Goal: Task Accomplishment & Management: Manage account settings

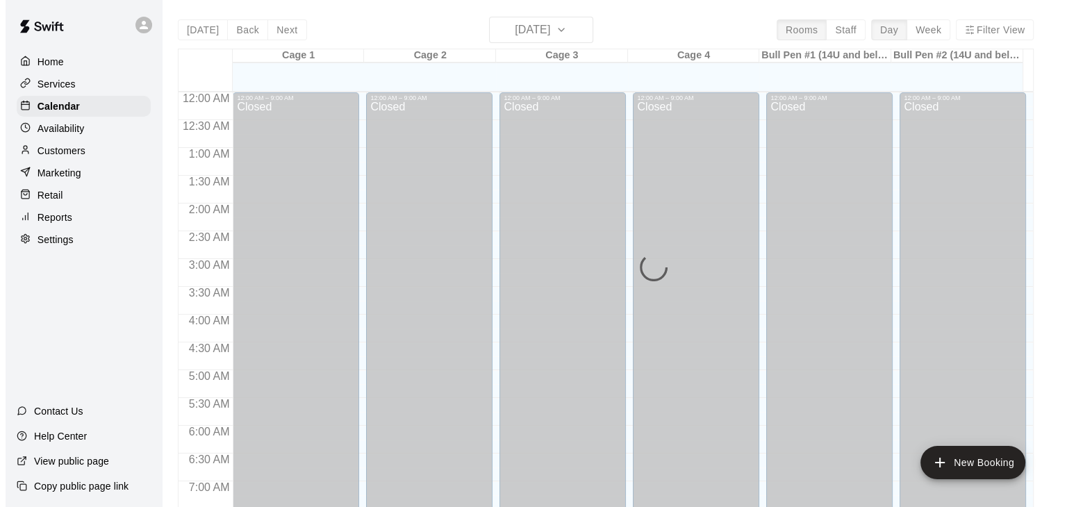
scroll to position [861, 0]
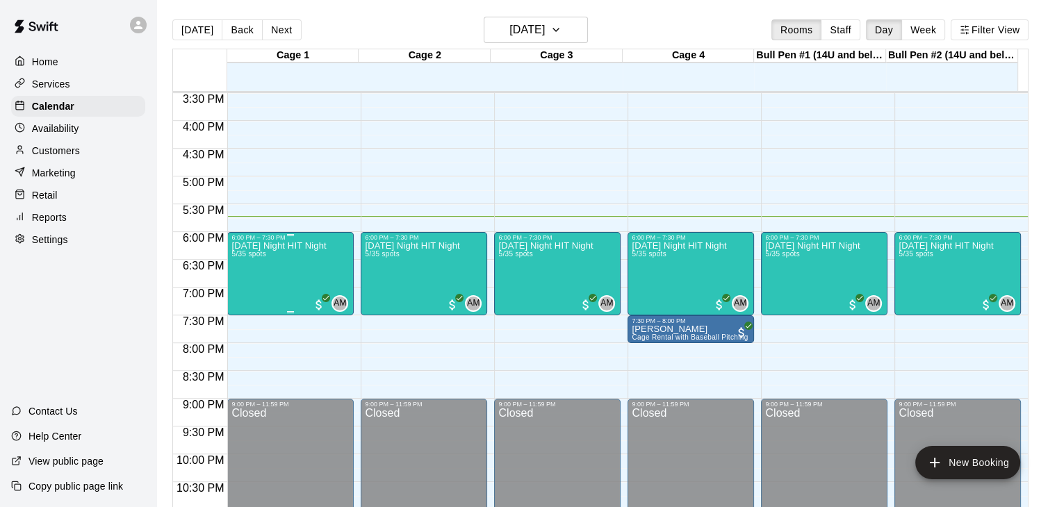
click at [317, 265] on div "[DATE] Night HIT Night 5/35 spots" at bounding box center [278, 494] width 94 height 507
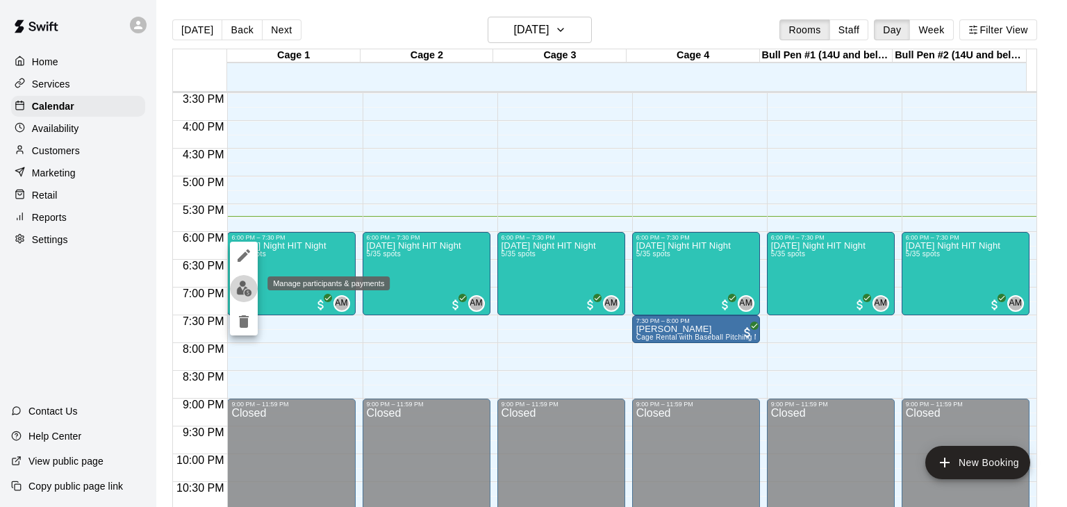
click at [242, 290] on img "edit" at bounding box center [244, 289] width 16 height 16
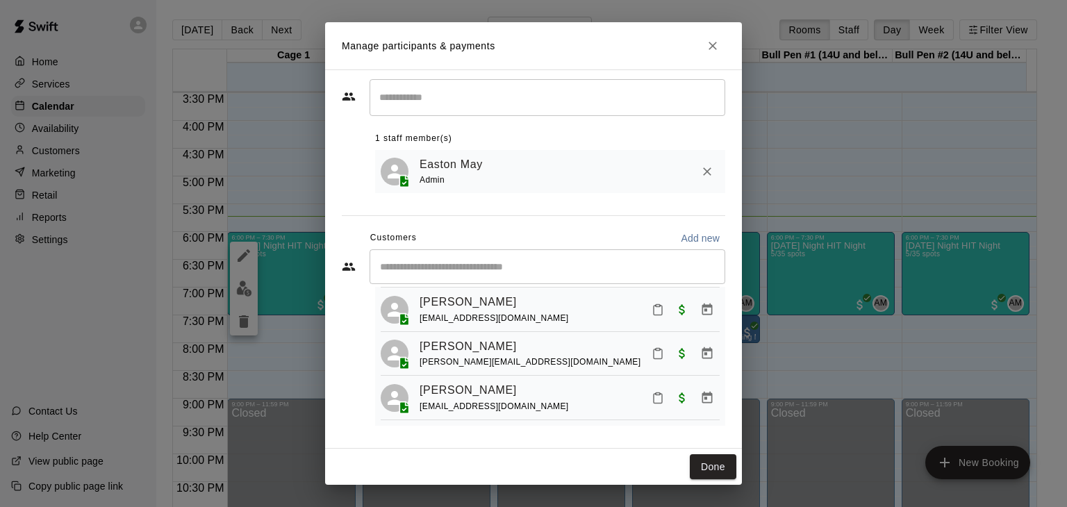
scroll to position [130, 0]
click at [656, 349] on rect "Mark attendance" at bounding box center [658, 350] width 4 height 2
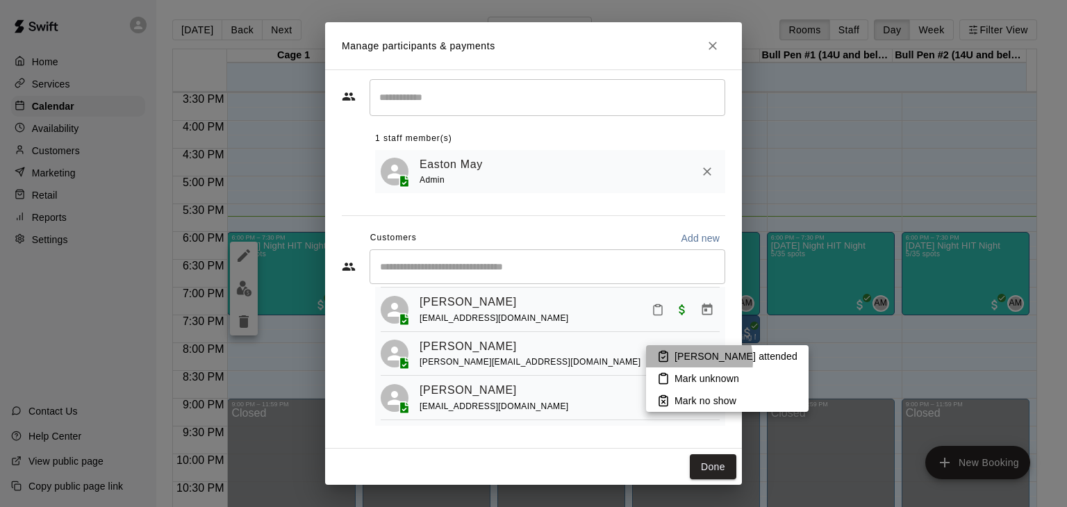
click at [686, 361] on p "[PERSON_NAME] attended" at bounding box center [736, 356] width 123 height 14
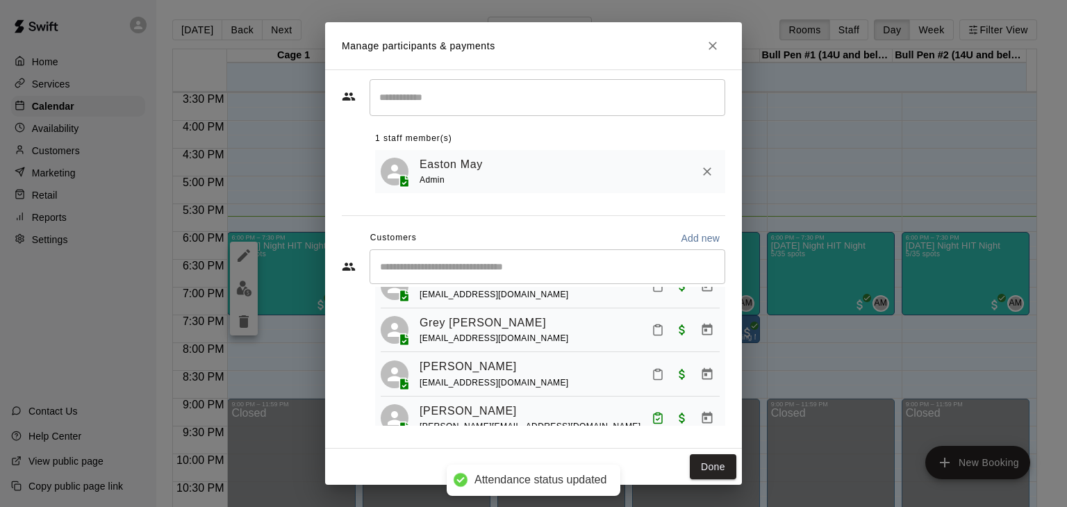
scroll to position [56, 0]
click at [652, 329] on icon "Mark attendance" at bounding box center [658, 330] width 13 height 13
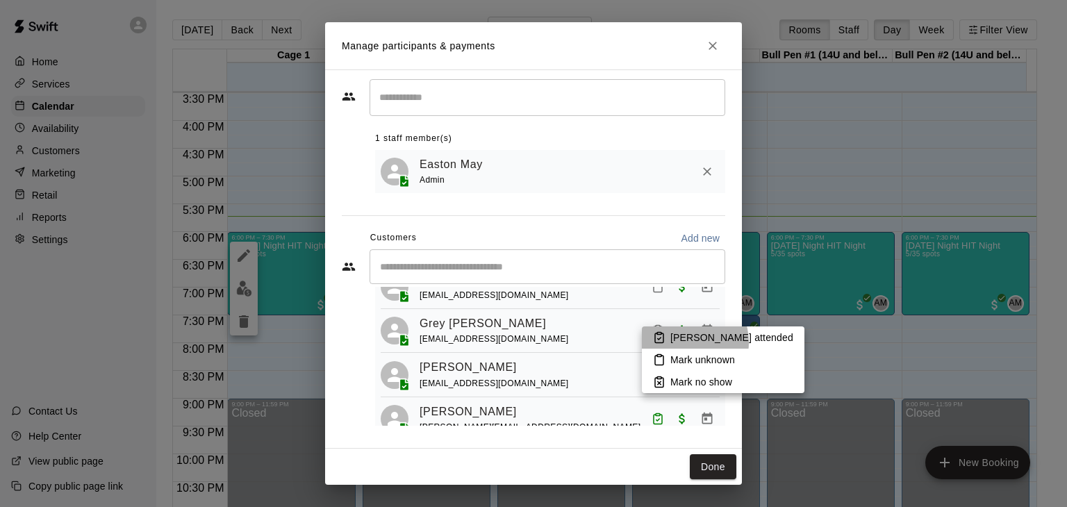
click at [683, 342] on p "[PERSON_NAME] attended" at bounding box center [731, 338] width 123 height 14
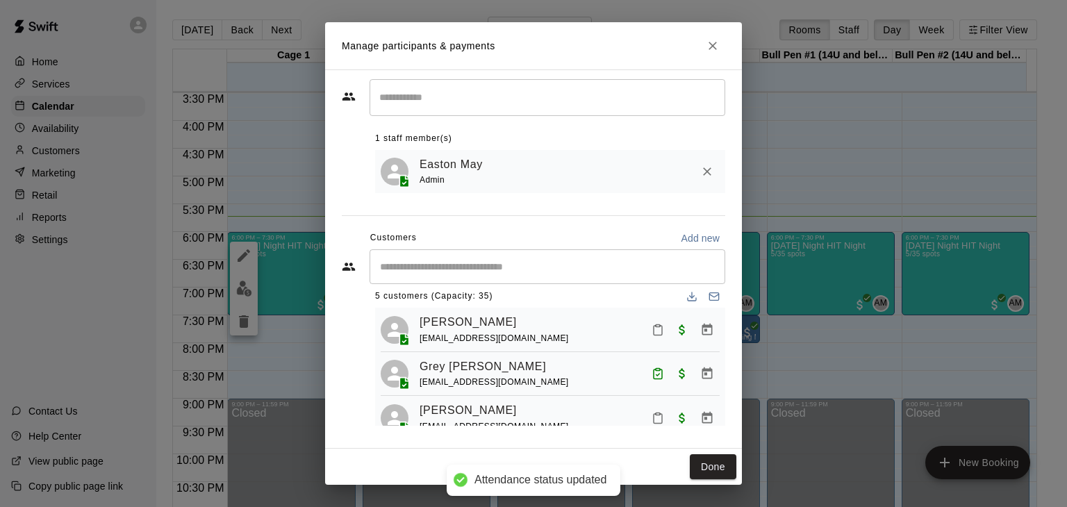
scroll to position [8, 0]
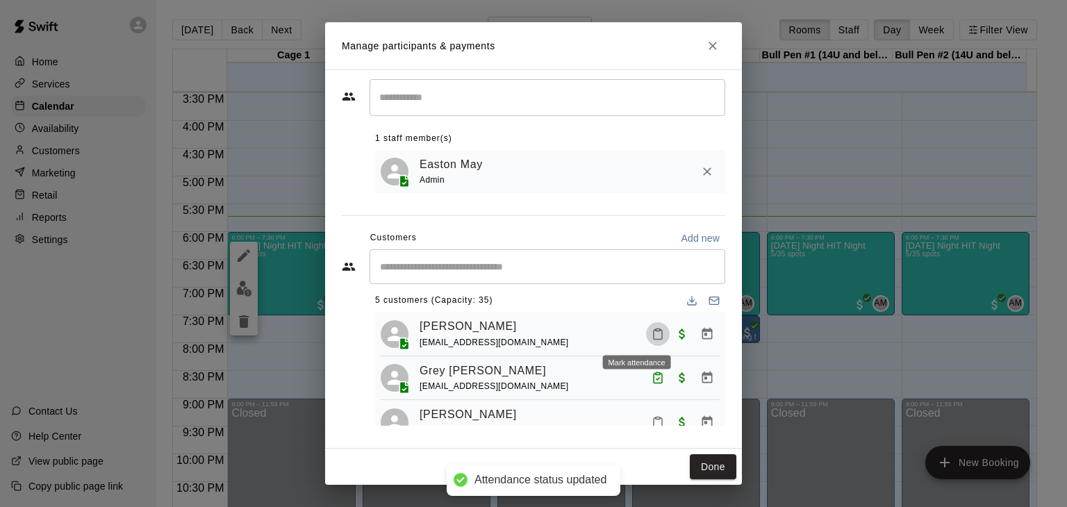
click at [646, 340] on button "Mark attendance" at bounding box center [658, 334] width 24 height 24
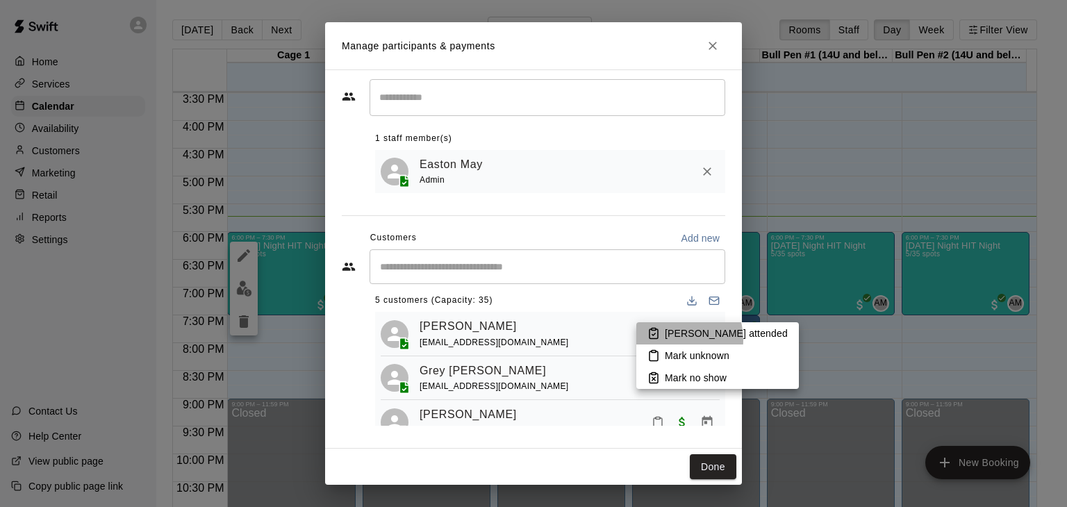
click at [670, 340] on p "Mark attended" at bounding box center [726, 334] width 123 height 14
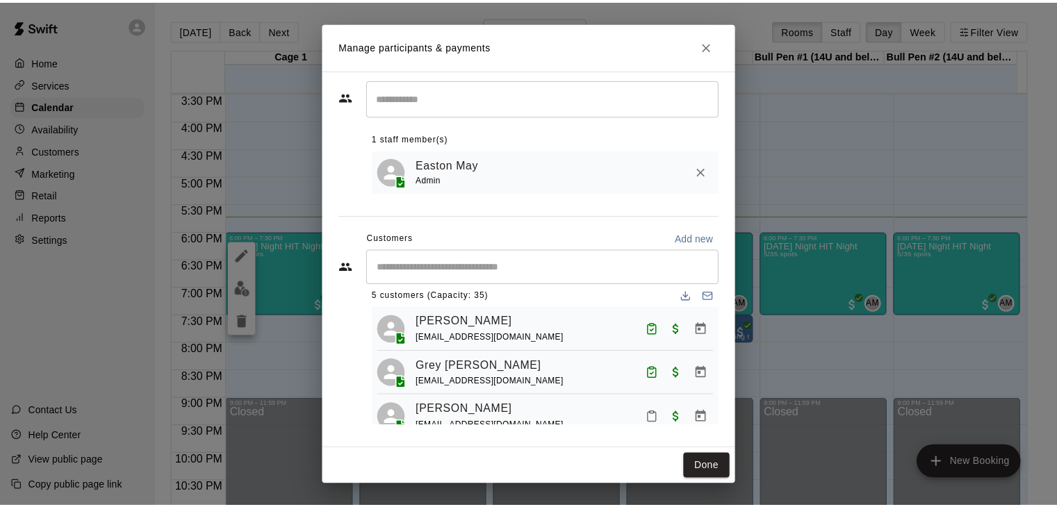
scroll to position [0, 0]
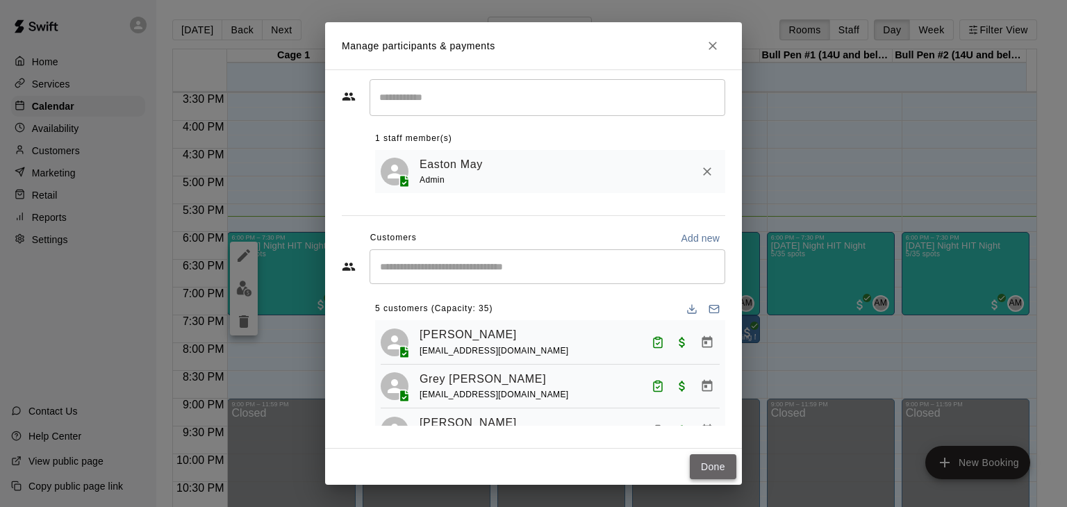
click at [704, 458] on button "Done" at bounding box center [713, 467] width 47 height 26
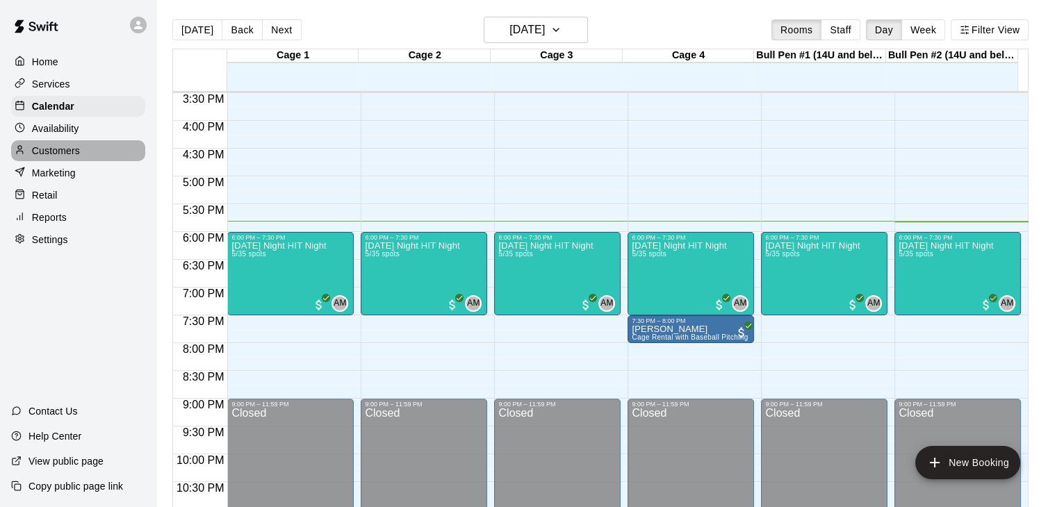
click at [67, 154] on p "Customers" at bounding box center [56, 151] width 48 height 14
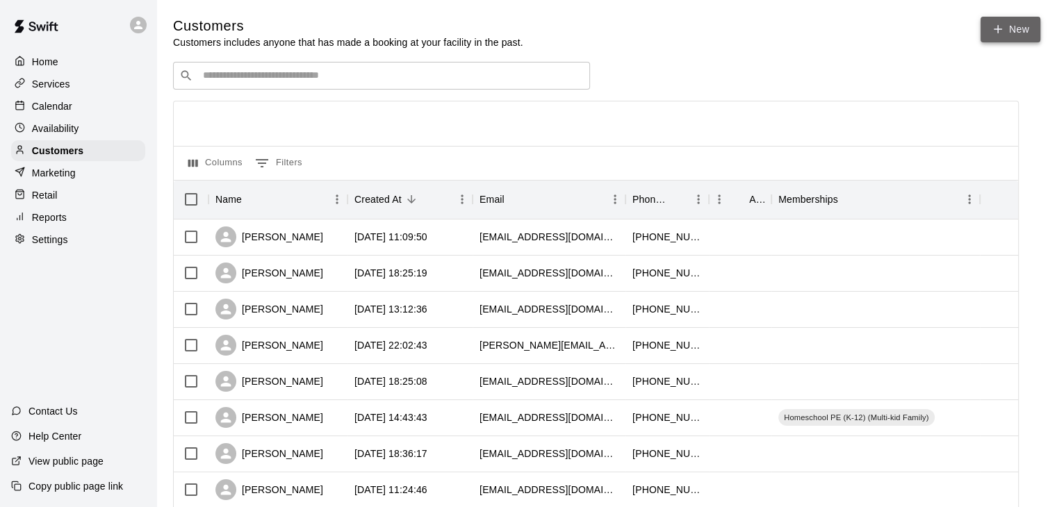
click at [1008, 37] on link "New" at bounding box center [1010, 30] width 60 height 26
select select "**"
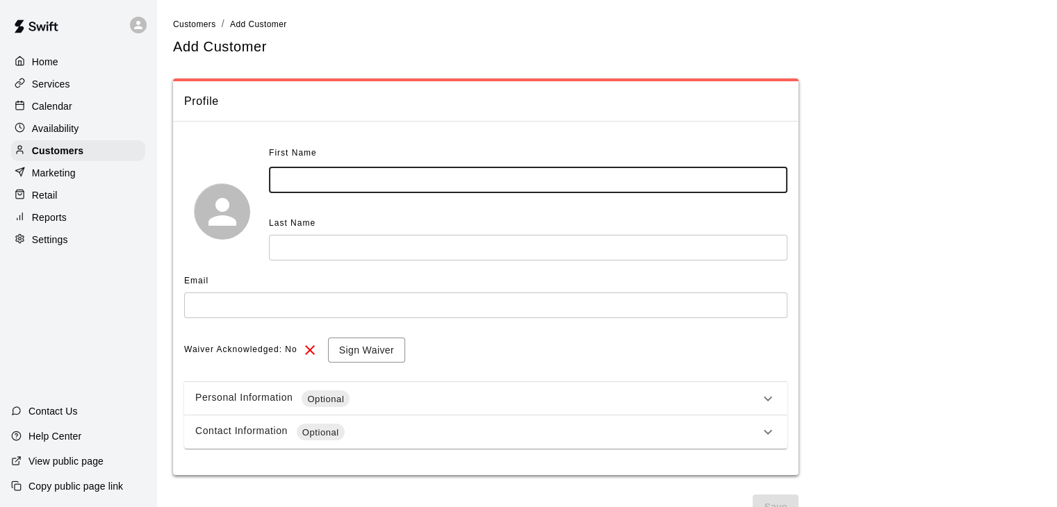
click at [317, 188] on input "text" at bounding box center [528, 180] width 518 height 26
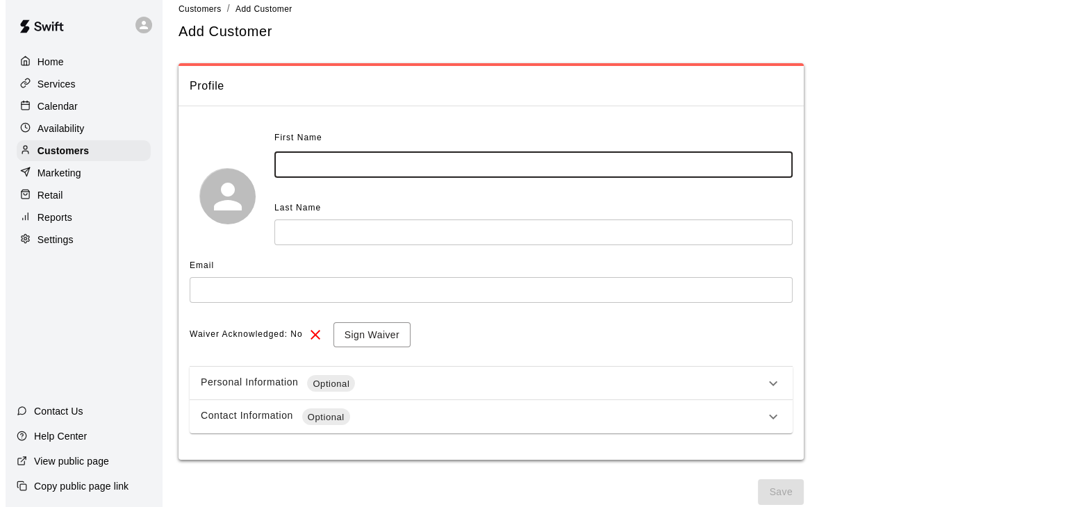
scroll to position [24, 0]
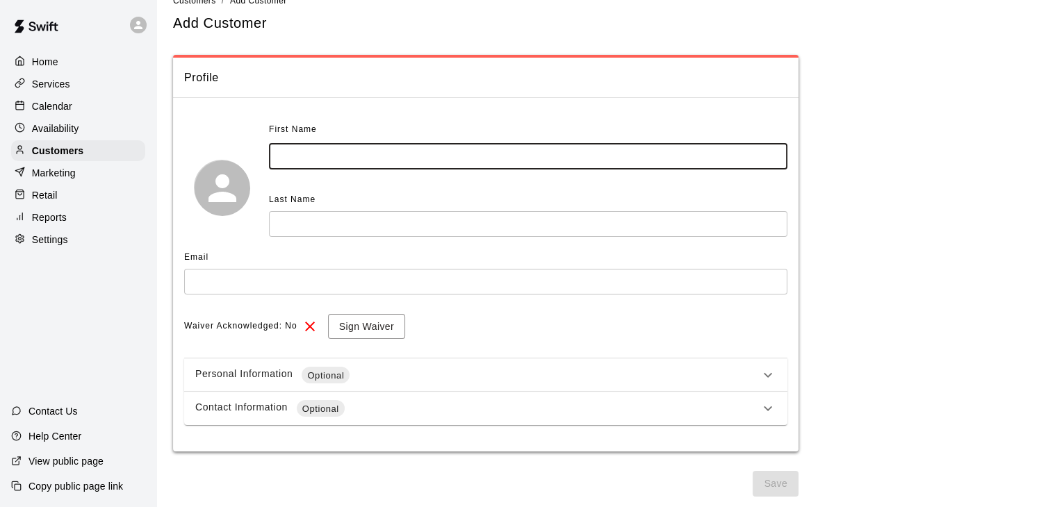
click at [302, 156] on input "text" at bounding box center [528, 157] width 518 height 26
click at [302, 155] on input "text" at bounding box center [528, 157] width 518 height 26
type input "*****"
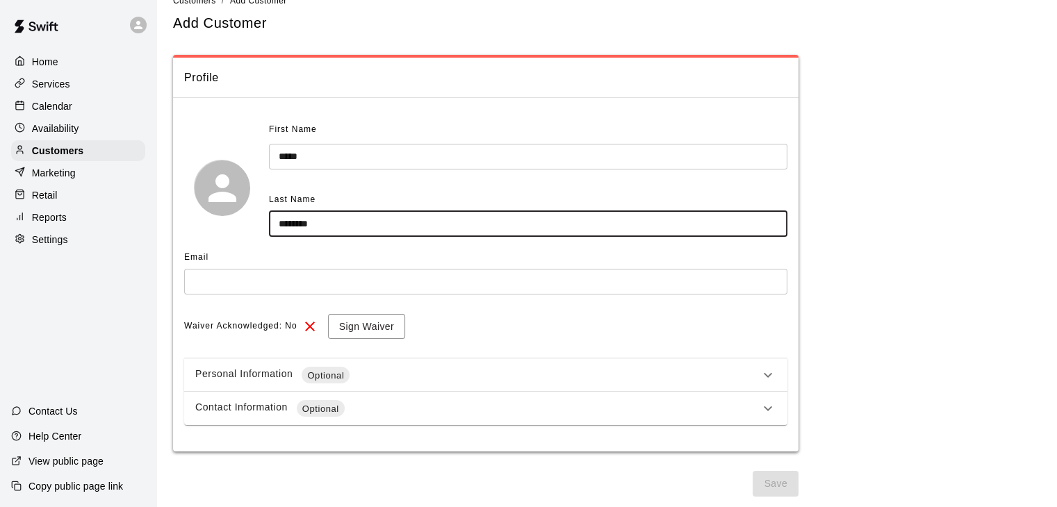
type input "********"
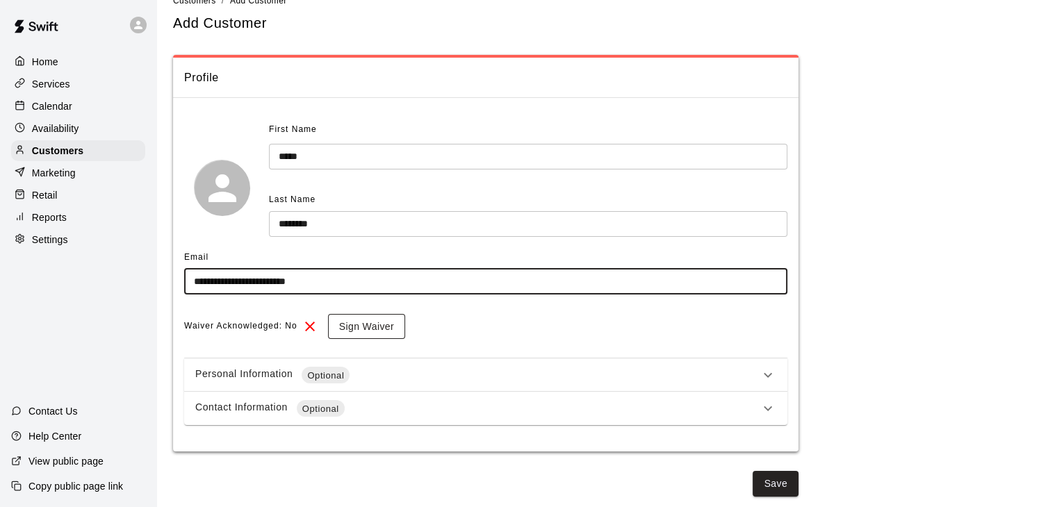
type input "**********"
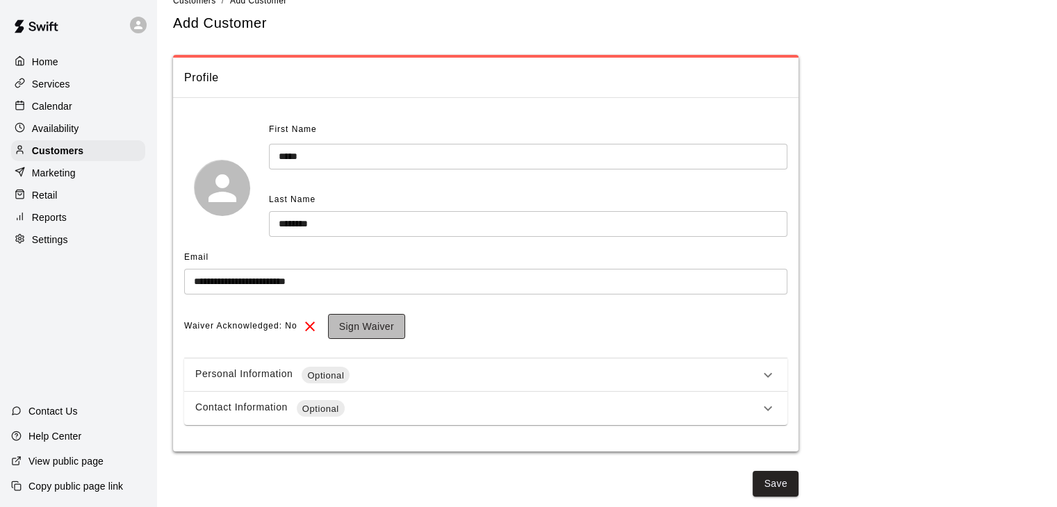
click at [377, 327] on button "Sign Waiver" at bounding box center [366, 327] width 77 height 26
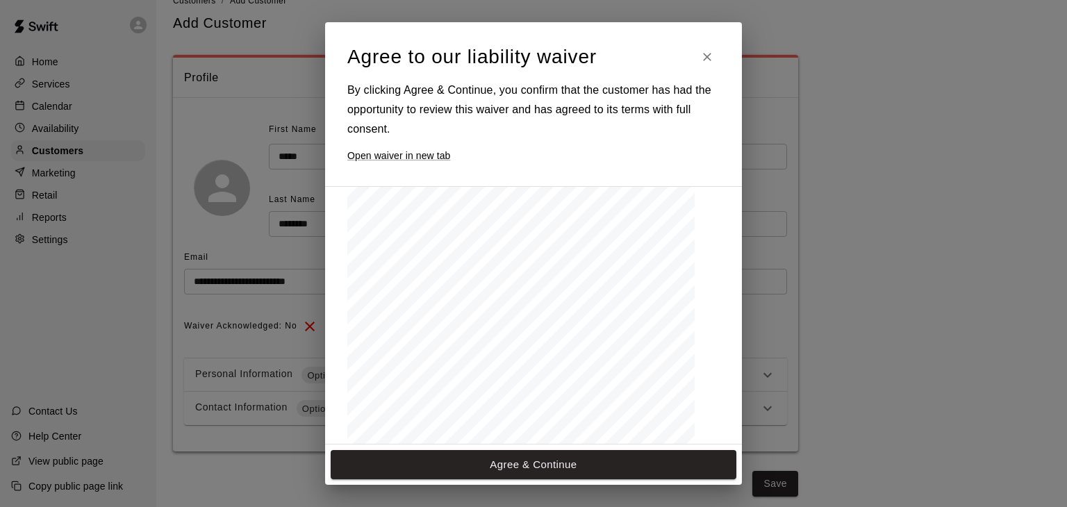
scroll to position [139, 0]
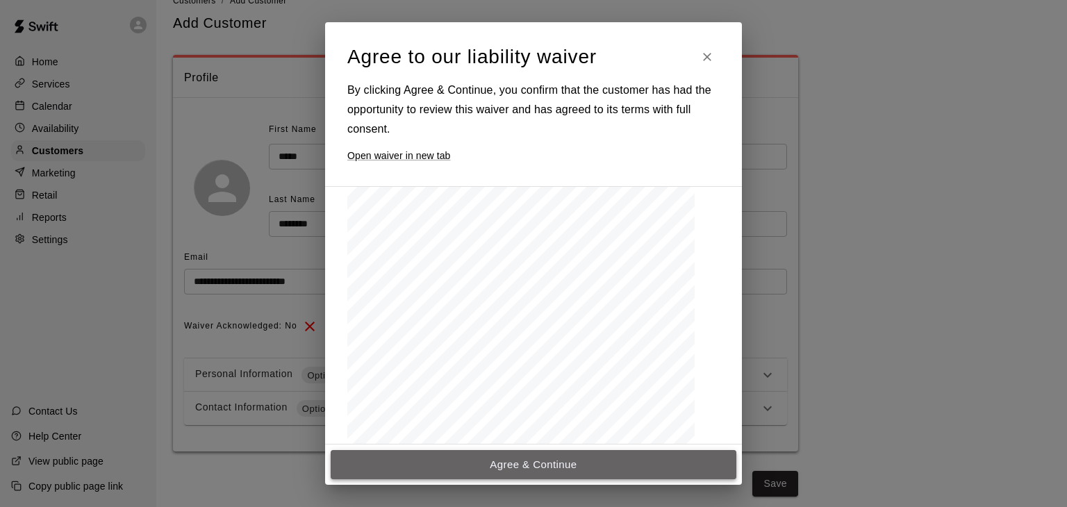
click at [543, 468] on button "Agree & Continue" at bounding box center [534, 464] width 406 height 29
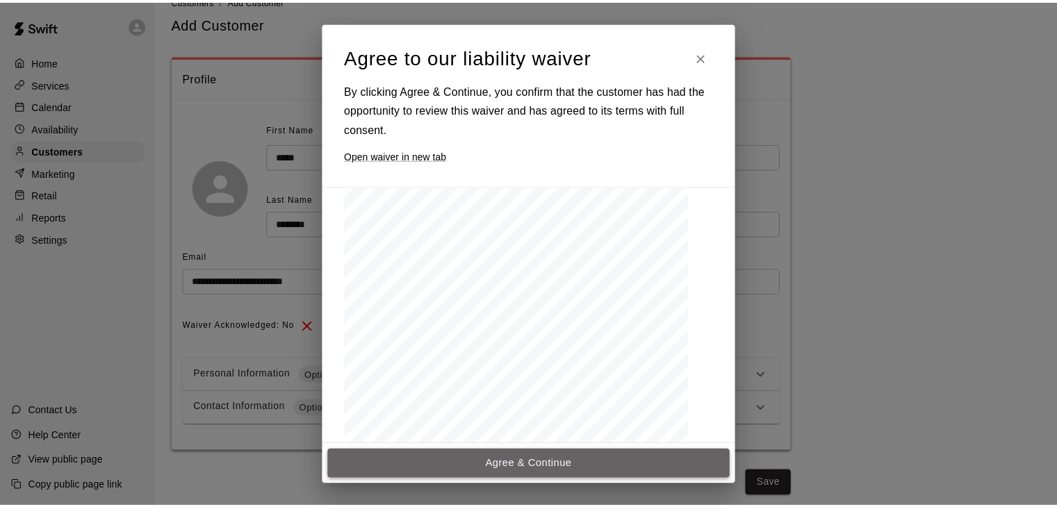
scroll to position [21, 0]
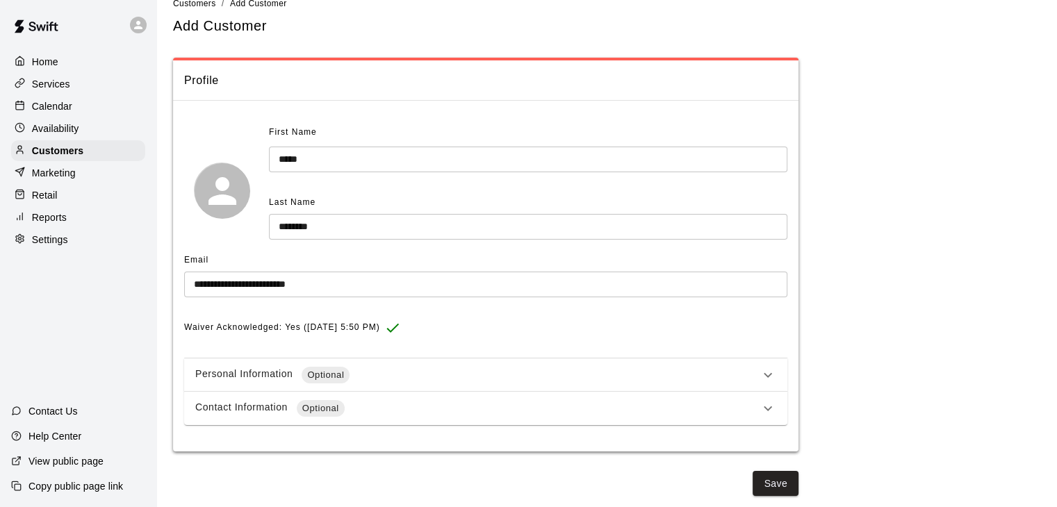
click at [647, 378] on div "Personal Information Optional" at bounding box center [477, 375] width 564 height 17
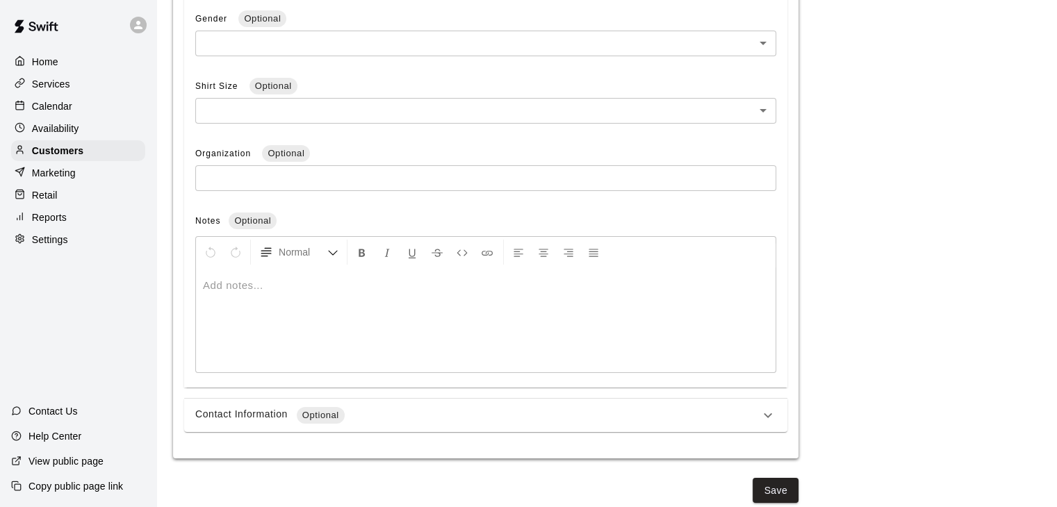
scroll to position [517, 0]
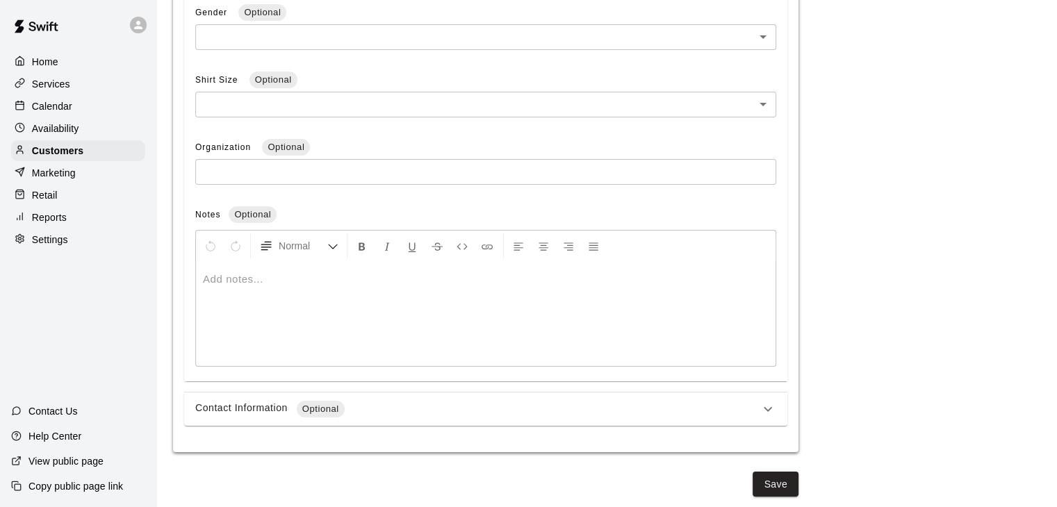
click at [289, 285] on div at bounding box center [485, 314] width 579 height 104
drag, startPoint x: 663, startPoint y: 428, endPoint x: 622, endPoint y: 359, distance: 80.1
click at [622, 359] on div "**********" at bounding box center [485, 32] width 625 height 837
click at [765, 412] on icon at bounding box center [767, 409] width 17 height 17
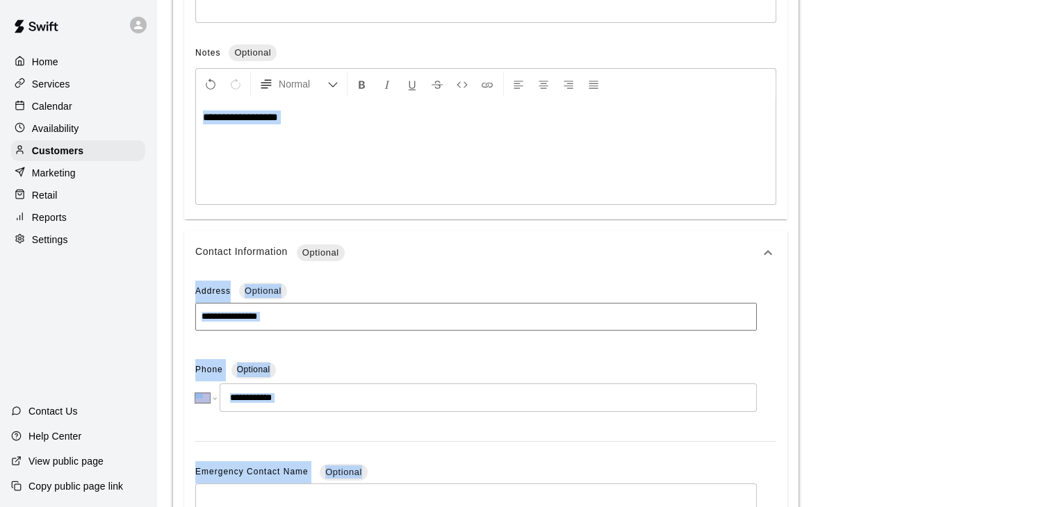
scroll to position [681, 0]
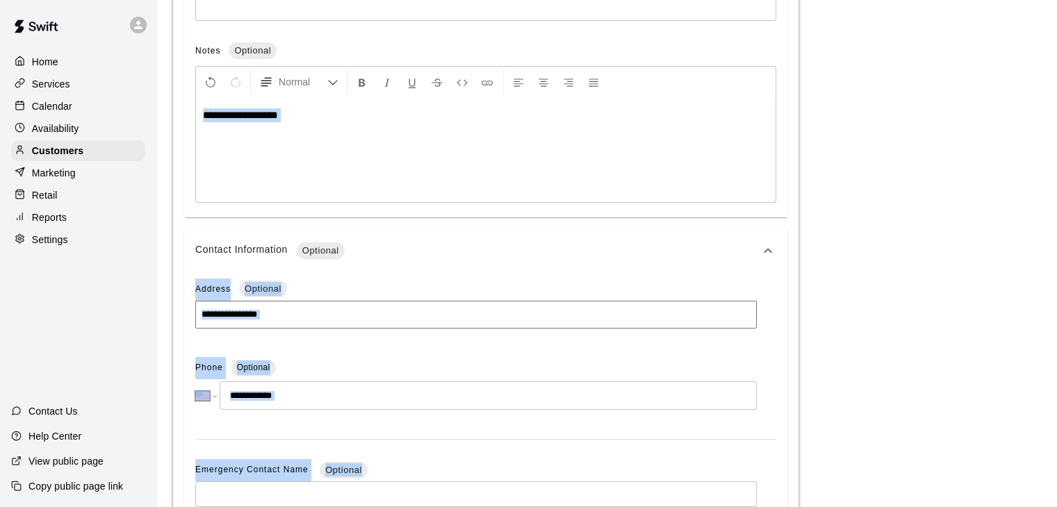
click at [513, 254] on div "Contact Information Optional" at bounding box center [477, 250] width 564 height 17
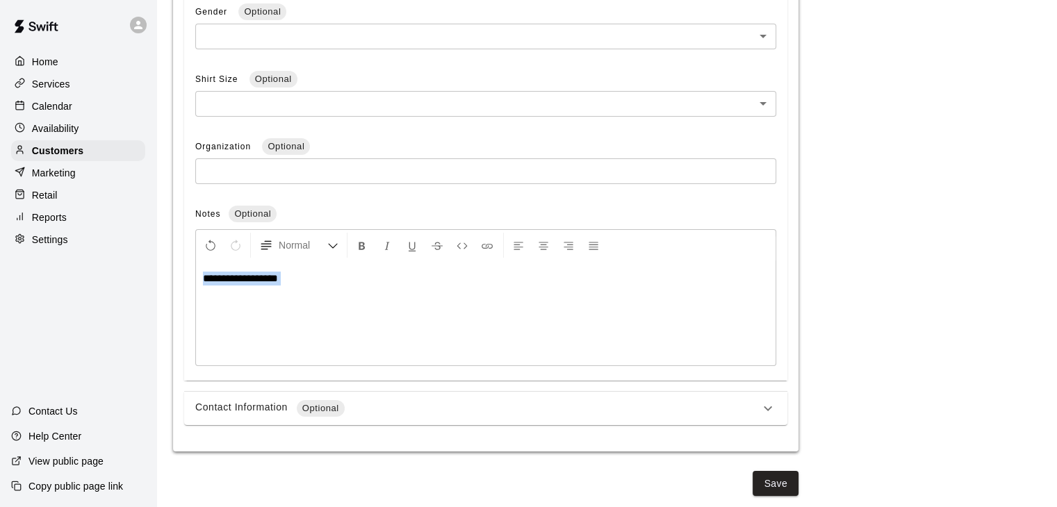
scroll to position [517, 0]
click at [736, 406] on div "Contact Information Optional" at bounding box center [477, 409] width 564 height 17
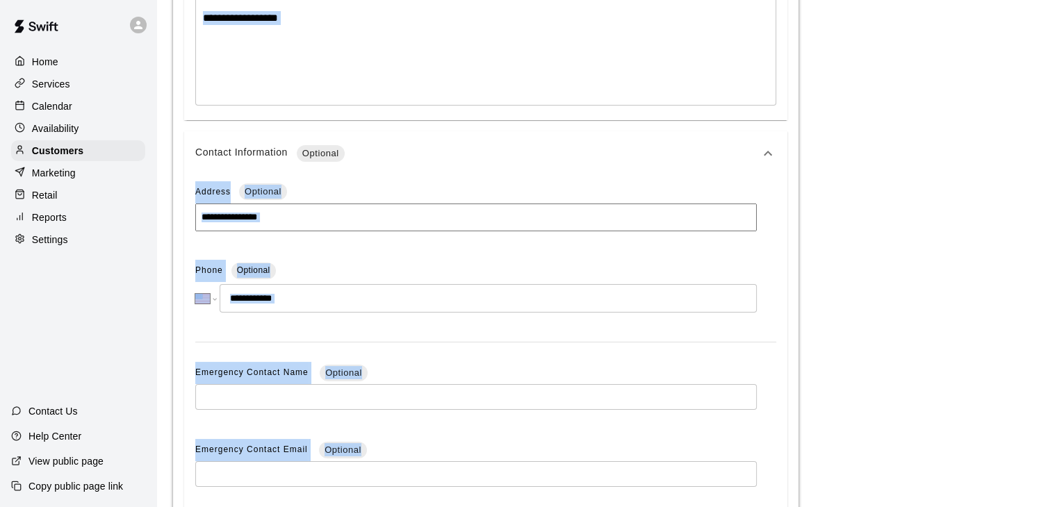
scroll to position [778, 0]
click at [308, 309] on input "tel" at bounding box center [488, 298] width 537 height 28
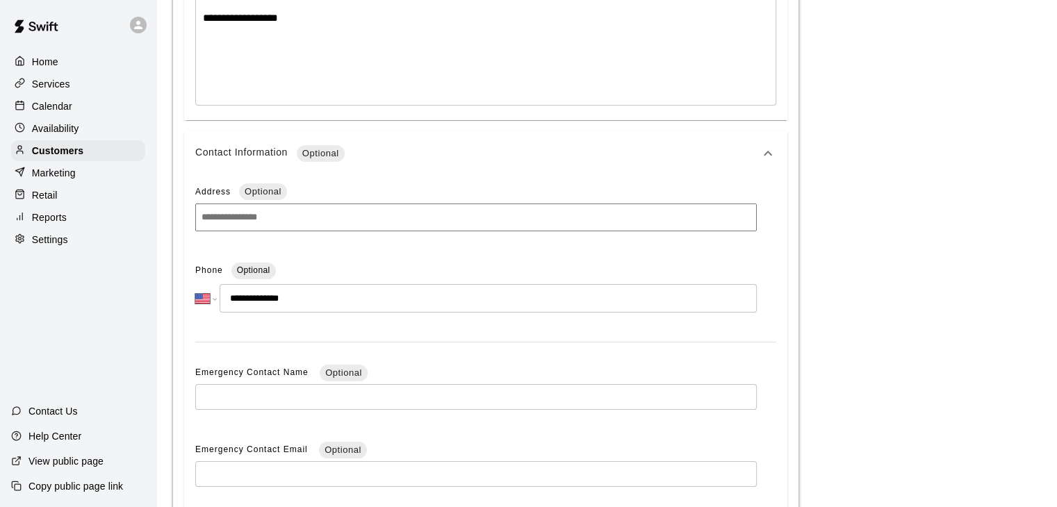
type input "**********"
click at [267, 404] on input "text" at bounding box center [475, 397] width 561 height 26
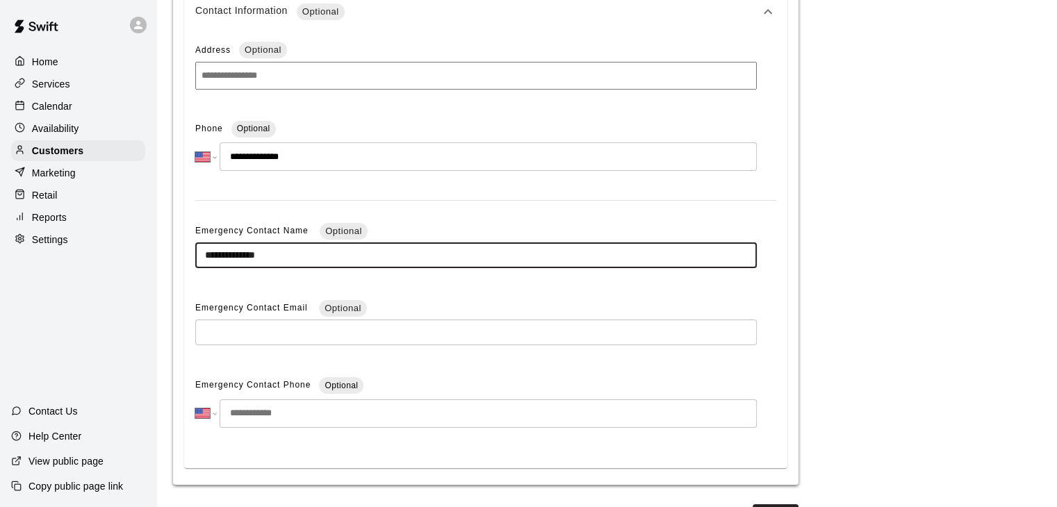
scroll to position [920, 0]
type input "**********"
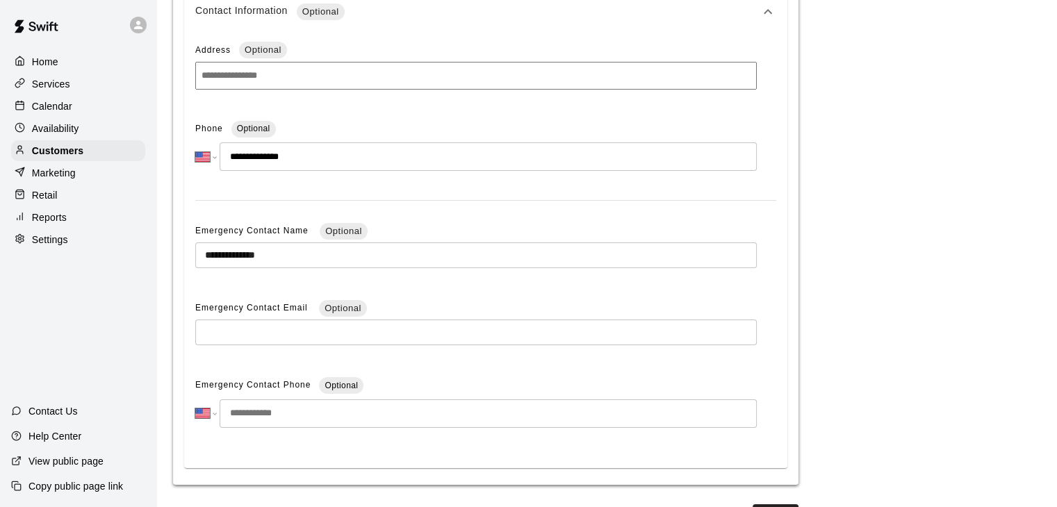
click at [269, 416] on input "tel" at bounding box center [488, 413] width 537 height 28
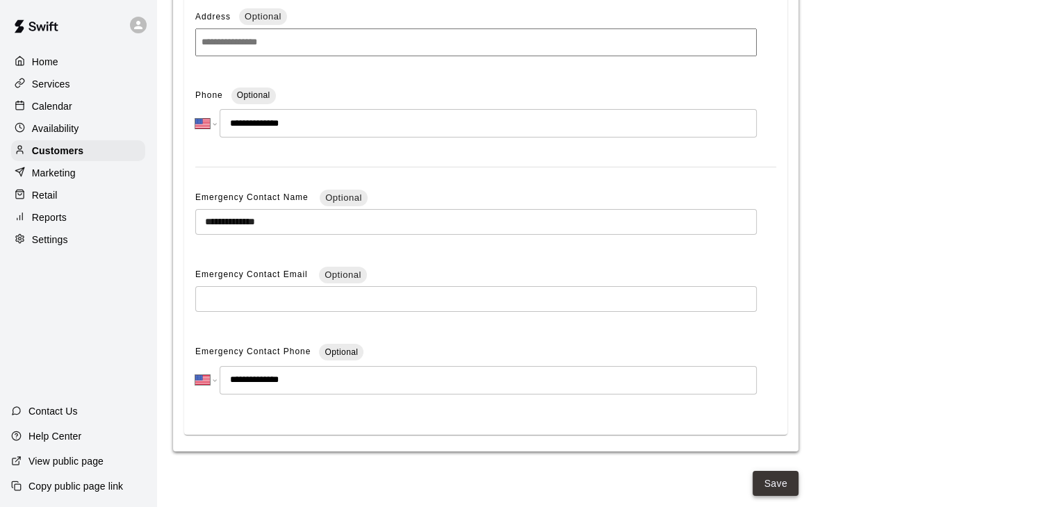
type input "**********"
click at [775, 481] on button "Save" at bounding box center [775, 484] width 46 height 26
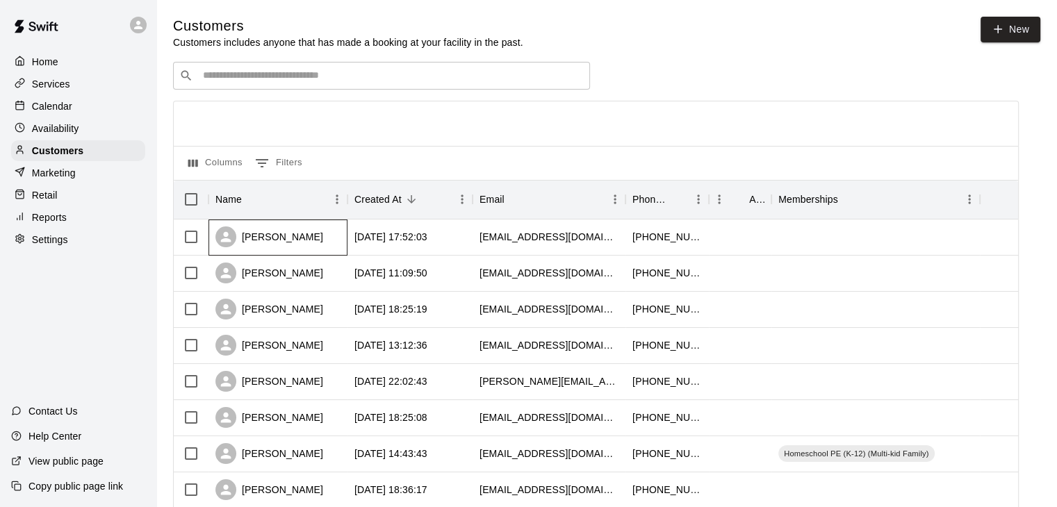
click at [311, 234] on div "Caleb Robinson" at bounding box center [269, 236] width 108 height 21
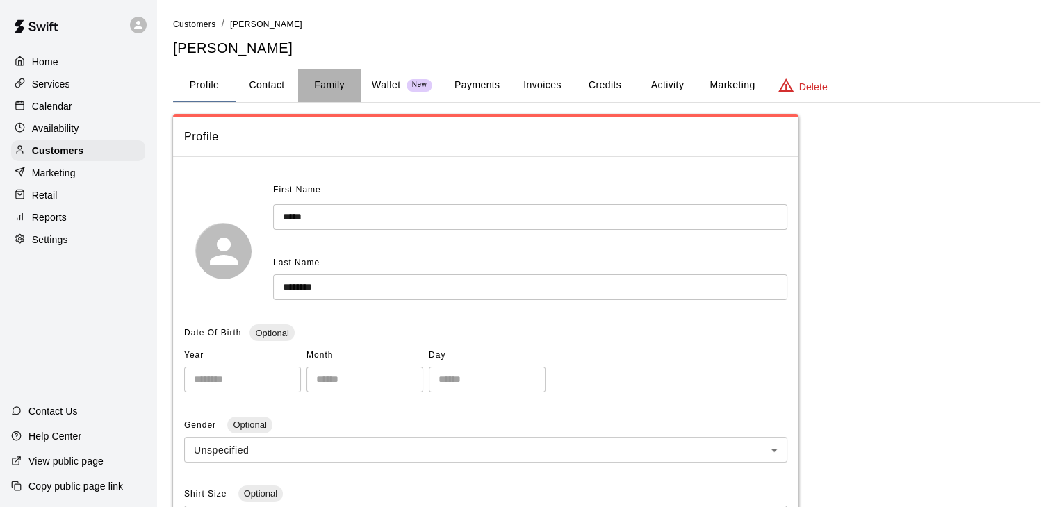
click at [331, 84] on button "Family" at bounding box center [329, 85] width 63 height 33
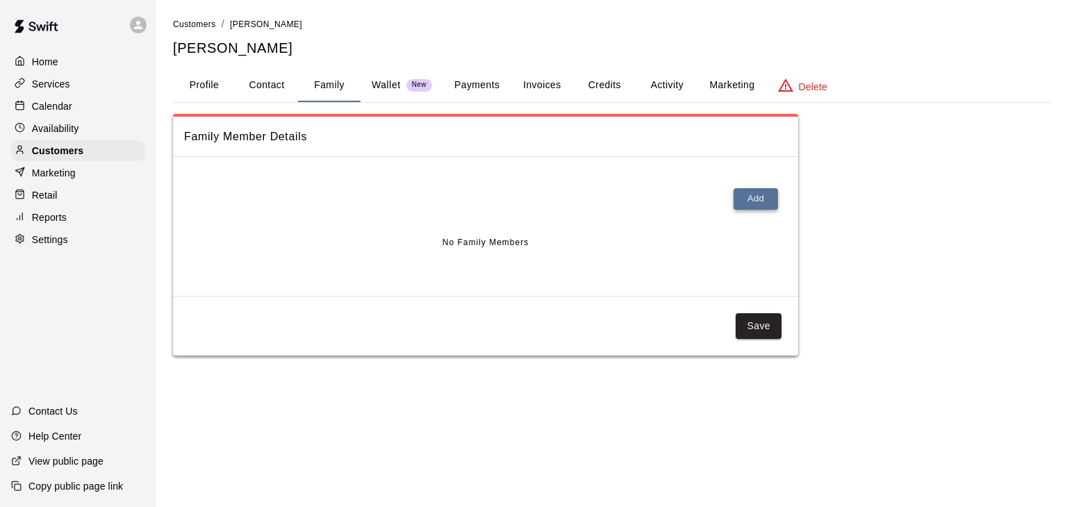
click at [765, 201] on button "Add" at bounding box center [756, 199] width 44 height 22
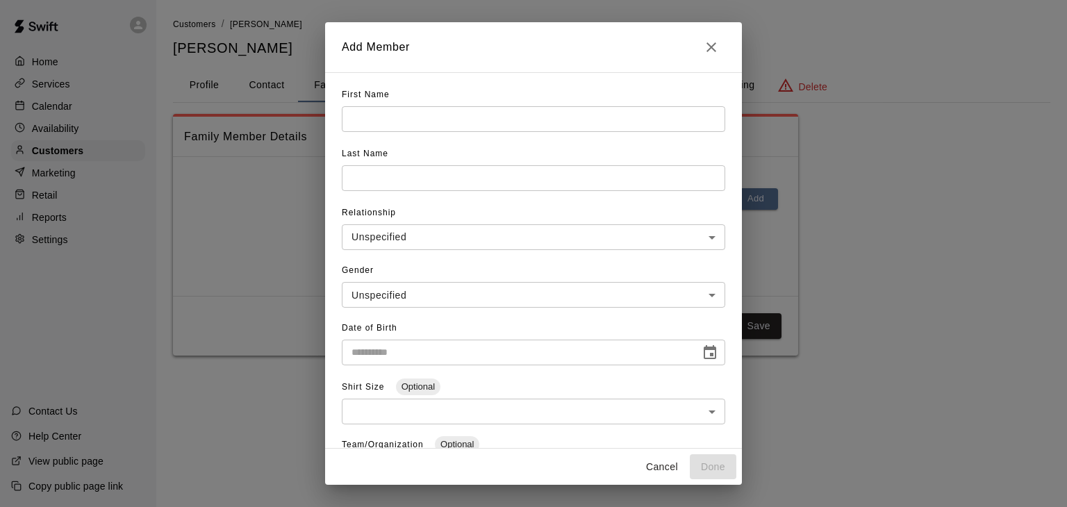
click at [441, 117] on input "text" at bounding box center [533, 119] width 383 height 26
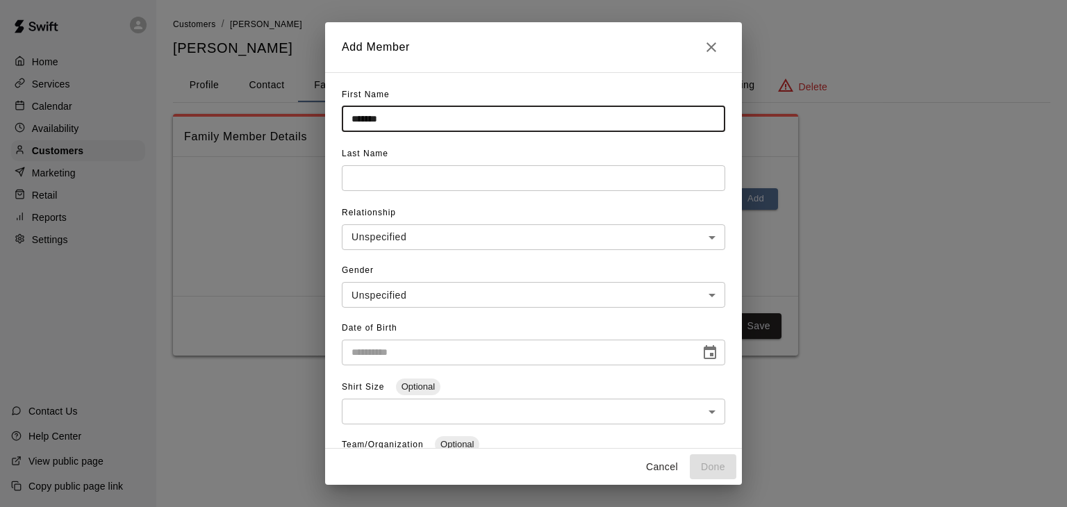
type input "*******"
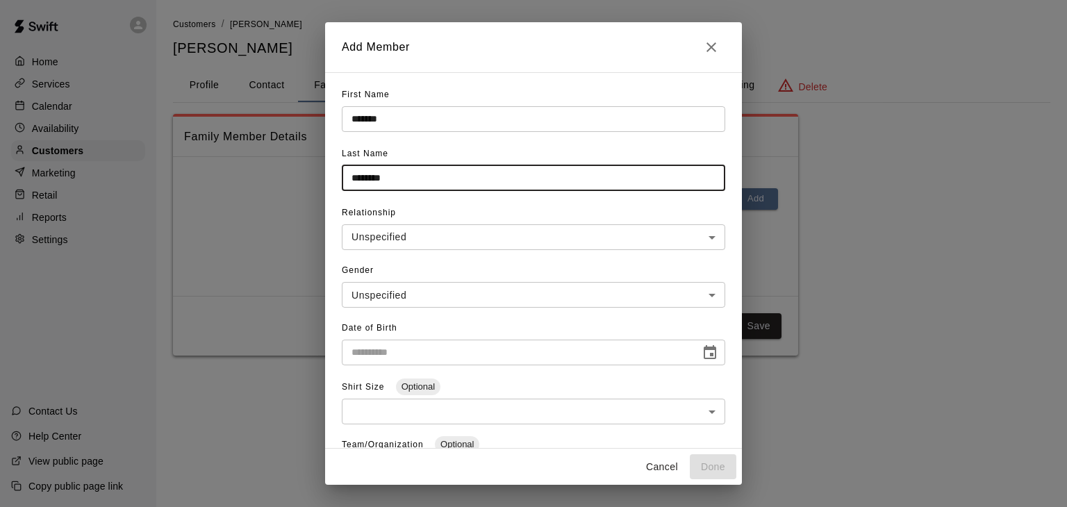
type input "********"
click at [475, 234] on body "**********" at bounding box center [533, 191] width 1067 height 383
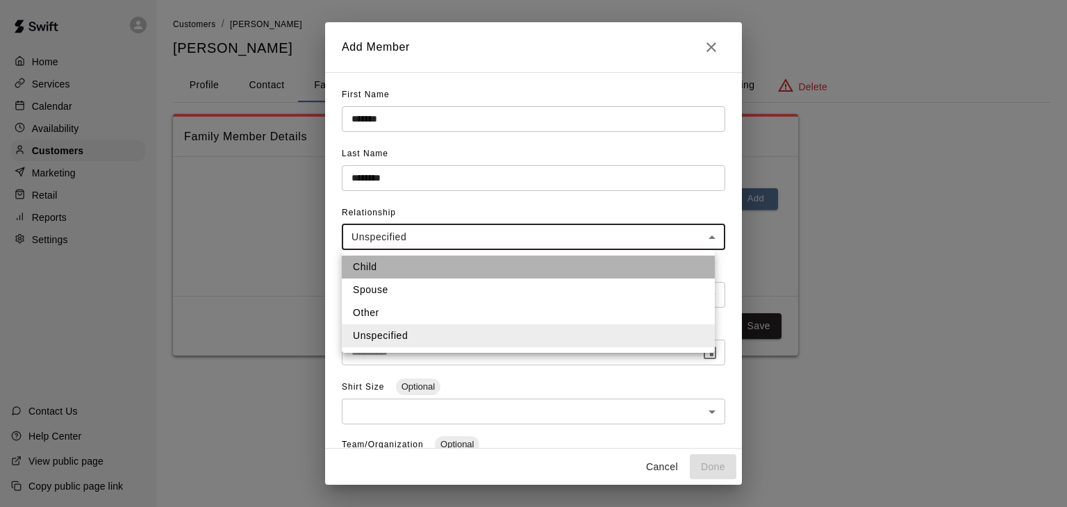
click at [433, 269] on li "Child" at bounding box center [528, 267] width 373 height 23
type input "*****"
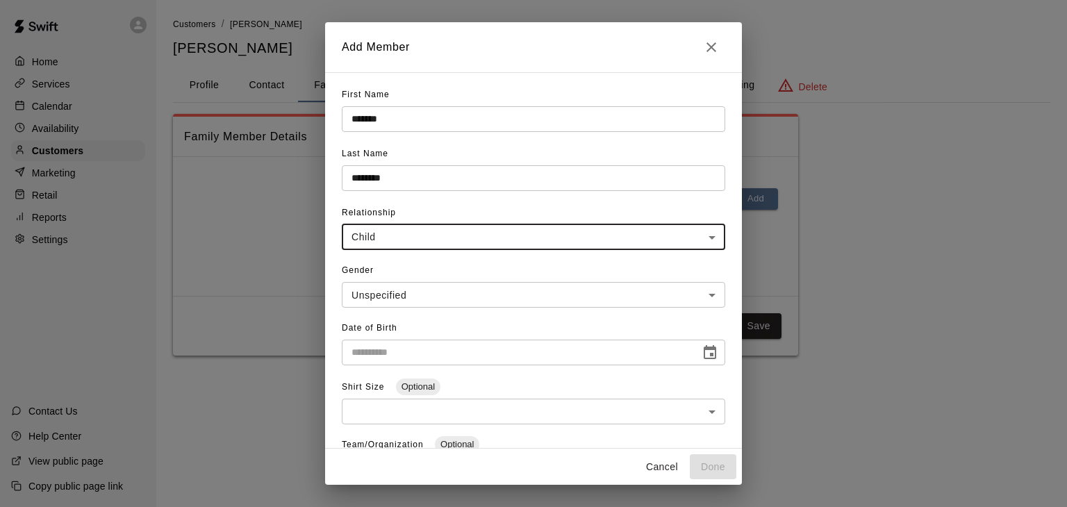
click at [449, 297] on body "**********" at bounding box center [533, 191] width 1067 height 383
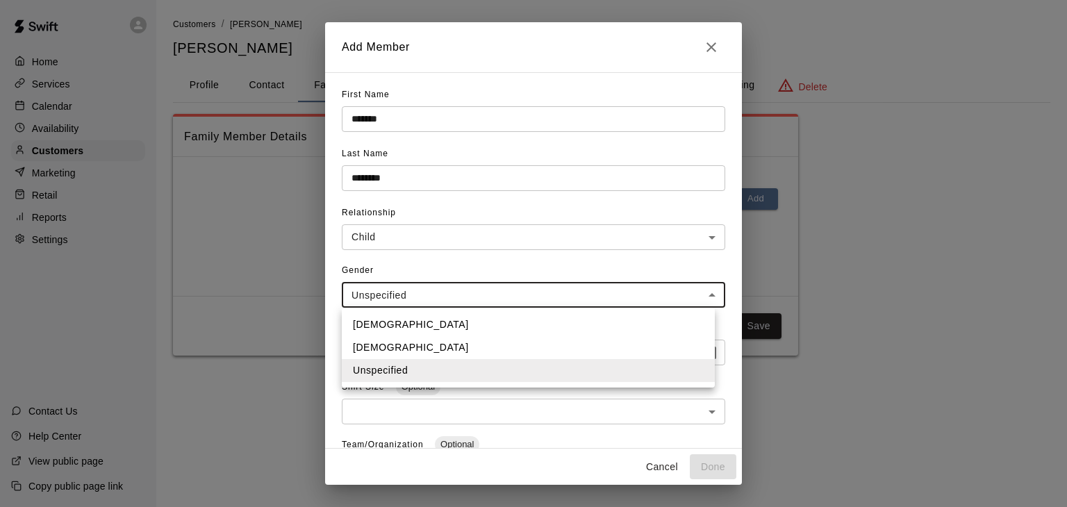
click at [443, 348] on li "Female" at bounding box center [528, 347] width 373 height 23
type input "******"
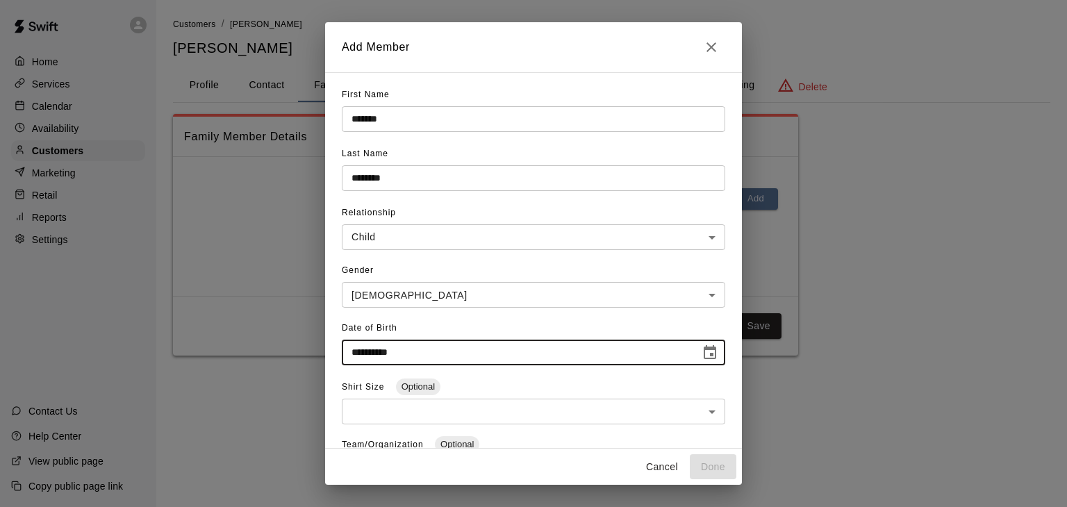
click at [443, 352] on input "**********" at bounding box center [516, 353] width 349 height 26
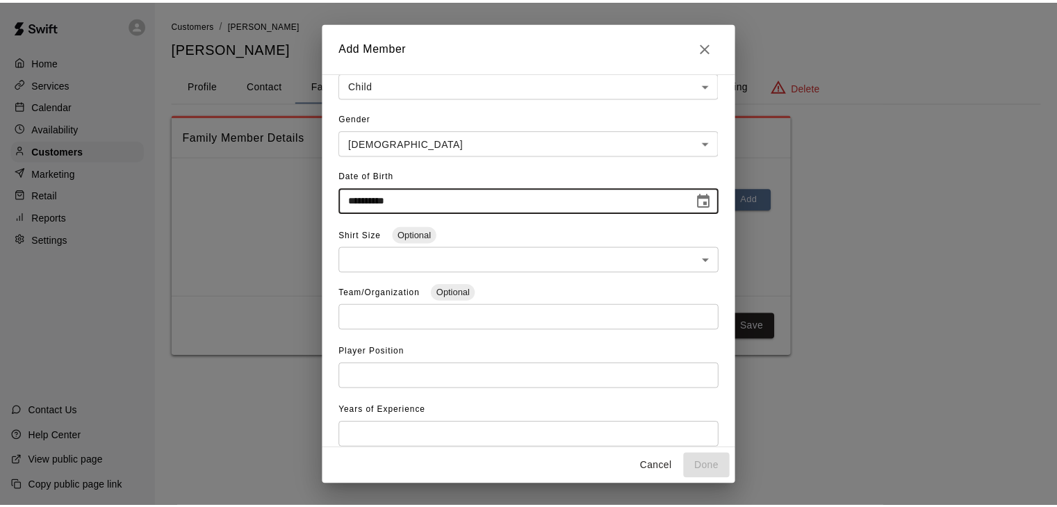
scroll to position [197, 0]
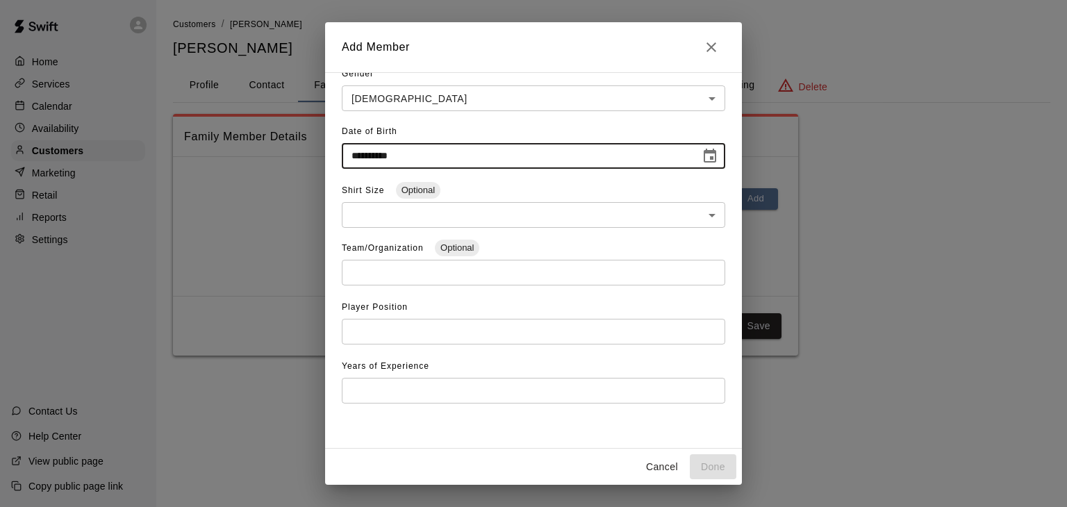
type input "**********"
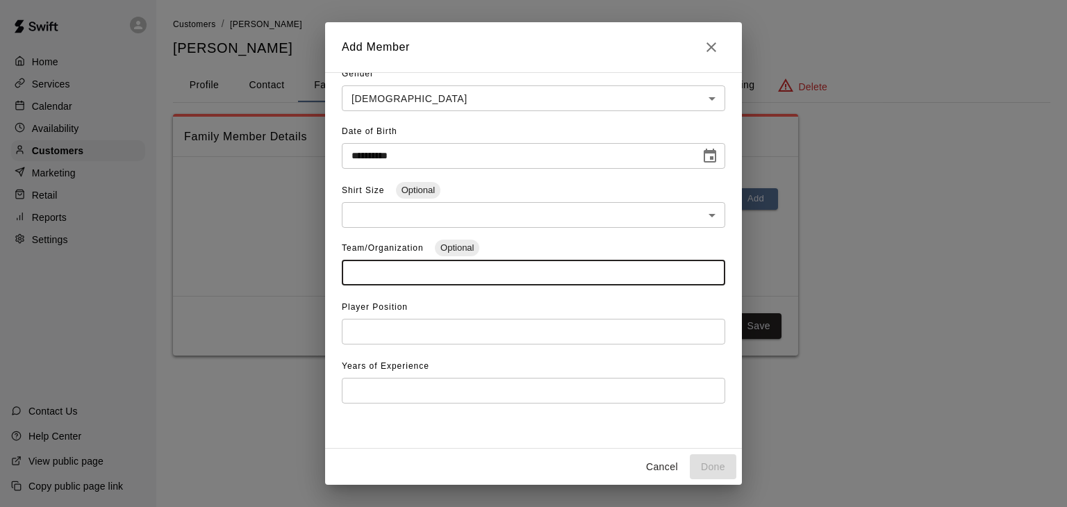
click at [423, 279] on input "text" at bounding box center [533, 273] width 383 height 26
type input "**********"
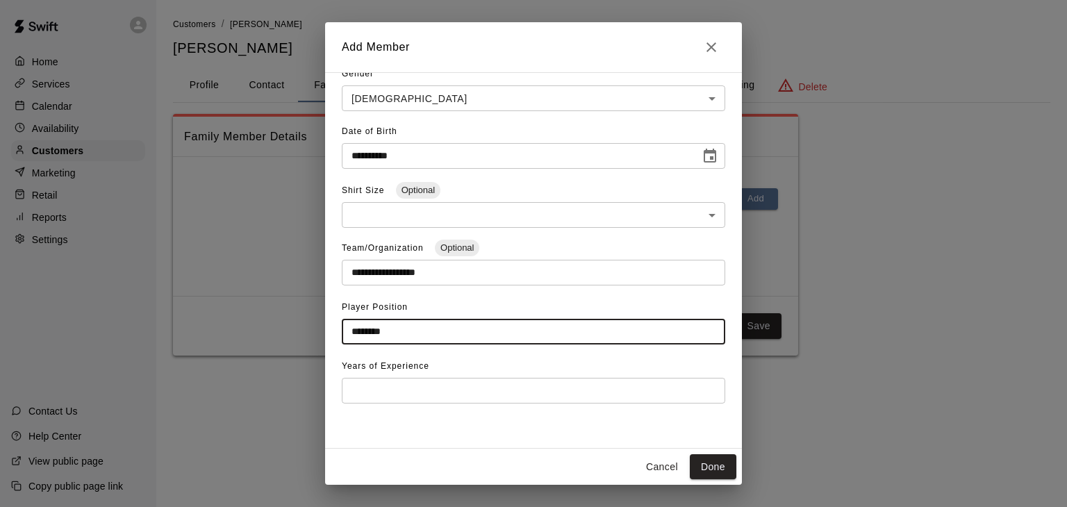
click at [373, 330] on input "********" at bounding box center [533, 332] width 383 height 26
type input "*******"
click at [388, 395] on input "number" at bounding box center [533, 391] width 383 height 26
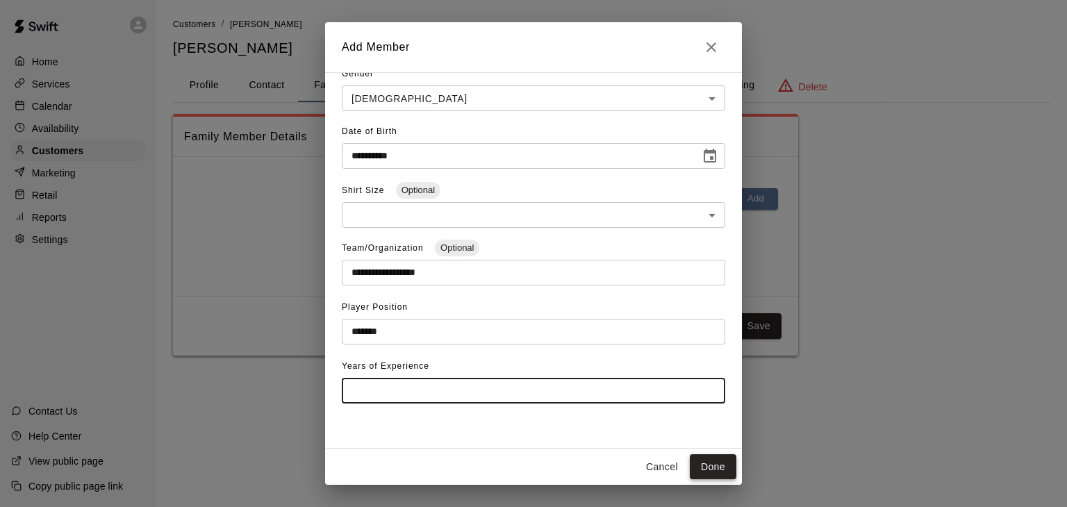
type input "*"
click at [716, 468] on button "Done" at bounding box center [713, 467] width 47 height 26
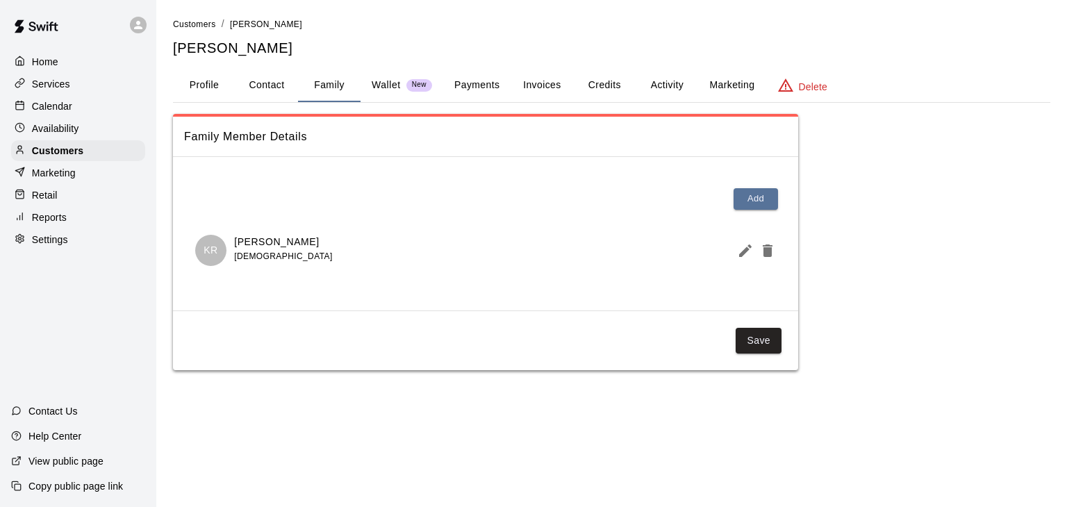
click at [67, 113] on p "Calendar" at bounding box center [52, 106] width 40 height 14
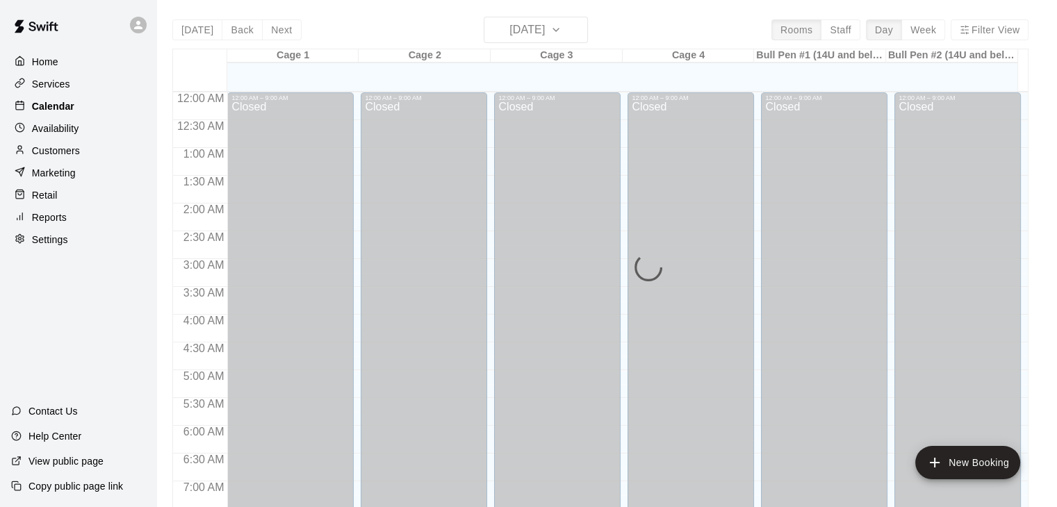
scroll to position [861, 0]
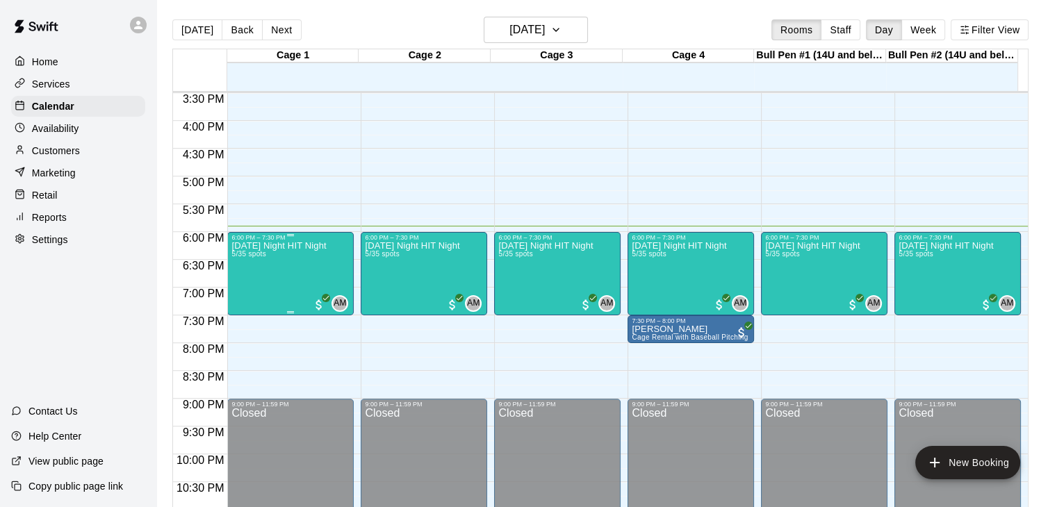
click at [308, 265] on div "Friday Night HIT Night 5/35 spots" at bounding box center [278, 494] width 94 height 507
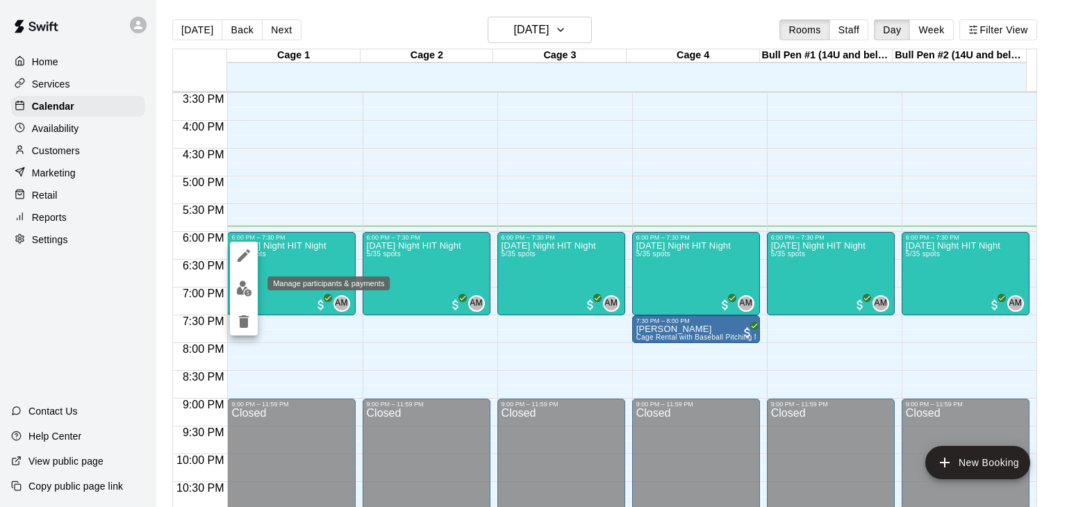
click at [242, 292] on img "edit" at bounding box center [244, 289] width 16 height 16
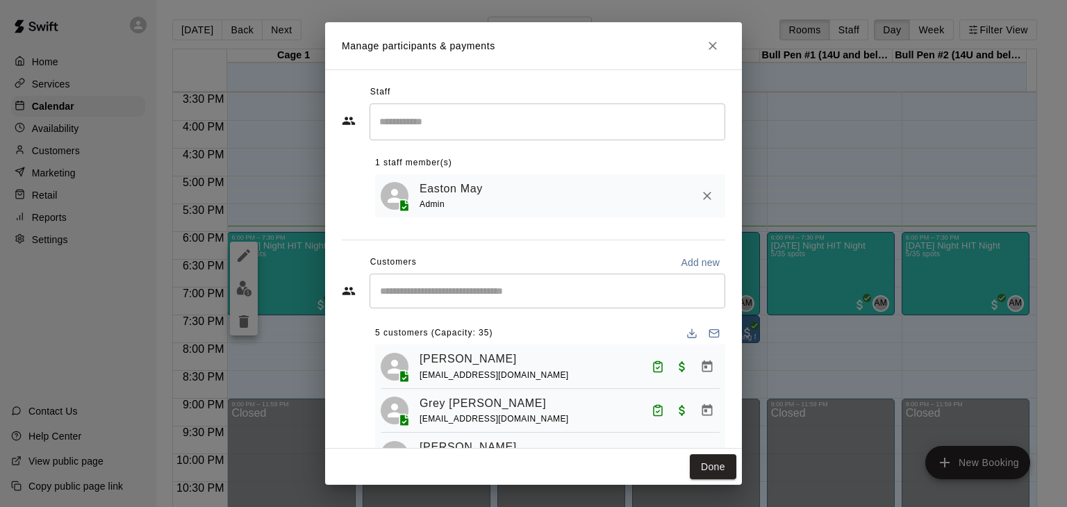
click at [459, 123] on input "Search staff" at bounding box center [547, 122] width 343 height 24
click at [355, 338] on div "​ 5 customers (Capacity: 35) Cillian Hardin akrapstine@gmail.com Grey Hardin ak…" at bounding box center [533, 362] width 383 height 176
click at [664, 294] on input "Start typing to search customers..." at bounding box center [547, 291] width 343 height 14
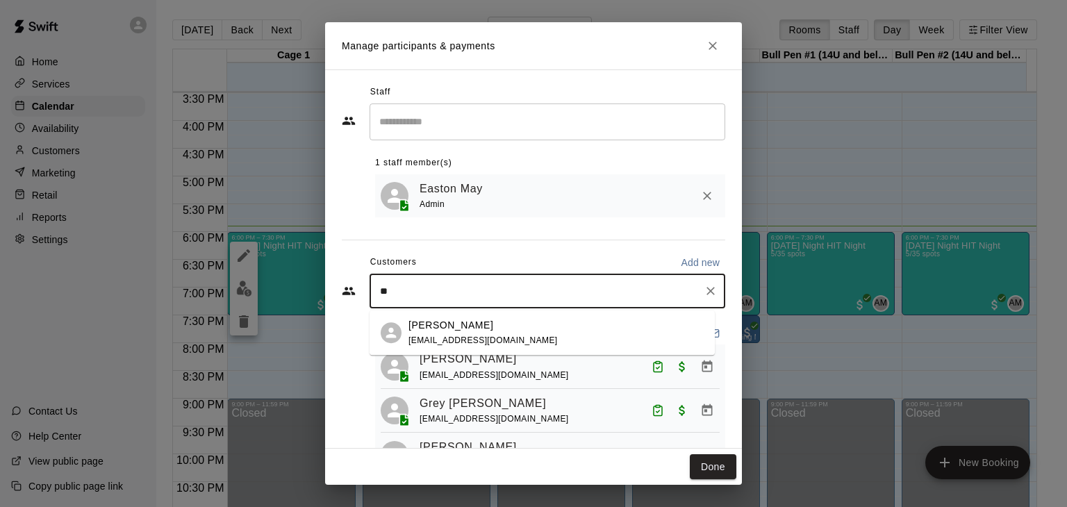
type input "*"
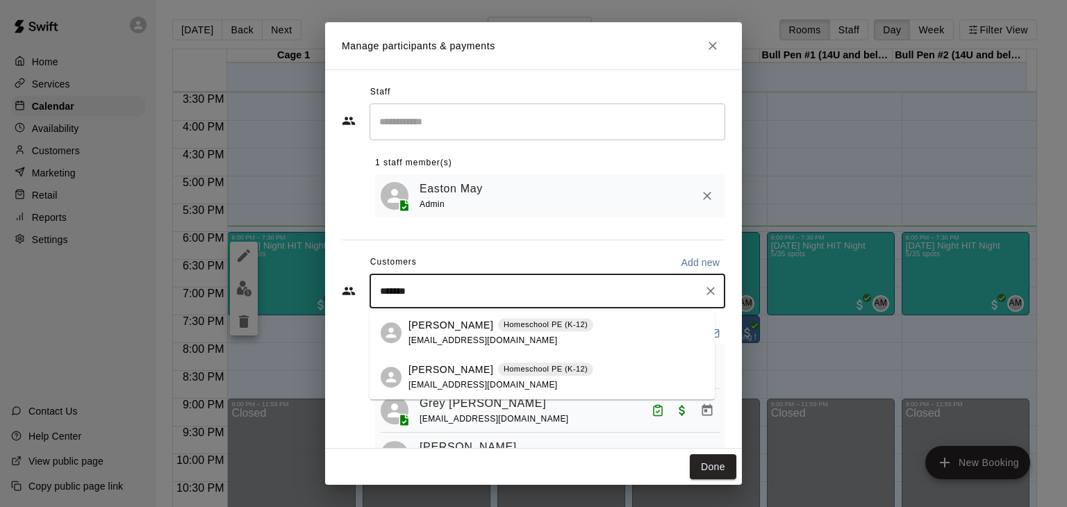
type input "*******"
click at [612, 246] on div "Staff ​ 1 staff member(s) Easton May Admin Customers Add new ******* ​ 5 custom…" at bounding box center [533, 271] width 383 height 380
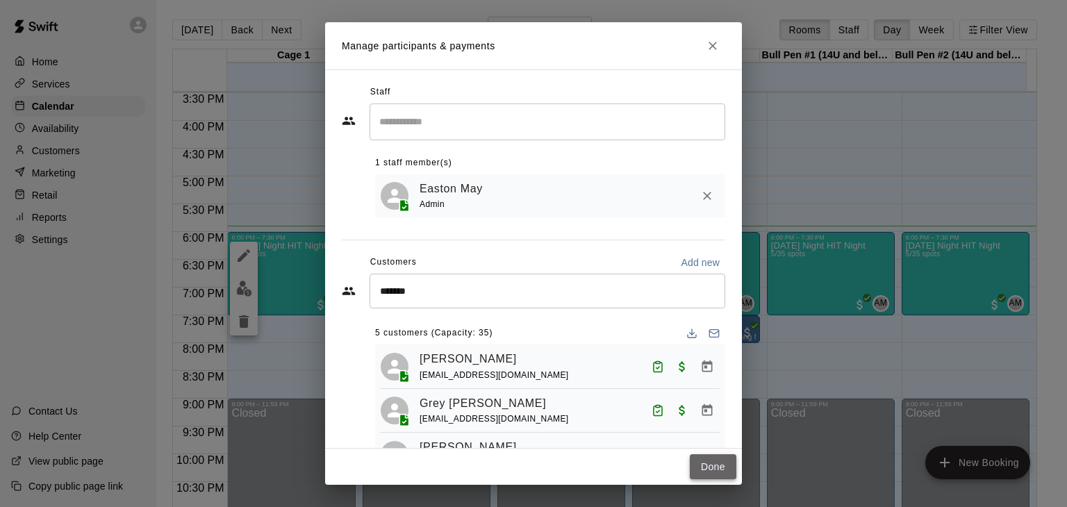
click at [713, 466] on button "Done" at bounding box center [713, 467] width 47 height 26
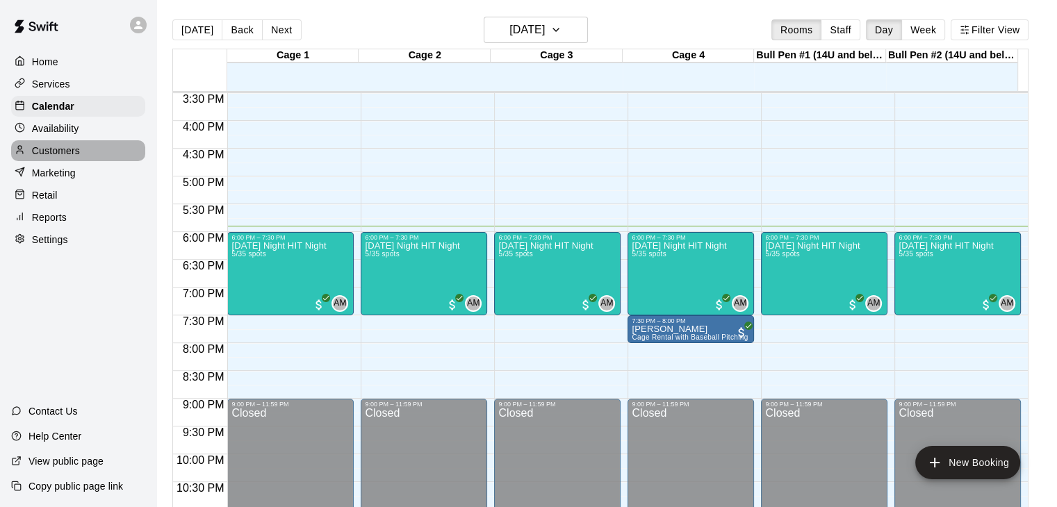
click at [55, 158] on p "Customers" at bounding box center [56, 151] width 48 height 14
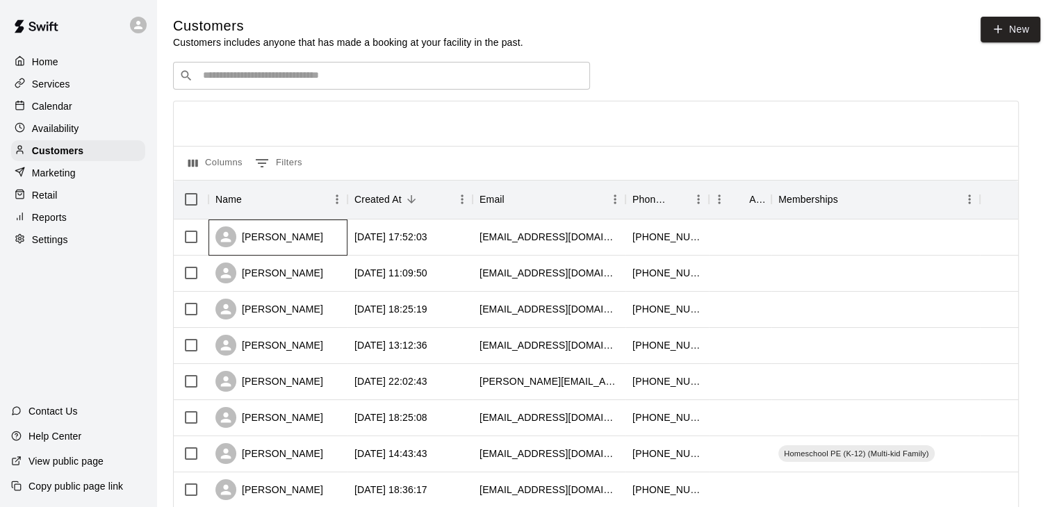
click at [309, 237] on div "Caleb Robinson" at bounding box center [269, 236] width 108 height 21
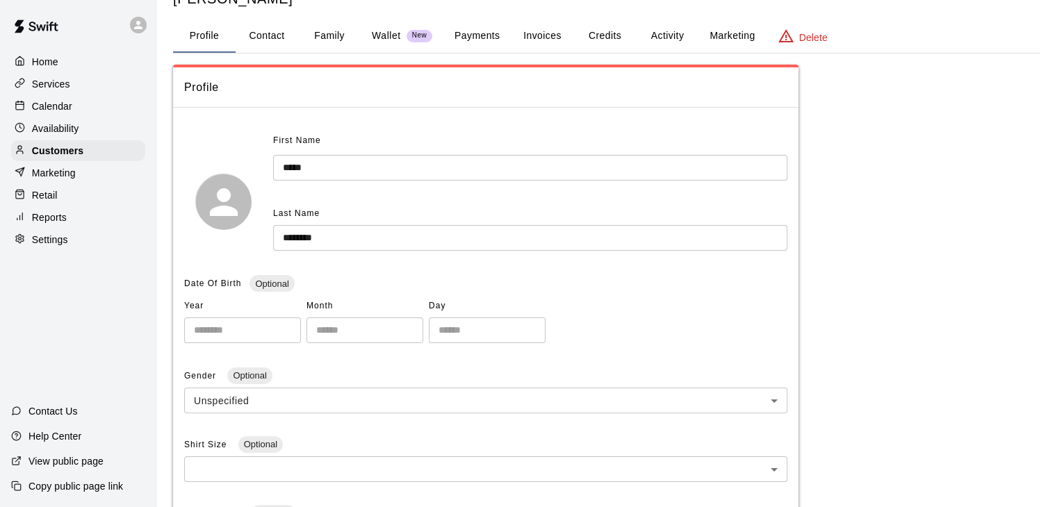
scroll to position [49, 0]
click at [668, 38] on button "Activity" at bounding box center [667, 36] width 63 height 33
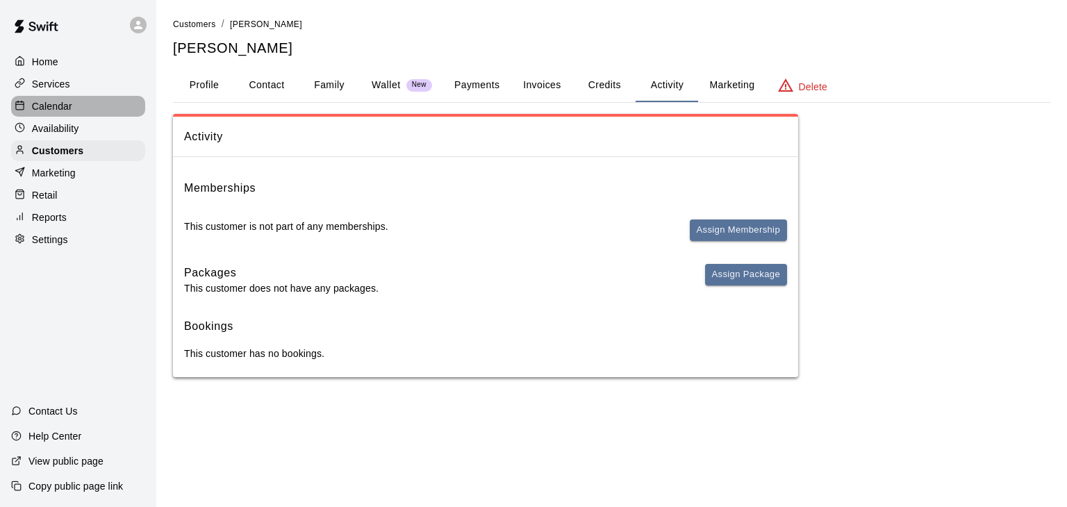
click at [64, 105] on p "Calendar" at bounding box center [52, 106] width 40 height 14
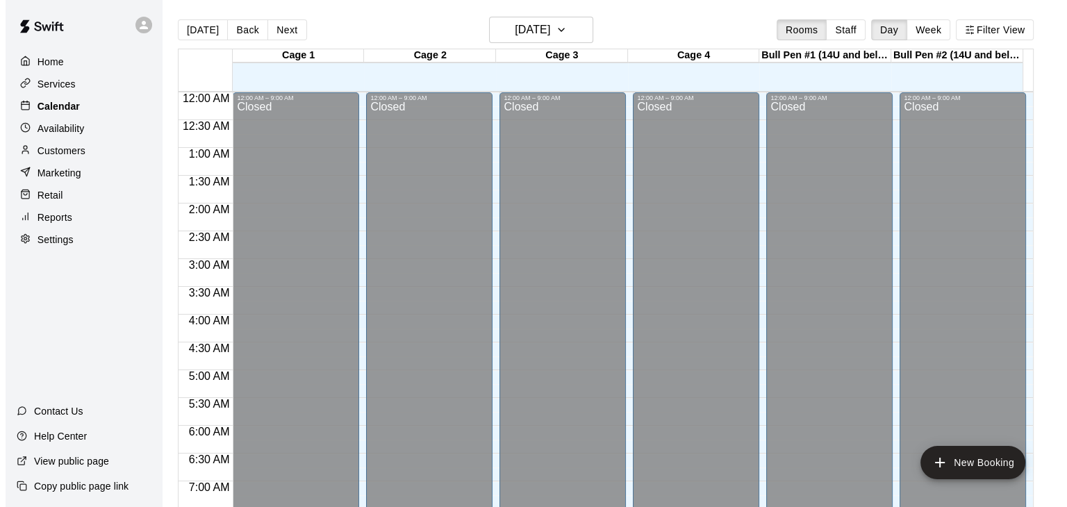
scroll to position [861, 0]
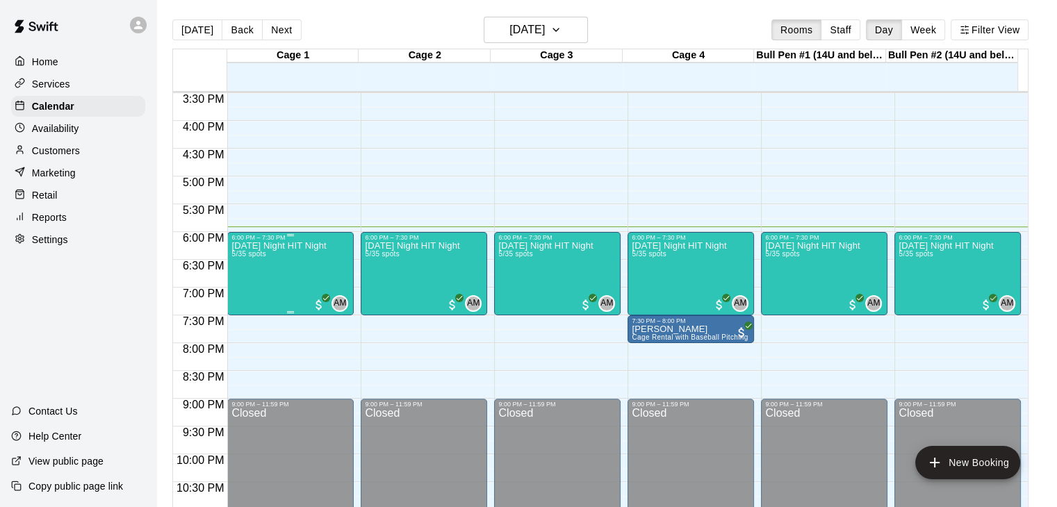
click at [282, 283] on div "Friday Night HIT Night 5/35 spots" at bounding box center [278, 494] width 94 height 507
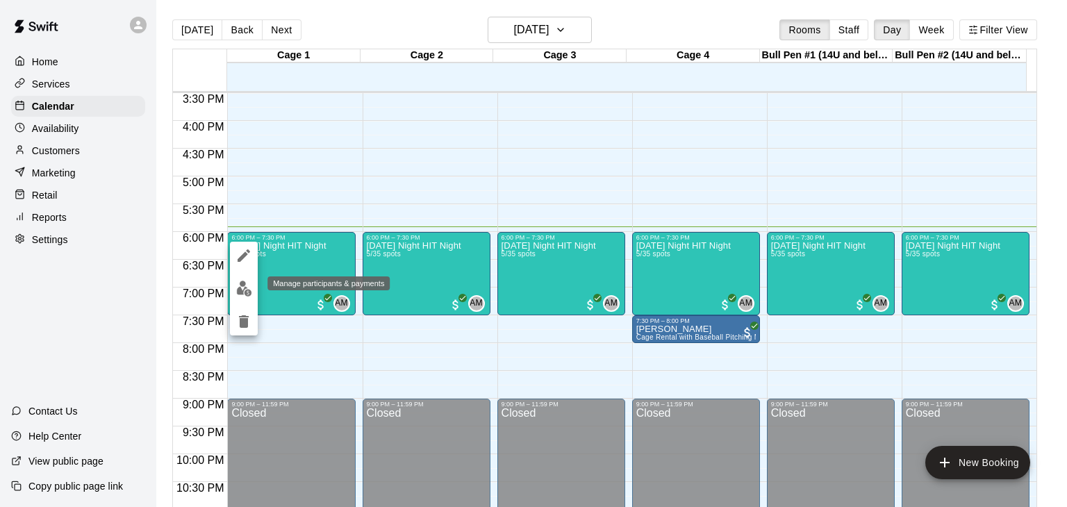
click at [245, 287] on img "edit" at bounding box center [244, 289] width 16 height 16
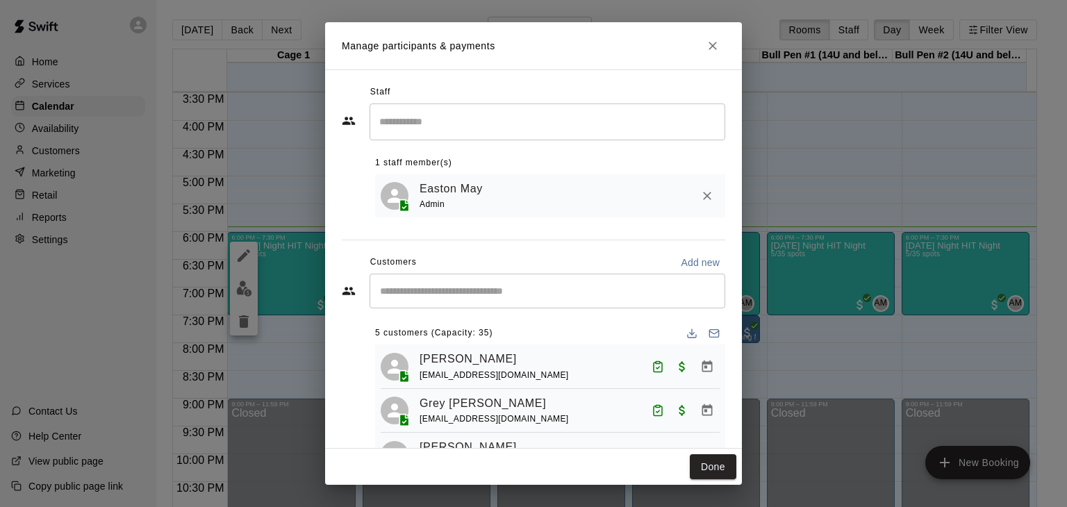
click at [463, 295] on input "Start typing to search customers..." at bounding box center [547, 291] width 343 height 14
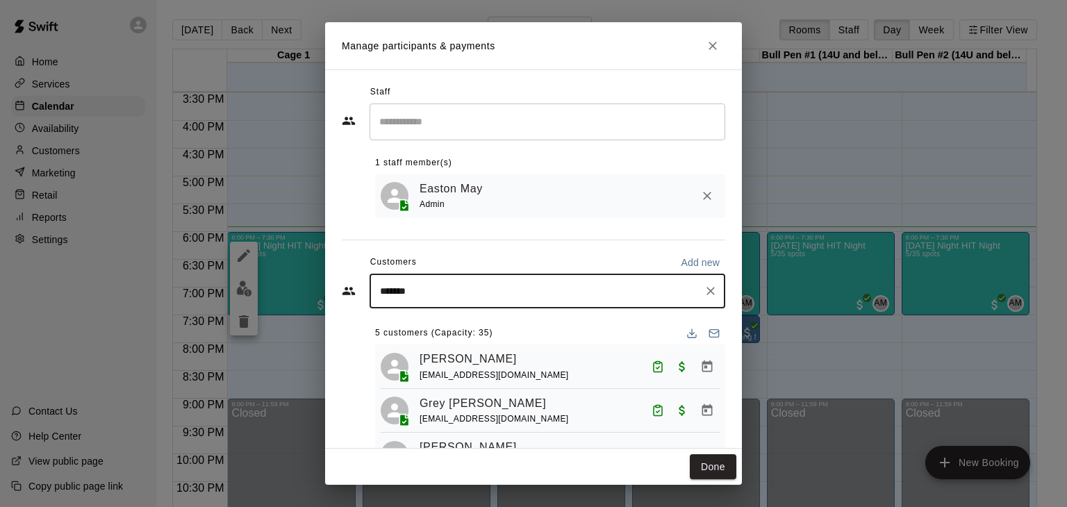
type input "********"
click at [468, 337] on span "caleb.robinson88@gmail.com" at bounding box center [482, 341] width 149 height 10
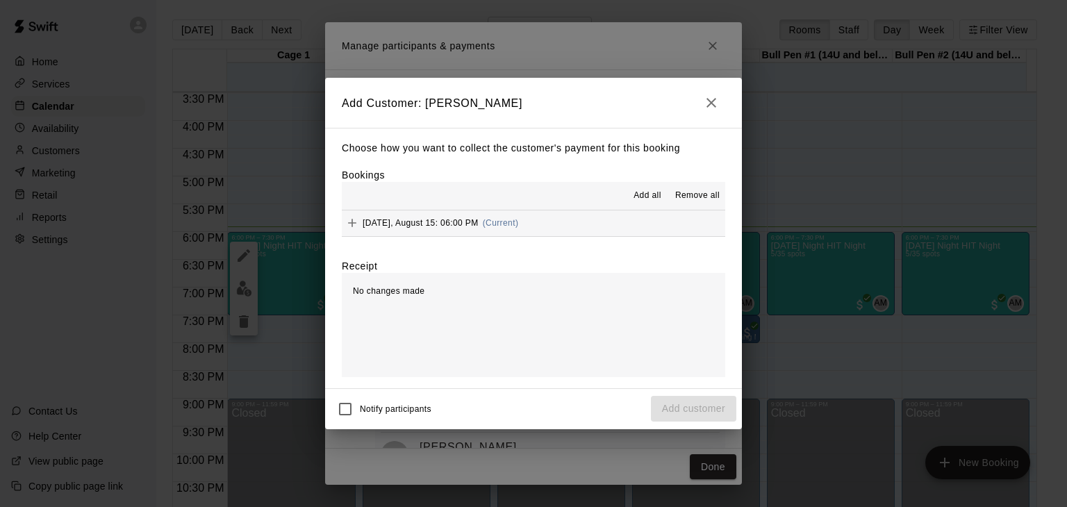
click at [544, 230] on button "Friday, August 15: 06:00 PM (Current)" at bounding box center [533, 223] width 383 height 26
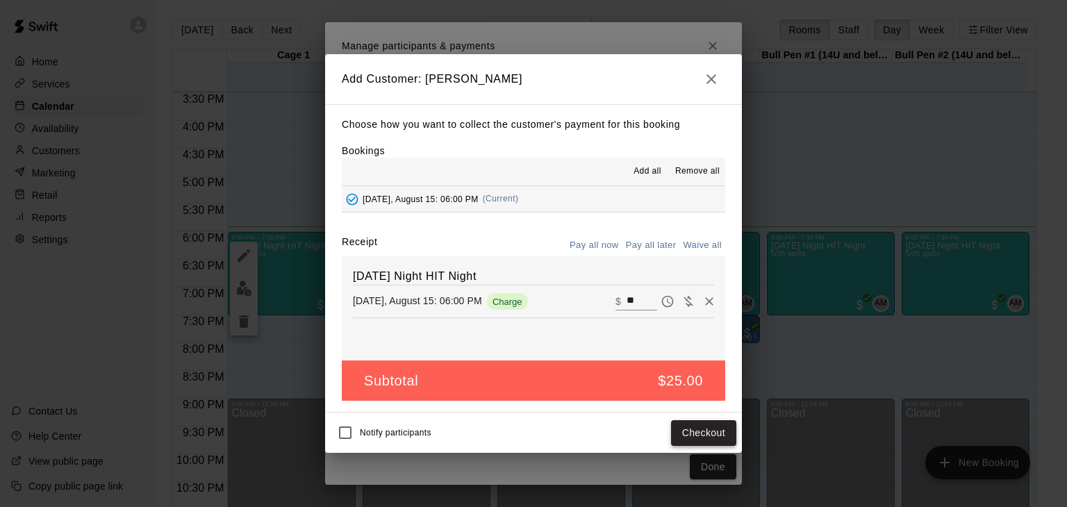
click at [718, 431] on button "Checkout" at bounding box center [703, 433] width 65 height 26
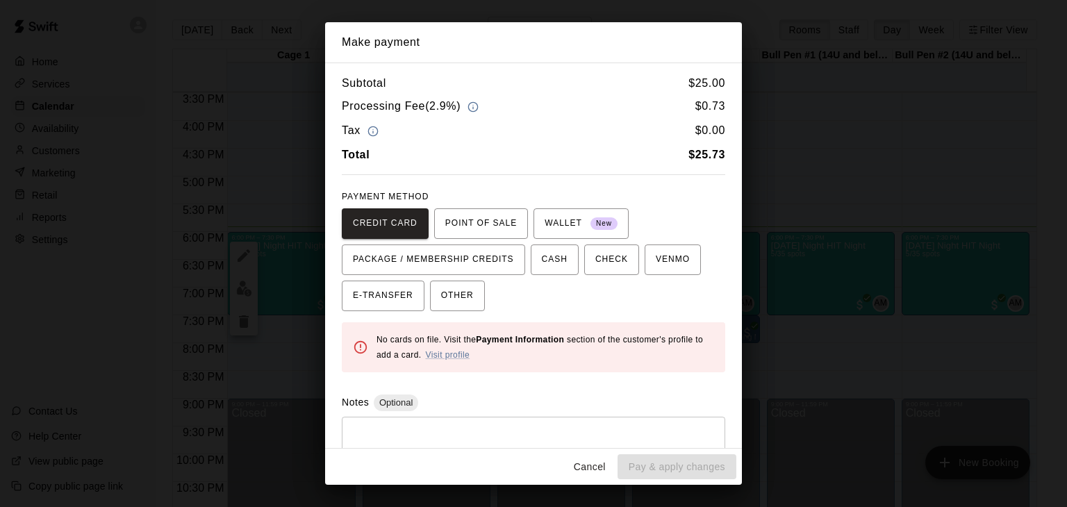
scroll to position [44, 0]
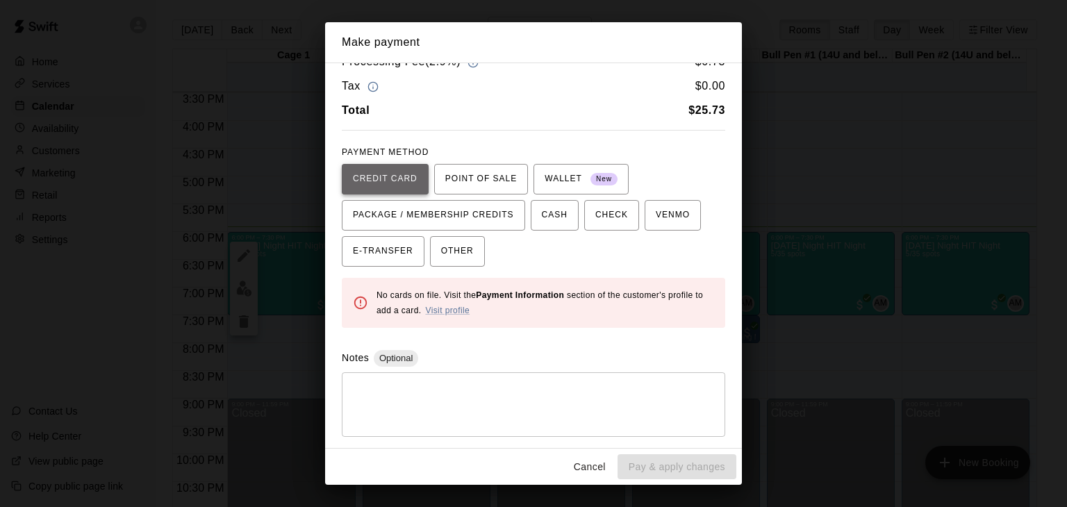
click at [388, 181] on span "CREDIT CARD" at bounding box center [385, 179] width 65 height 22
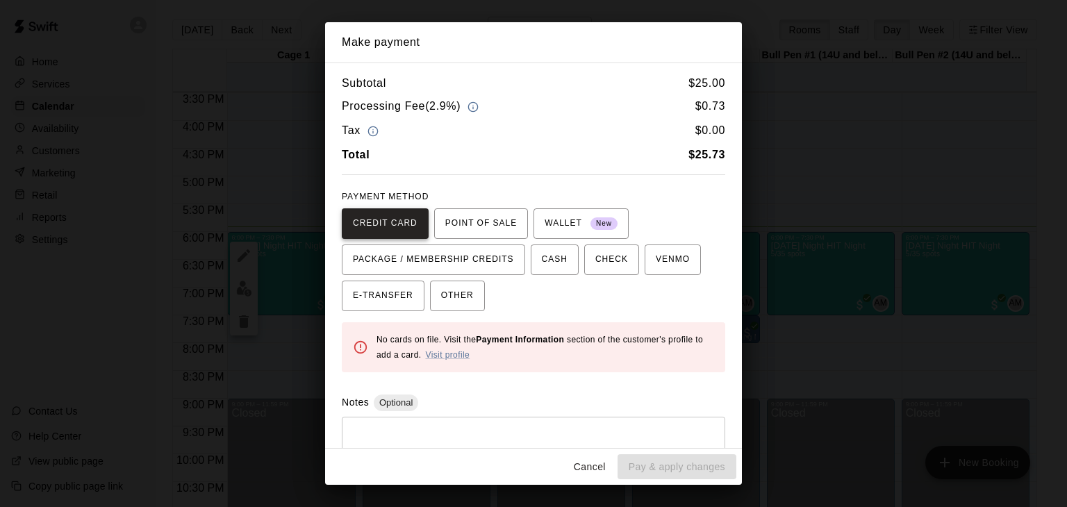
click at [382, 220] on span "CREDIT CARD" at bounding box center [385, 224] width 65 height 22
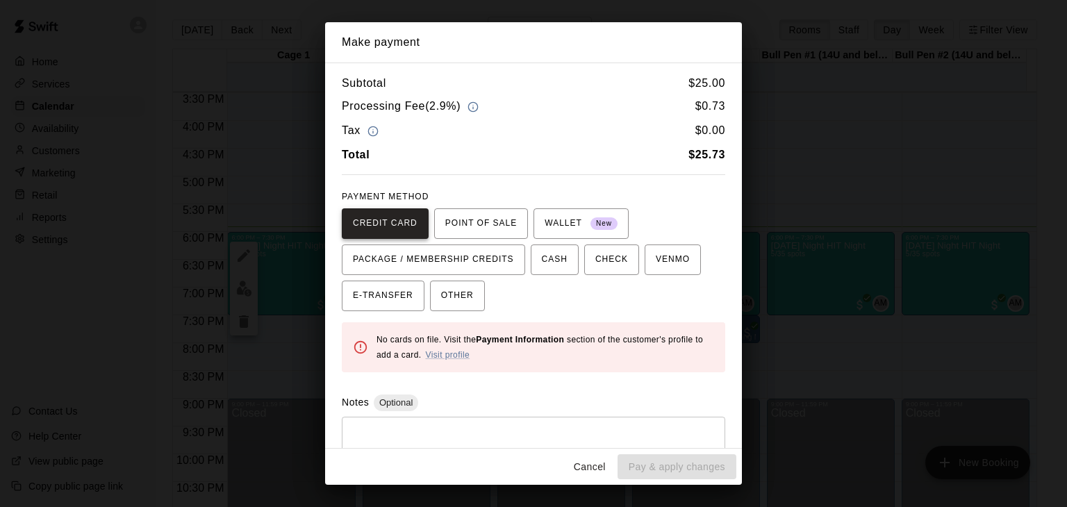
click at [382, 220] on span "CREDIT CARD" at bounding box center [385, 224] width 65 height 22
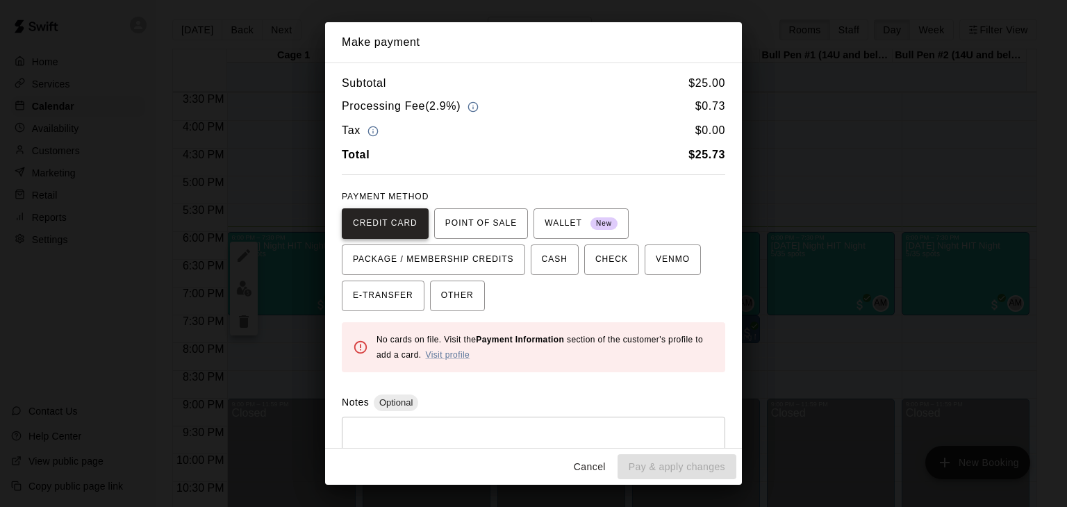
click at [382, 220] on span "CREDIT CARD" at bounding box center [385, 224] width 65 height 22
click at [589, 471] on button "Cancel" at bounding box center [590, 467] width 44 height 26
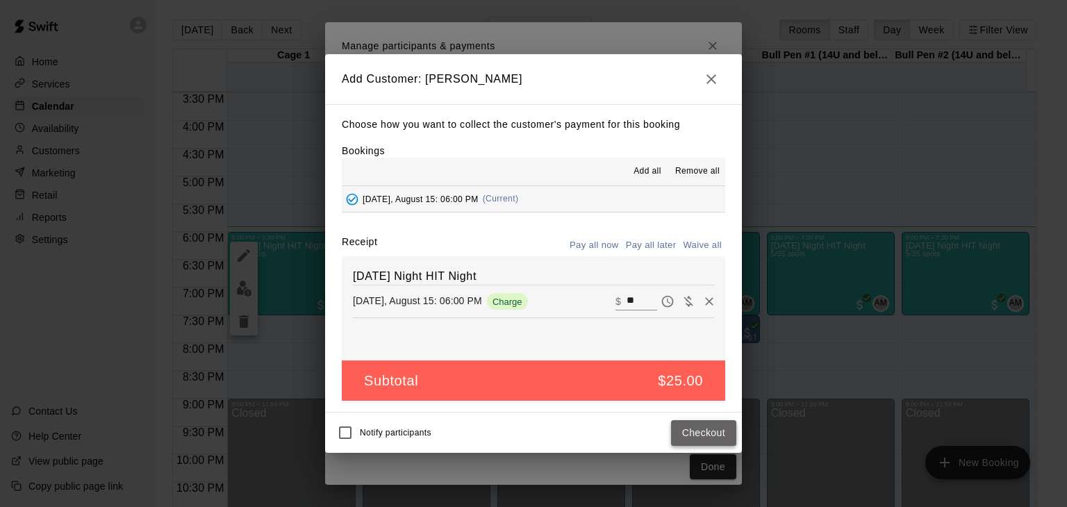
click at [711, 434] on button "Checkout" at bounding box center [703, 433] width 65 height 26
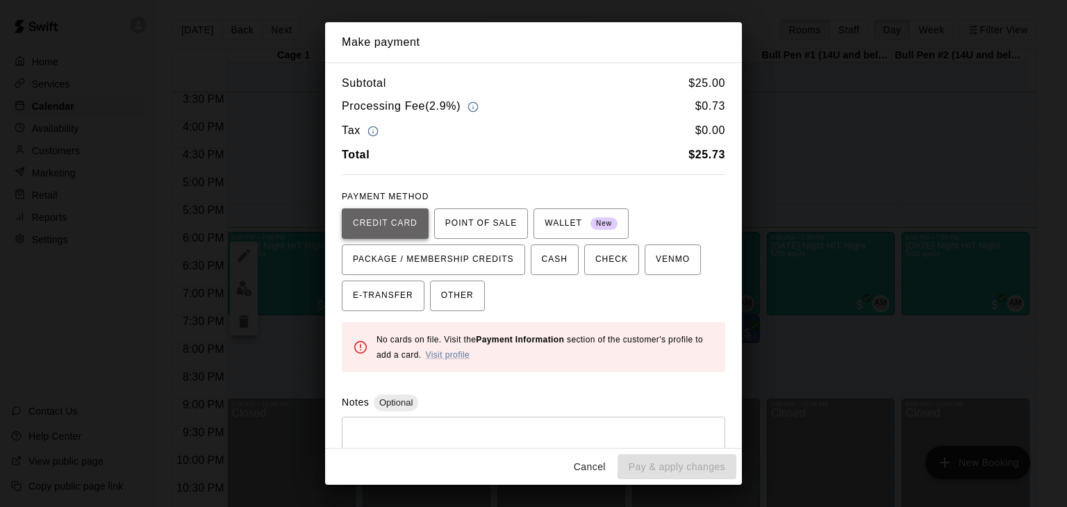
click at [390, 226] on span "CREDIT CARD" at bounding box center [385, 224] width 65 height 22
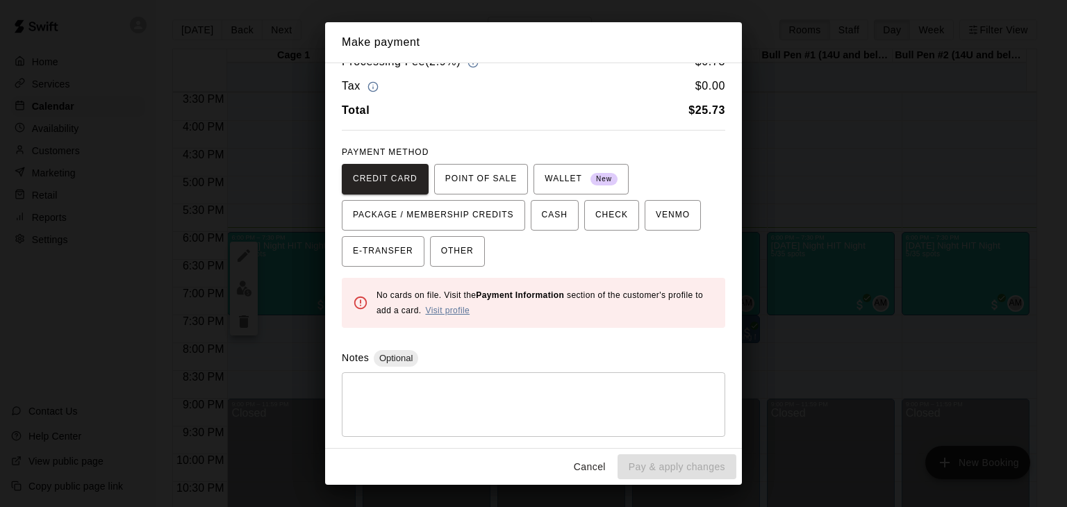
click at [464, 312] on link "Visit profile" at bounding box center [447, 311] width 44 height 10
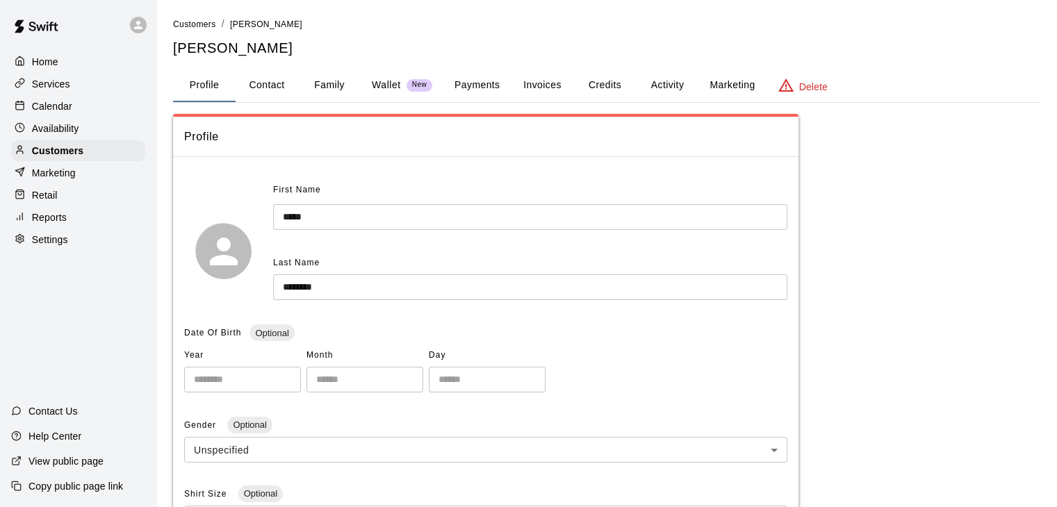
click at [481, 81] on button "Payments" at bounding box center [476, 85] width 67 height 33
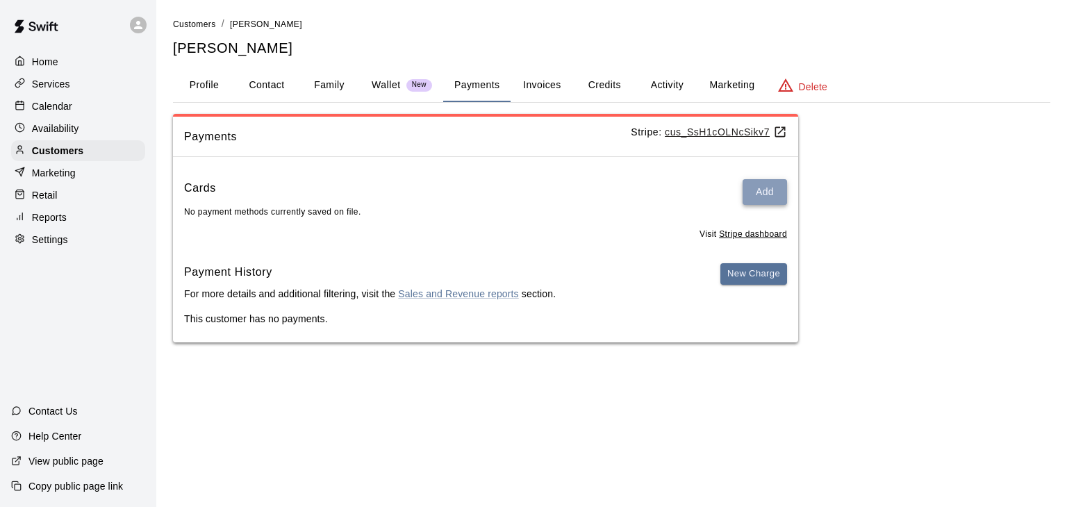
click at [755, 192] on button "Add" at bounding box center [765, 192] width 44 height 26
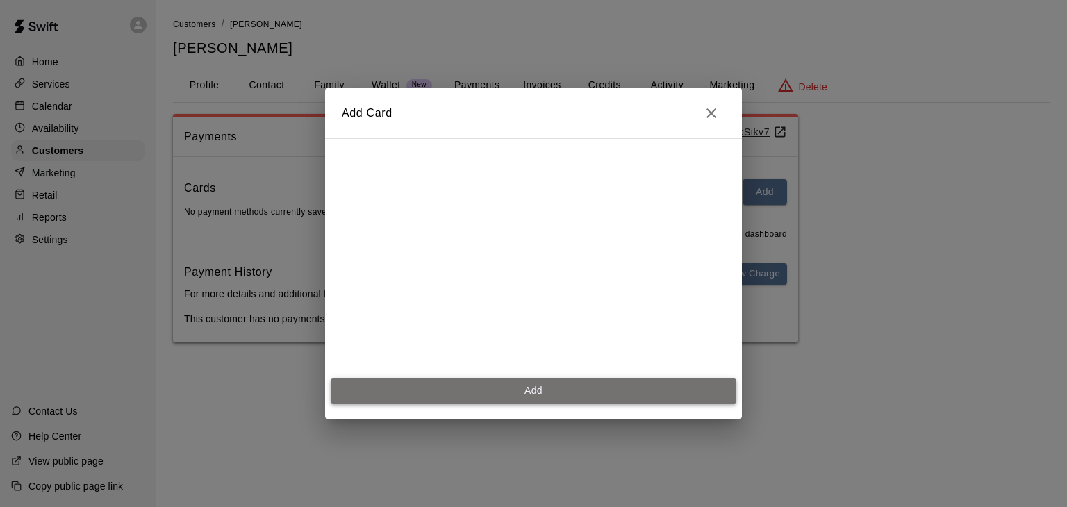
click at [527, 385] on button "Add" at bounding box center [534, 391] width 406 height 26
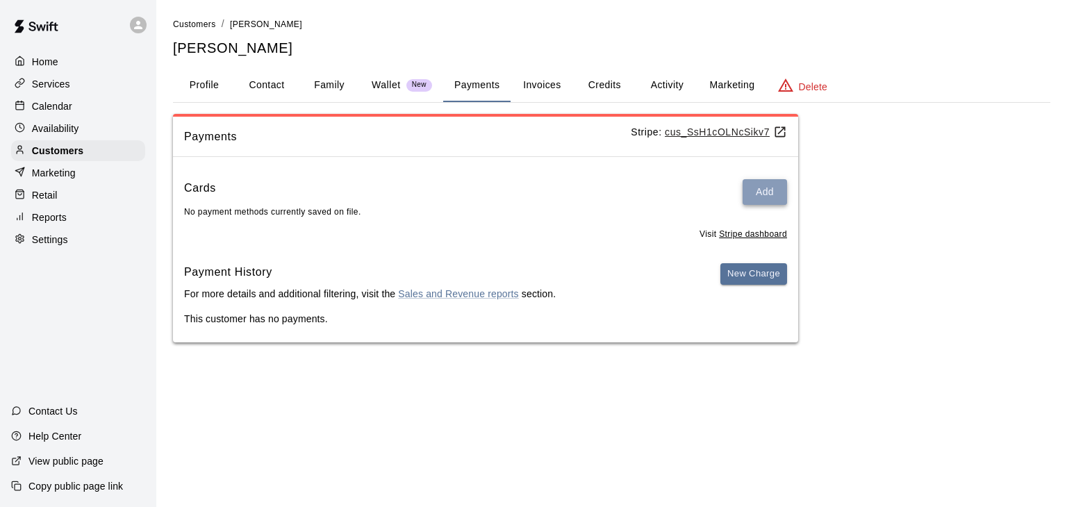
click at [754, 190] on button "Add" at bounding box center [765, 192] width 44 height 26
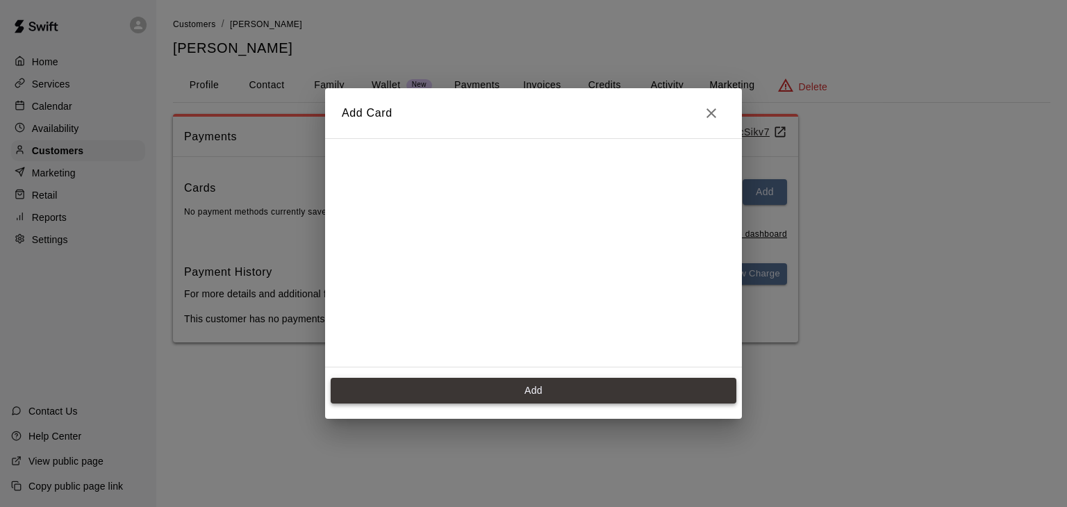
click at [547, 388] on button "Add" at bounding box center [534, 391] width 406 height 26
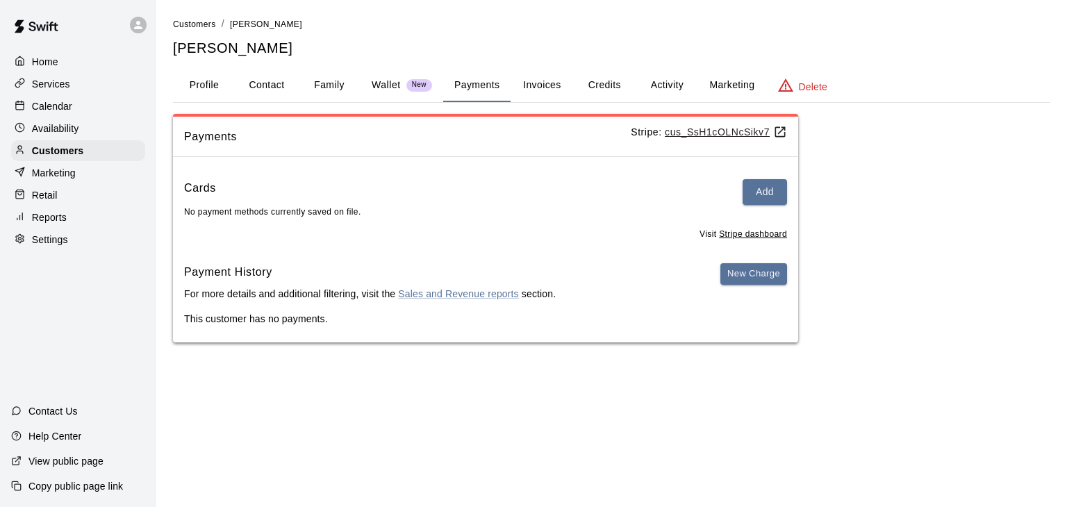
click at [322, 52] on h5 "[PERSON_NAME]" at bounding box center [611, 48] width 877 height 19
click at [215, 85] on button "Profile" at bounding box center [204, 85] width 63 height 33
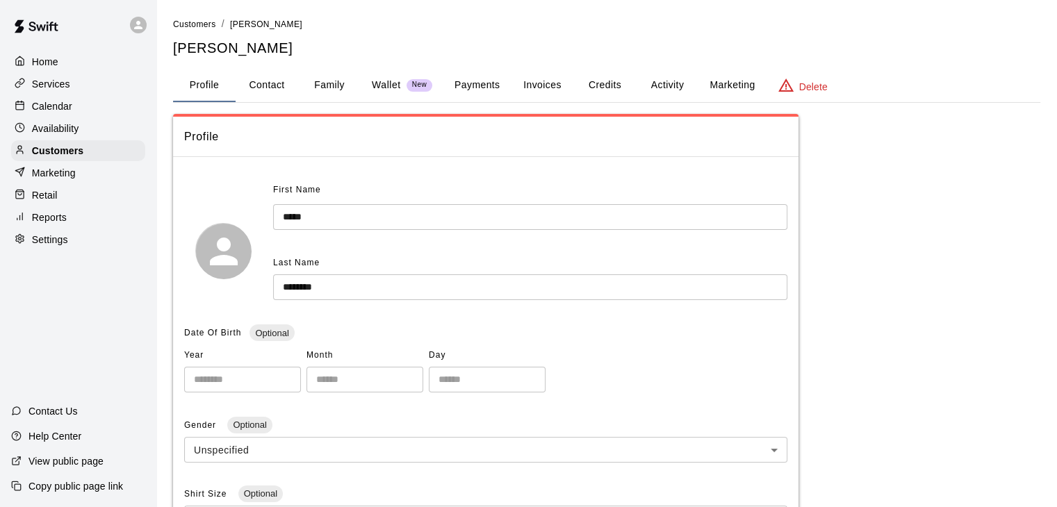
click at [383, 92] on button "Wallet New" at bounding box center [402, 85] width 83 height 33
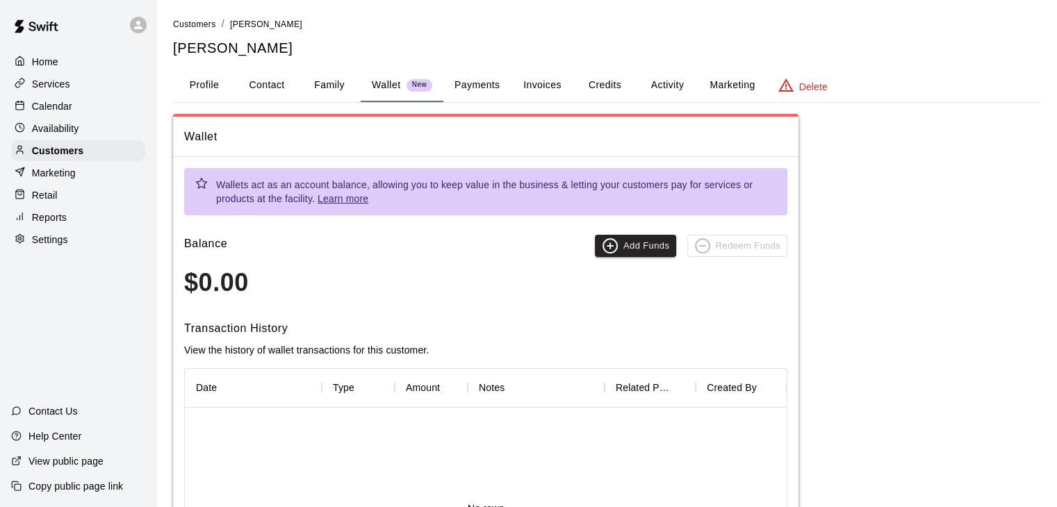
click at [478, 89] on button "Payments" at bounding box center [476, 85] width 67 height 33
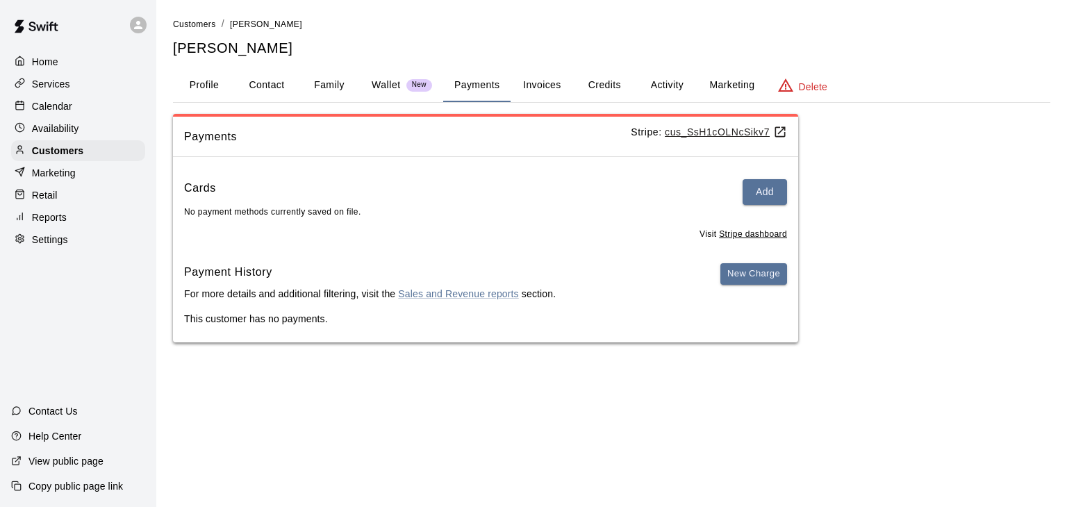
click at [536, 88] on button "Invoices" at bounding box center [542, 85] width 63 height 33
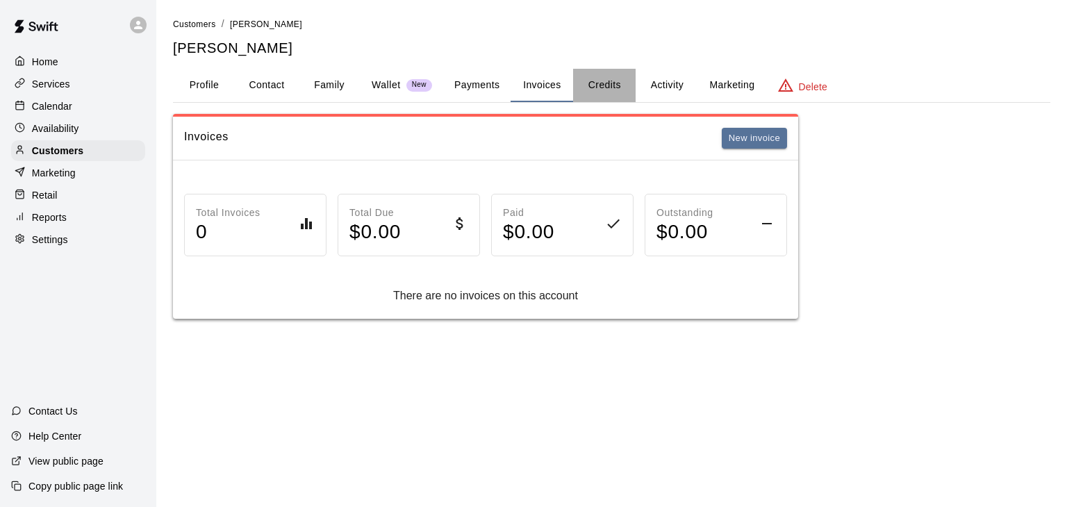
click at [614, 83] on button "Credits" at bounding box center [604, 85] width 63 height 33
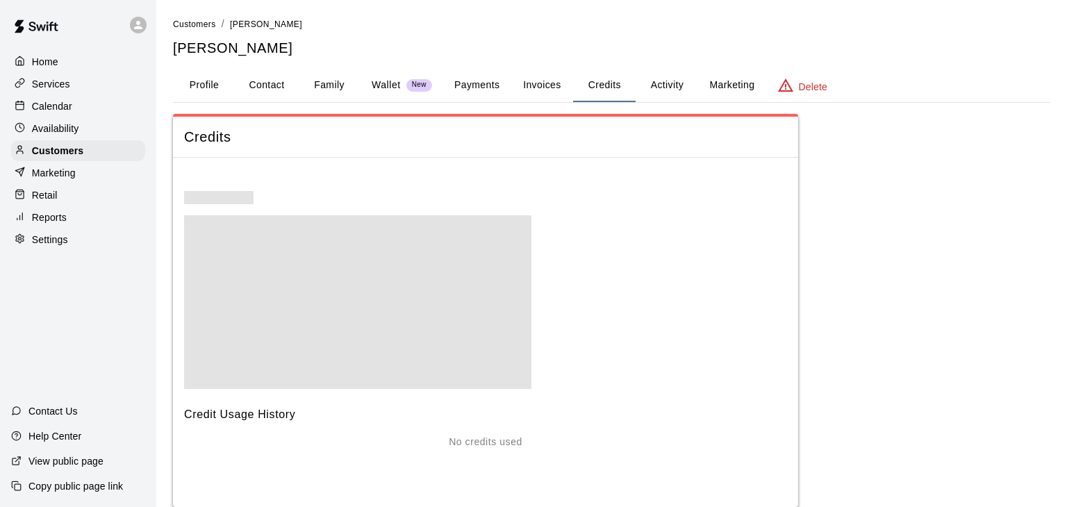
click at [670, 87] on button "Activity" at bounding box center [667, 85] width 63 height 33
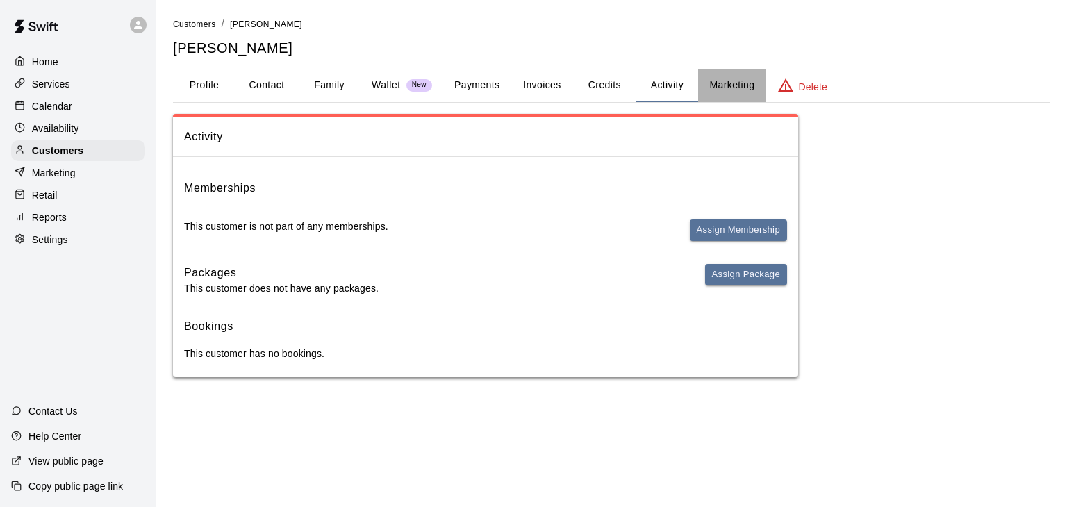
click at [731, 84] on button "Marketing" at bounding box center [731, 85] width 67 height 33
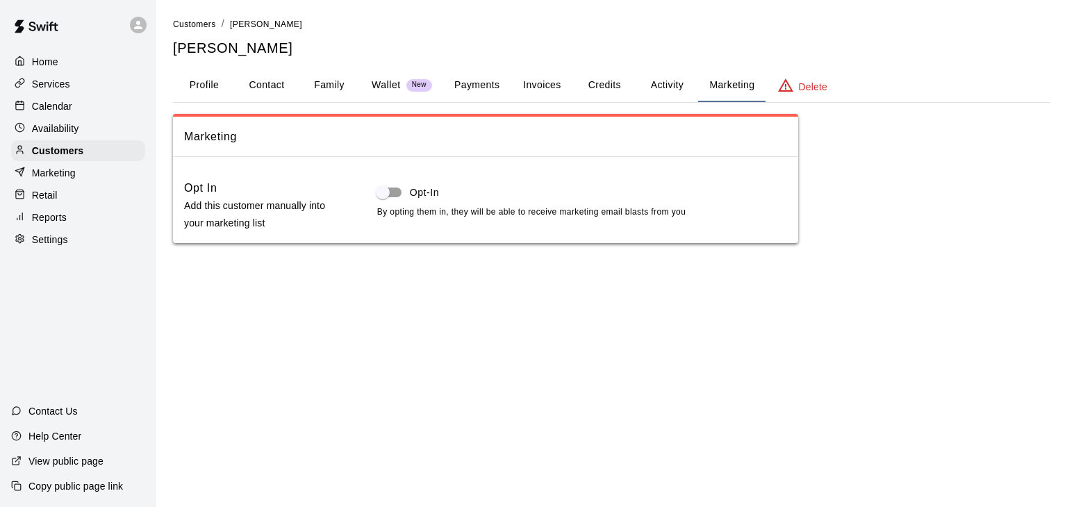
click at [484, 88] on button "Payments" at bounding box center [476, 85] width 67 height 33
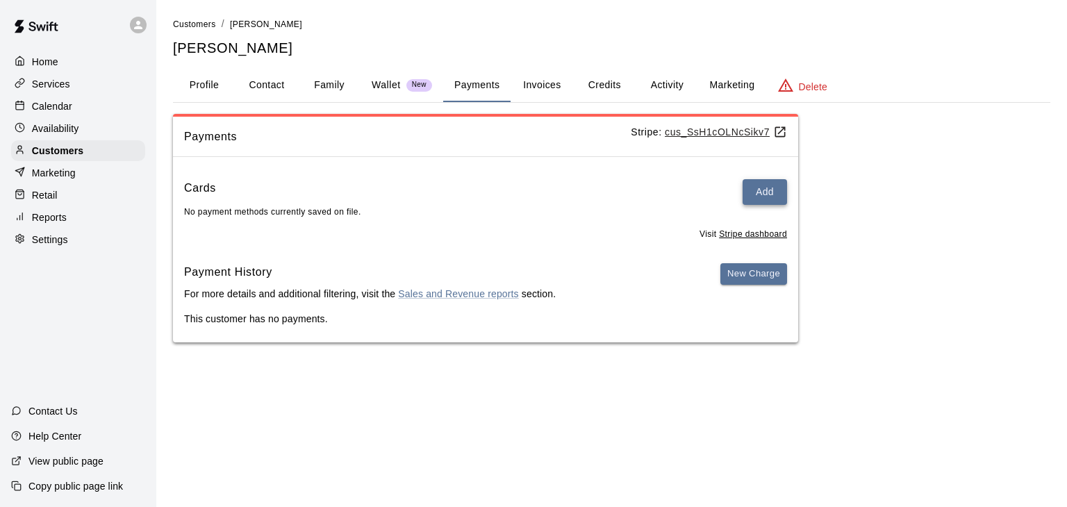
click at [766, 187] on button "Add" at bounding box center [765, 192] width 44 height 26
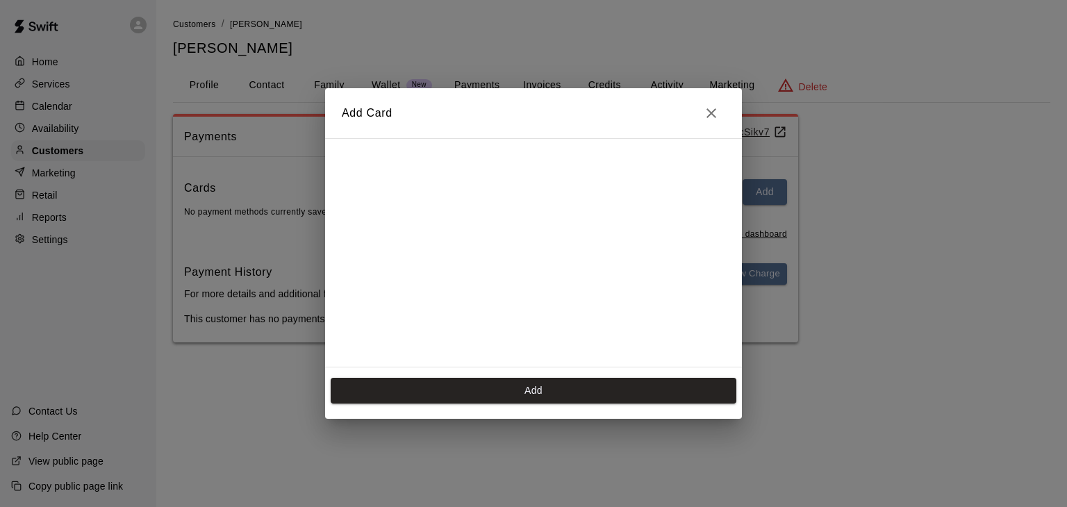
scroll to position [67, 0]
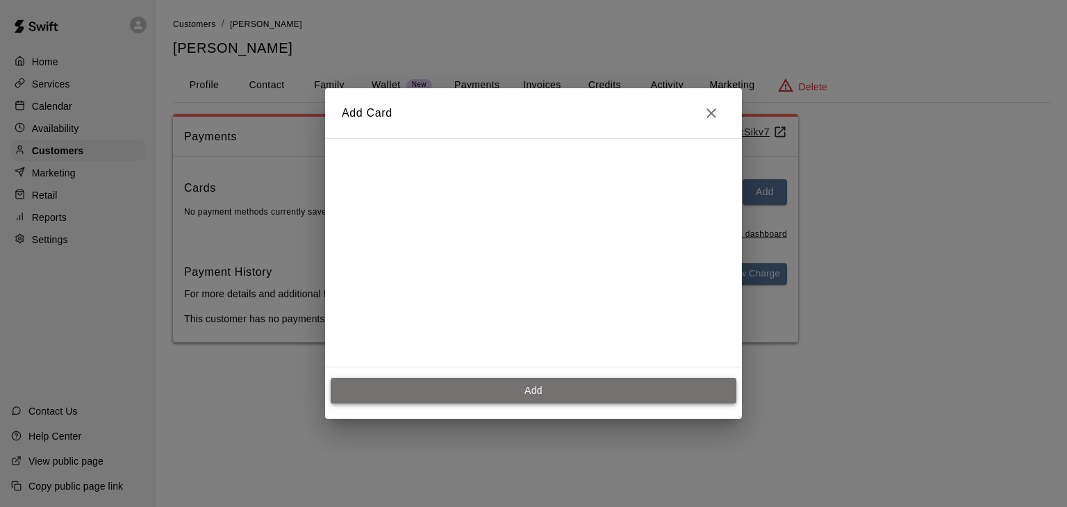
click at [542, 395] on button "Add" at bounding box center [534, 391] width 406 height 26
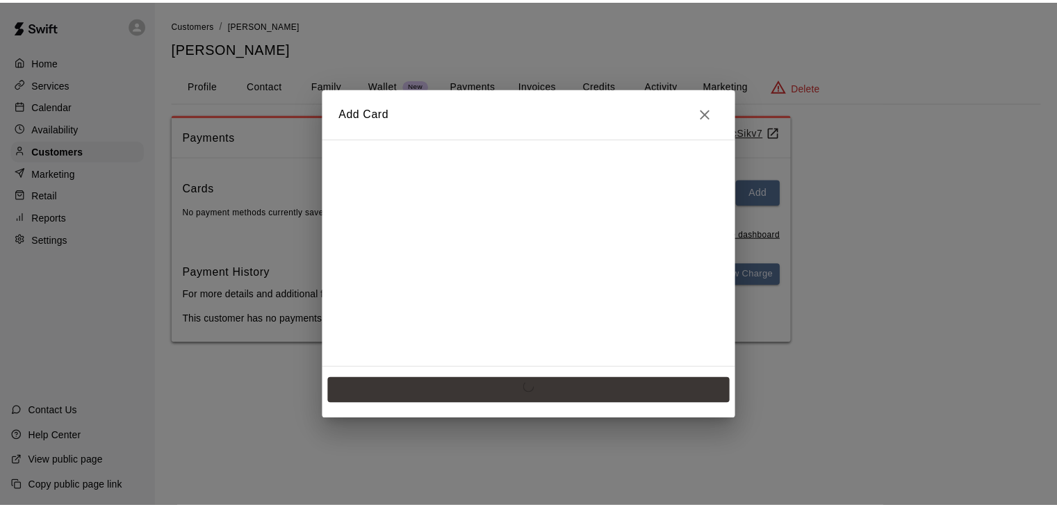
scroll to position [0, 0]
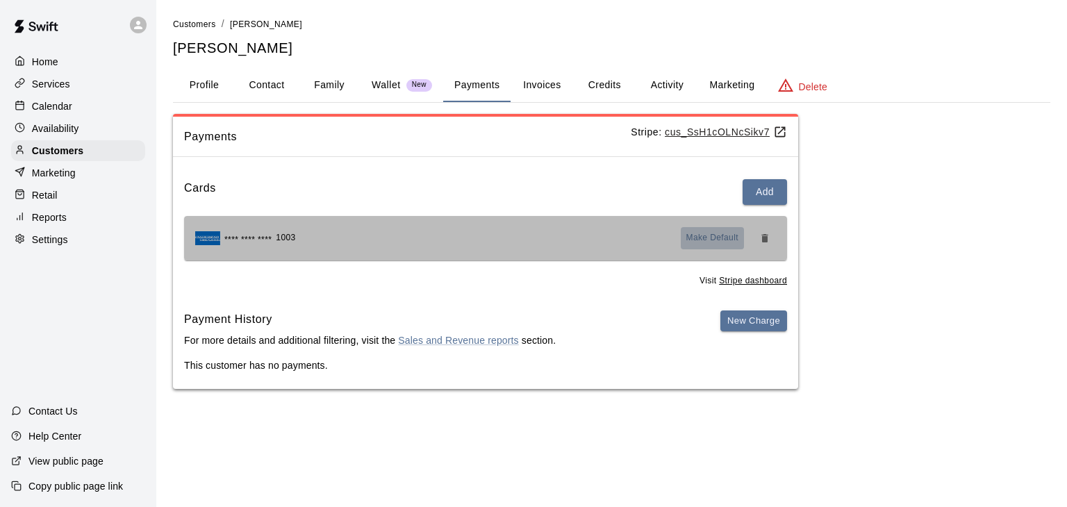
click at [700, 240] on span "Make Default" at bounding box center [712, 238] width 53 height 14
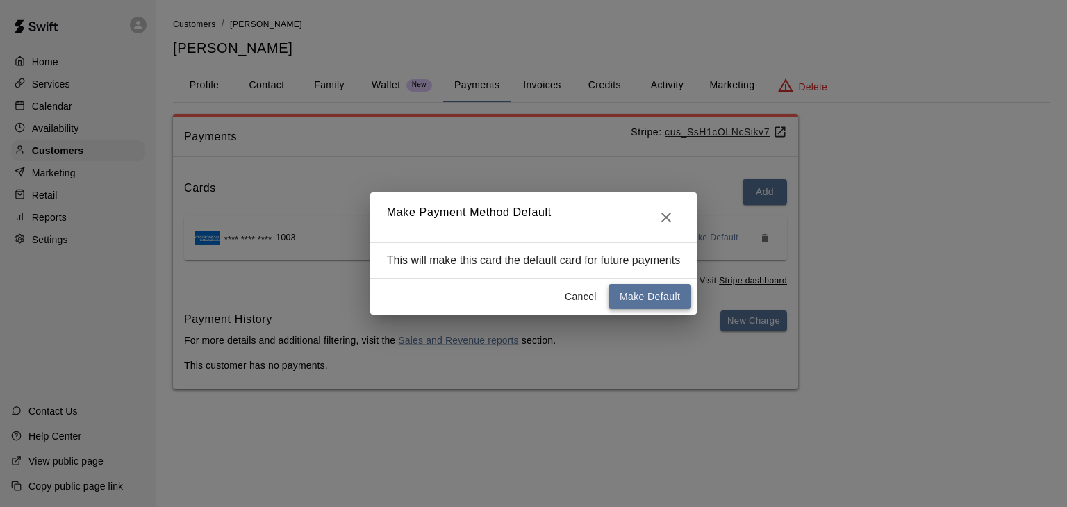
click at [650, 299] on button "Make Default" at bounding box center [650, 297] width 83 height 26
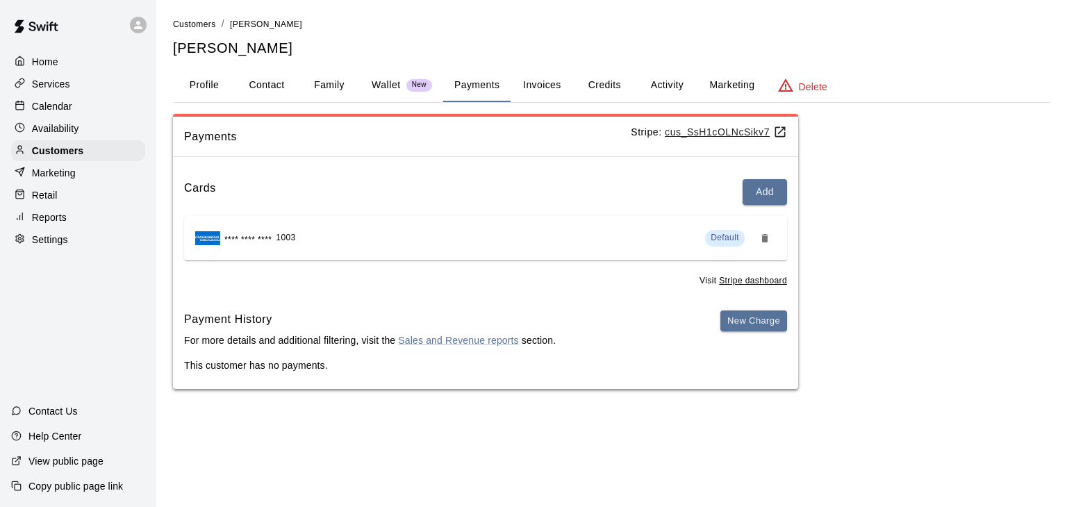
click at [78, 112] on div "Calendar" at bounding box center [78, 106] width 134 height 21
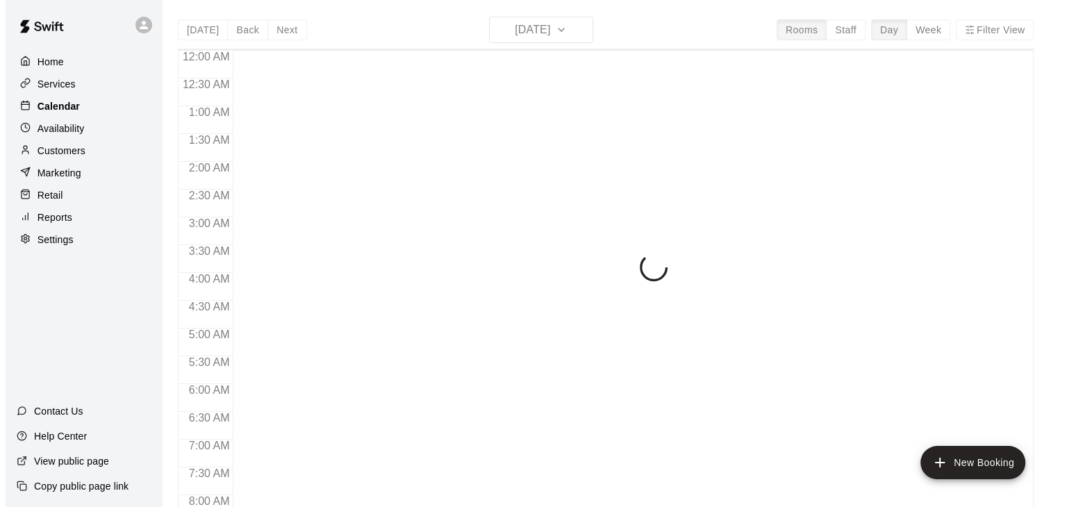
scroll to position [861, 0]
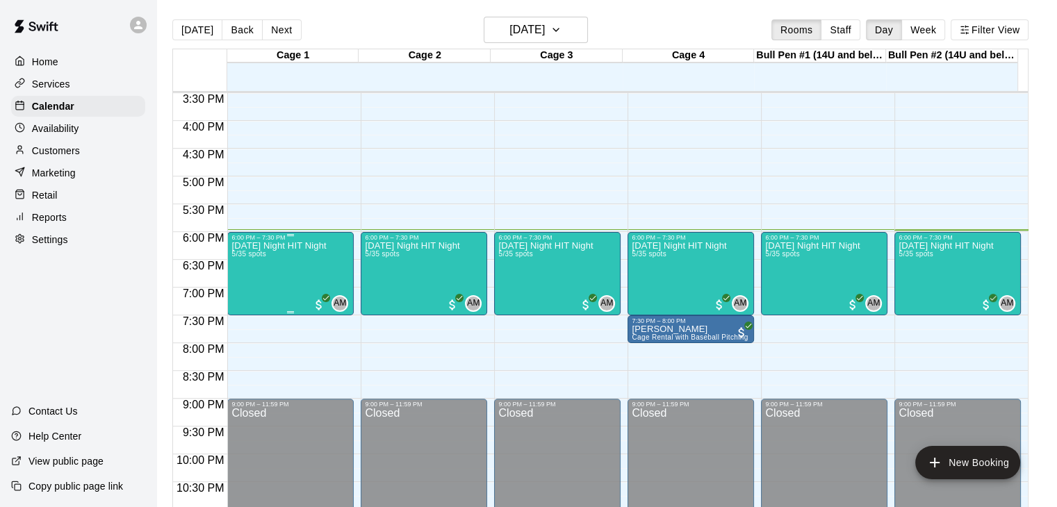
click at [314, 276] on div "Friday Night HIT Night 5/35 spots" at bounding box center [278, 494] width 94 height 507
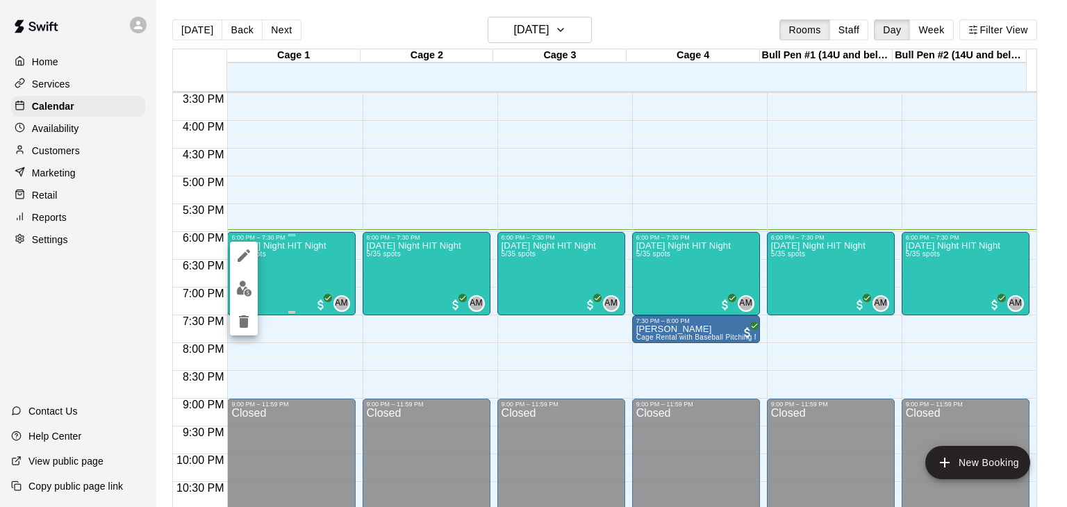
click at [314, 276] on div at bounding box center [533, 253] width 1067 height 507
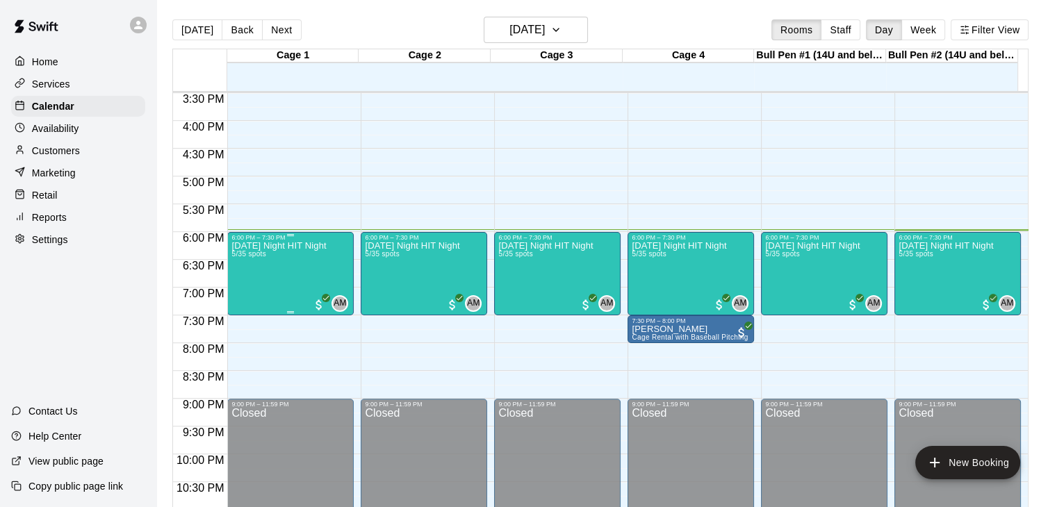
click at [314, 276] on div "Friday Night HIT Night 5/35 spots" at bounding box center [278, 494] width 94 height 507
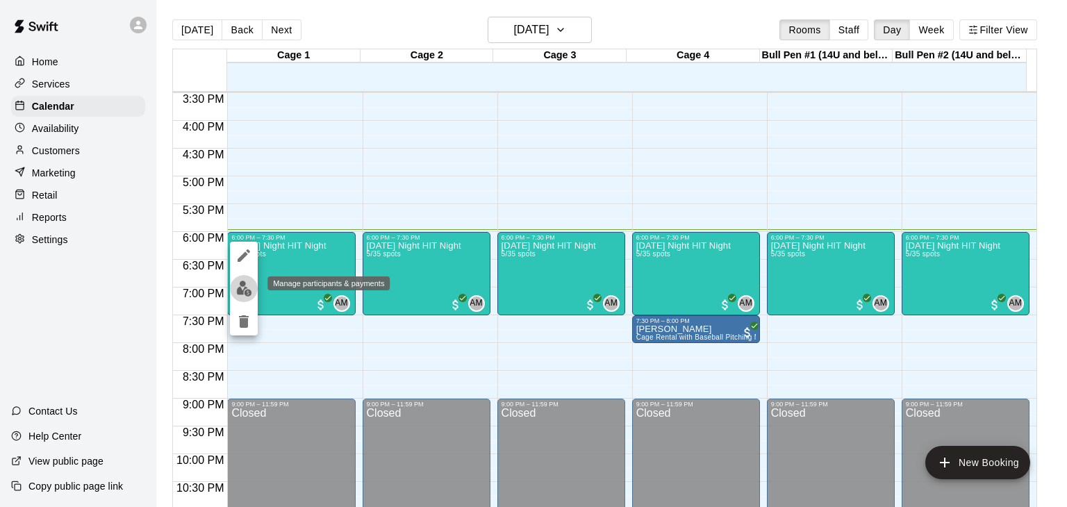
click at [234, 282] on button "edit" at bounding box center [244, 288] width 28 height 27
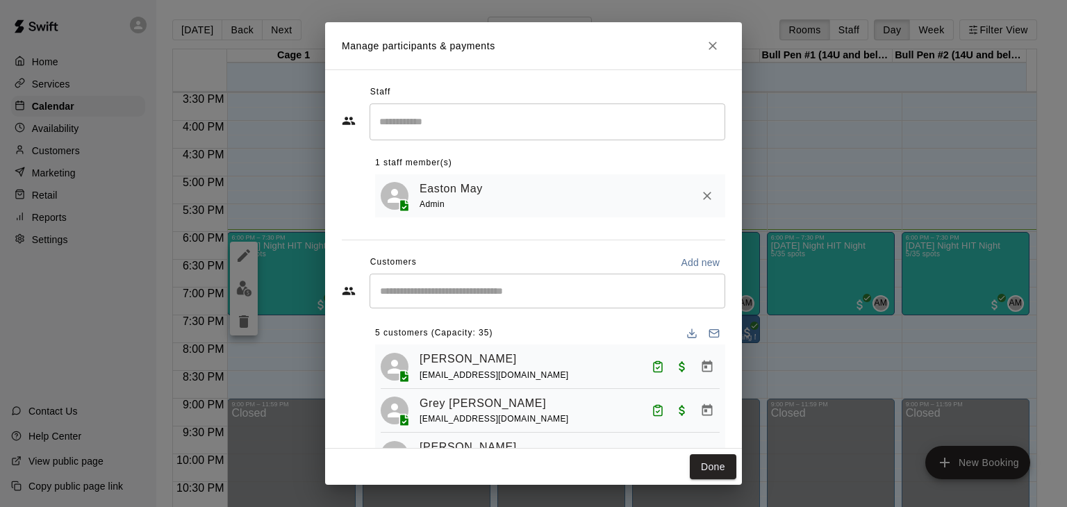
click at [509, 292] on input "Start typing to search customers..." at bounding box center [547, 291] width 343 height 14
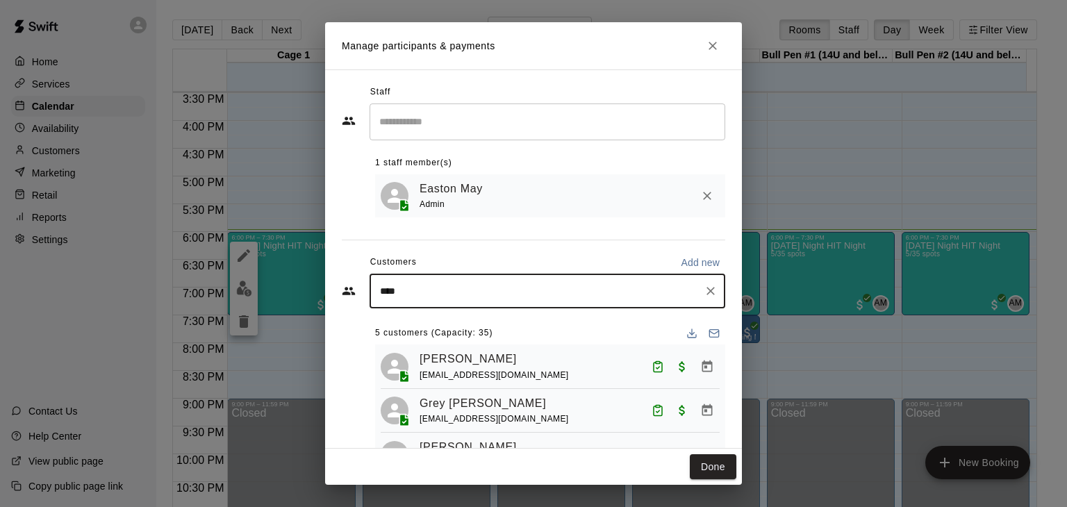
type input "*****"
click at [495, 342] on span "caleb.robinson88@gmail.com" at bounding box center [482, 341] width 149 height 10
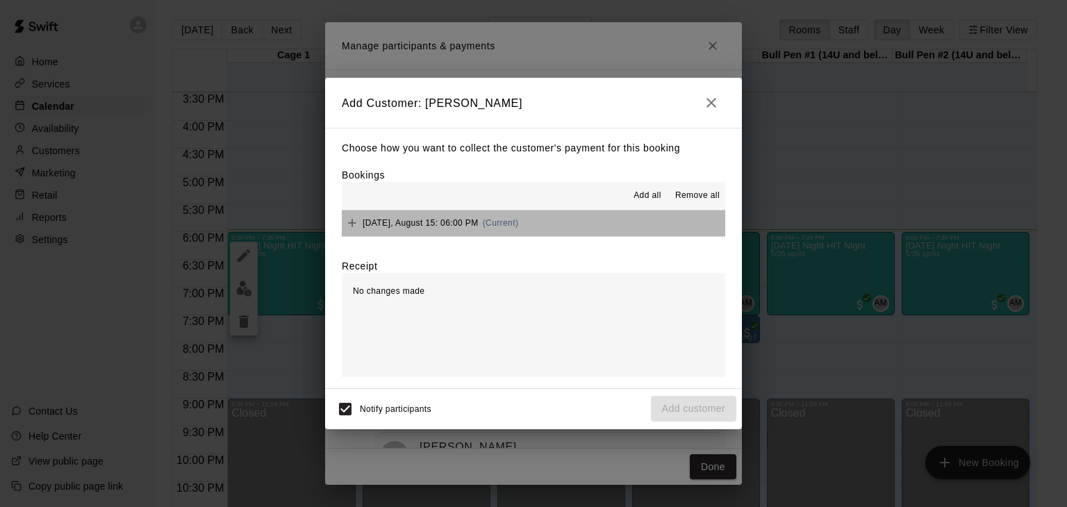
click at [592, 222] on button "Friday, August 15: 06:00 PM (Current)" at bounding box center [533, 223] width 383 height 26
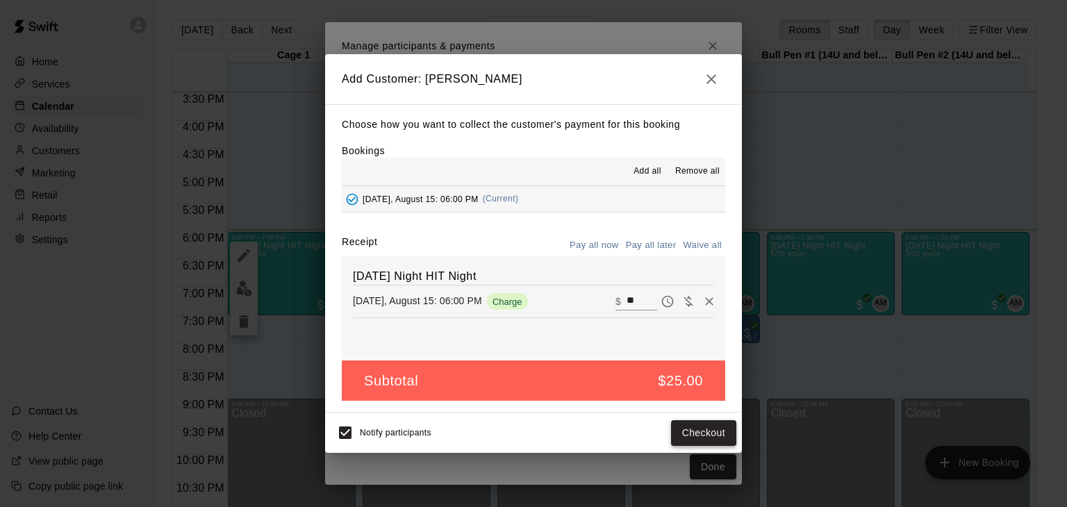
click at [695, 437] on button "Checkout" at bounding box center [703, 433] width 65 height 26
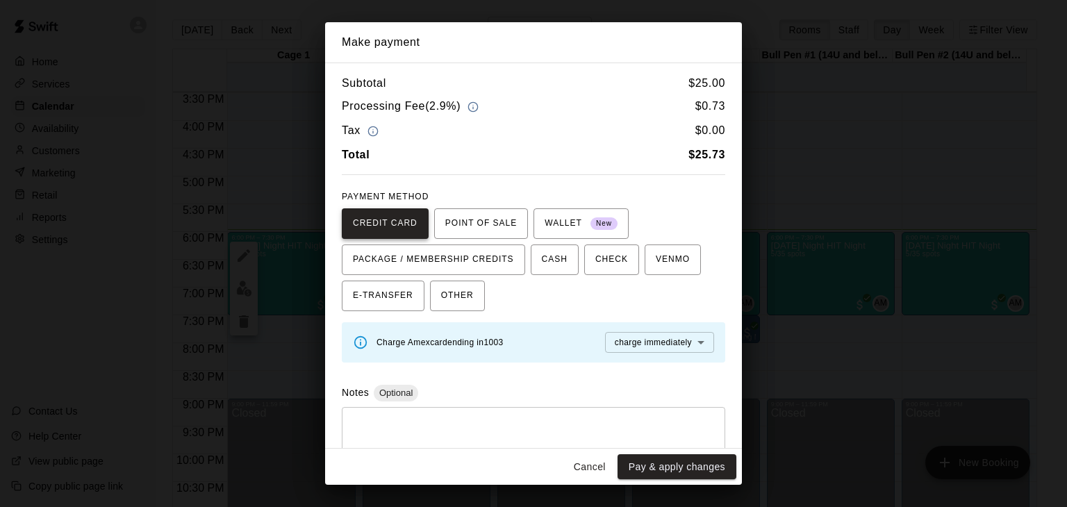
click at [402, 228] on span "CREDIT CARD" at bounding box center [385, 224] width 65 height 22
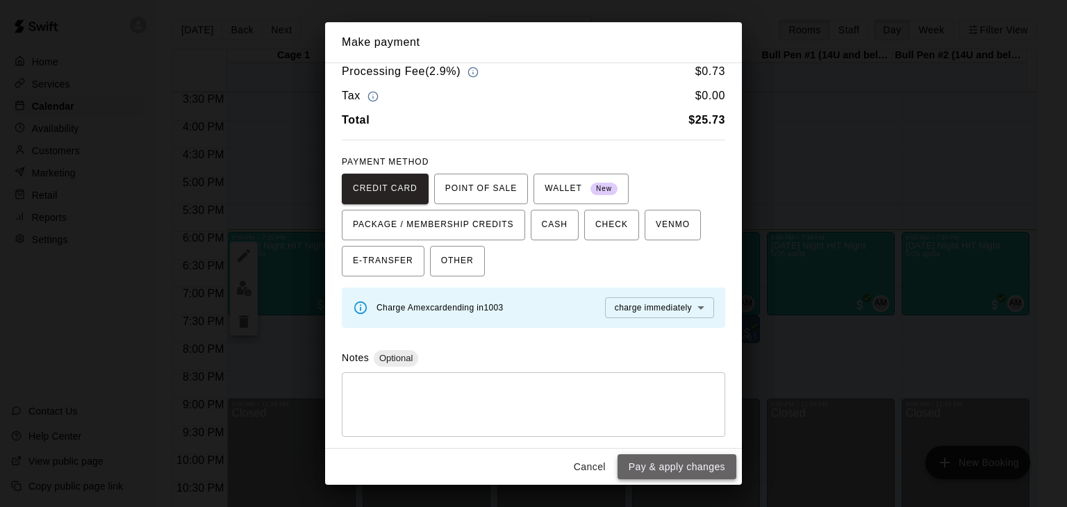
click at [714, 469] on button "Pay & apply changes" at bounding box center [677, 467] width 119 height 26
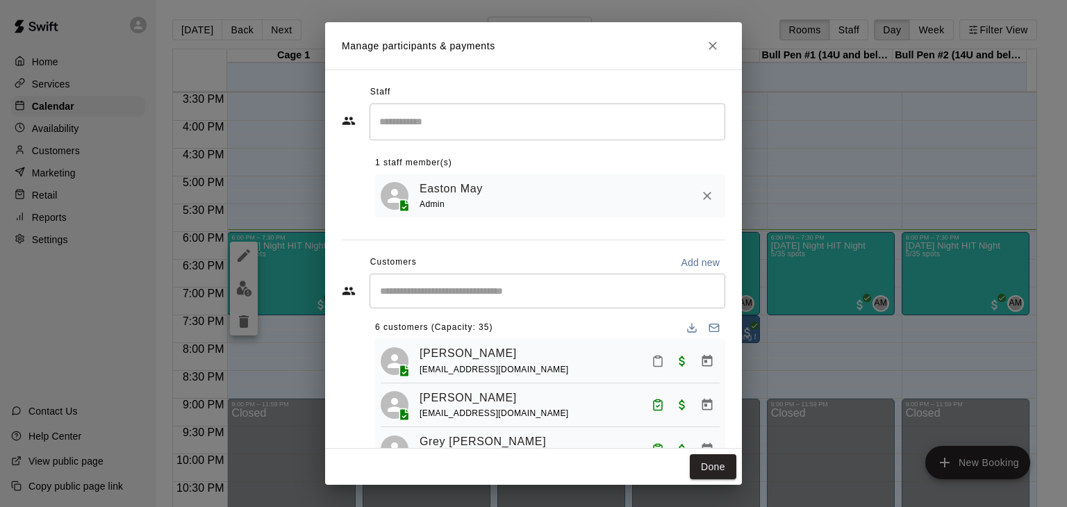
scroll to position [0, 0]
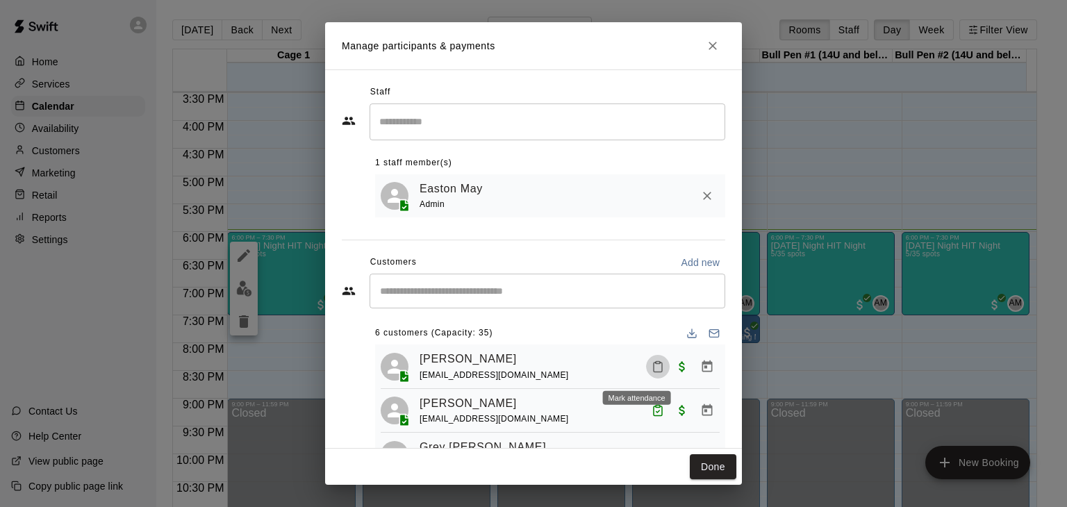
click at [652, 370] on icon "Mark attendance" at bounding box center [658, 367] width 13 height 13
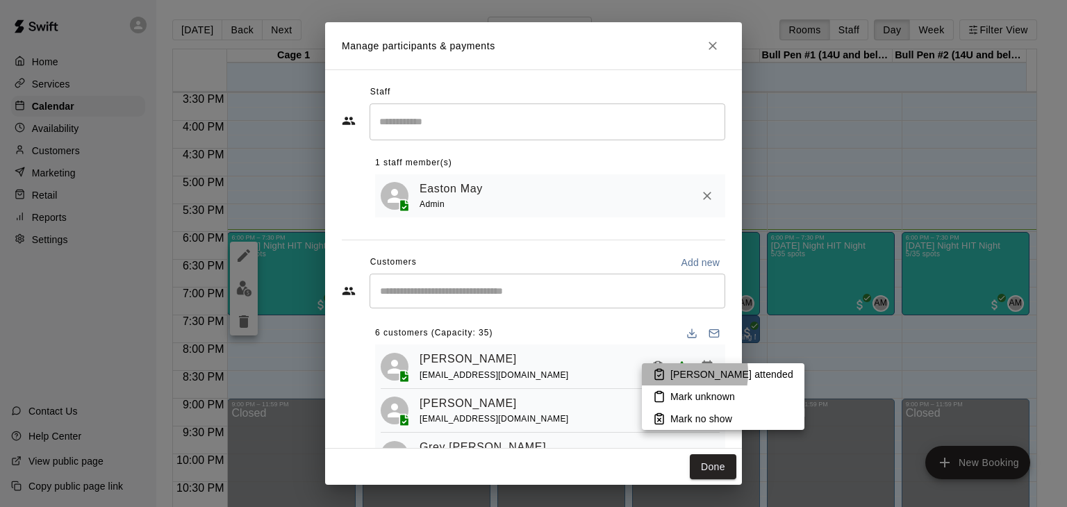
click at [670, 373] on li "Mark attended" at bounding box center [723, 374] width 163 height 22
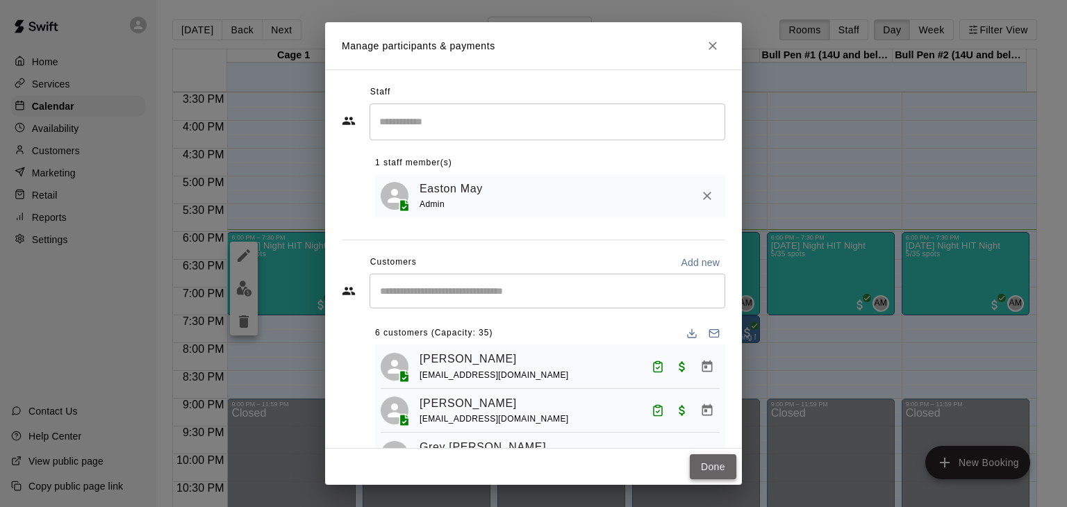
click at [709, 470] on button "Done" at bounding box center [713, 467] width 47 height 26
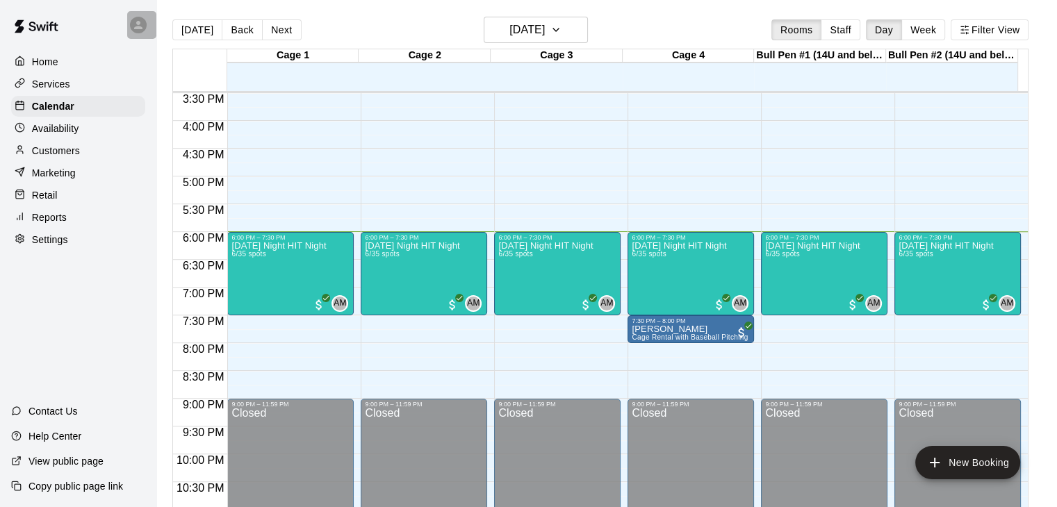
click at [142, 28] on icon at bounding box center [138, 25] width 13 height 13
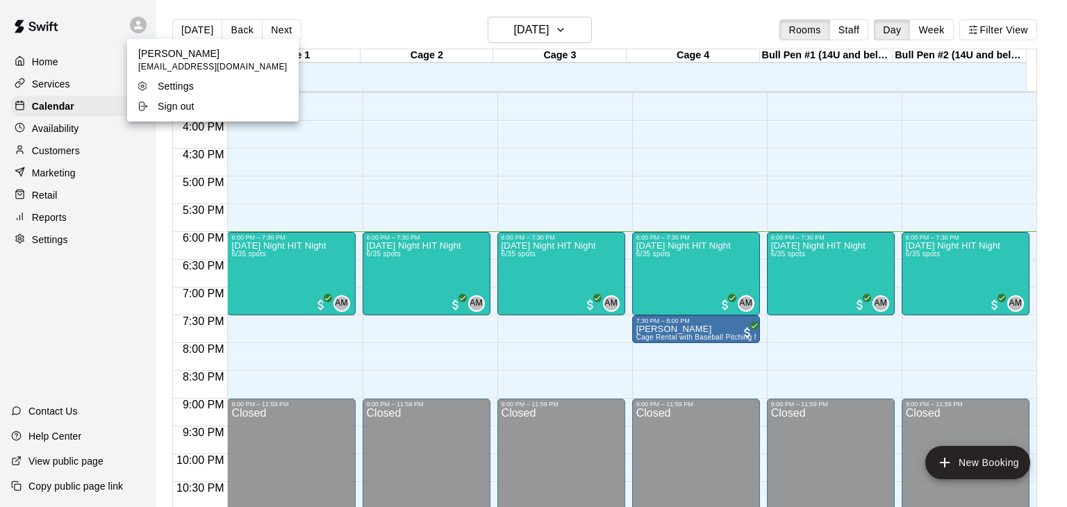
click at [286, 286] on div at bounding box center [533, 253] width 1067 height 507
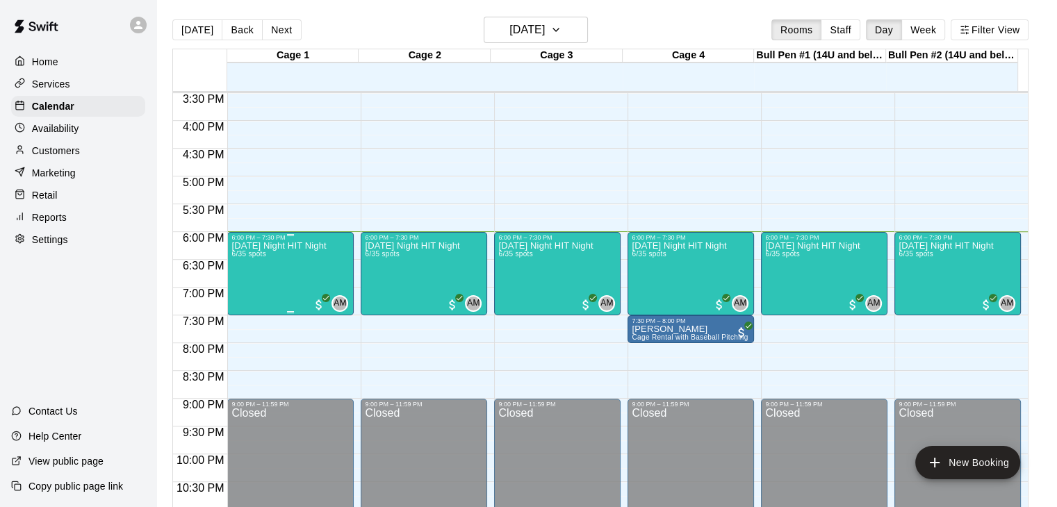
click at [286, 286] on div "Friday Night HIT Night 6/35 spots" at bounding box center [278, 494] width 94 height 507
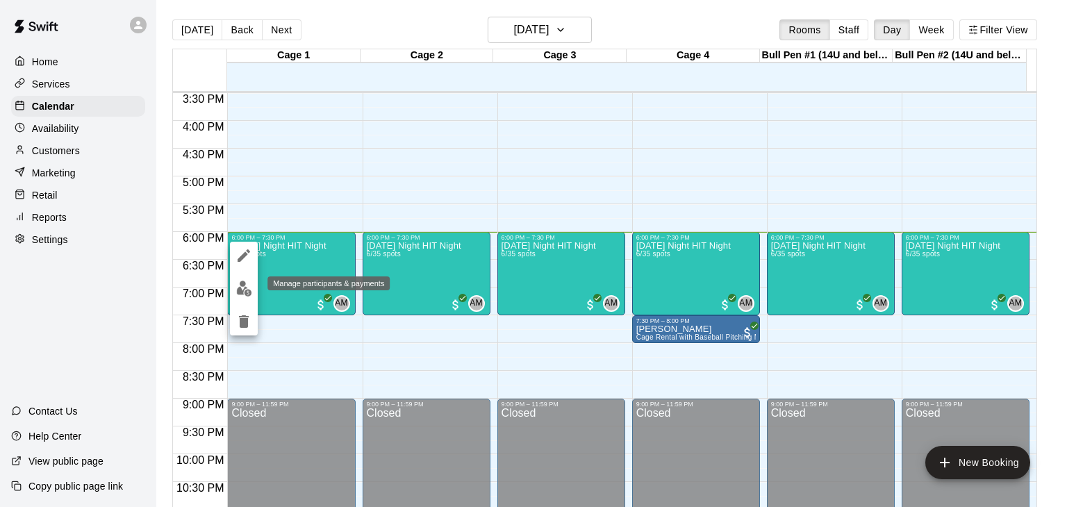
click at [242, 285] on img "edit" at bounding box center [244, 289] width 16 height 16
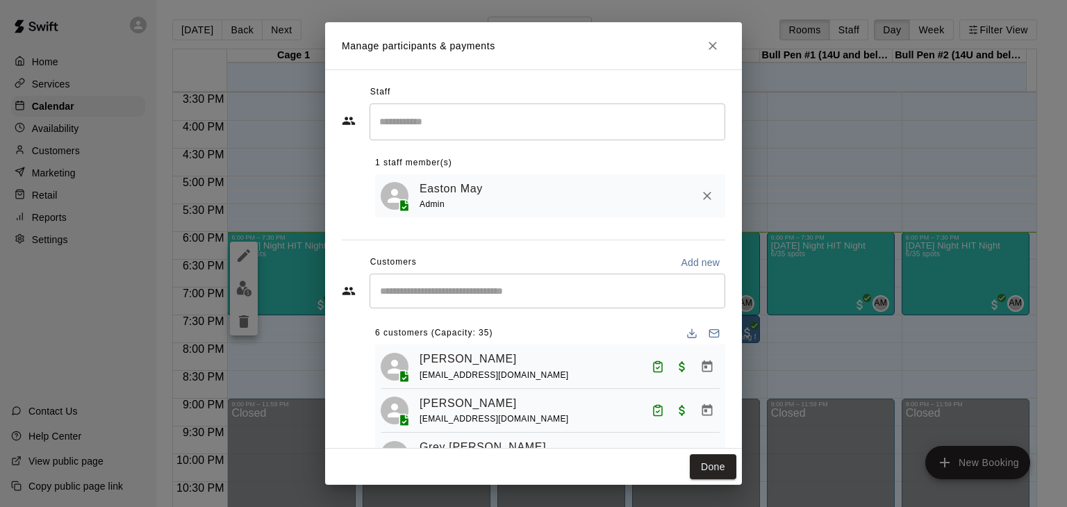
scroll to position [27, 0]
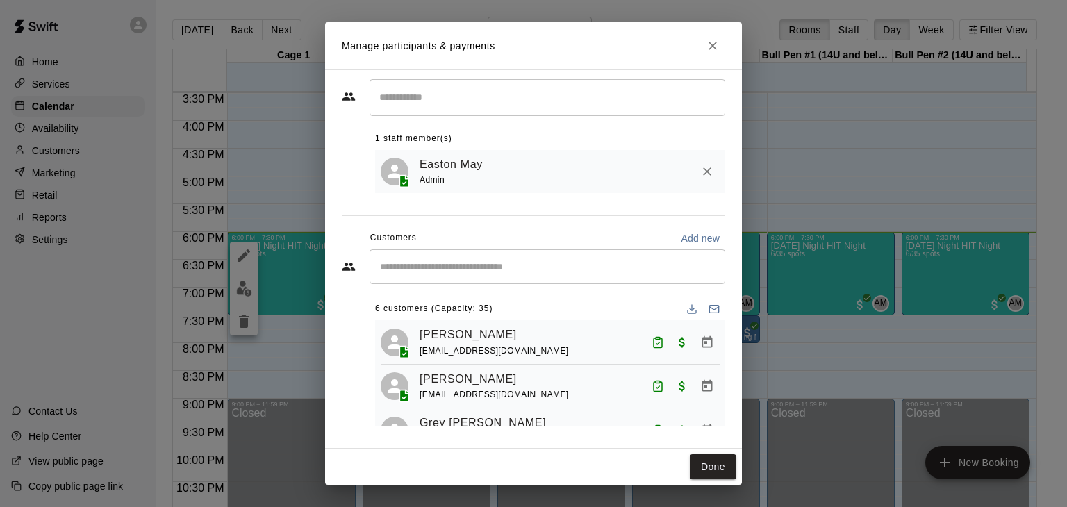
click at [526, 162] on div "Easton May Admin" at bounding box center [570, 172] width 300 height 33
click at [547, 135] on div "1 staff member(s)" at bounding box center [550, 139] width 350 height 22
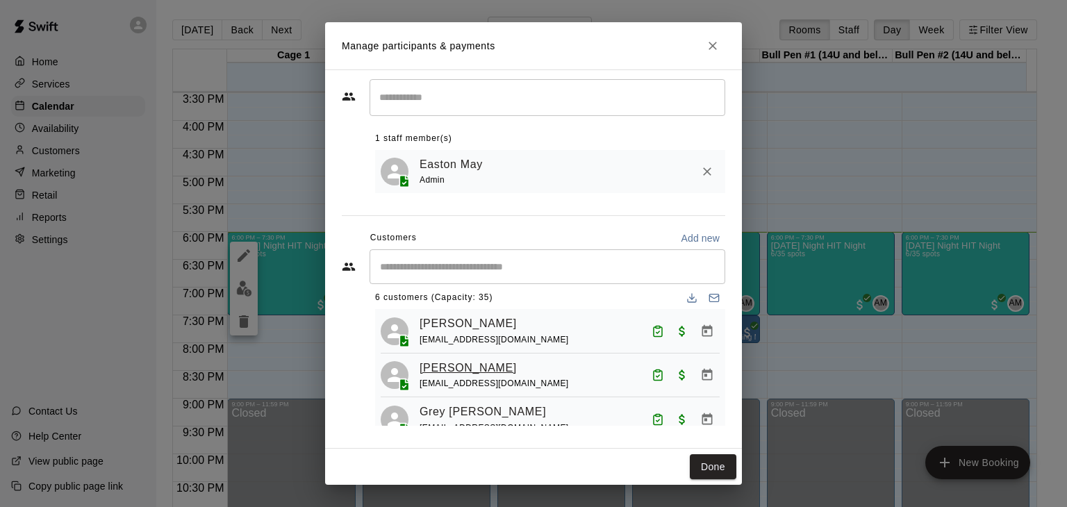
scroll to position [3, 0]
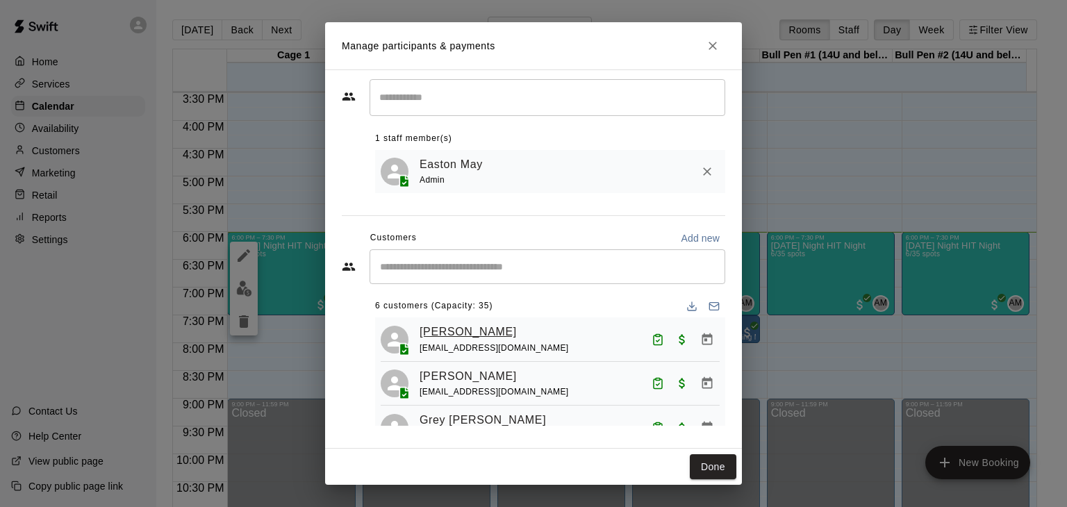
click at [461, 331] on link "Caleb Robinson" at bounding box center [468, 332] width 97 height 18
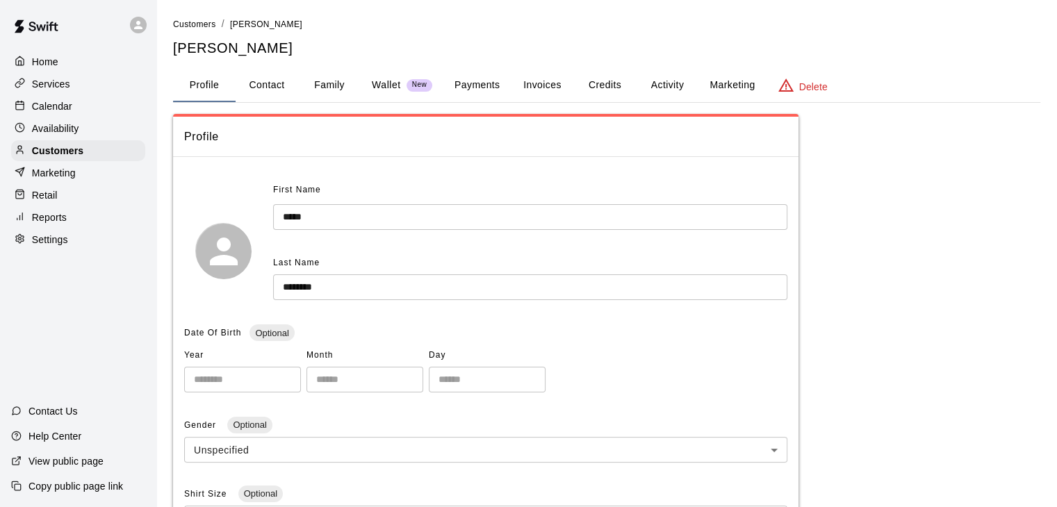
click at [317, 86] on button "Family" at bounding box center [329, 85] width 63 height 33
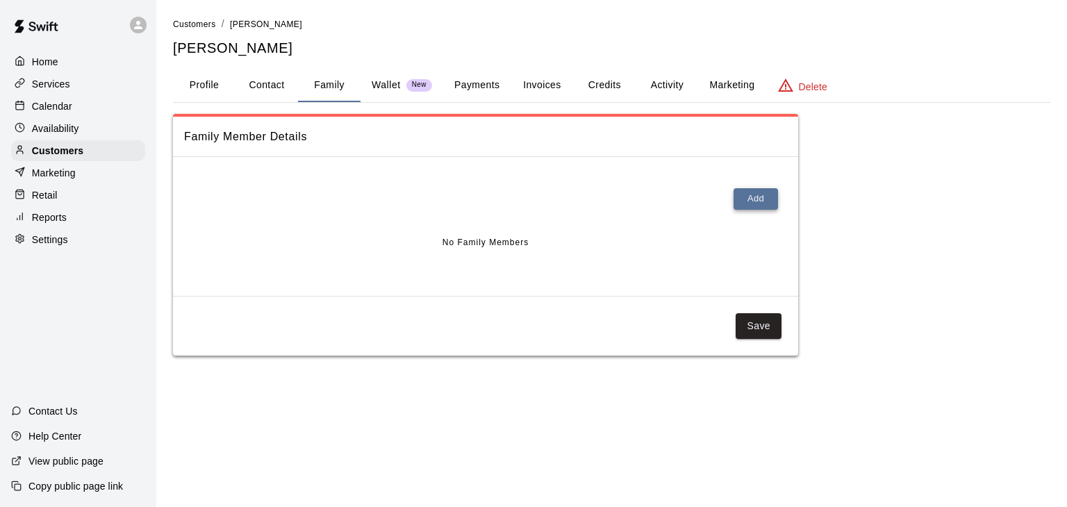
click at [764, 197] on button "Add" at bounding box center [756, 199] width 44 height 22
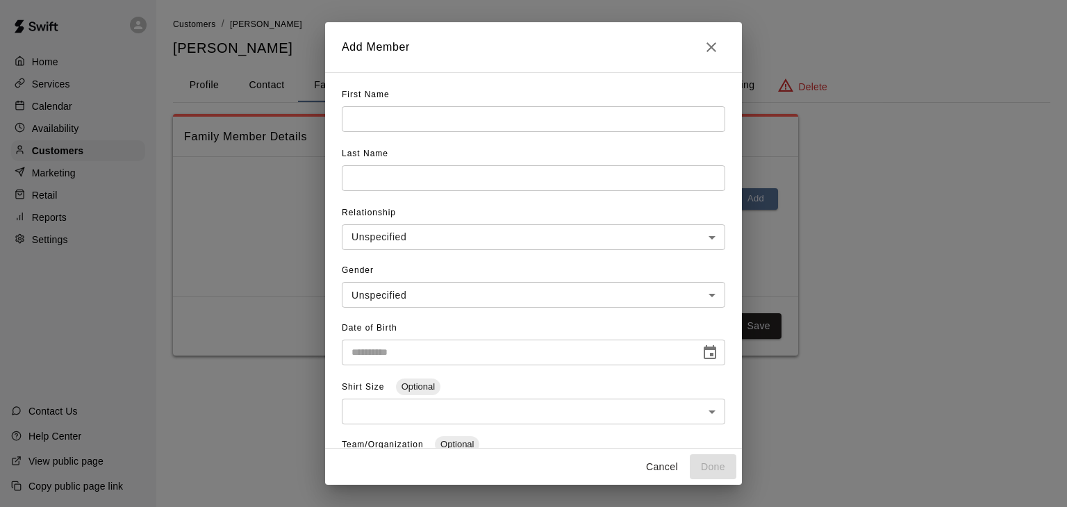
click at [378, 121] on input "text" at bounding box center [533, 119] width 383 height 26
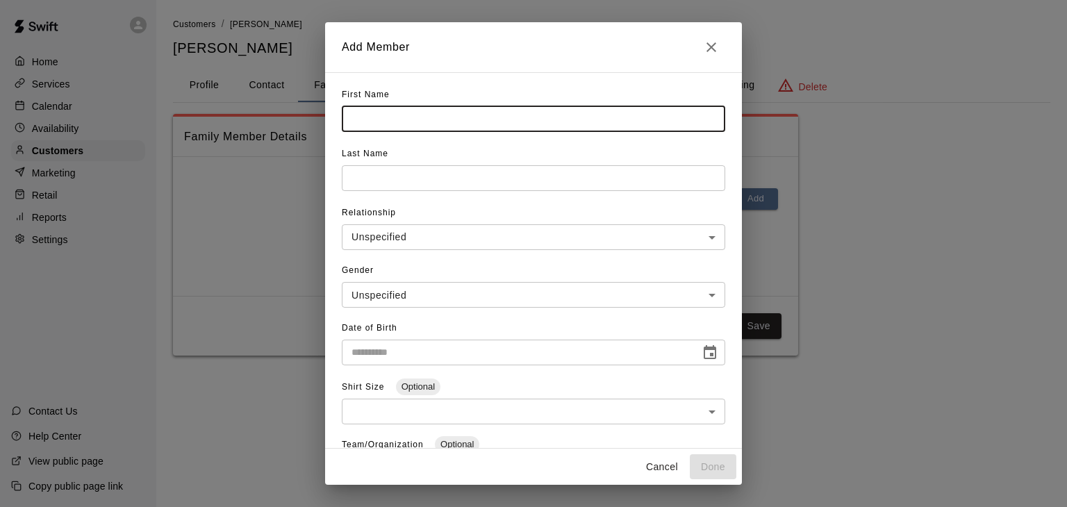
type input "*******"
click at [399, 132] on input "text" at bounding box center [533, 119] width 383 height 26
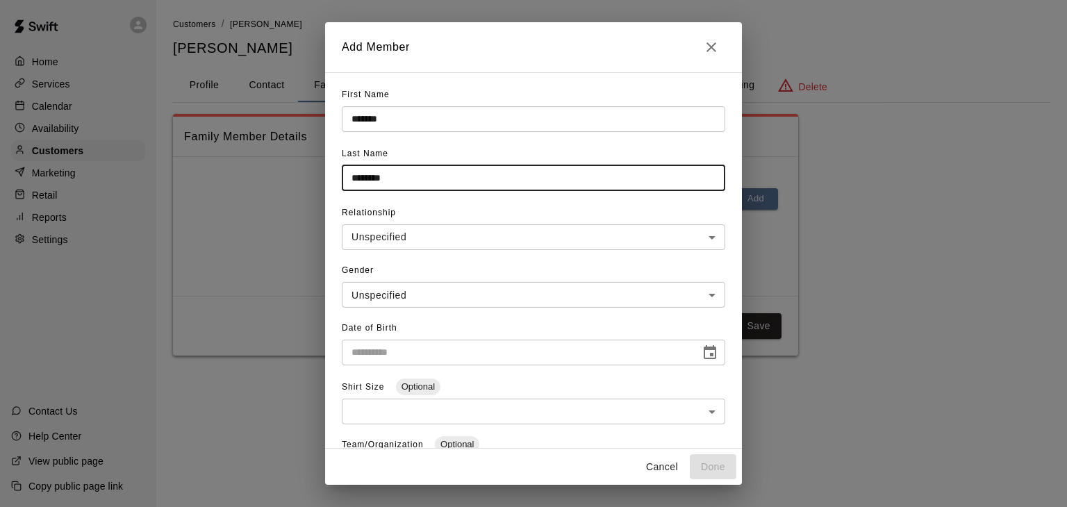
scroll to position [44, 0]
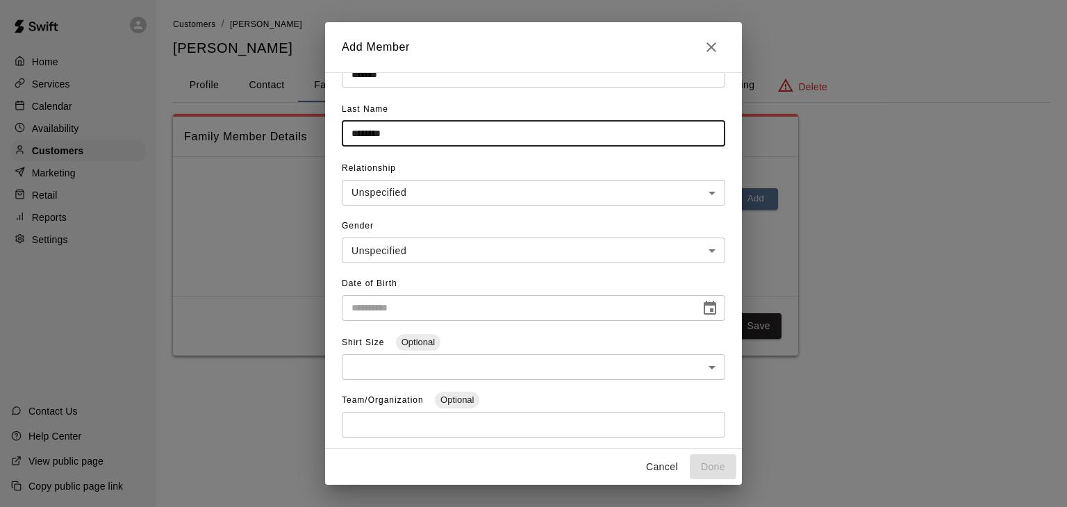
type input "********"
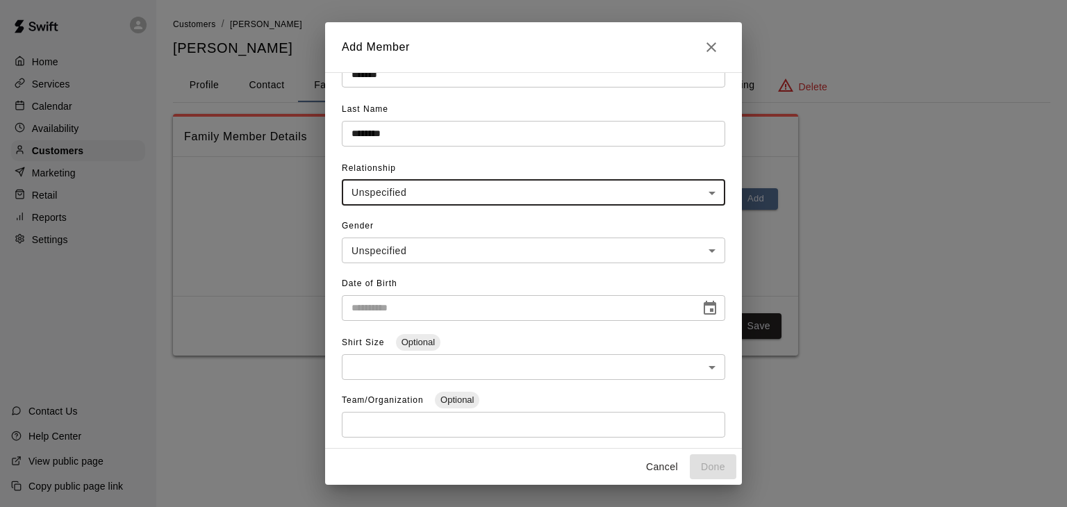
click at [410, 193] on body "**********" at bounding box center [533, 191] width 1067 height 383
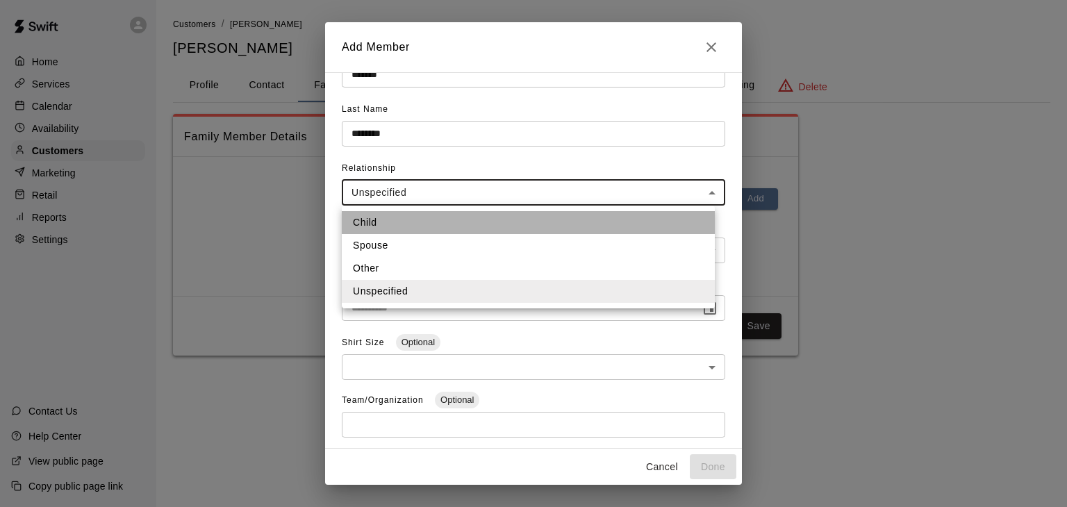
click at [406, 233] on li "Child" at bounding box center [528, 222] width 373 height 23
type input "*****"
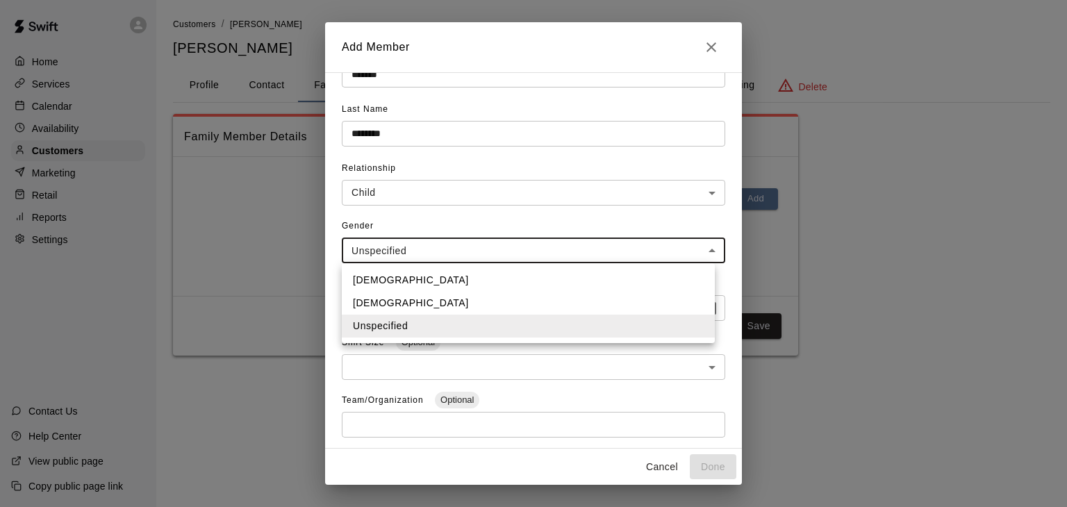
click at [402, 256] on body "**********" at bounding box center [533, 191] width 1067 height 383
click at [396, 308] on li "Female" at bounding box center [528, 303] width 373 height 23
type input "******"
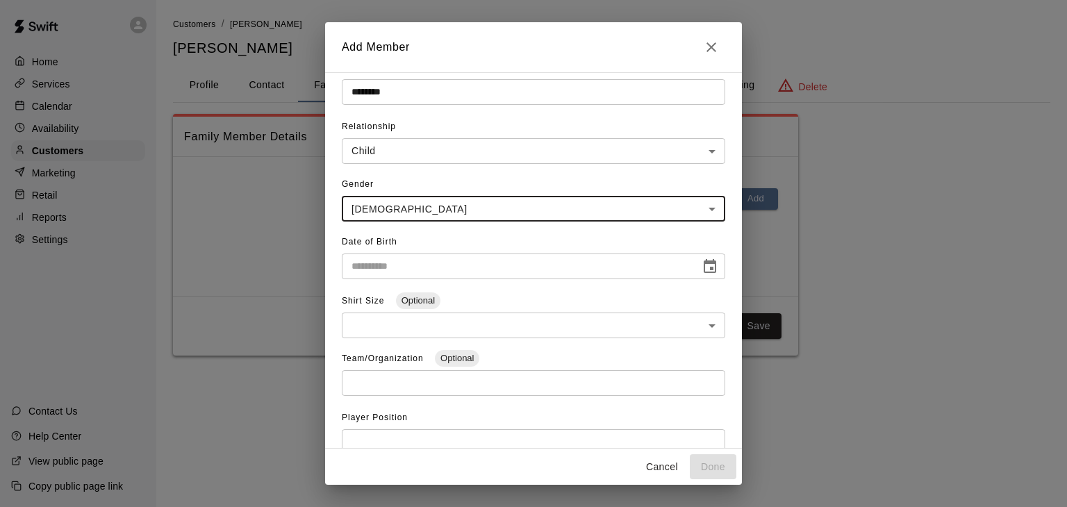
scroll to position [88, 0]
click at [702, 264] on icon "Choose date" at bounding box center [710, 265] width 17 height 17
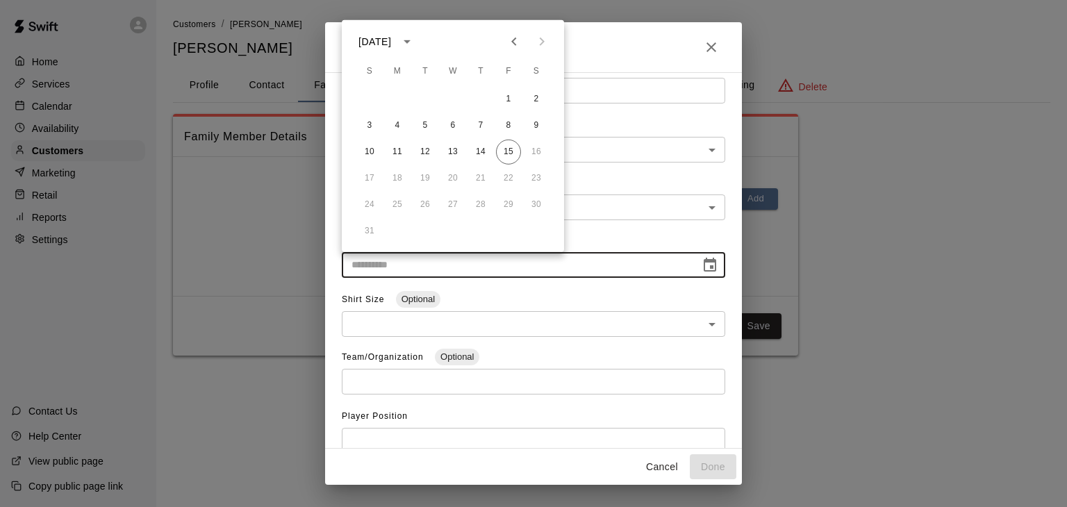
click at [391, 42] on div "August 2025" at bounding box center [374, 41] width 33 height 15
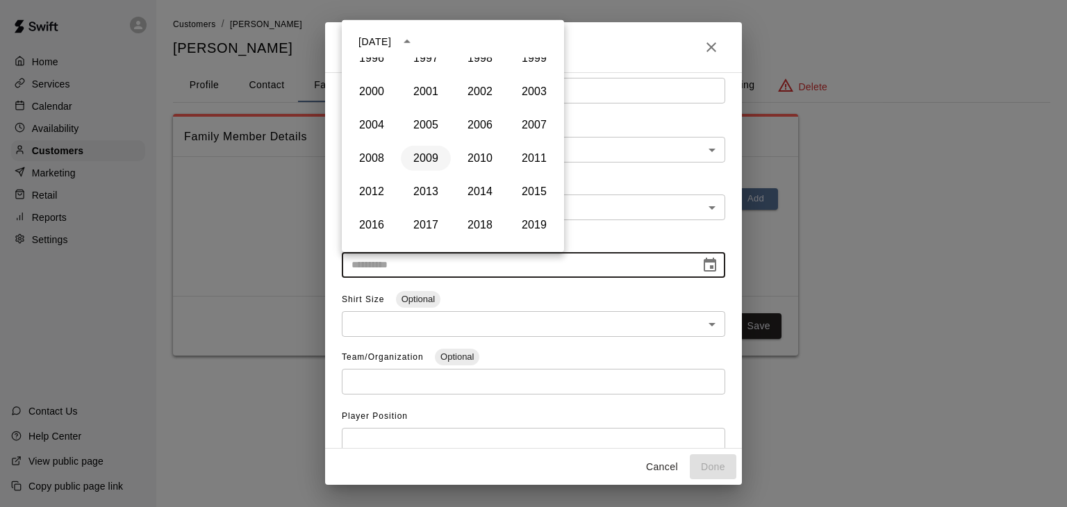
scroll to position [817, 0]
click at [479, 190] on button "2014" at bounding box center [480, 191] width 50 height 25
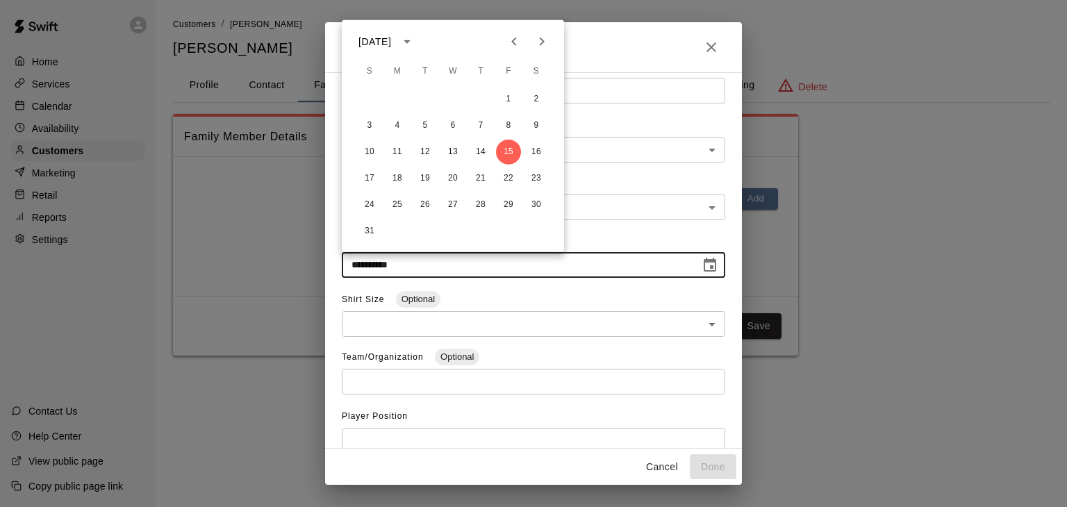
click at [391, 40] on div "August 2014" at bounding box center [374, 41] width 33 height 15
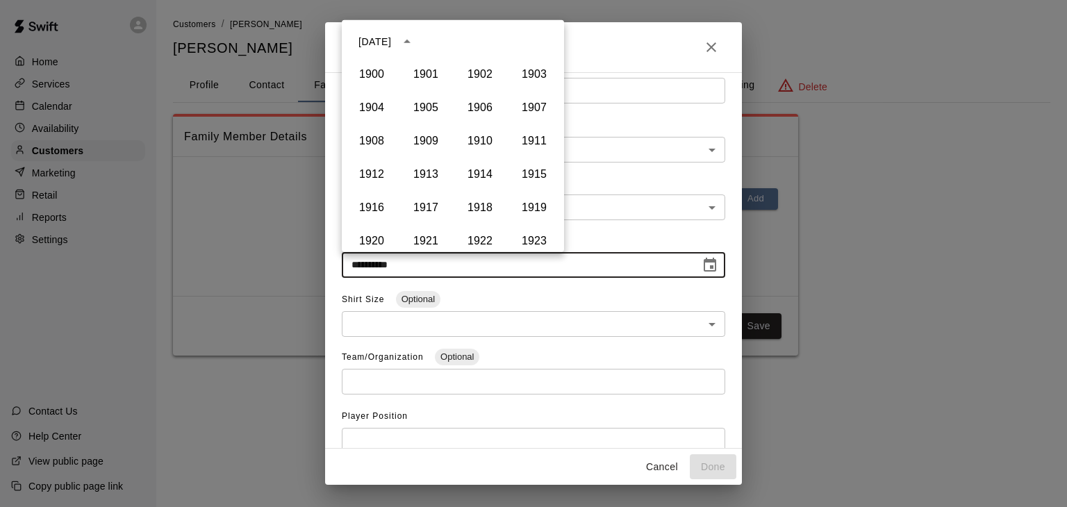
scroll to position [853, 0]
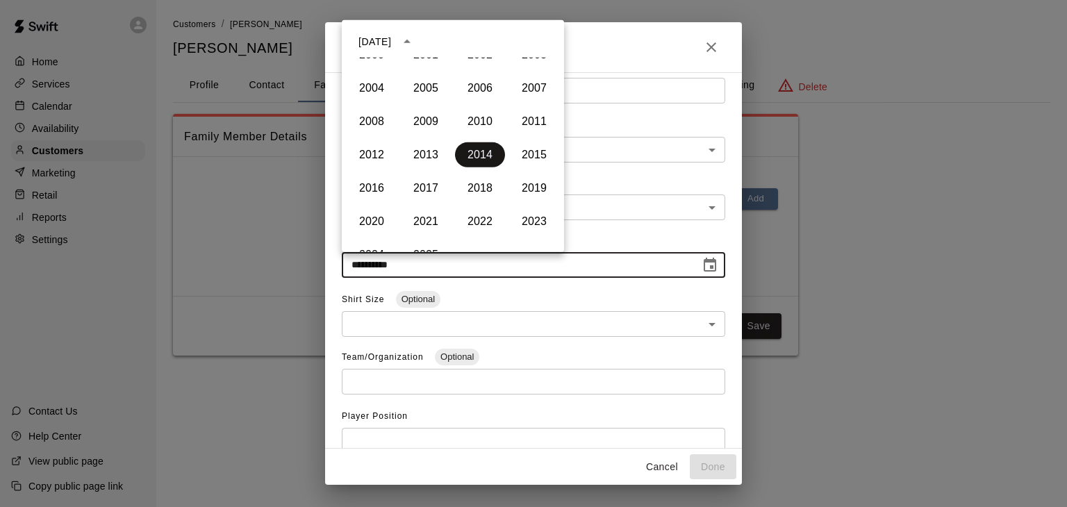
click at [463, 146] on button "2014" at bounding box center [480, 154] width 50 height 25
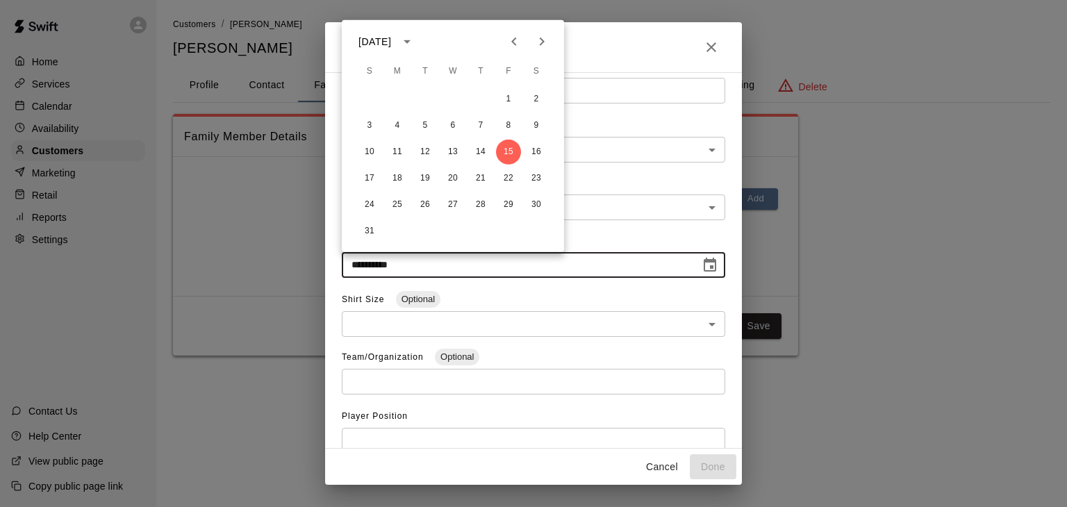
click at [540, 40] on icon "Next month" at bounding box center [542, 41] width 17 height 17
click at [447, 101] on button "3" at bounding box center [452, 99] width 25 height 25
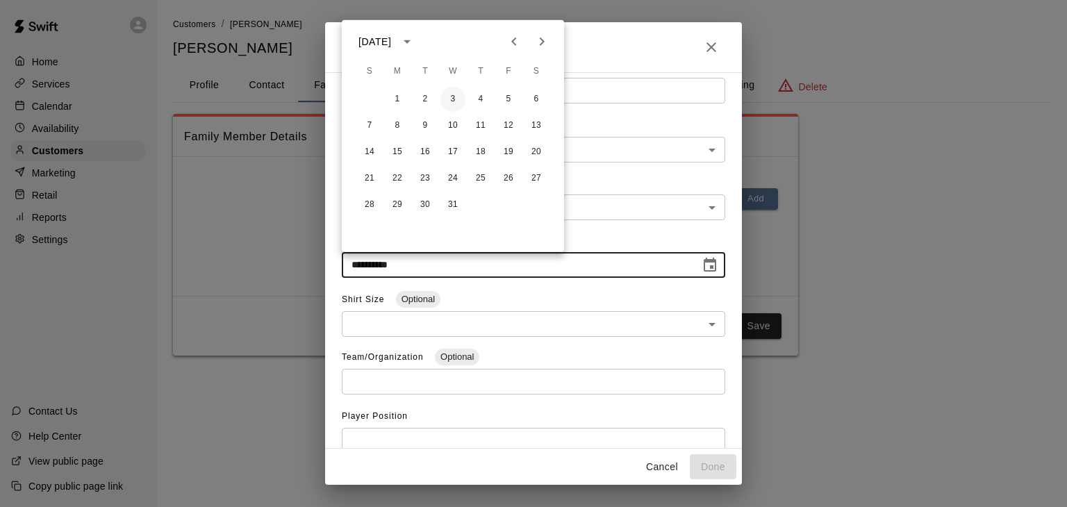
type input "**********"
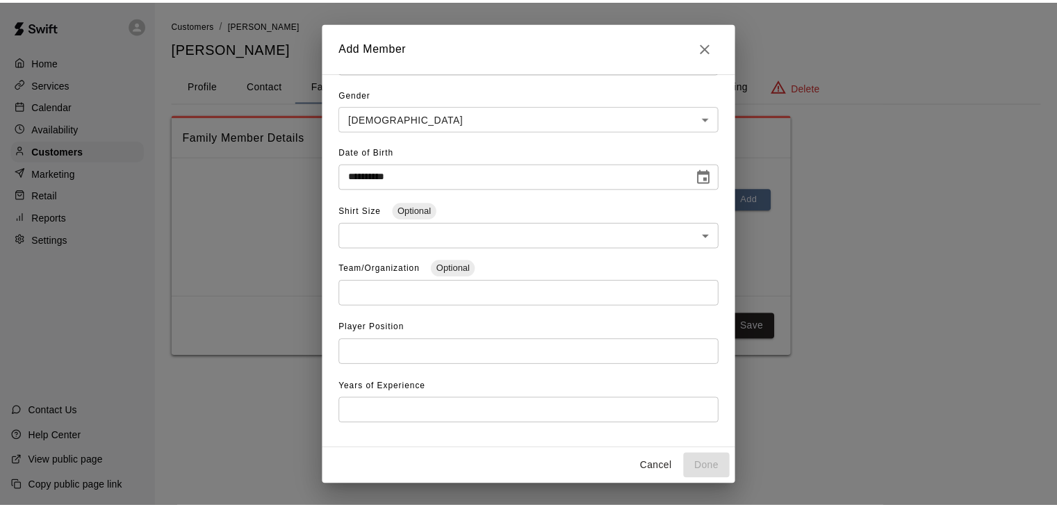
scroll to position [197, 0]
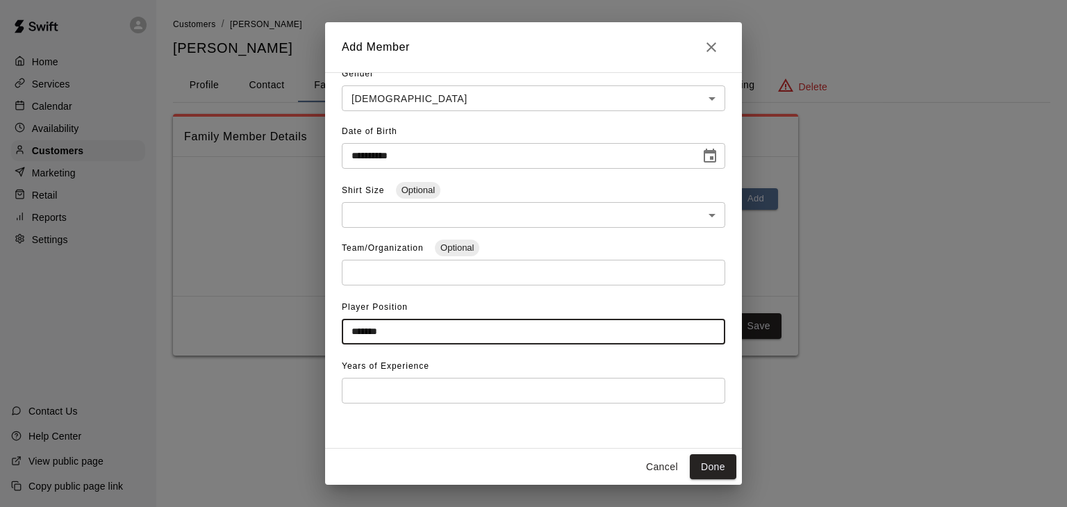
type input "*******"
click at [389, 397] on input "number" at bounding box center [533, 391] width 383 height 26
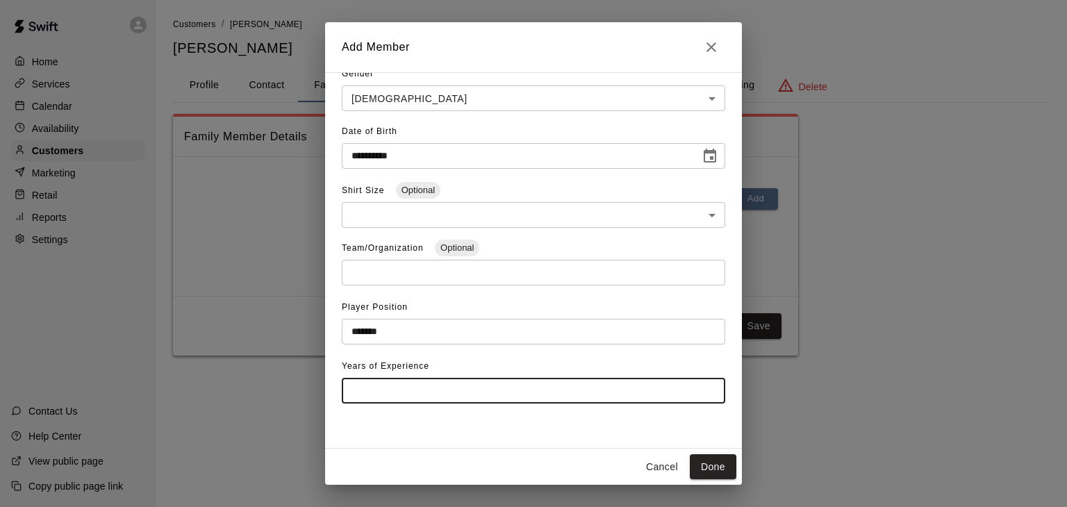
type input "*"
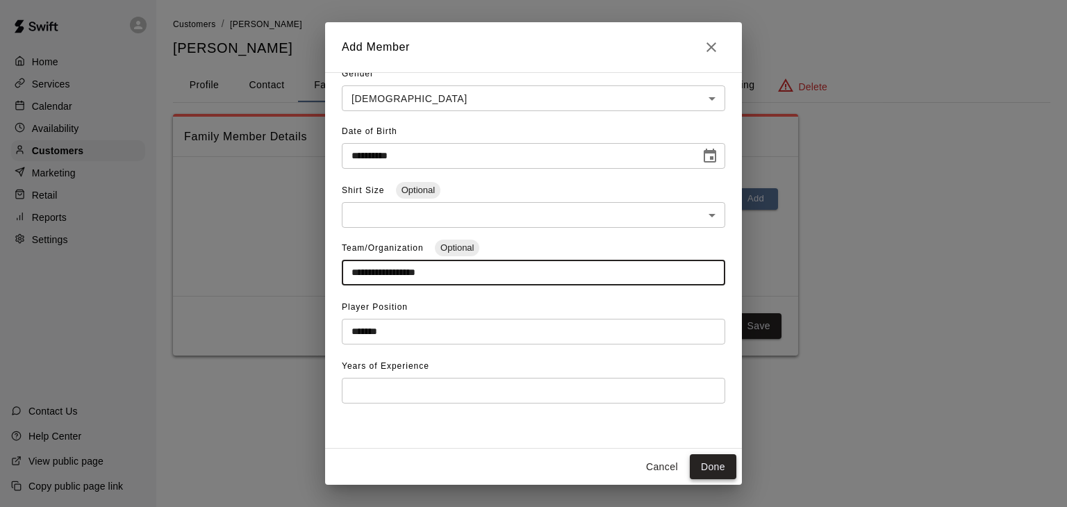
type input "**********"
click at [726, 470] on button "Done" at bounding box center [713, 467] width 47 height 26
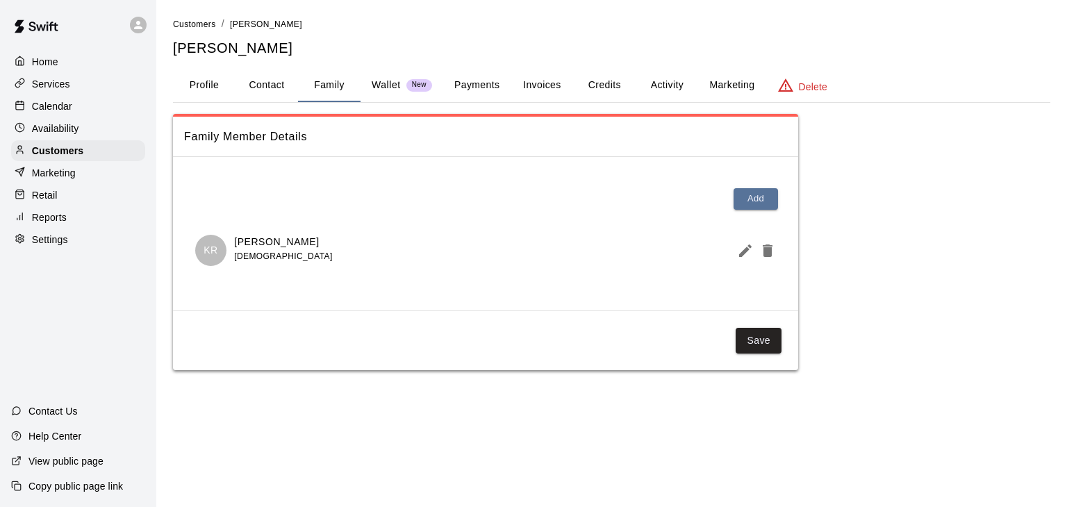
click at [775, 318] on div "Family Member Details Add KR Kendall Robinson 10 years old Save" at bounding box center [485, 242] width 625 height 256
click at [766, 334] on button "Save" at bounding box center [759, 341] width 46 height 26
click at [72, 108] on p "Calendar" at bounding box center [52, 106] width 40 height 14
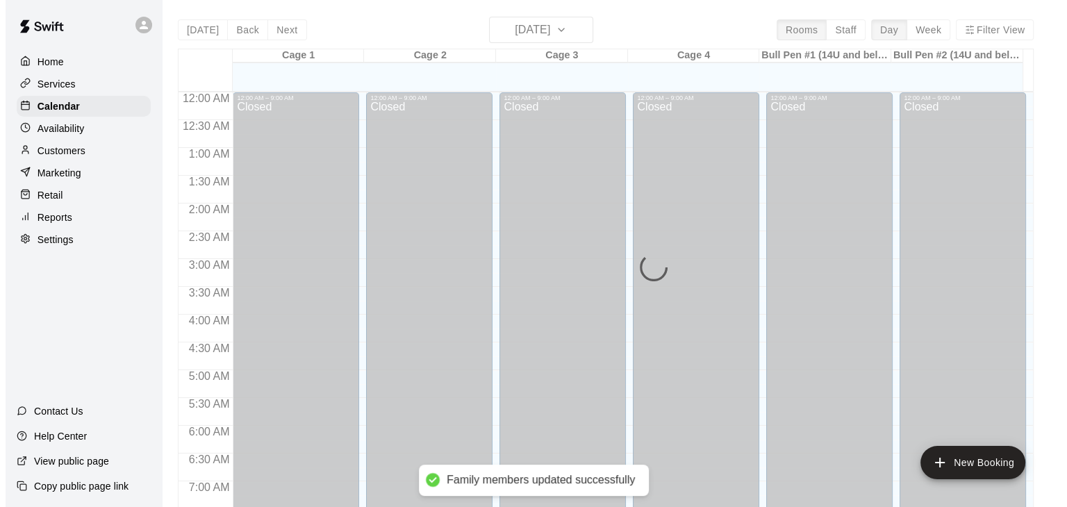
scroll to position [861, 0]
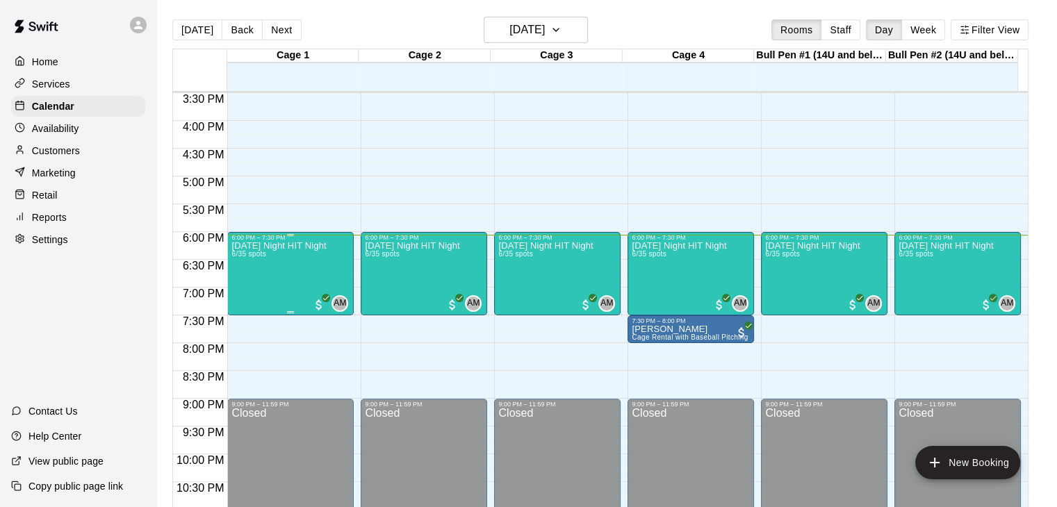
click at [299, 262] on div "Friday Night HIT Night 6/35 spots" at bounding box center [278, 494] width 94 height 507
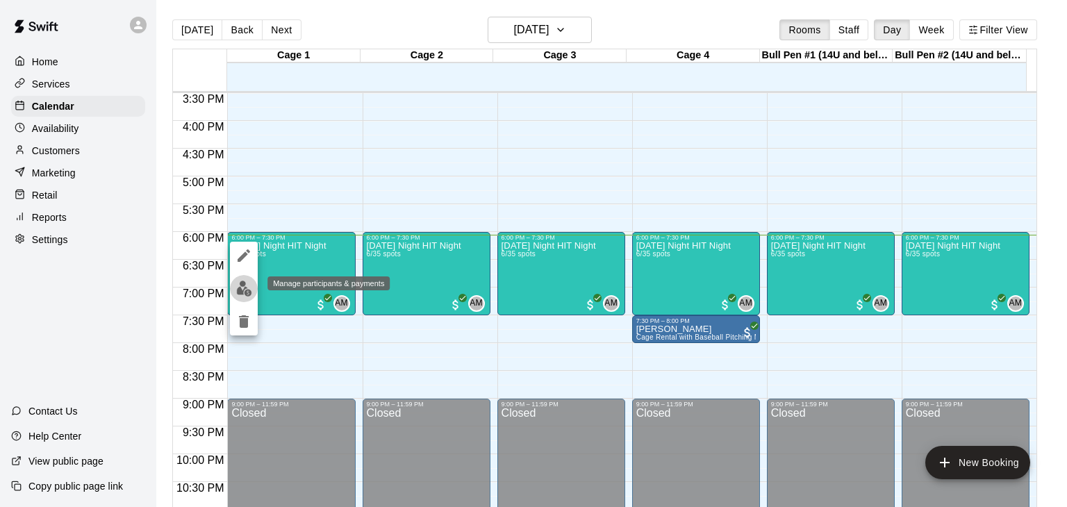
click at [252, 292] on button "edit" at bounding box center [244, 288] width 28 height 27
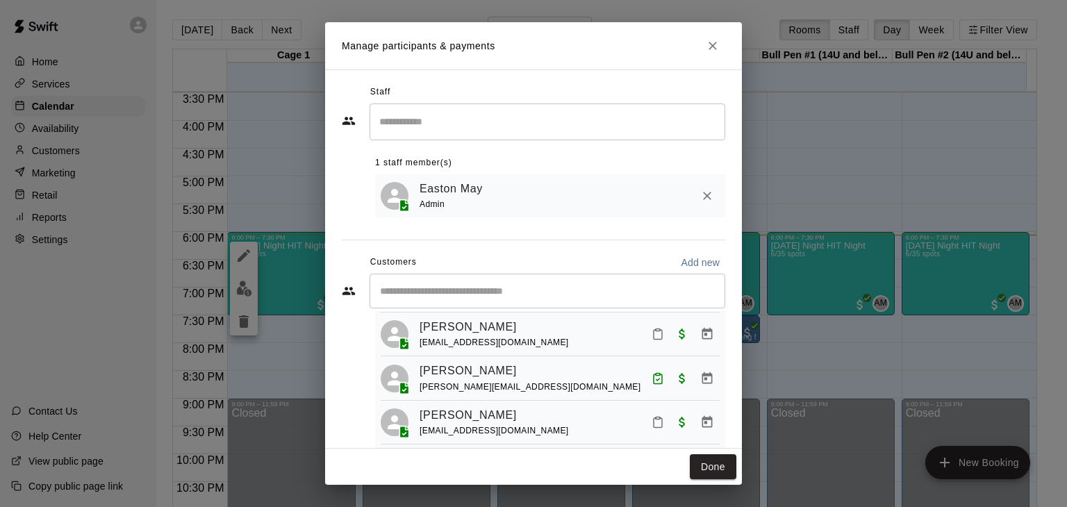
scroll to position [0, 0]
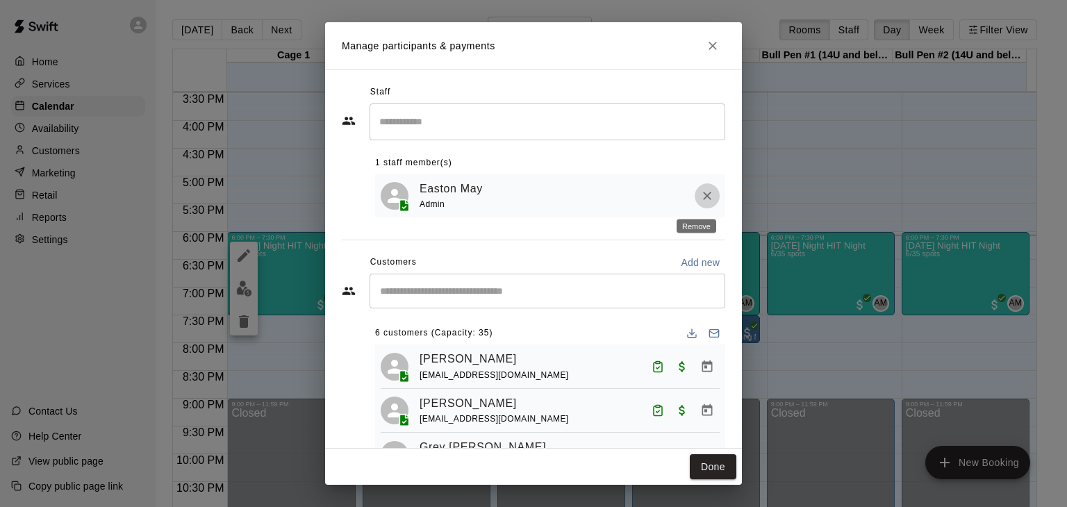
click at [700, 192] on icon "Remove" at bounding box center [707, 196] width 14 height 14
click at [431, 98] on div "Staff" at bounding box center [533, 92] width 383 height 22
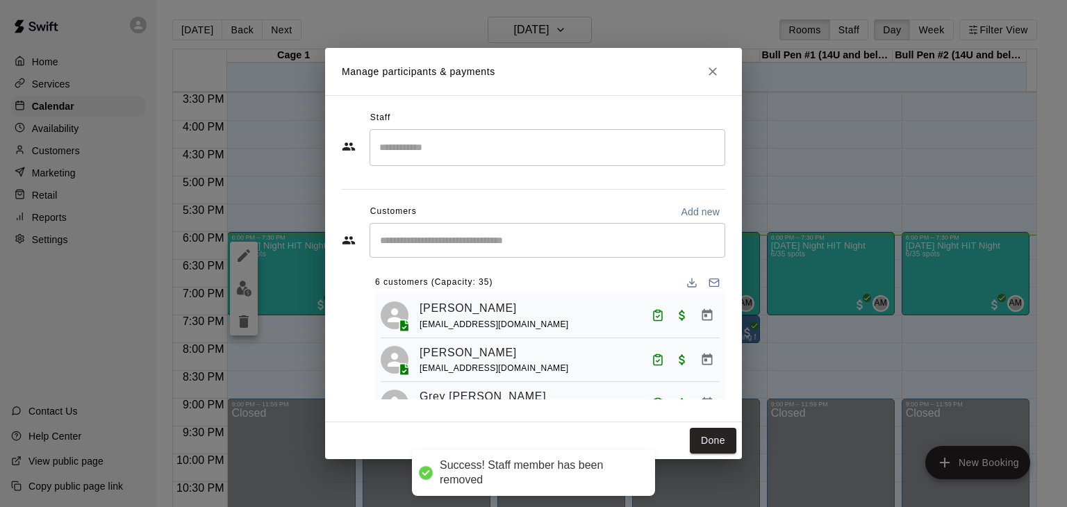
click at [428, 125] on div "Staff" at bounding box center [533, 118] width 383 height 22
click at [428, 151] on input "Search staff" at bounding box center [547, 147] width 343 height 24
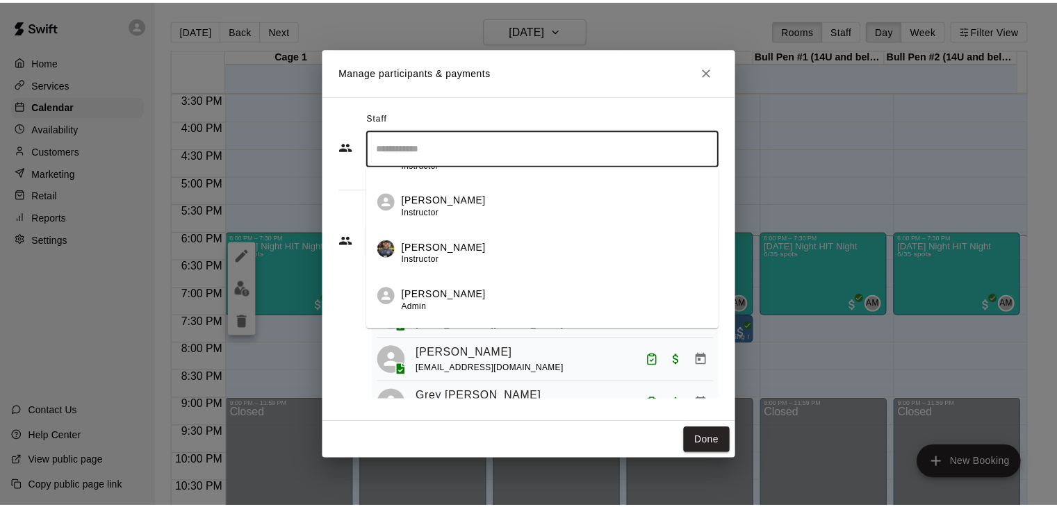
scroll to position [228, 0]
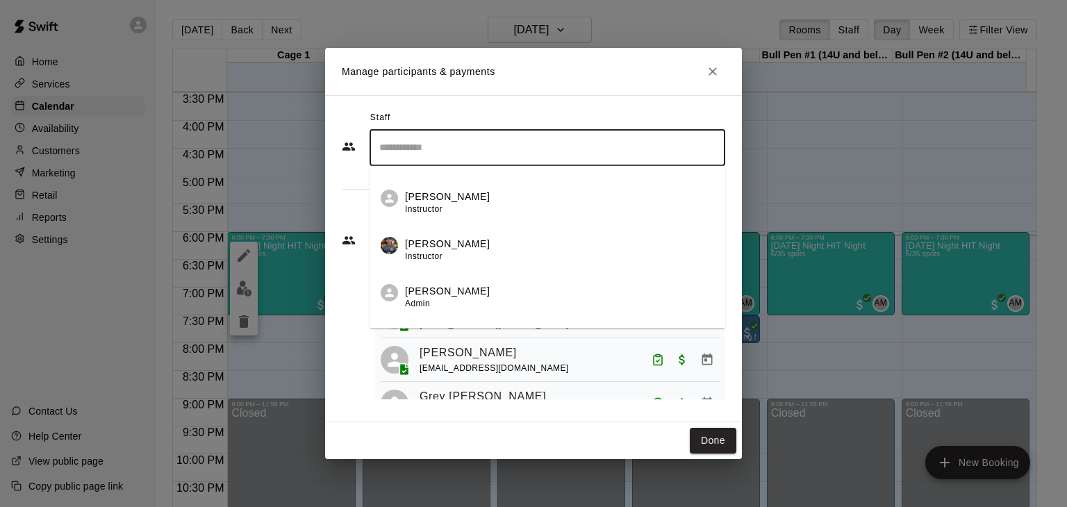
click at [442, 298] on p "Andrew May" at bounding box center [447, 290] width 85 height 15
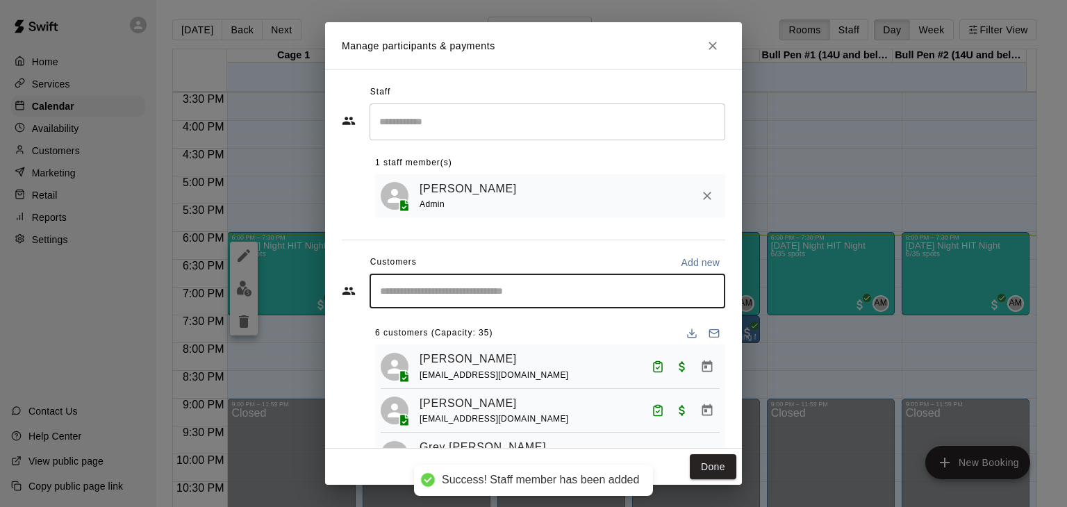
click at [490, 290] on input "Start typing to search customers..." at bounding box center [547, 291] width 343 height 14
type input "***"
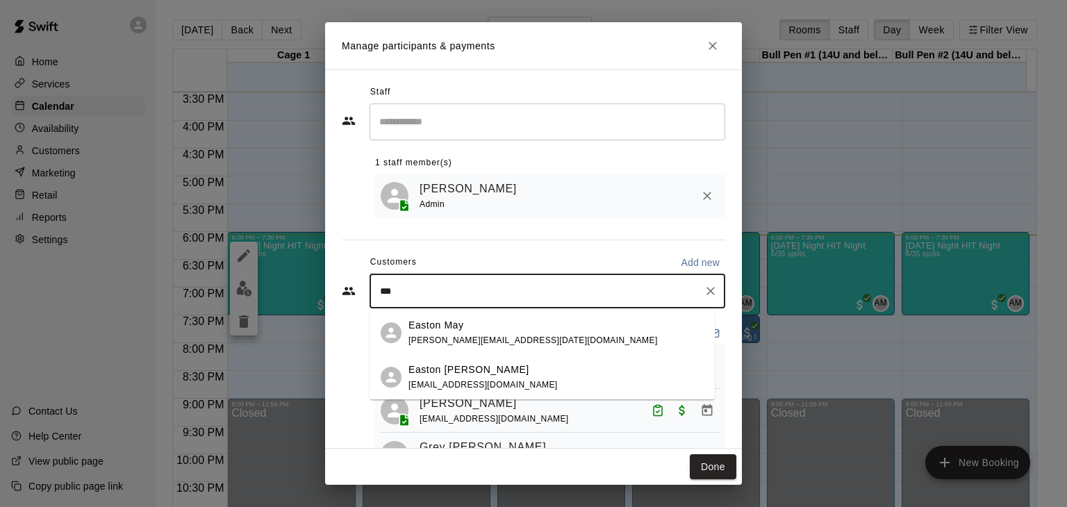
click at [471, 345] on div "Easton May andrew.j.may1990@gmail.com" at bounding box center [532, 333] width 249 height 30
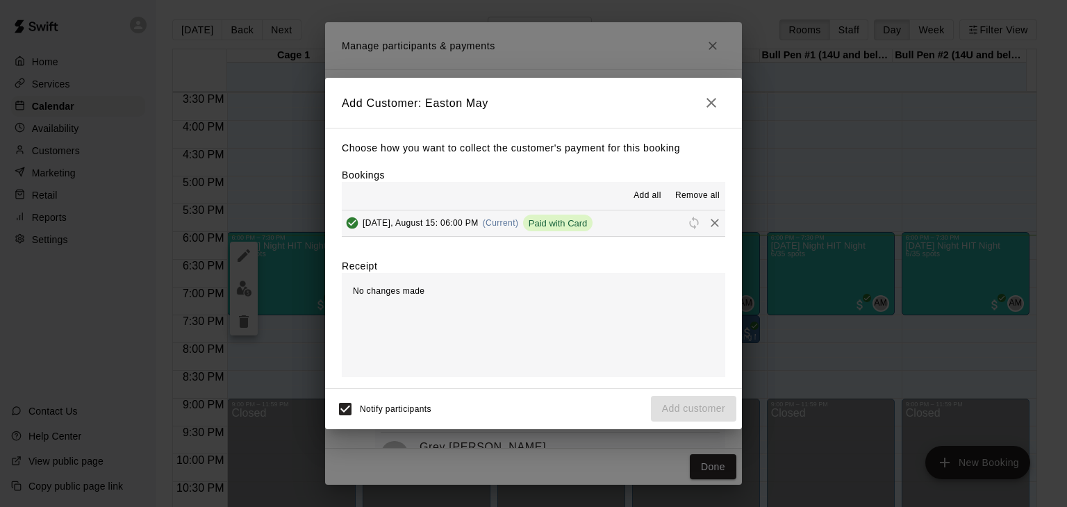
click at [414, 220] on span "Friday, August 15: 06:00 PM" at bounding box center [421, 223] width 116 height 10
click at [709, 104] on icon "button" at bounding box center [712, 103] width 10 height 10
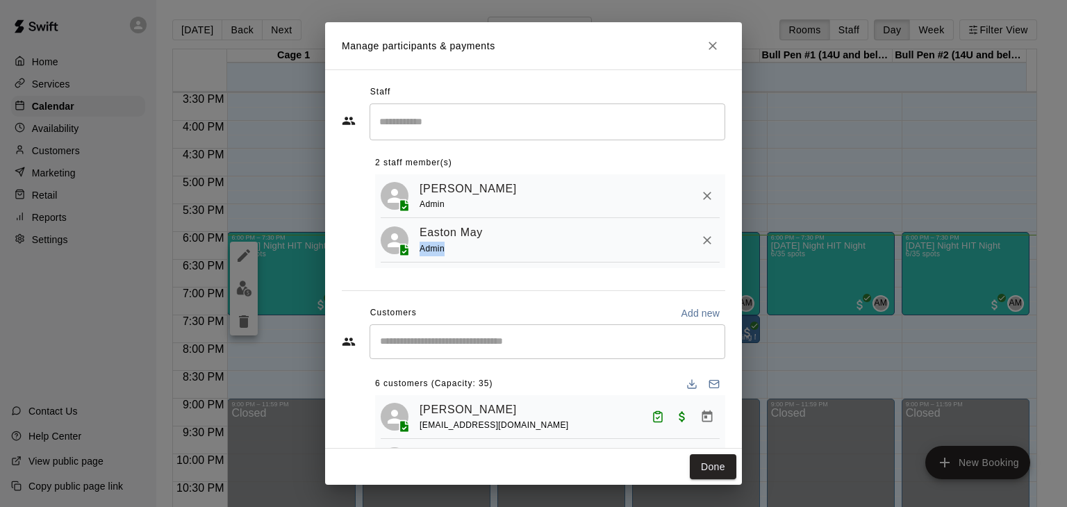
drag, startPoint x: 508, startPoint y: 234, endPoint x: 492, endPoint y: 273, distance: 42.1
click at [492, 273] on div "Staff ​ 2 staff member(s) Andrew May Admin Easton May Admin Customers Add new ​…" at bounding box center [533, 296] width 383 height 431
click at [707, 40] on icon "Close" at bounding box center [713, 46] width 14 height 14
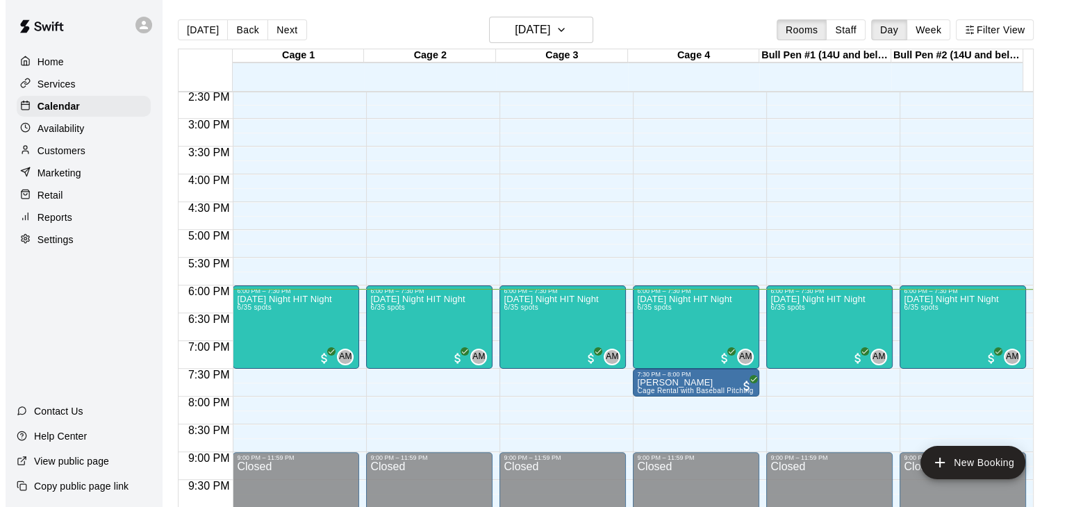
scroll to position [796, 0]
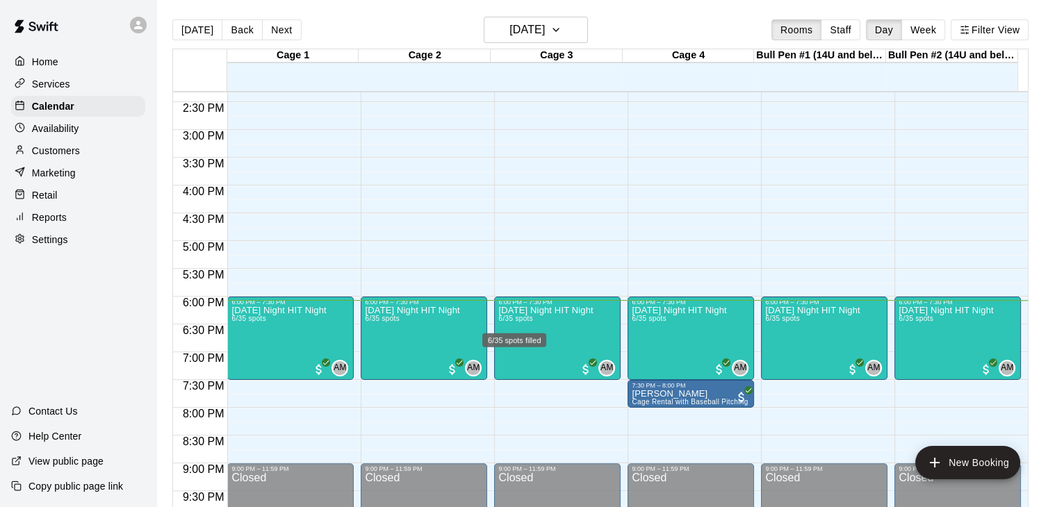
click at [526, 330] on div "6/35 spots filled" at bounding box center [514, 336] width 67 height 25
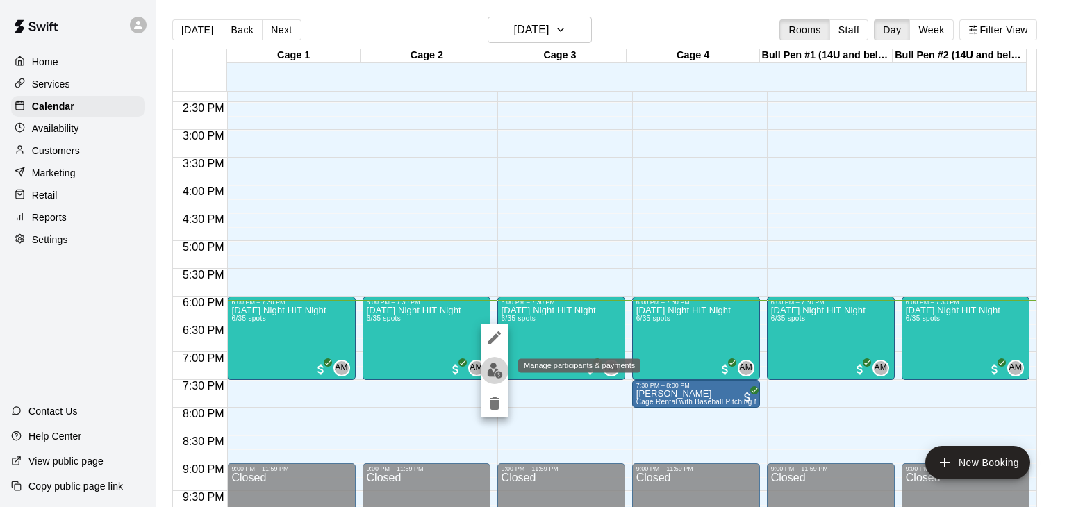
click at [490, 370] on img "edit" at bounding box center [495, 371] width 16 height 16
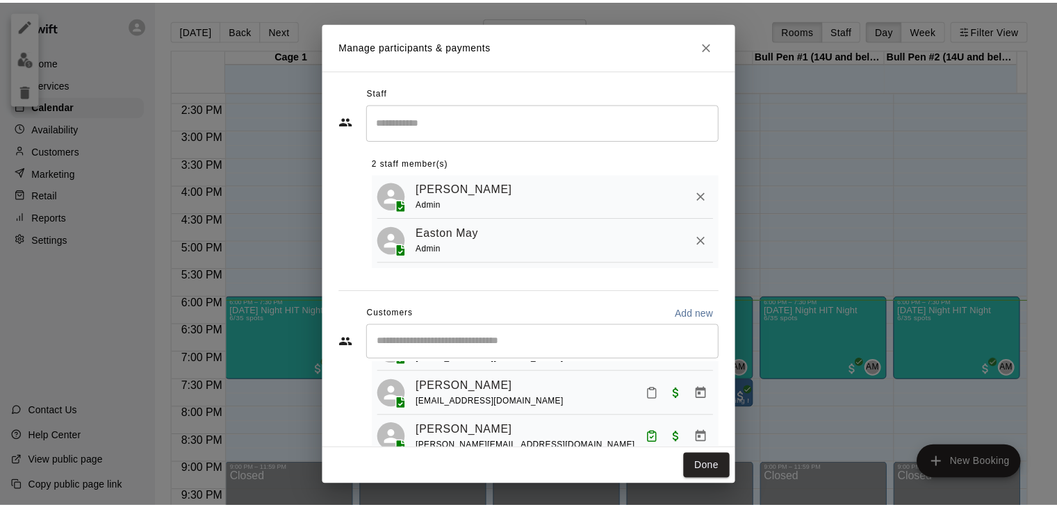
scroll to position [157, 0]
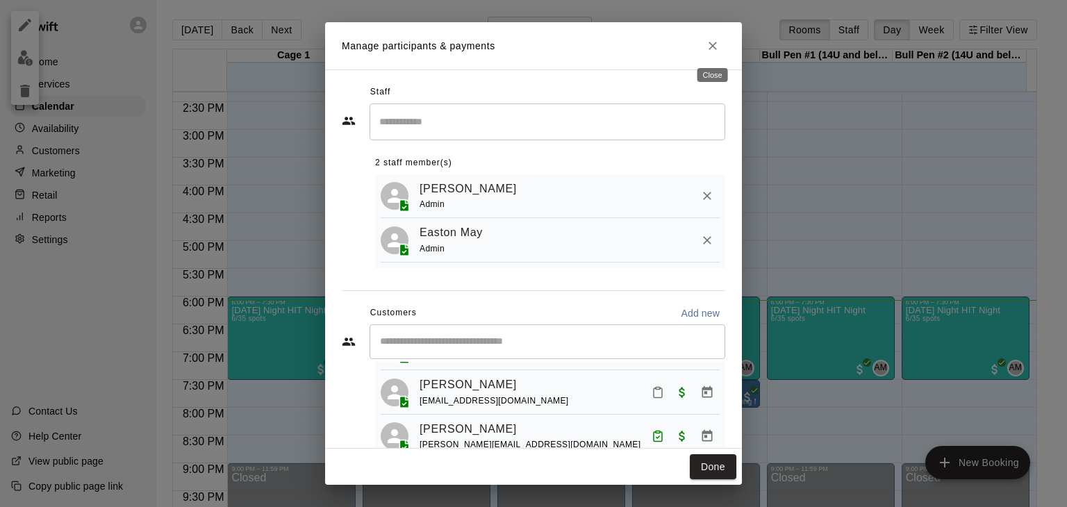
click at [713, 52] on icon "Close" at bounding box center [713, 46] width 14 height 14
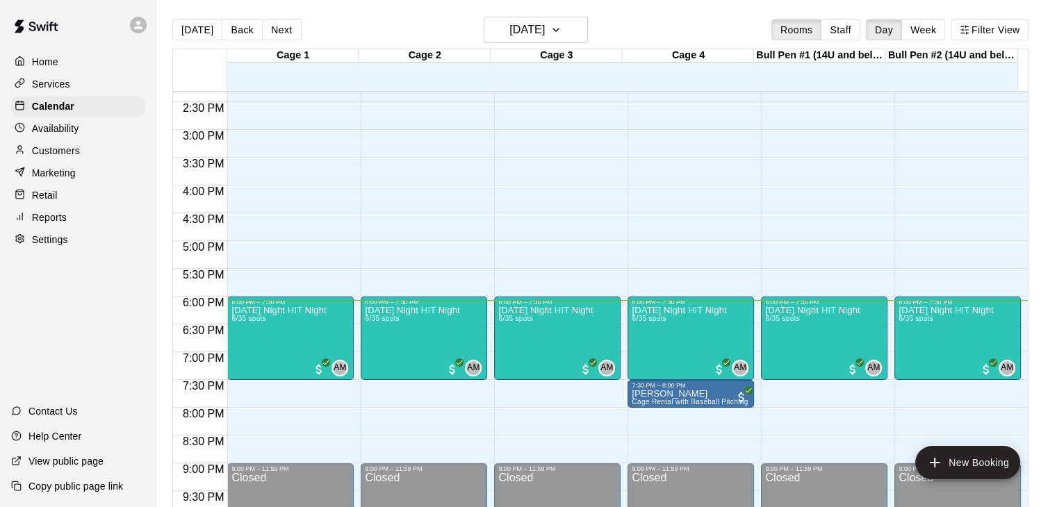
click at [64, 153] on p "Customers" at bounding box center [56, 151] width 48 height 14
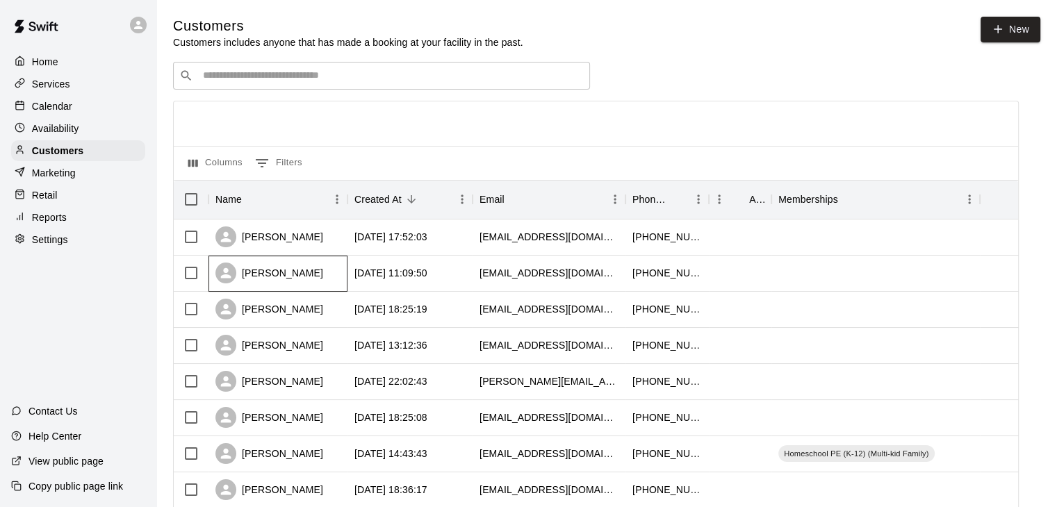
click at [265, 267] on div "Crystal Pitts" at bounding box center [269, 273] width 108 height 21
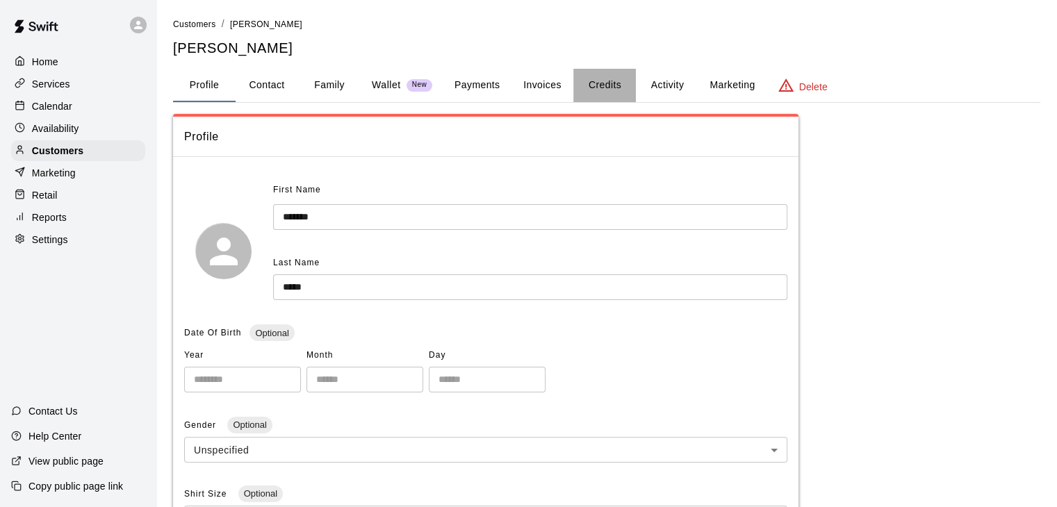
click at [602, 84] on button "Credits" at bounding box center [604, 85] width 63 height 33
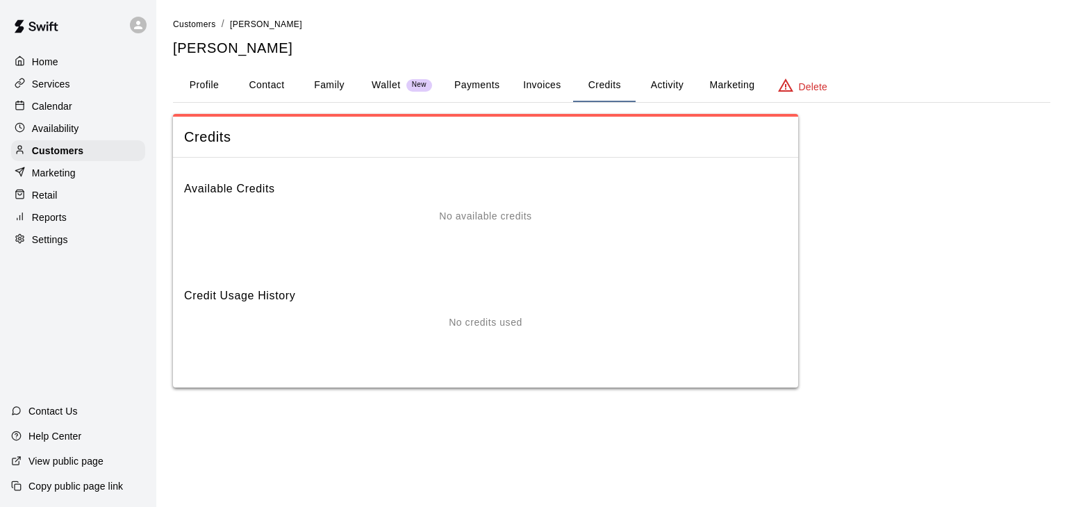
click at [475, 88] on button "Payments" at bounding box center [476, 85] width 67 height 33
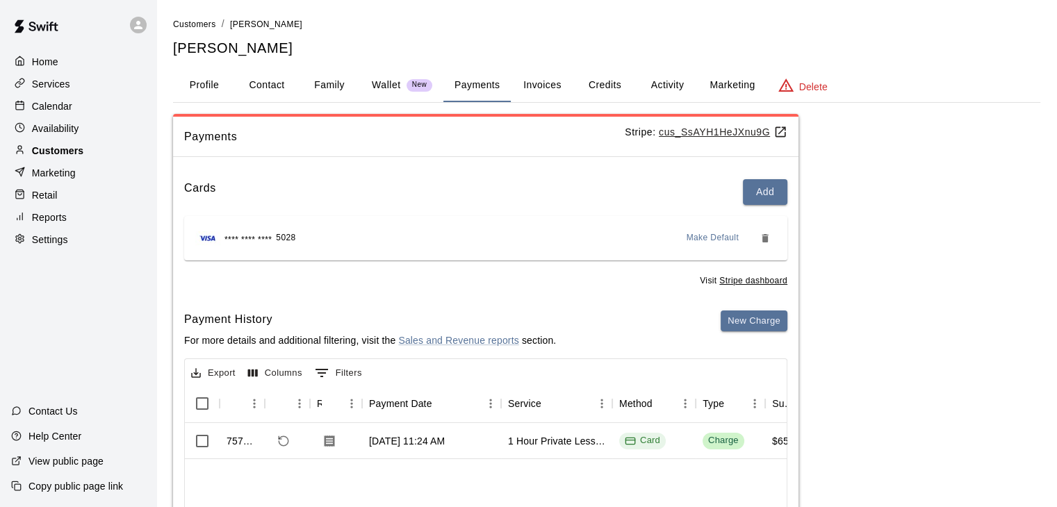
click at [73, 154] on p "Customers" at bounding box center [57, 151] width 51 height 14
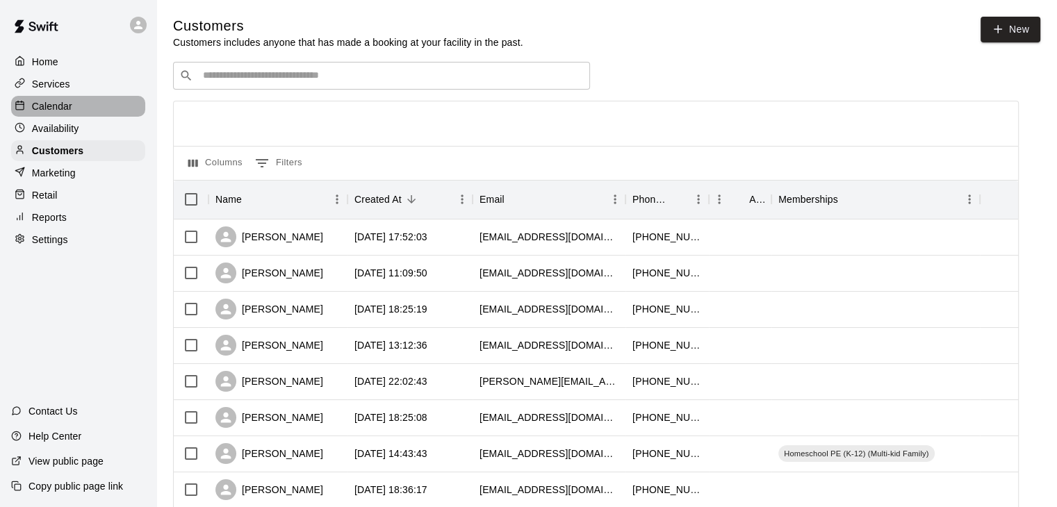
click at [56, 111] on p "Calendar" at bounding box center [52, 106] width 40 height 14
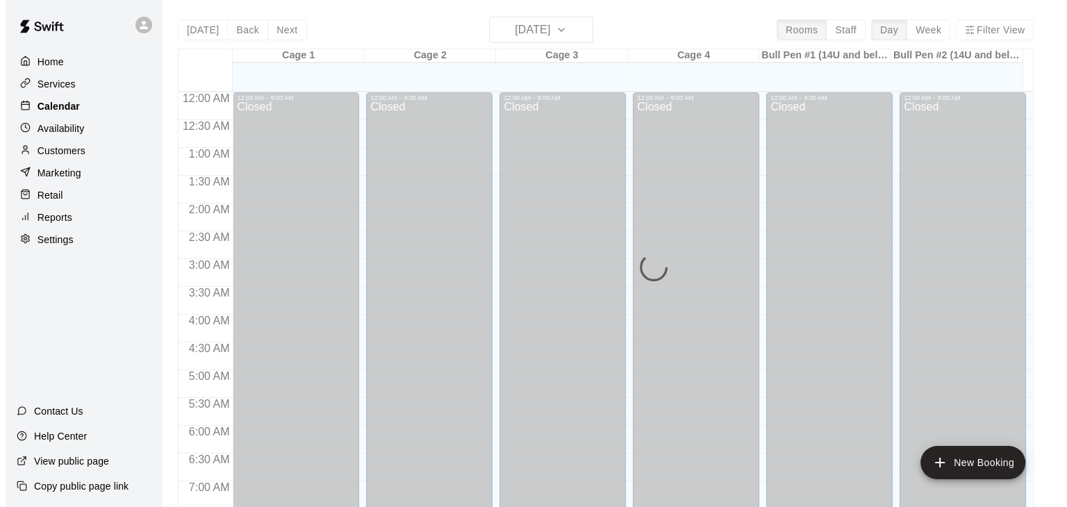
scroll to position [861, 0]
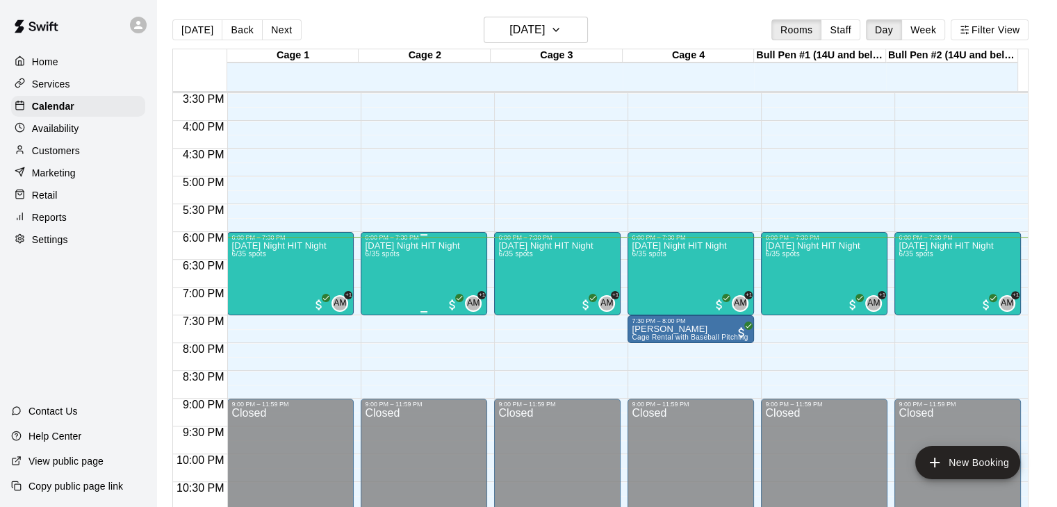
click at [365, 295] on div "Friday Night HIT Night 6/35 spots" at bounding box center [412, 494] width 94 height 507
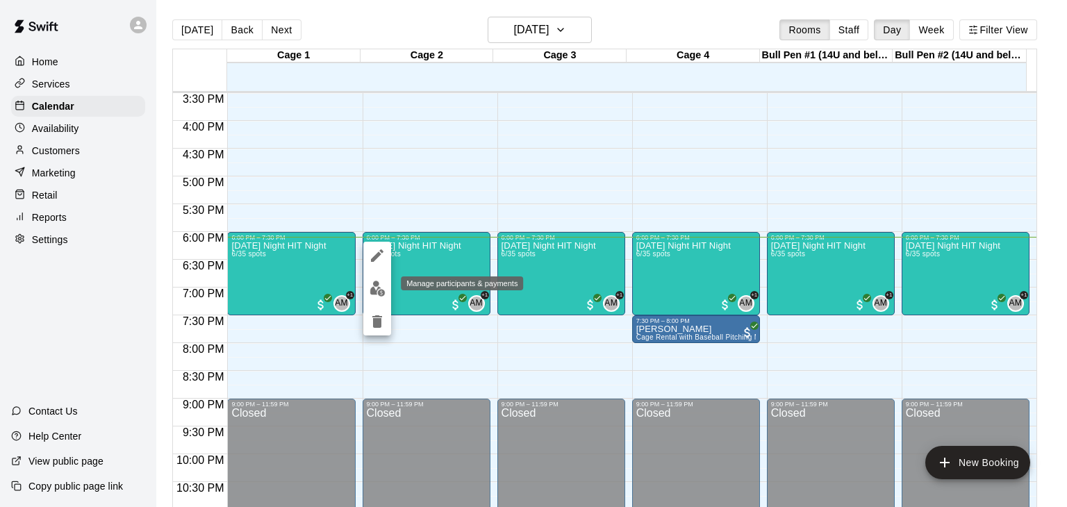
click at [376, 286] on img "edit" at bounding box center [378, 289] width 16 height 16
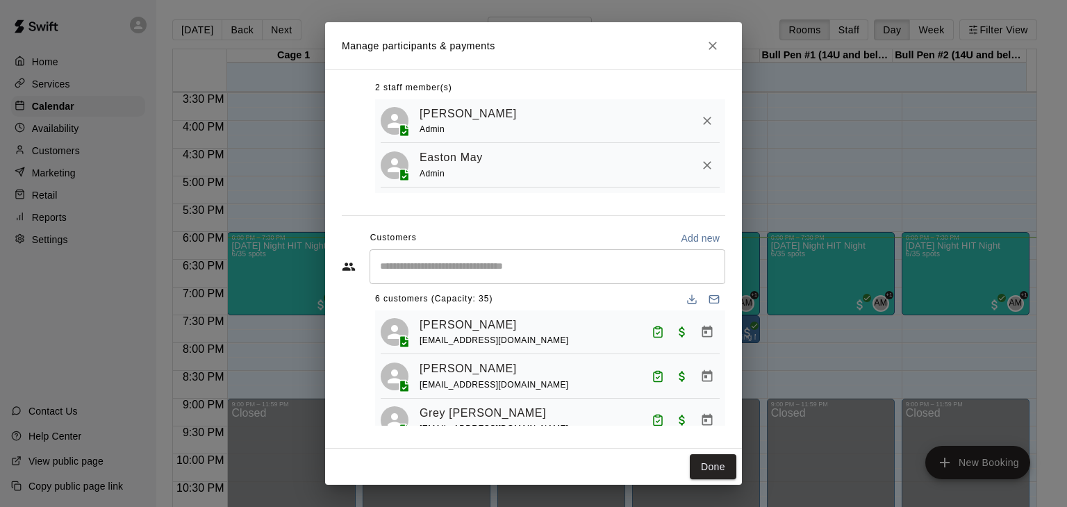
scroll to position [0, 0]
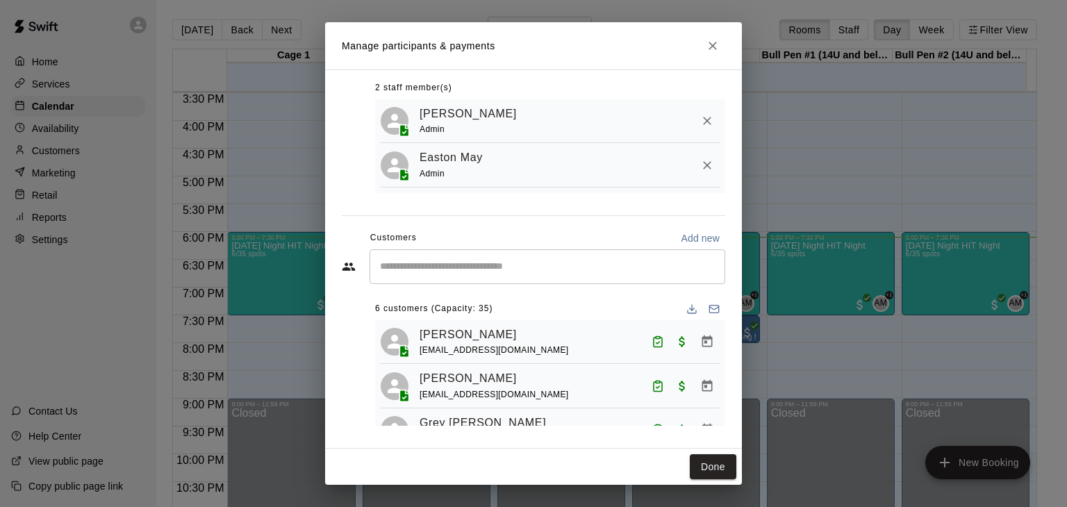
click at [691, 234] on p "Add new" at bounding box center [700, 238] width 39 height 14
select select "**"
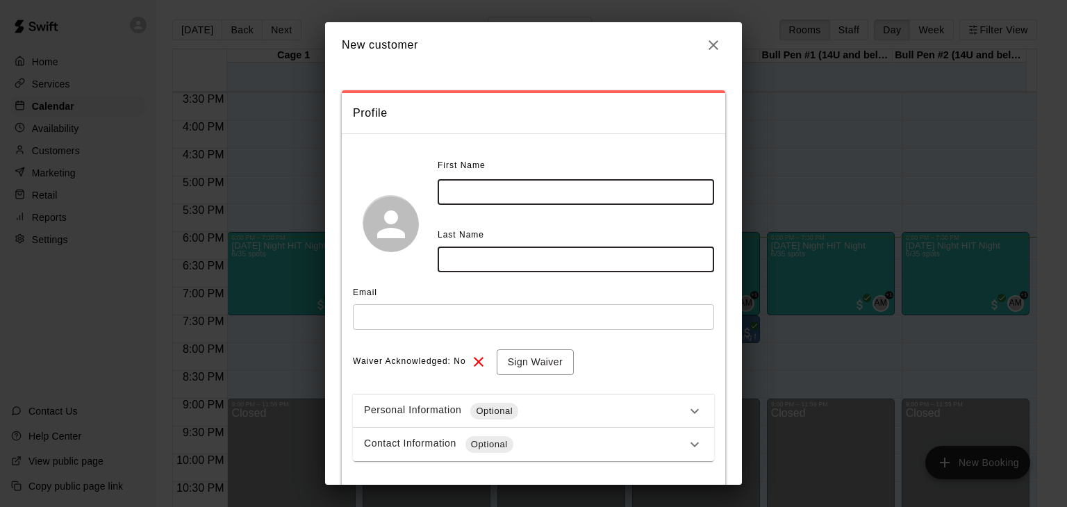
click at [492, 181] on input "text" at bounding box center [576, 192] width 276 height 26
type input "*****"
click at [486, 255] on input "text" at bounding box center [576, 260] width 276 height 26
type input "********"
click at [422, 319] on input "text" at bounding box center [533, 317] width 361 height 26
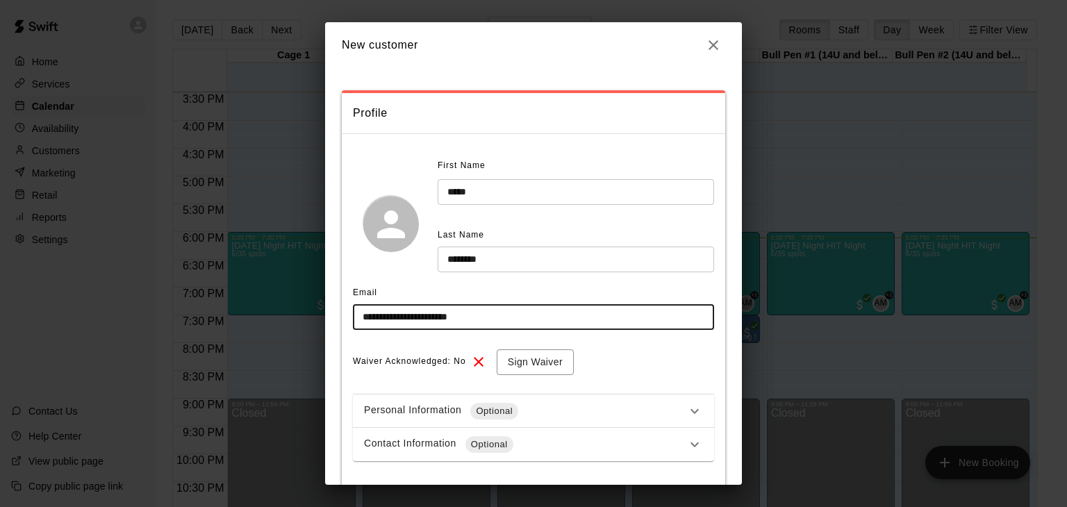
type input "**********"
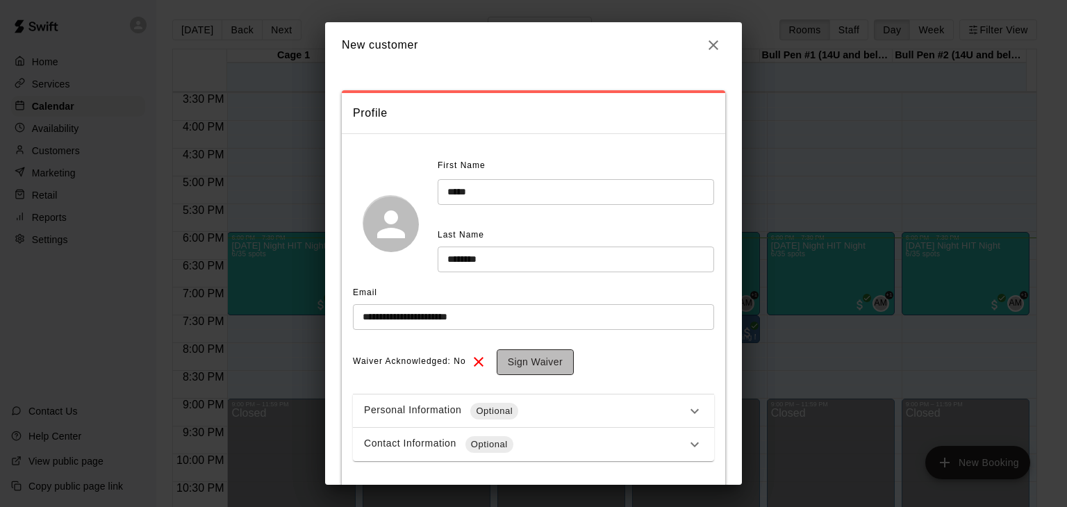
drag, startPoint x: 422, startPoint y: 319, endPoint x: 517, endPoint y: 358, distance: 103.1
click at [517, 358] on button "Sign Waiver" at bounding box center [535, 362] width 77 height 26
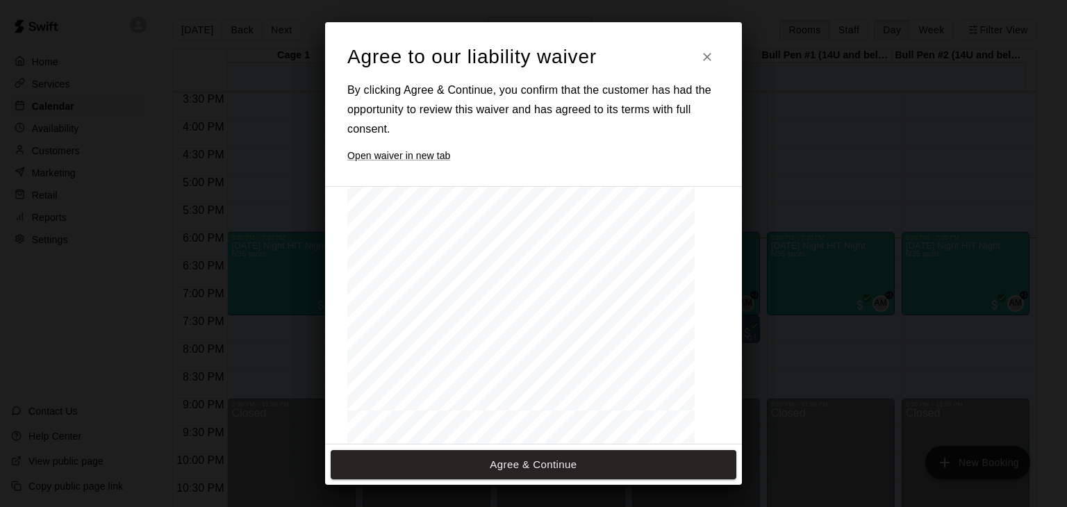
scroll to position [691, 0]
click at [468, 461] on button "Agree & Continue" at bounding box center [534, 464] width 406 height 29
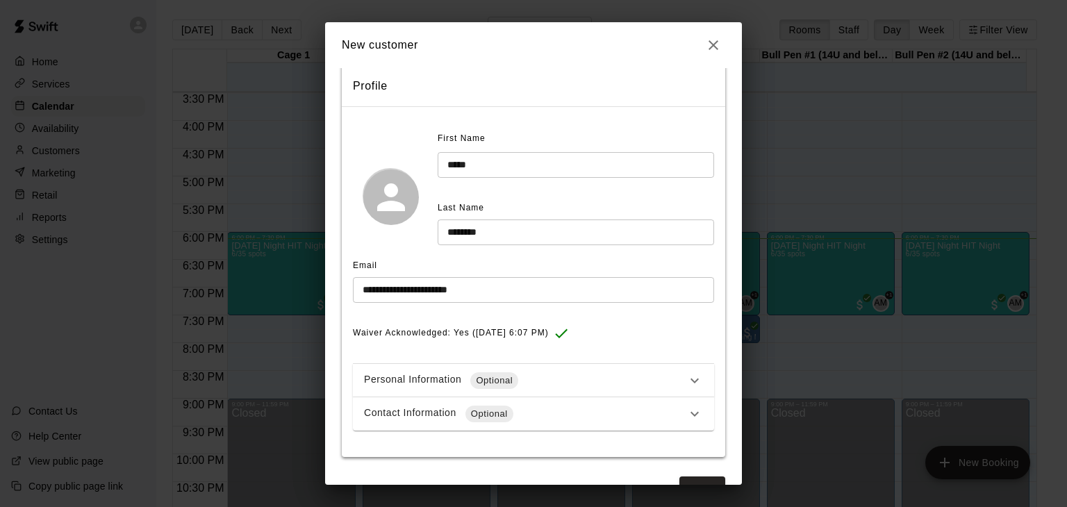
scroll to position [31, 0]
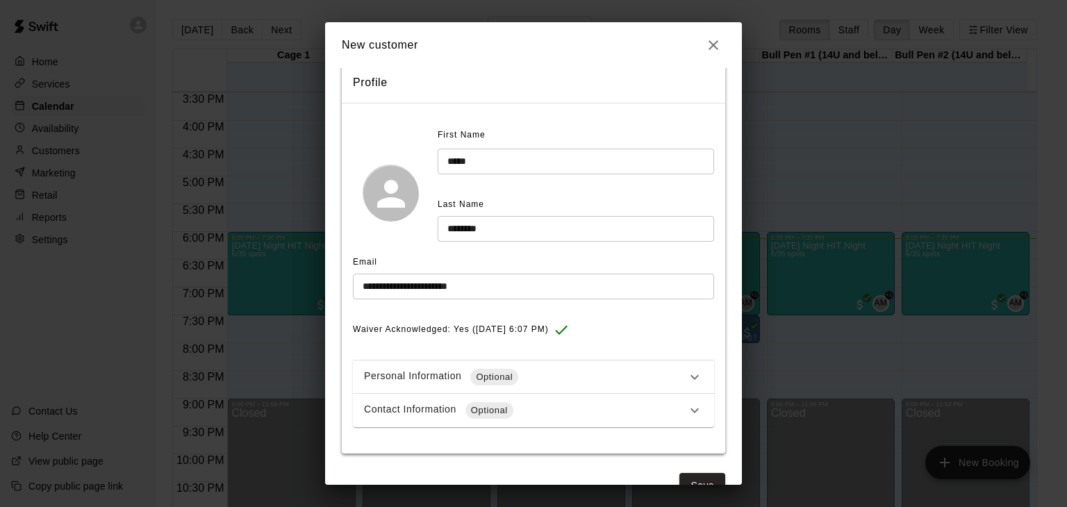
click at [640, 367] on div "Personal Information Optional" at bounding box center [533, 377] width 361 height 33
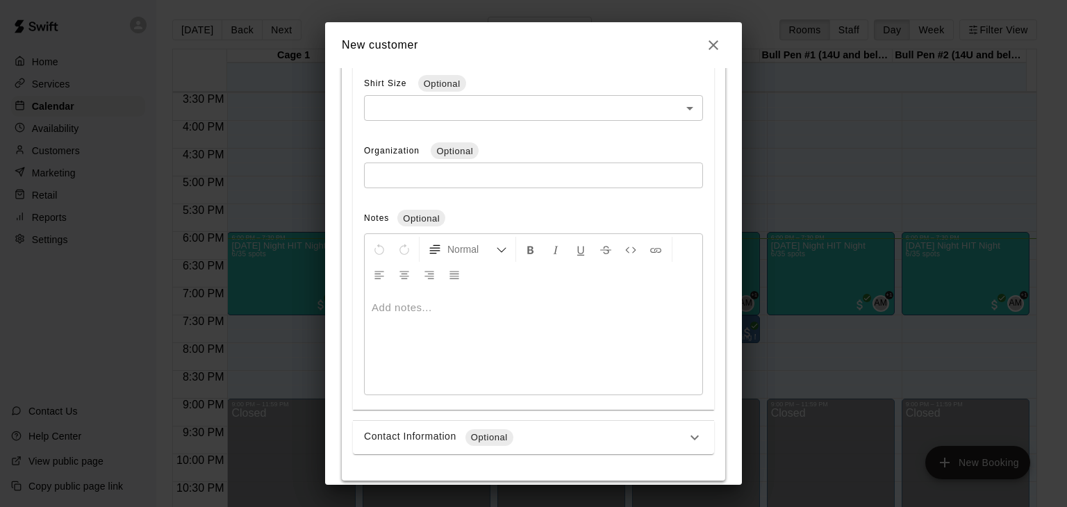
scroll to position [585, 0]
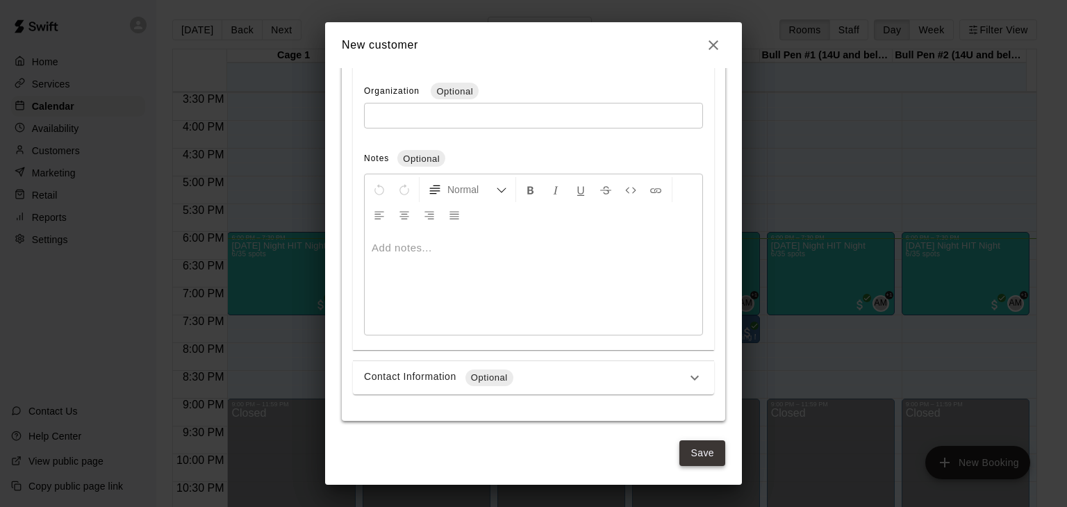
click at [684, 458] on button "Save" at bounding box center [702, 453] width 46 height 26
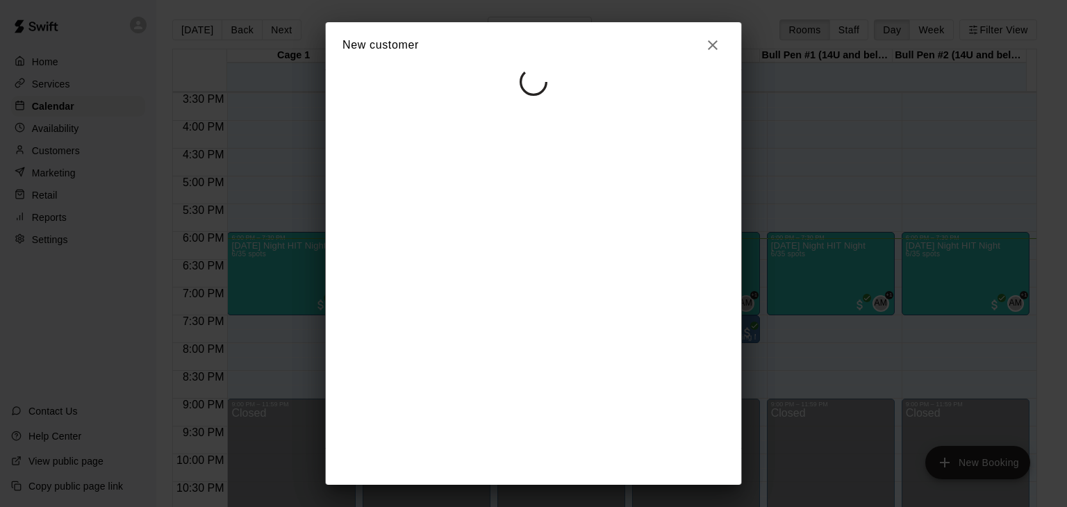
select select "**"
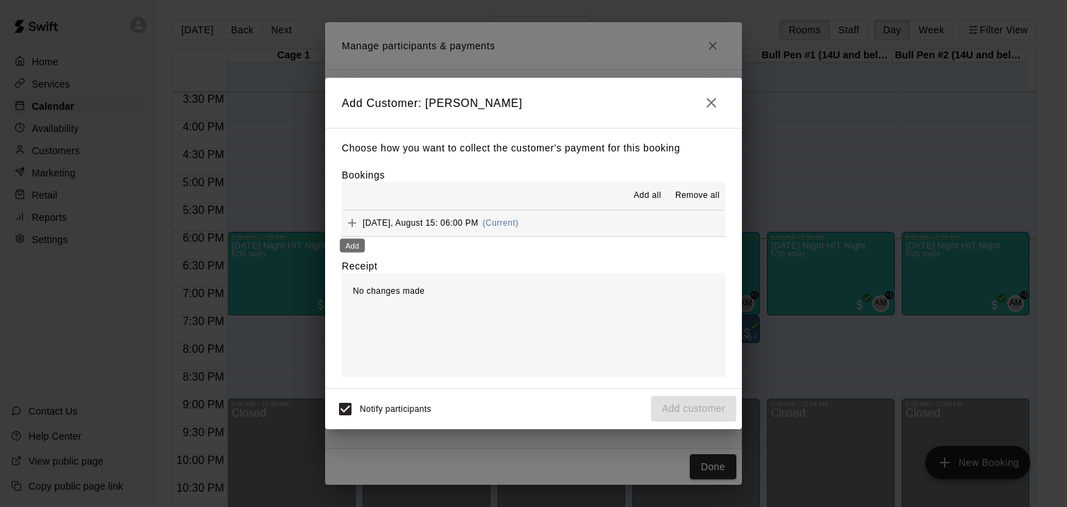
click at [342, 226] on button "Add" at bounding box center [352, 223] width 21 height 21
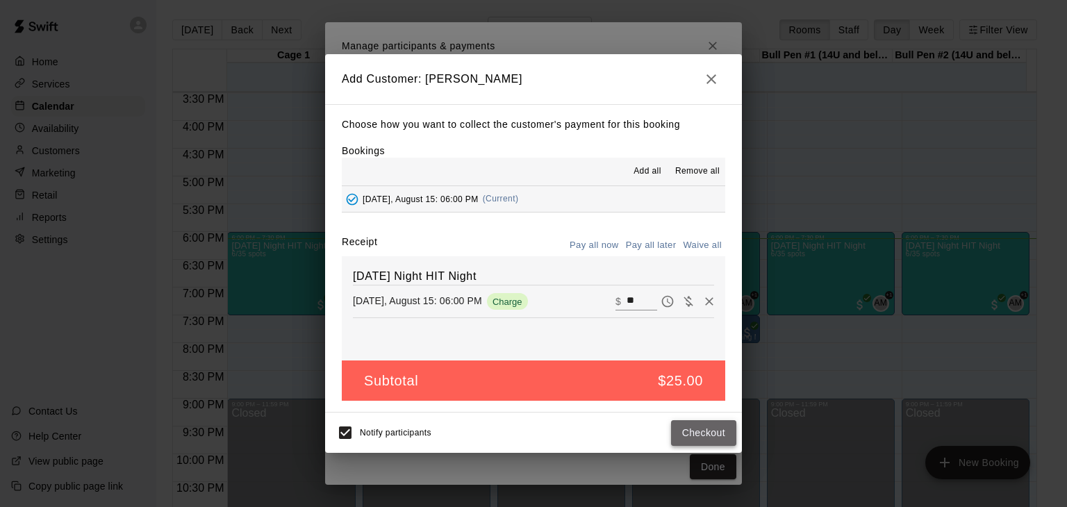
click at [713, 430] on button "Checkout" at bounding box center [703, 433] width 65 height 26
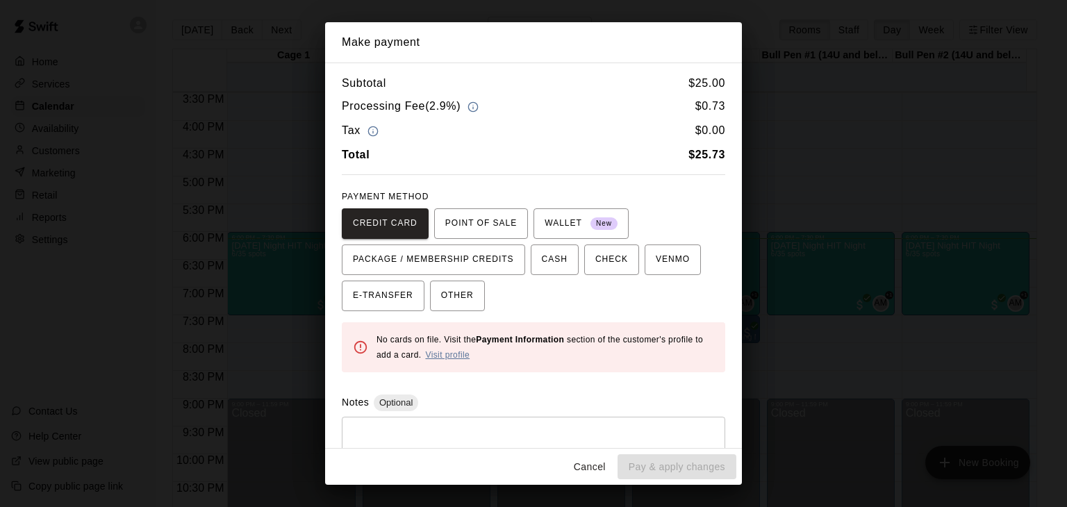
click at [453, 352] on link "Visit profile" at bounding box center [447, 355] width 44 height 10
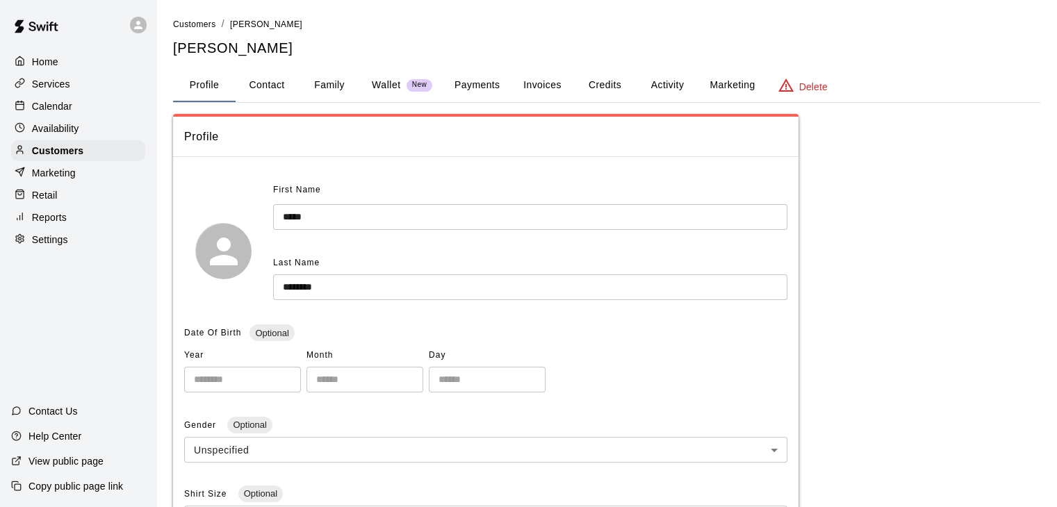
click at [320, 81] on button "Family" at bounding box center [329, 85] width 63 height 33
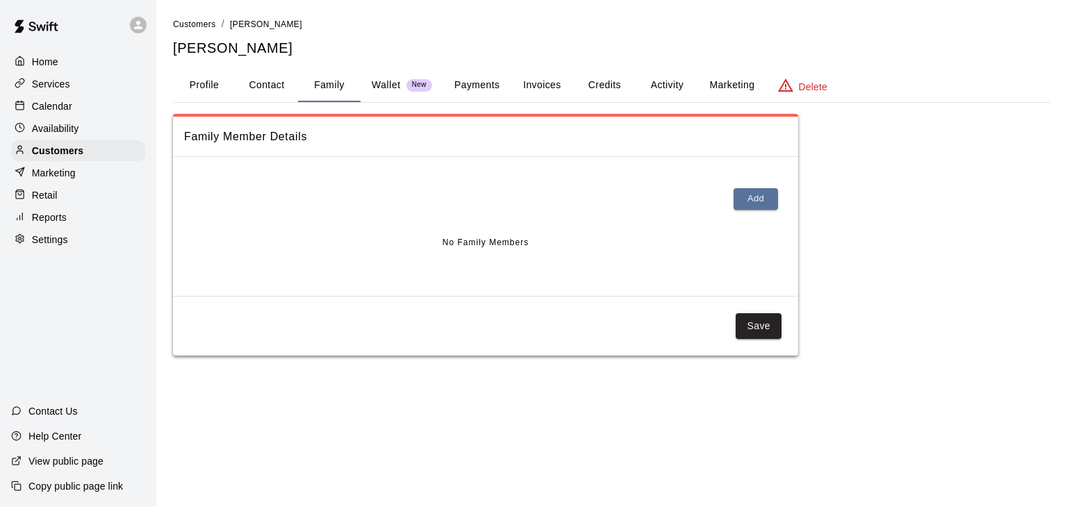
click at [761, 187] on div at bounding box center [485, 201] width 603 height 44
click at [758, 198] on button "Add" at bounding box center [756, 199] width 44 height 22
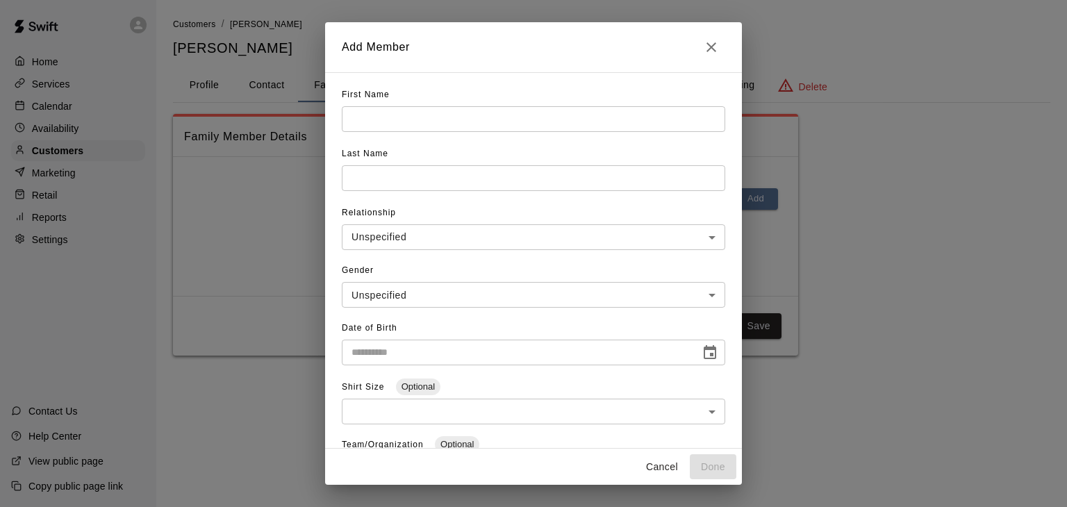
click at [378, 117] on input "text" at bounding box center [533, 119] width 383 height 26
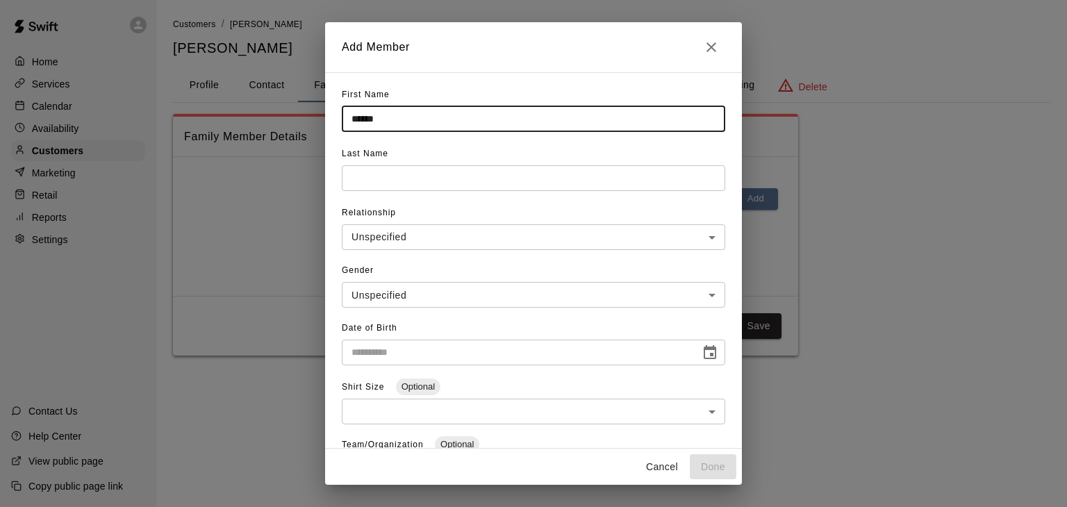
type input "******"
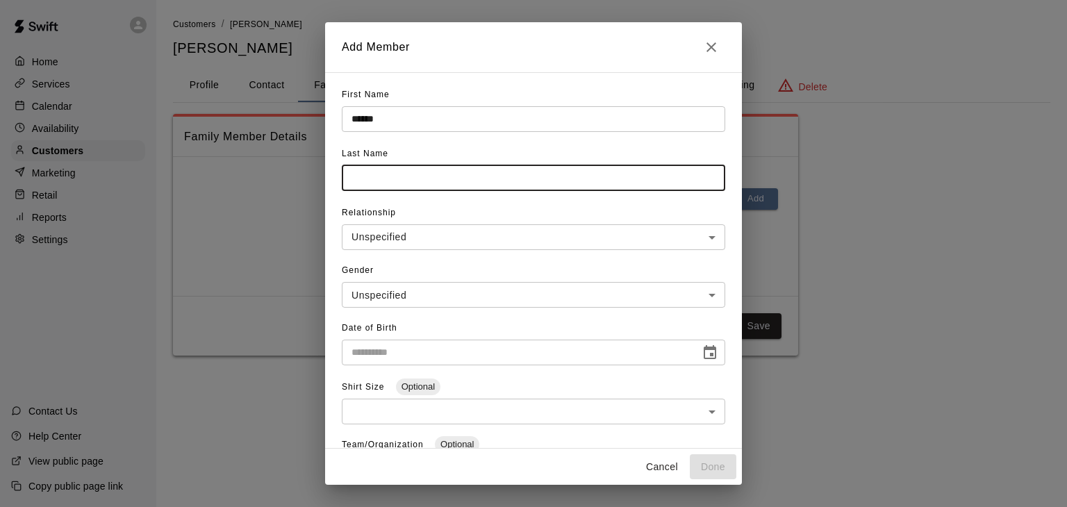
click at [389, 173] on input "text" at bounding box center [533, 178] width 383 height 26
type input "********"
click at [395, 229] on body "**********" at bounding box center [533, 191] width 1067 height 383
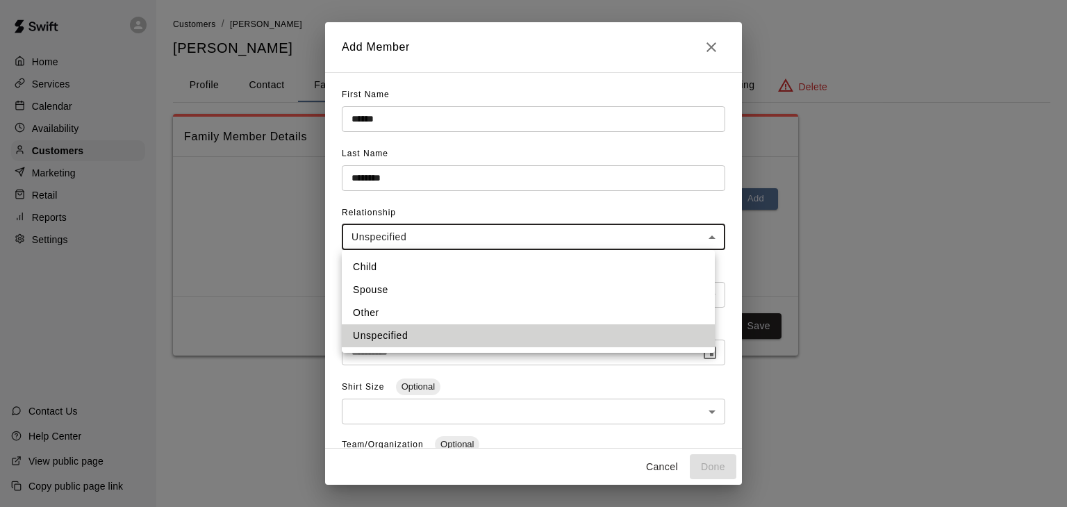
click at [381, 262] on li "Child" at bounding box center [528, 267] width 373 height 23
type input "*****"
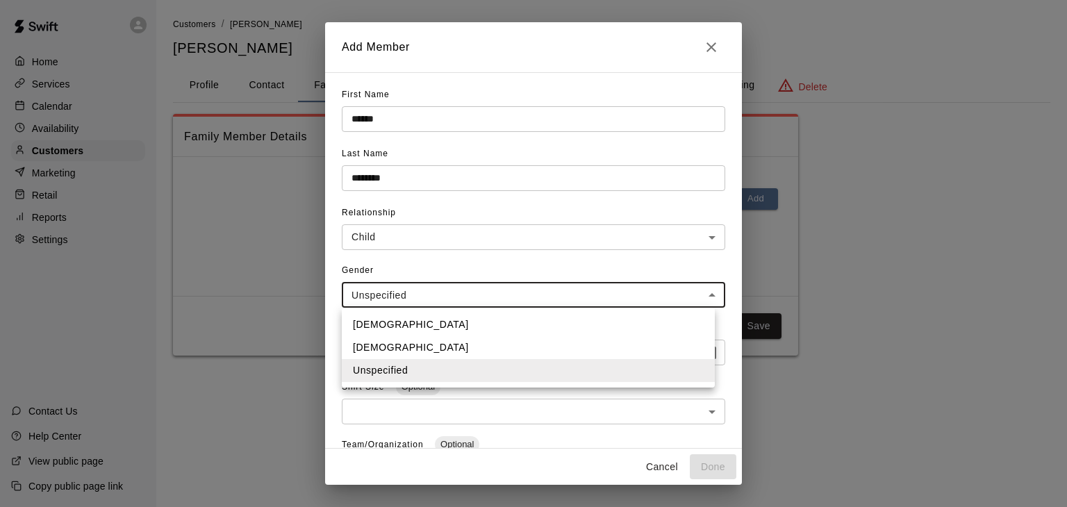
click at [386, 305] on body "**********" at bounding box center [533, 191] width 1067 height 383
click at [375, 317] on li "[DEMOGRAPHIC_DATA]" at bounding box center [528, 324] width 373 height 23
type input "****"
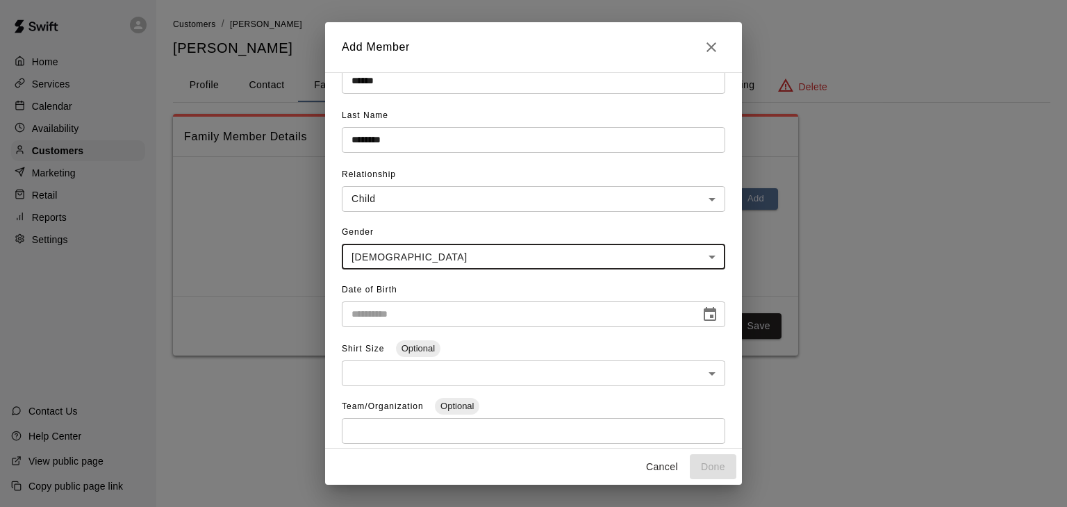
scroll to position [39, 0]
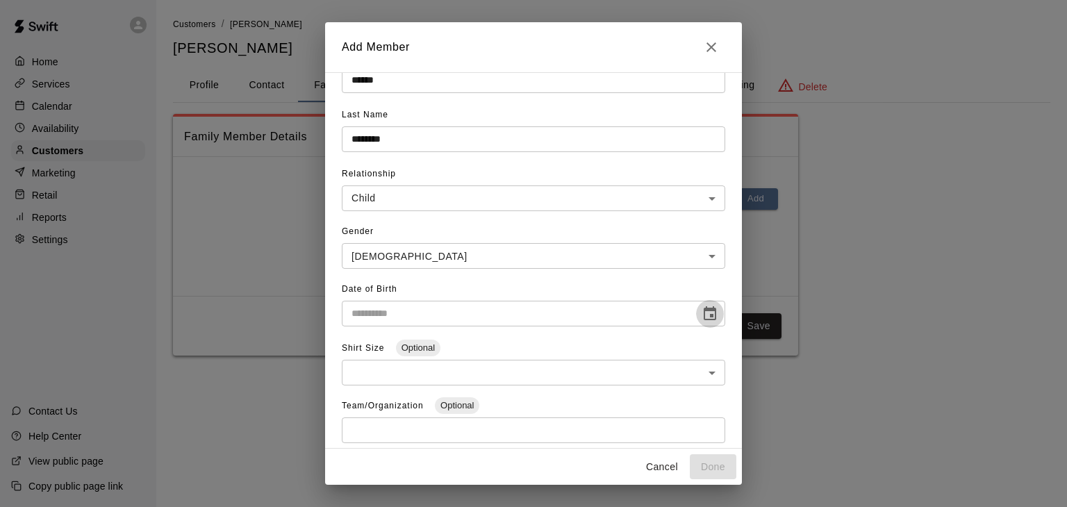
click at [703, 312] on icon "Choose date" at bounding box center [710, 314] width 17 height 17
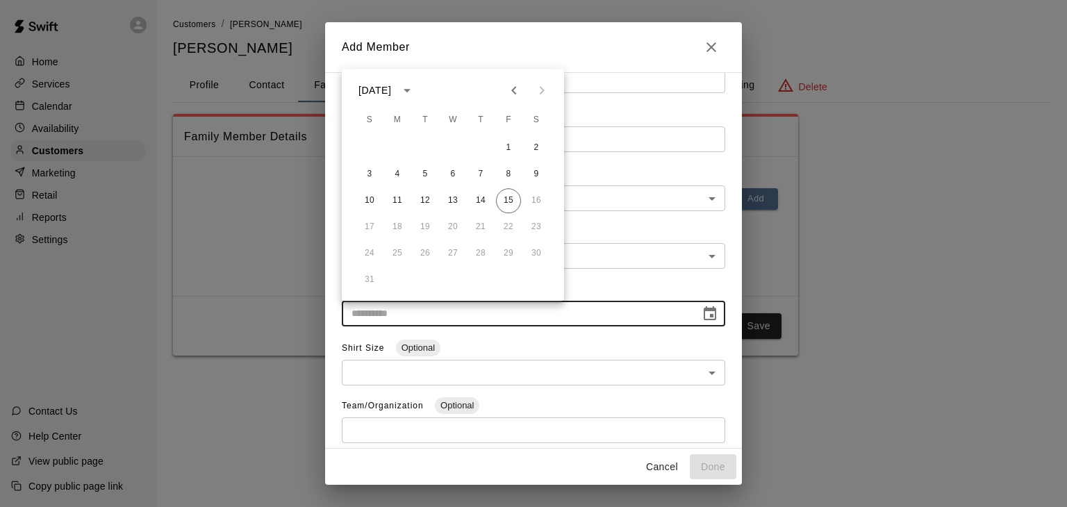
click at [419, 99] on div "[DATE]" at bounding box center [388, 91] width 60 height 24
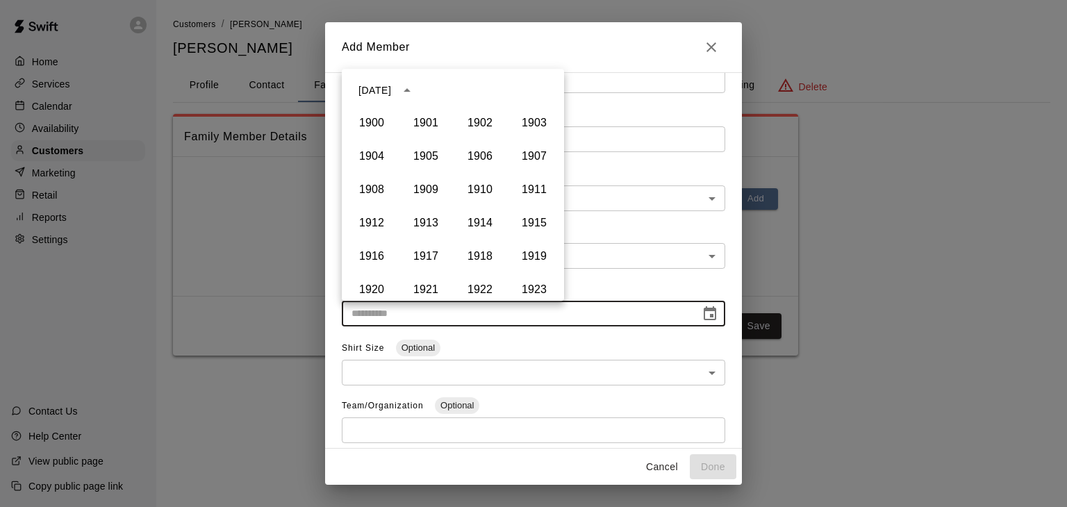
scroll to position [873, 0]
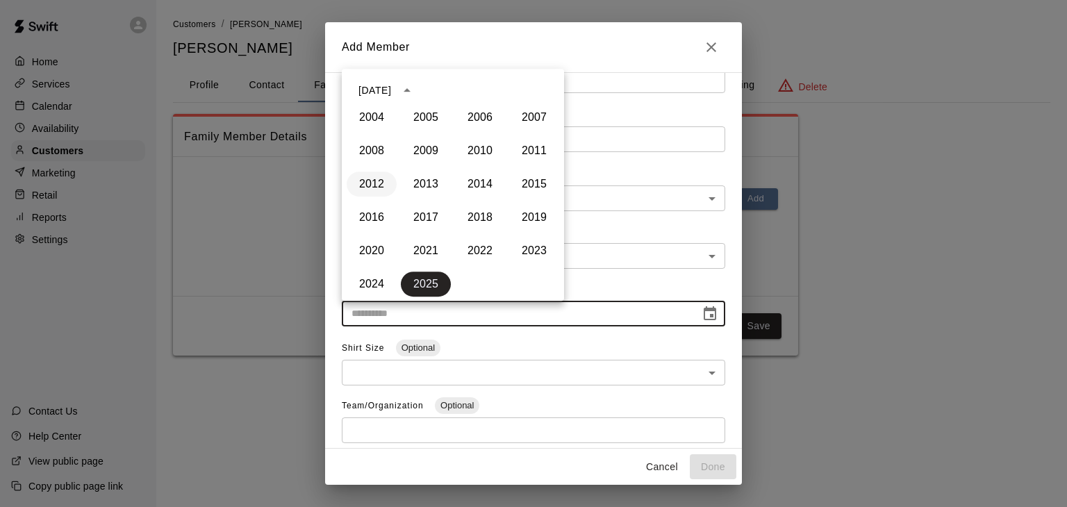
click at [363, 190] on button "2012" at bounding box center [372, 184] width 50 height 25
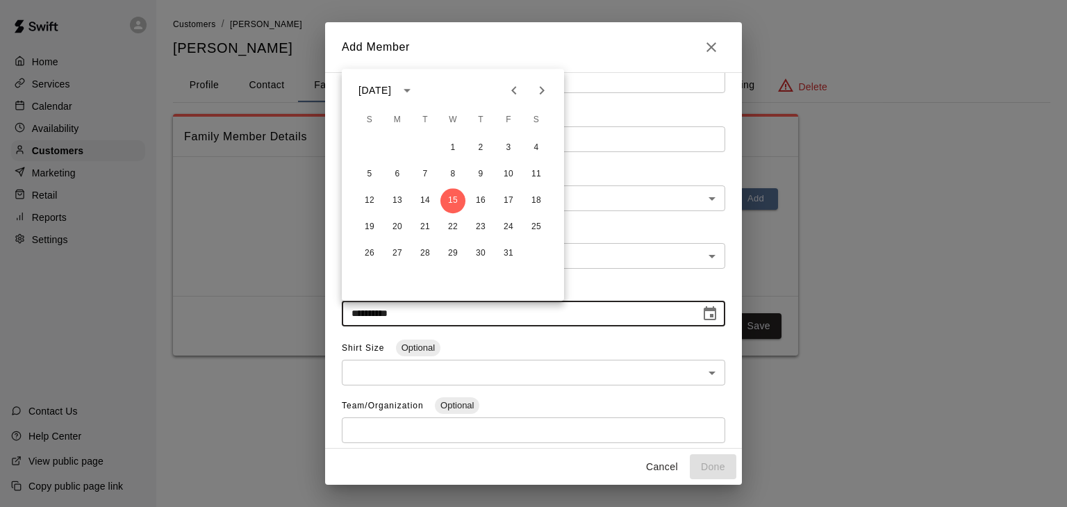
click at [543, 91] on icon "Next month" at bounding box center [542, 90] width 5 height 8
click at [480, 252] on button "29" at bounding box center [480, 253] width 25 height 25
type input "**********"
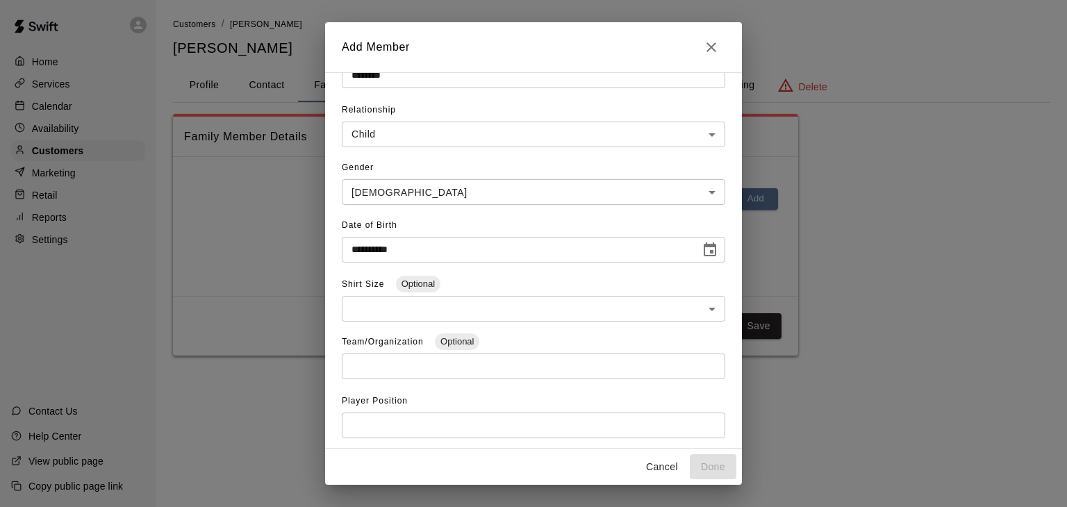
scroll to position [197, 0]
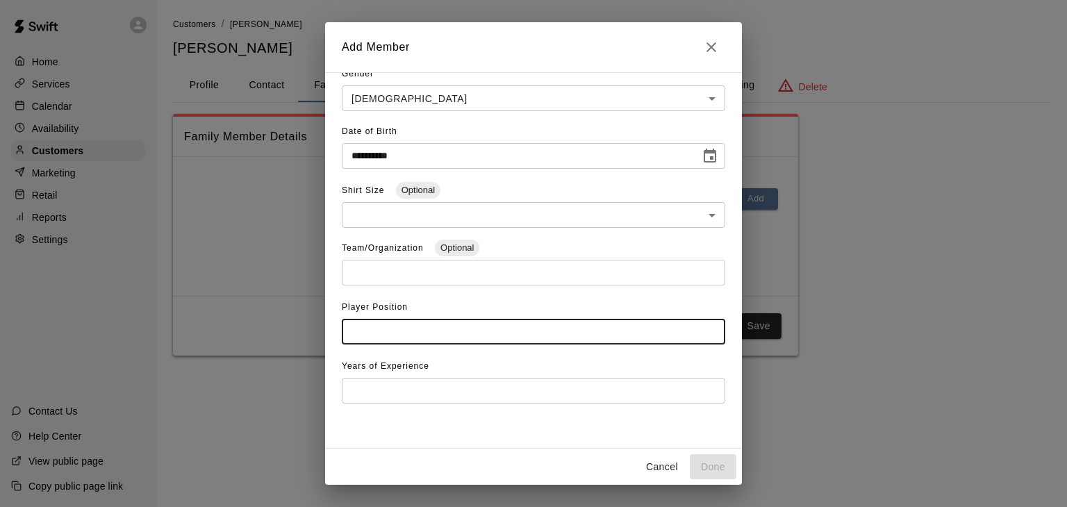
click at [439, 339] on input "text" at bounding box center [533, 332] width 383 height 26
type input "*****"
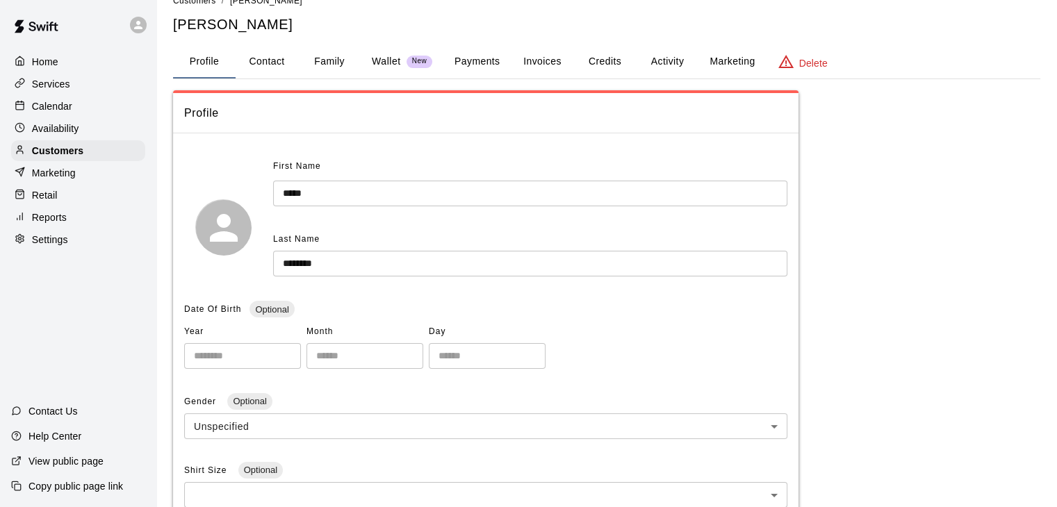
scroll to position [22, 0]
click at [320, 65] on button "Family" at bounding box center [329, 63] width 63 height 33
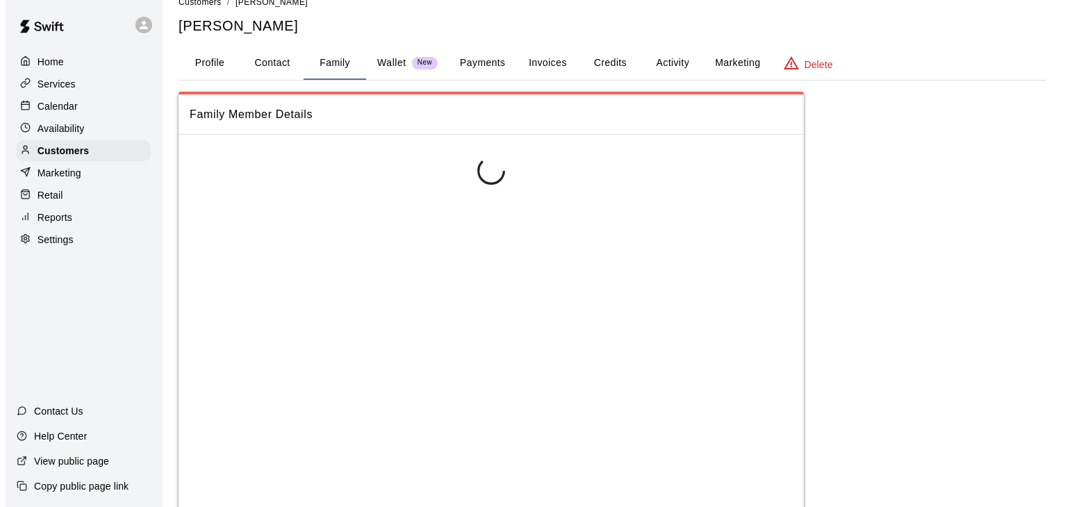
scroll to position [0, 0]
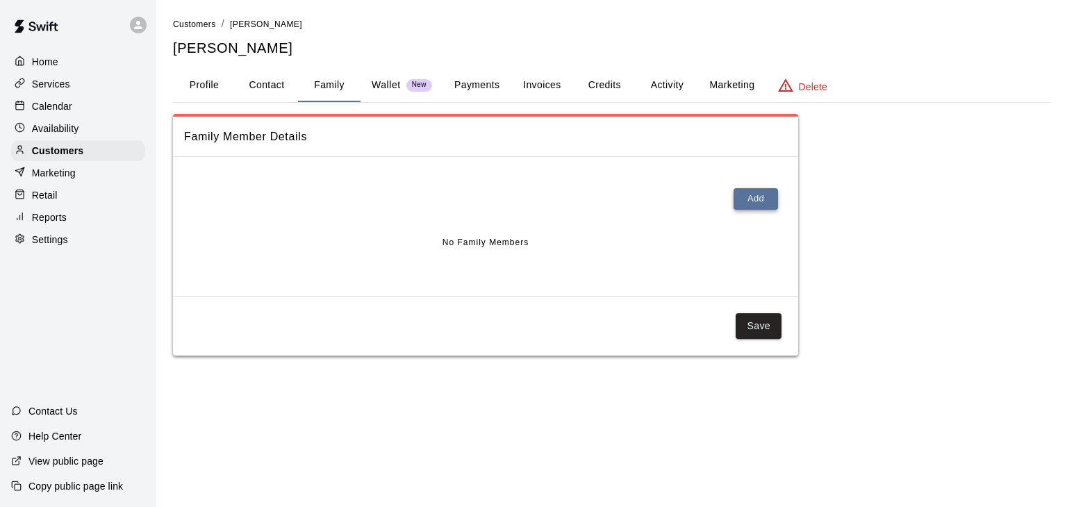
click at [757, 192] on button "Add" at bounding box center [756, 199] width 44 height 22
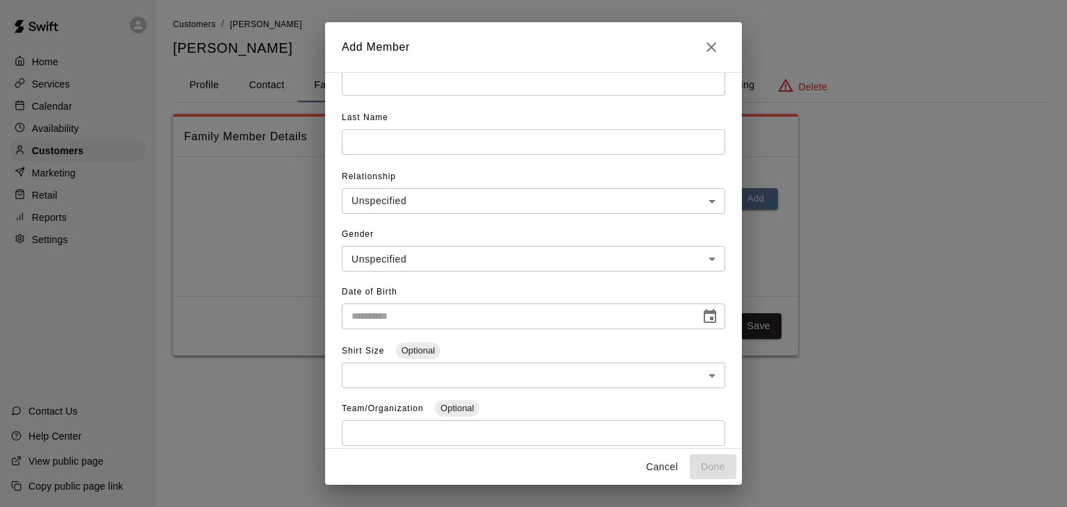
scroll to position [33, 0]
click at [411, 87] on input "text" at bounding box center [533, 86] width 383 height 26
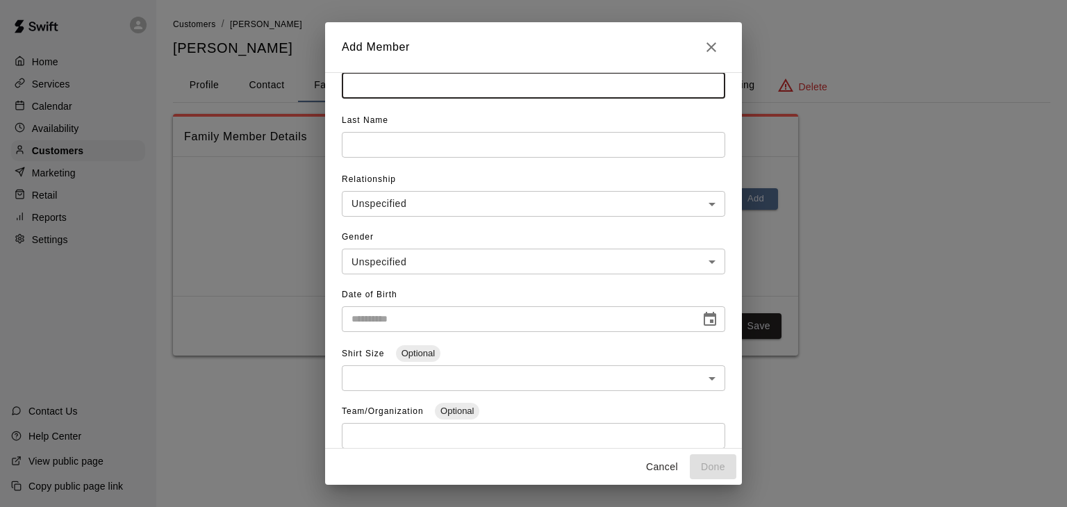
type input "******"
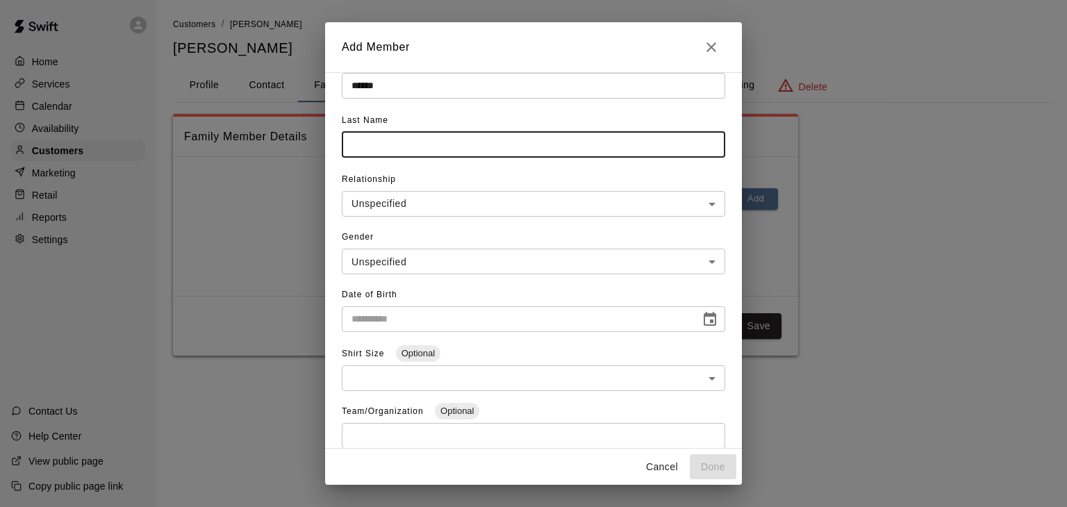
click at [393, 149] on input "text" at bounding box center [533, 145] width 383 height 26
type input "********"
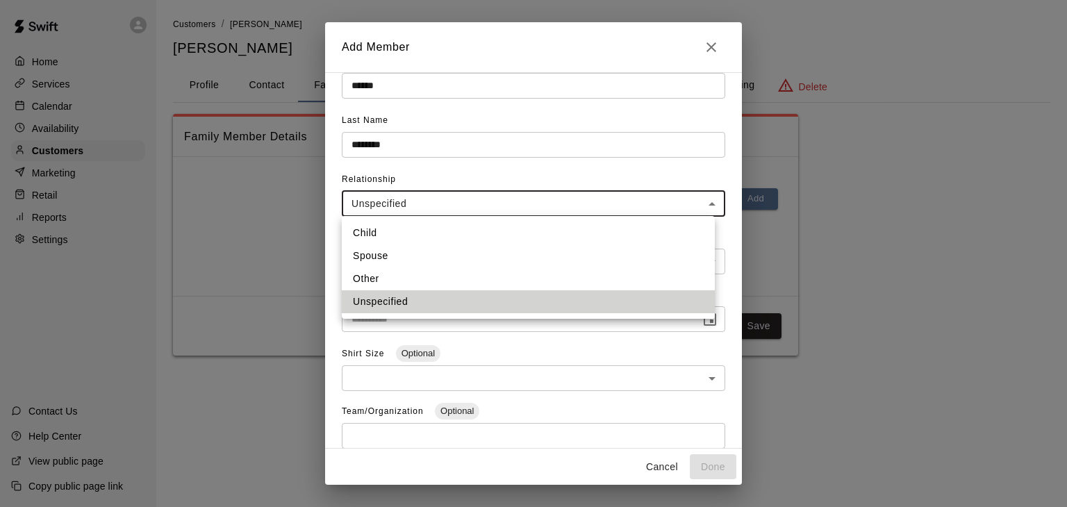
click at [379, 207] on body "**********" at bounding box center [533, 191] width 1067 height 383
click at [370, 229] on li "Child" at bounding box center [528, 233] width 373 height 23
type input "*****"
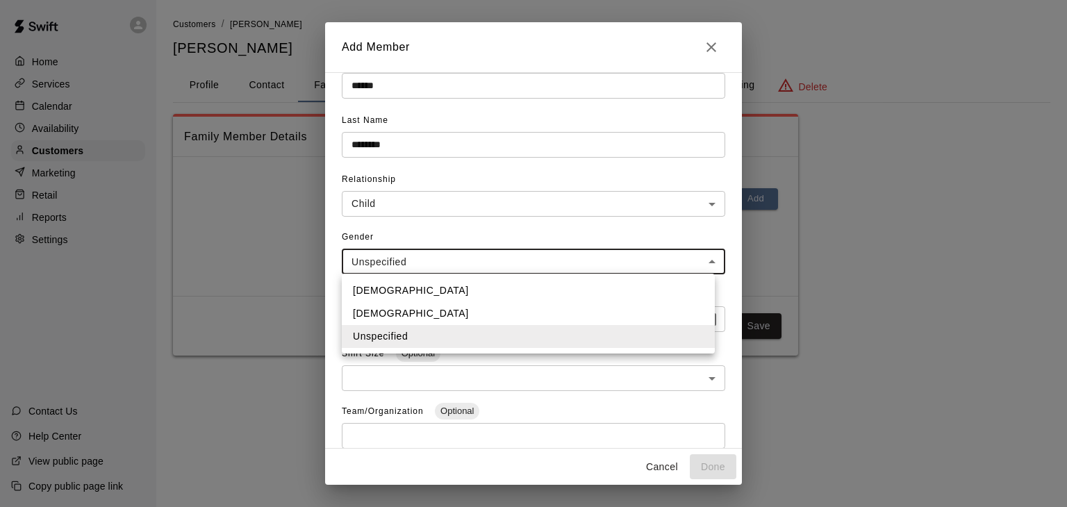
click at [372, 269] on body "**********" at bounding box center [533, 191] width 1067 height 383
click at [372, 302] on li "[DEMOGRAPHIC_DATA]" at bounding box center [528, 313] width 373 height 23
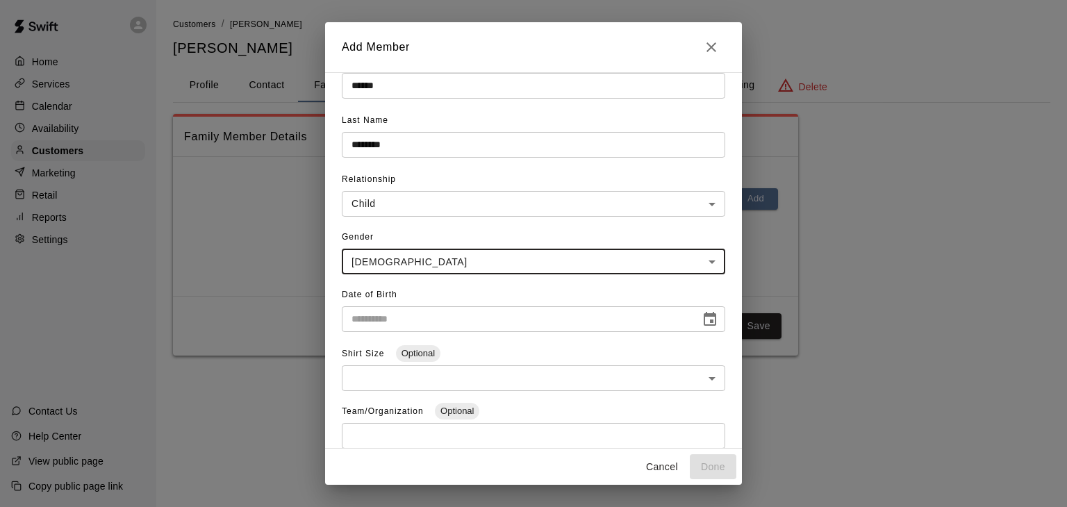
click at [373, 272] on body "Home Services Calendar Availability Customers Marketing Retail Reports Settings…" at bounding box center [533, 191] width 1067 height 383
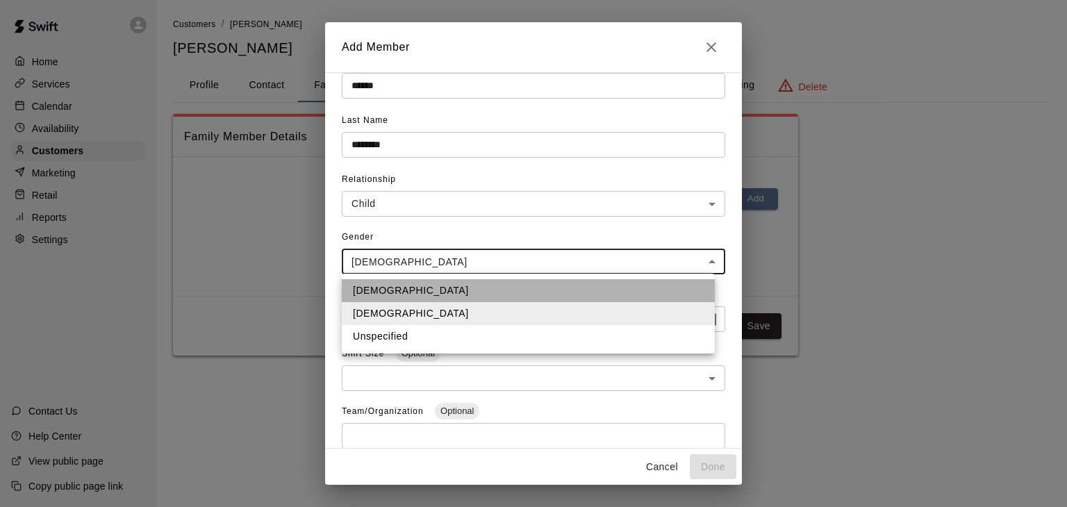
click at [372, 291] on li "[DEMOGRAPHIC_DATA]" at bounding box center [528, 290] width 373 height 23
type input "****"
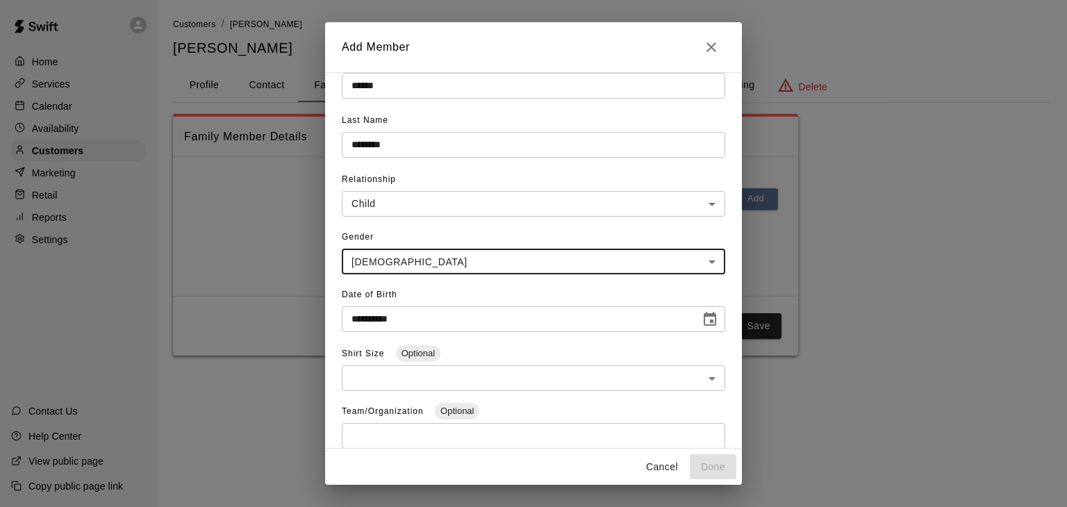
click at [375, 312] on input "**********" at bounding box center [516, 319] width 349 height 26
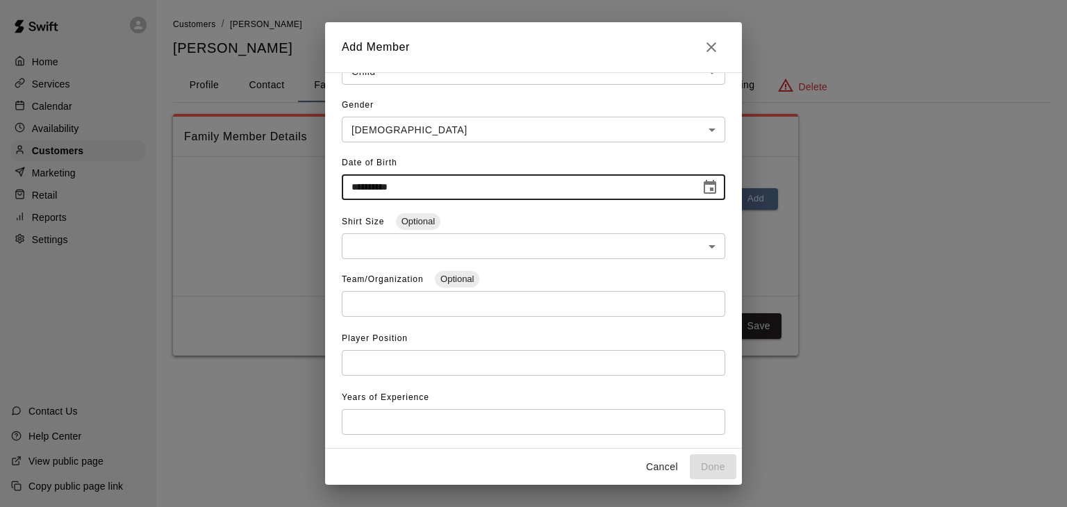
scroll to position [167, 0]
type input "**********"
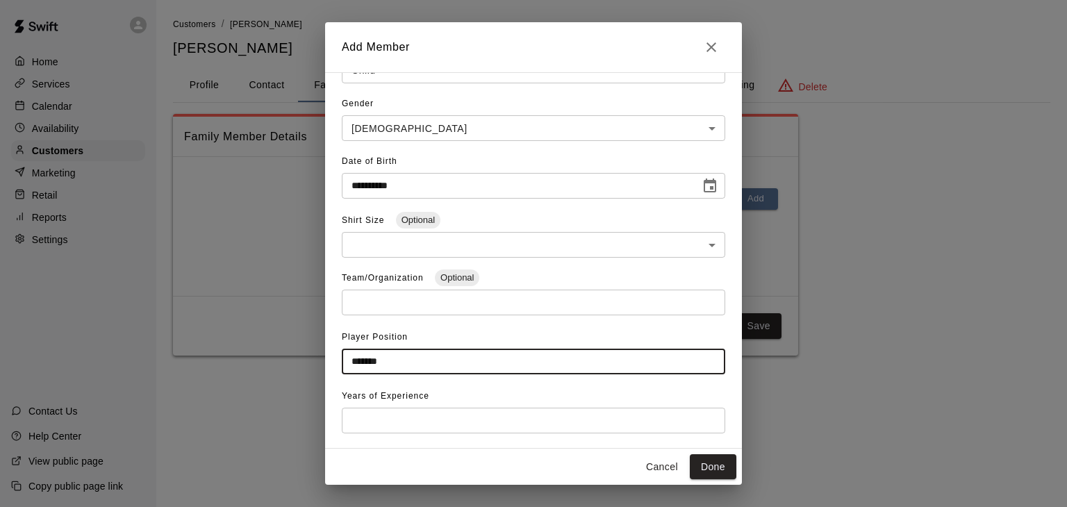
type input "*******"
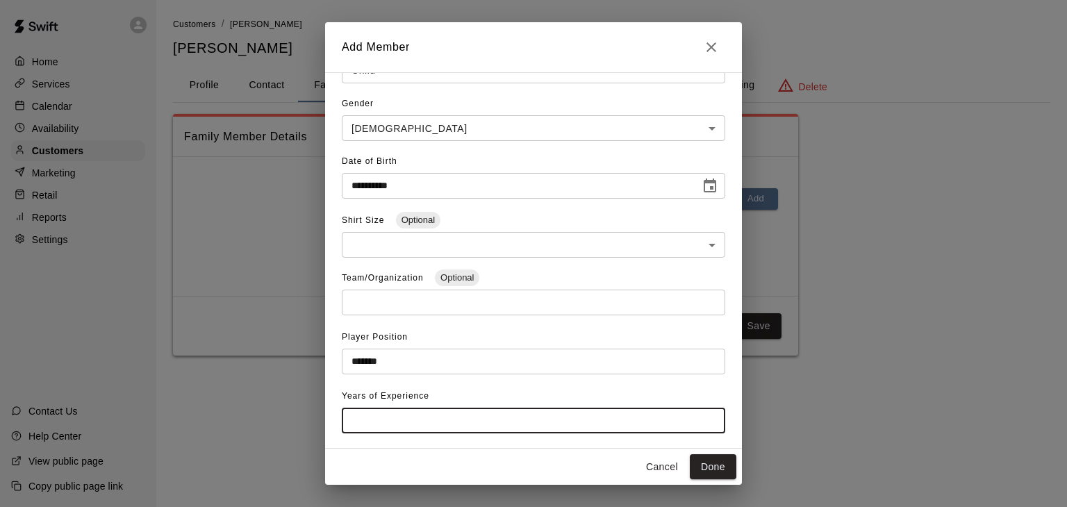
click at [426, 411] on input "number" at bounding box center [533, 421] width 383 height 26
type input "*"
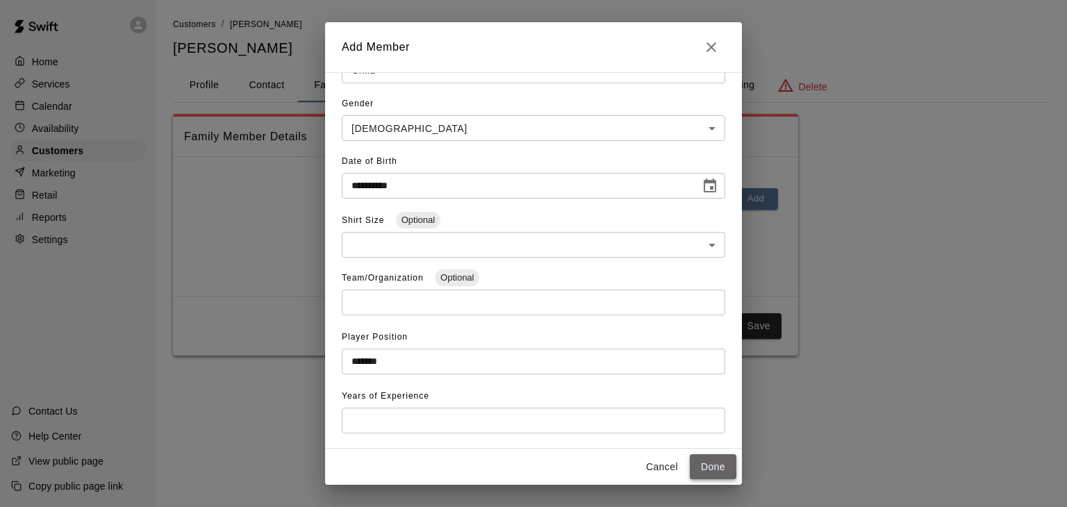
click at [720, 468] on button "Done" at bounding box center [713, 467] width 47 height 26
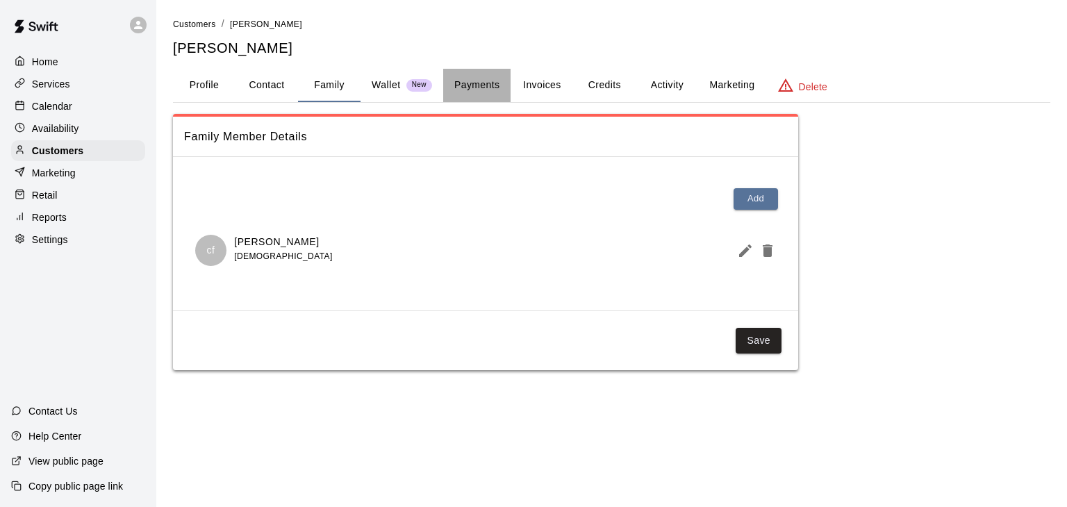
click at [477, 81] on button "Payments" at bounding box center [476, 85] width 67 height 33
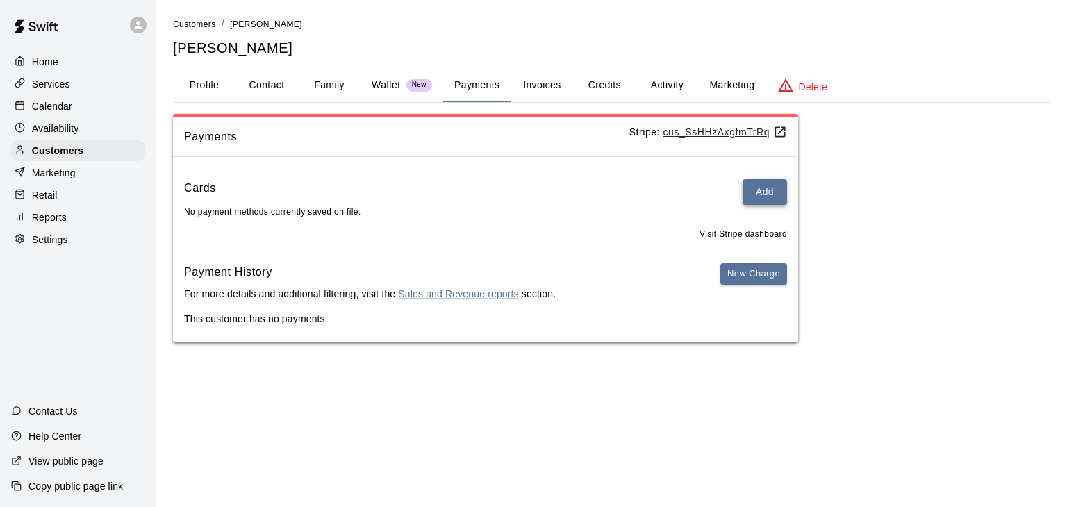
click at [768, 196] on button "Add" at bounding box center [765, 192] width 44 height 26
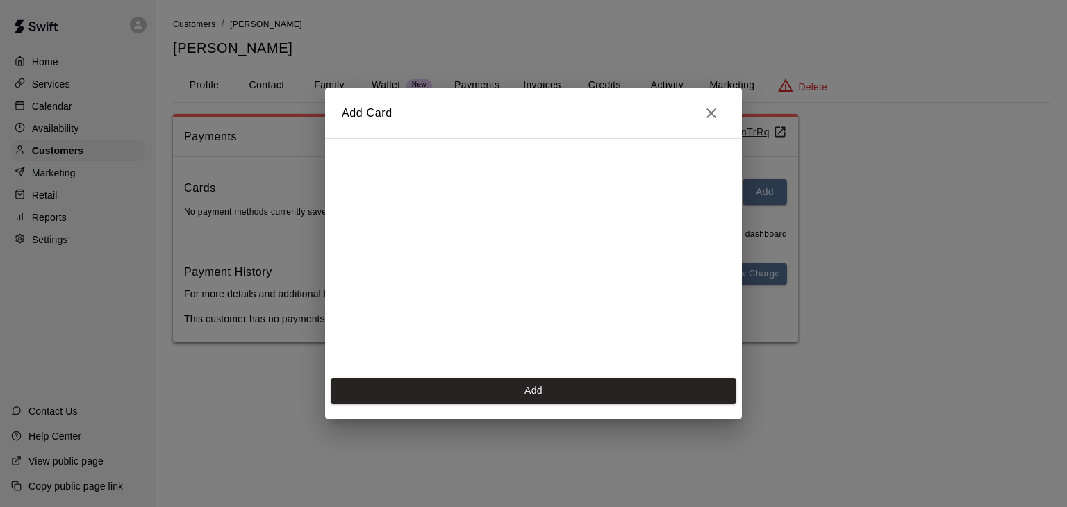
scroll to position [52, 0]
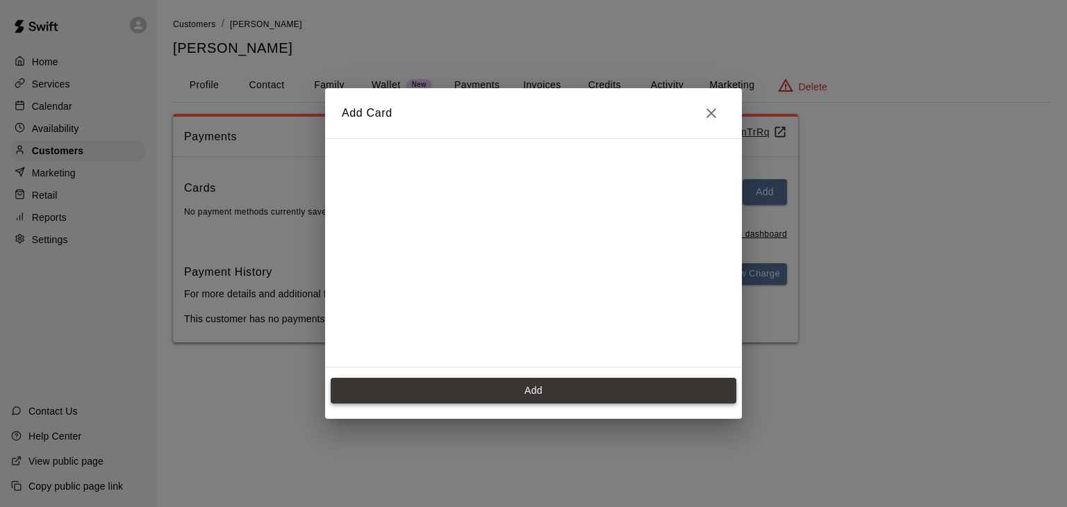
click at [442, 381] on button "Add" at bounding box center [534, 391] width 406 height 26
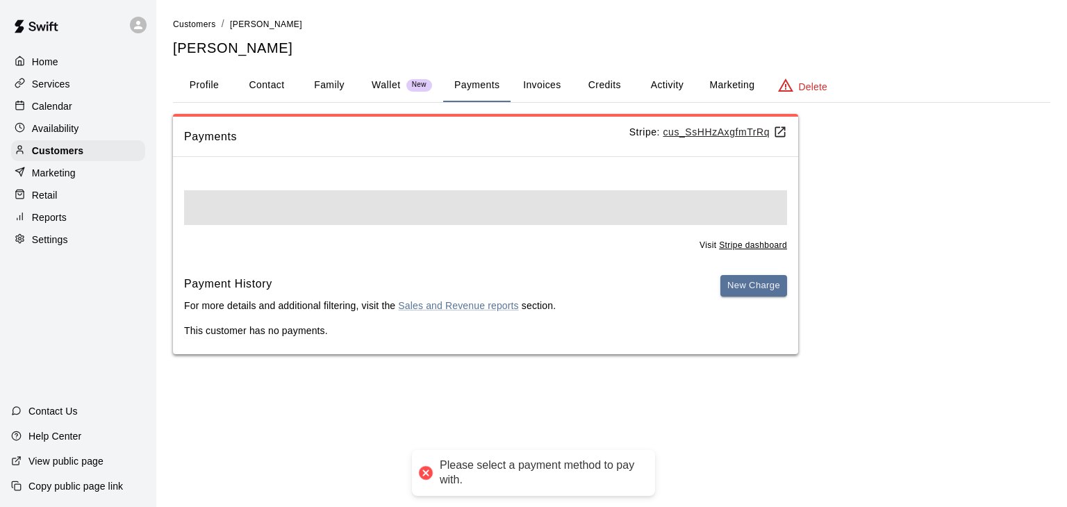
scroll to position [0, 0]
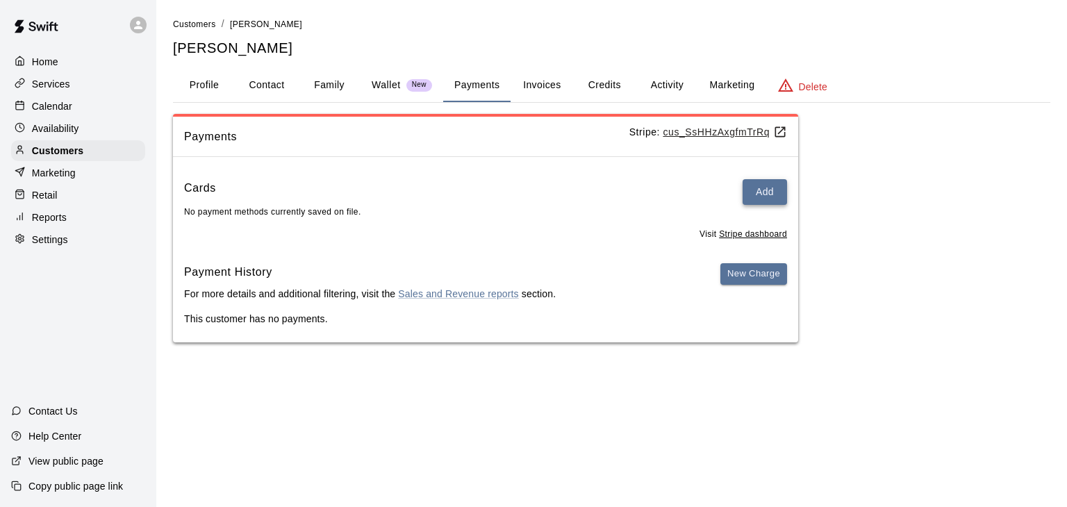
click at [752, 195] on button "Add" at bounding box center [765, 192] width 44 height 26
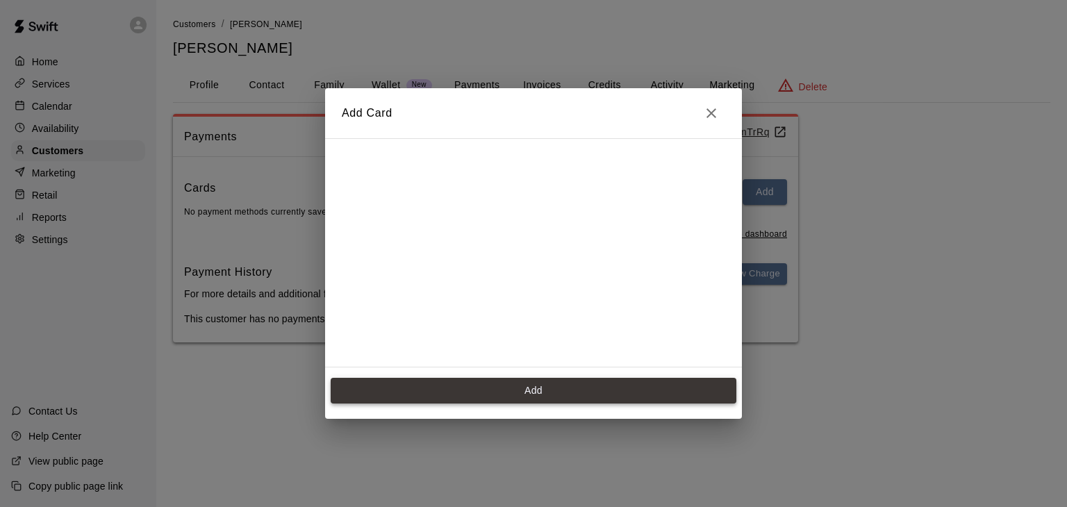
click at [536, 384] on button "Add" at bounding box center [534, 391] width 406 height 26
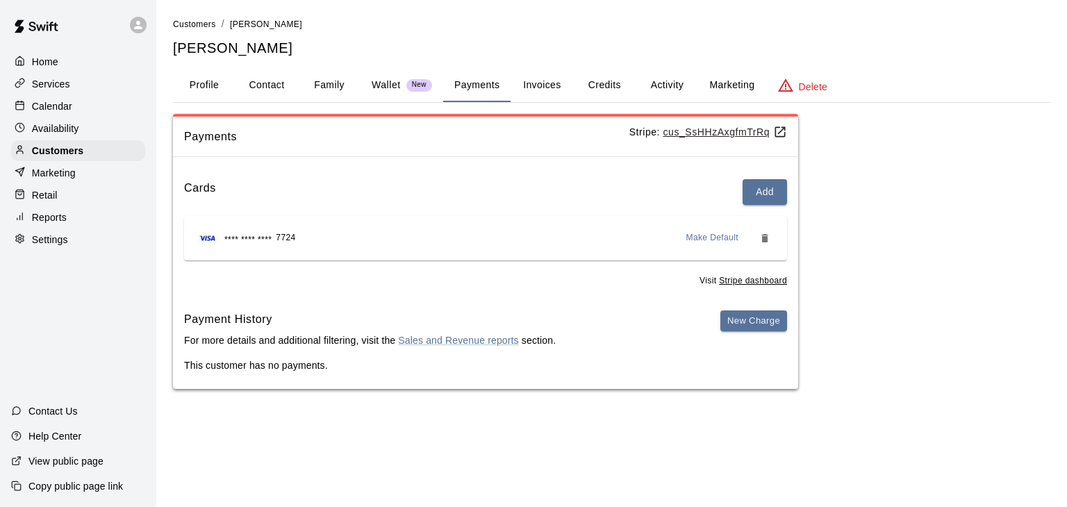
click at [47, 113] on p "Calendar" at bounding box center [52, 106] width 40 height 14
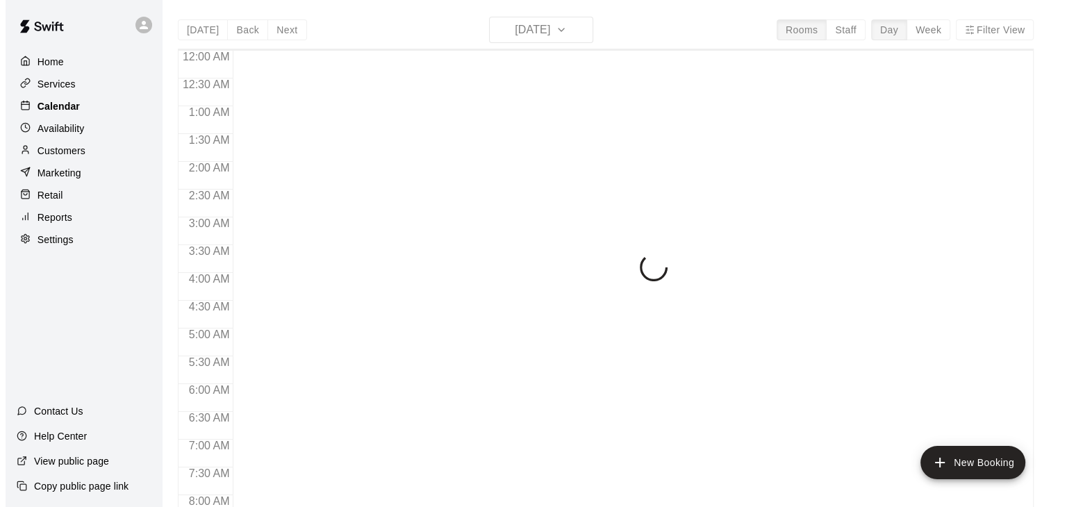
scroll to position [861, 0]
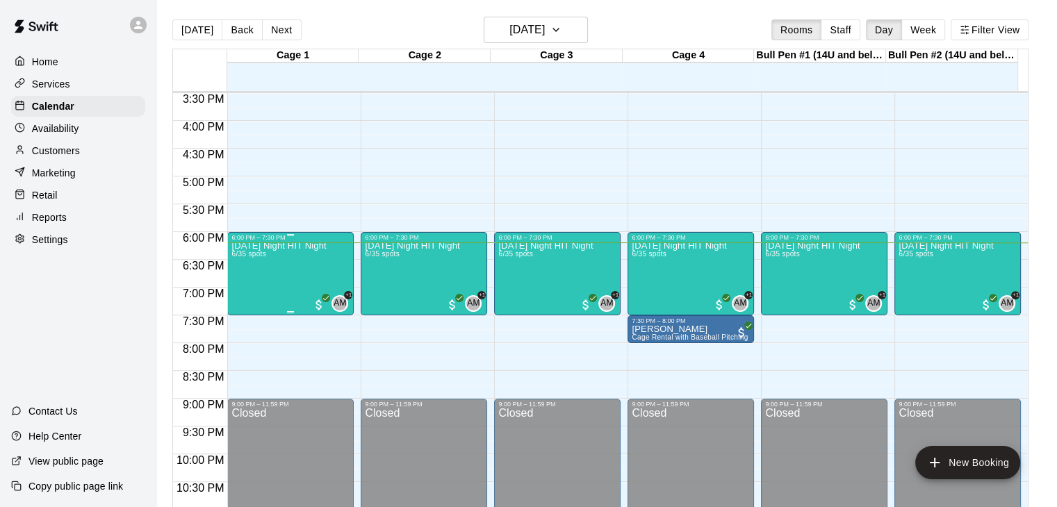
click at [307, 279] on div "[DATE] Night HIT Night 6/35 spots" at bounding box center [278, 494] width 94 height 507
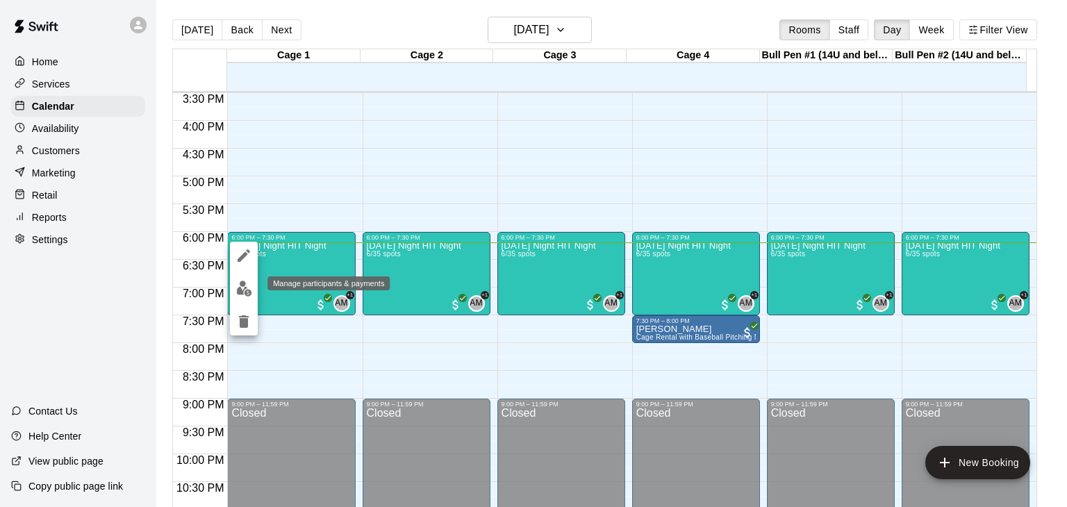
click at [231, 287] on button "edit" at bounding box center [244, 288] width 28 height 27
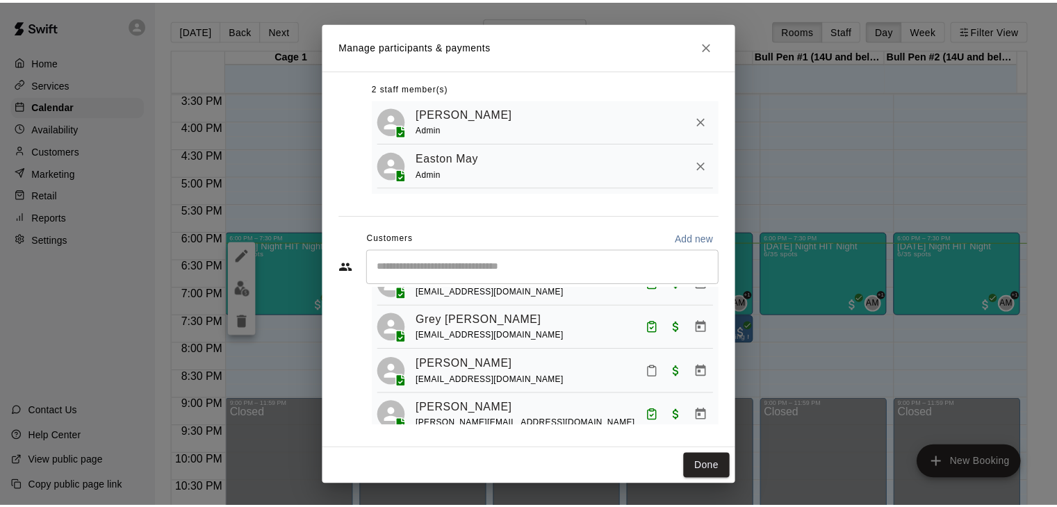
scroll to position [176, 0]
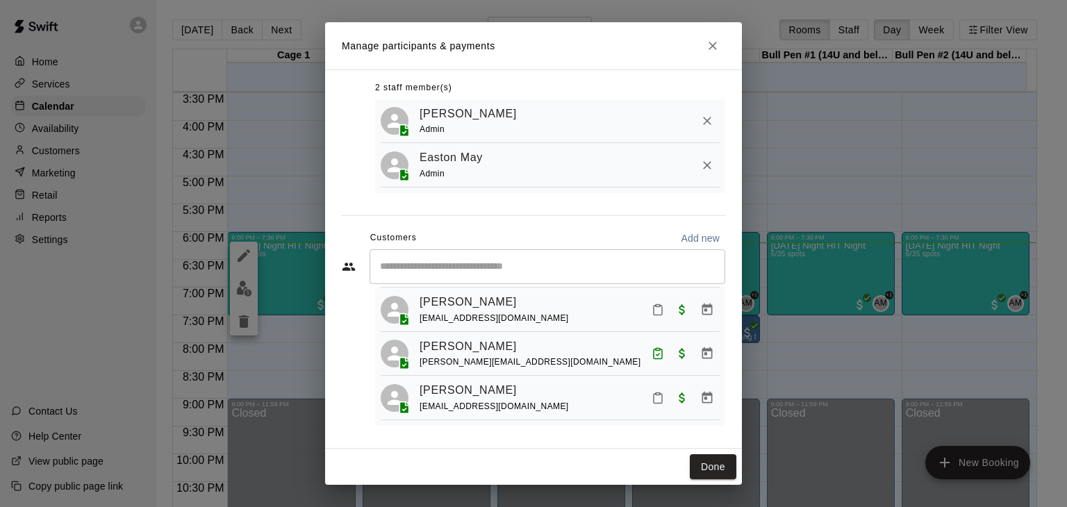
click at [447, 273] on div "​" at bounding box center [548, 266] width 356 height 35
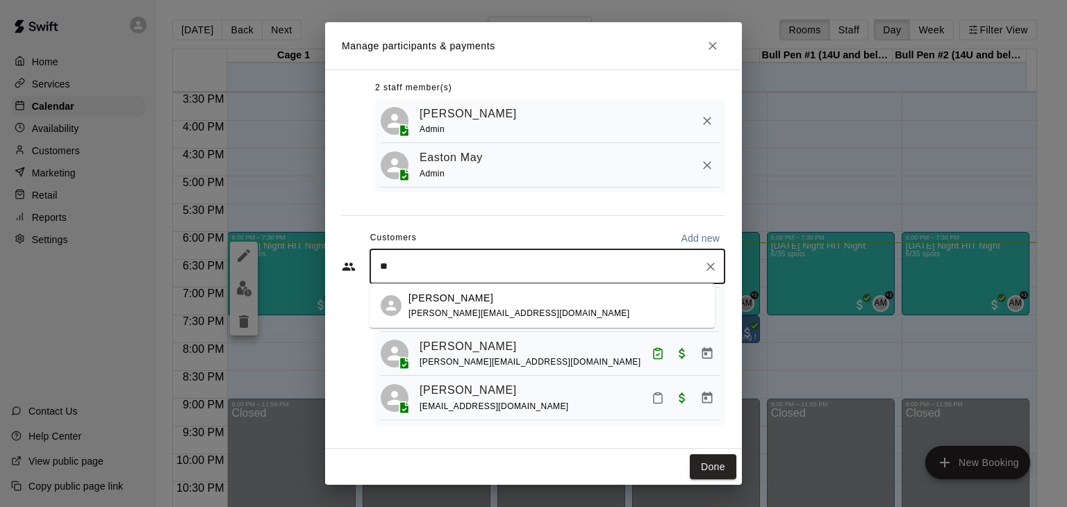
type input "*"
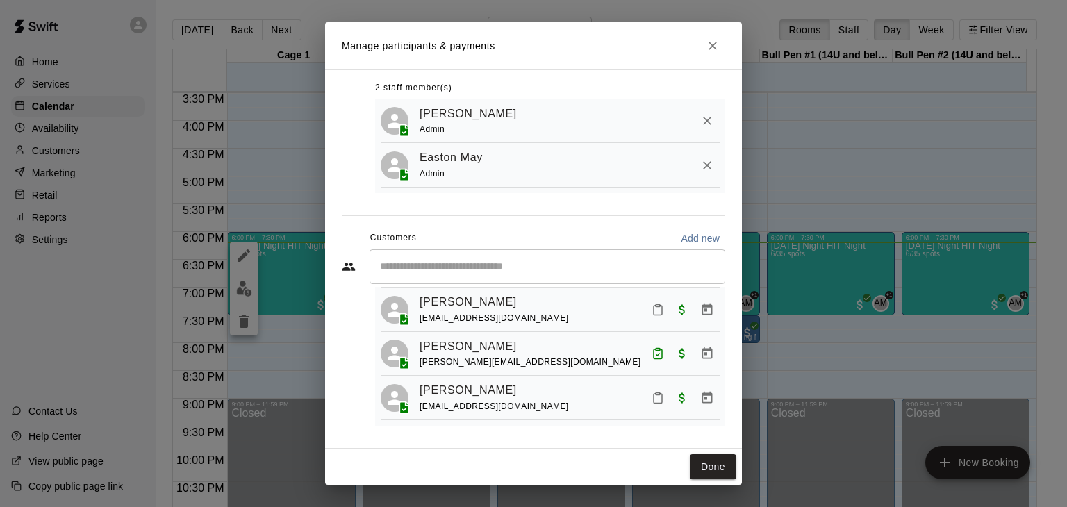
click at [67, 104] on div "Manage participants & payments Staff ​ 2 staff member(s) Andrew May Admin Easto…" at bounding box center [533, 253] width 1067 height 507
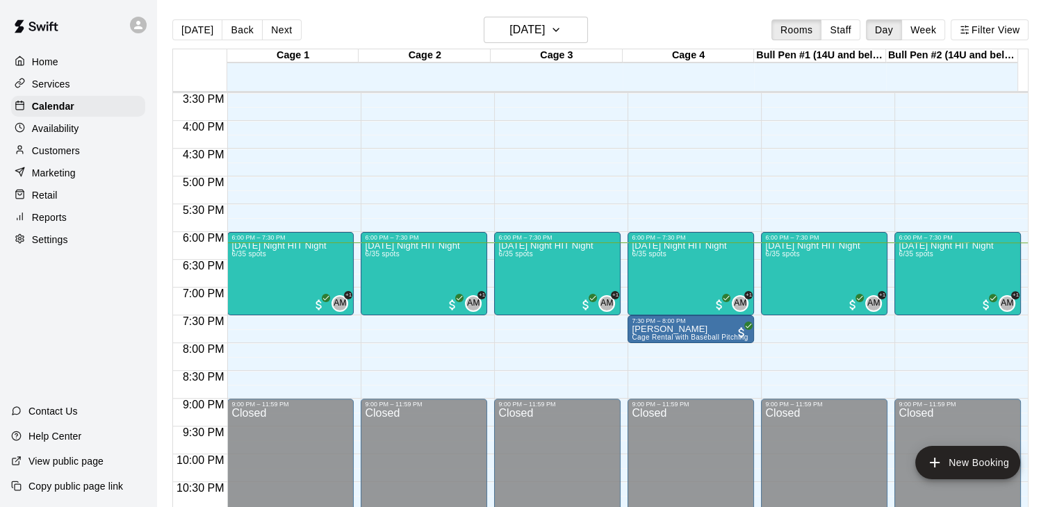
click at [47, 149] on p "Customers" at bounding box center [56, 151] width 48 height 14
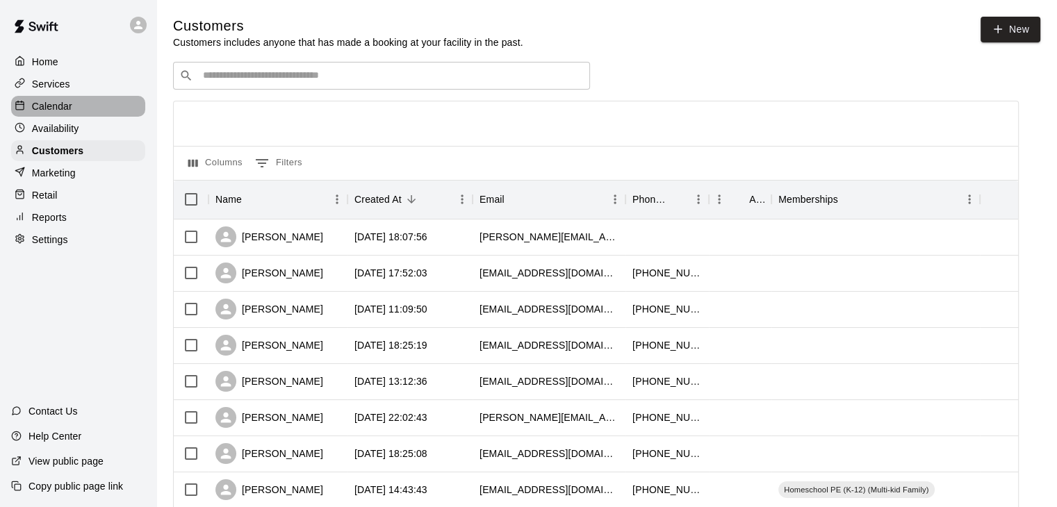
click at [53, 106] on p "Calendar" at bounding box center [52, 106] width 40 height 14
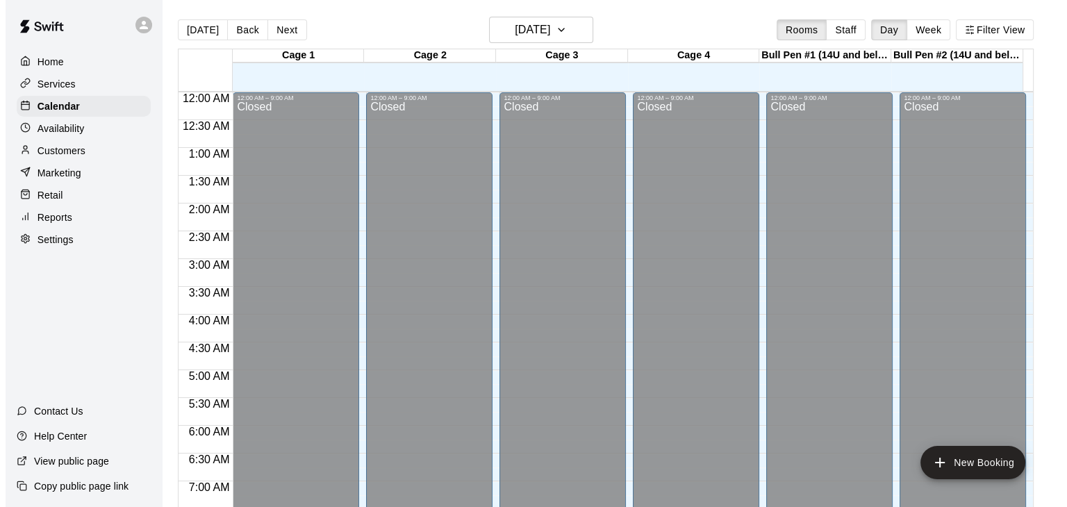
scroll to position [861, 0]
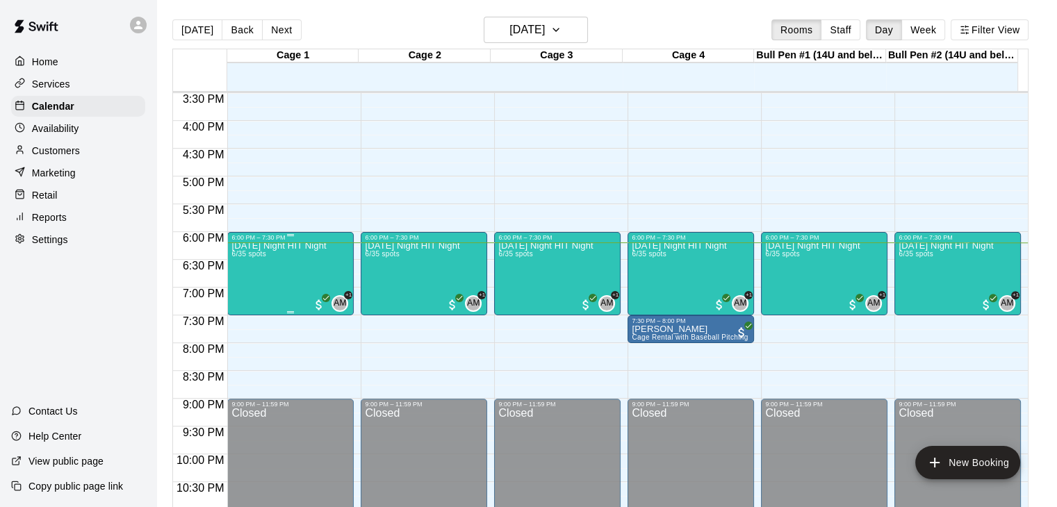
click at [281, 281] on div "Friday Night HIT Night 6/35 spots" at bounding box center [278, 494] width 94 height 507
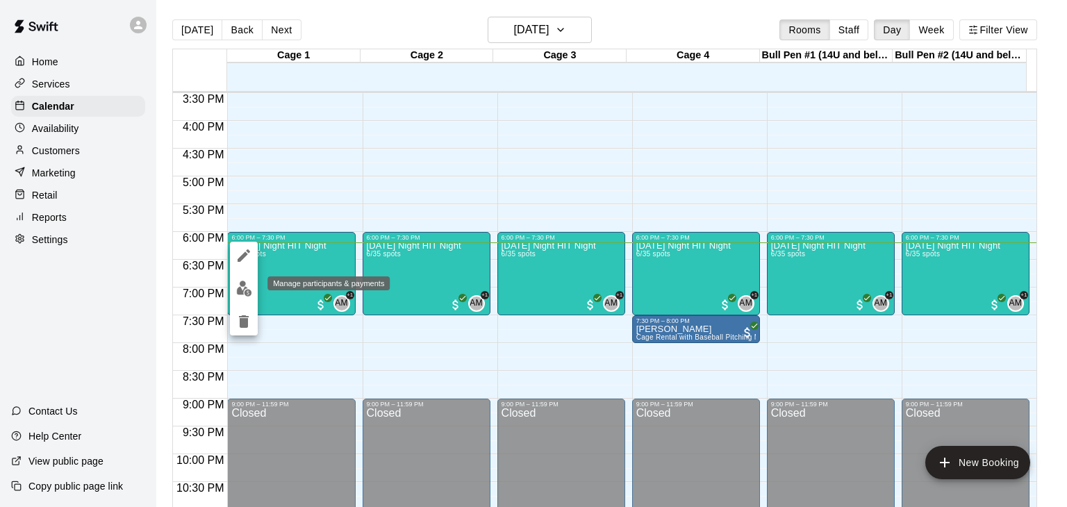
click at [243, 286] on img "edit" at bounding box center [244, 289] width 16 height 16
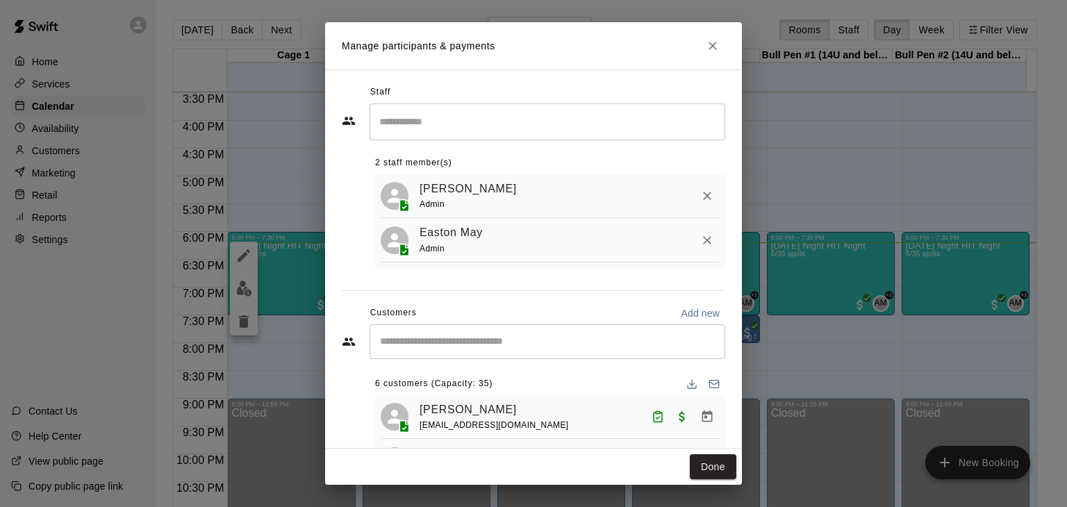
click at [607, 342] on input "Start typing to search customers..." at bounding box center [547, 342] width 343 height 14
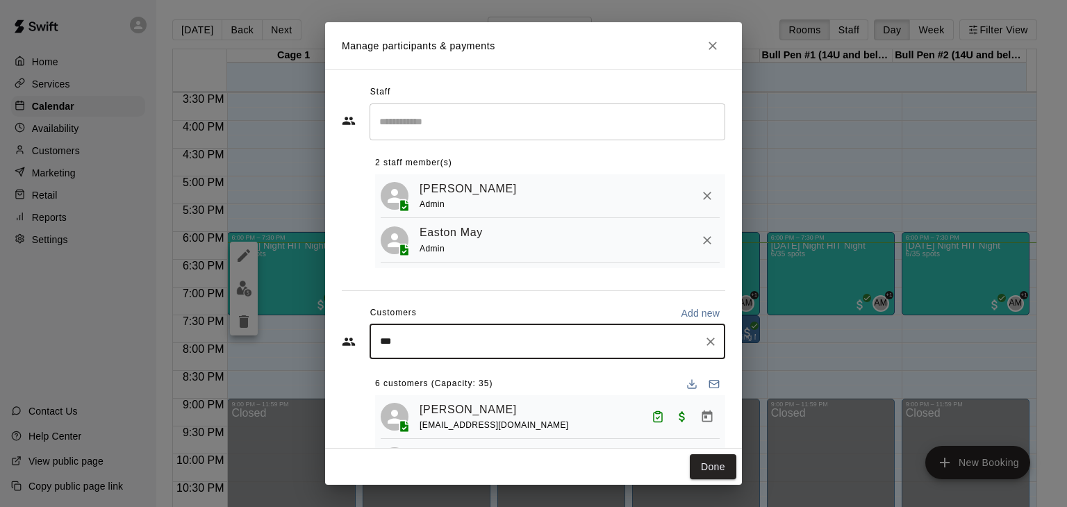
type input "****"
click at [493, 392] on span "benny.phefelia@gmail.com" at bounding box center [518, 393] width 221 height 10
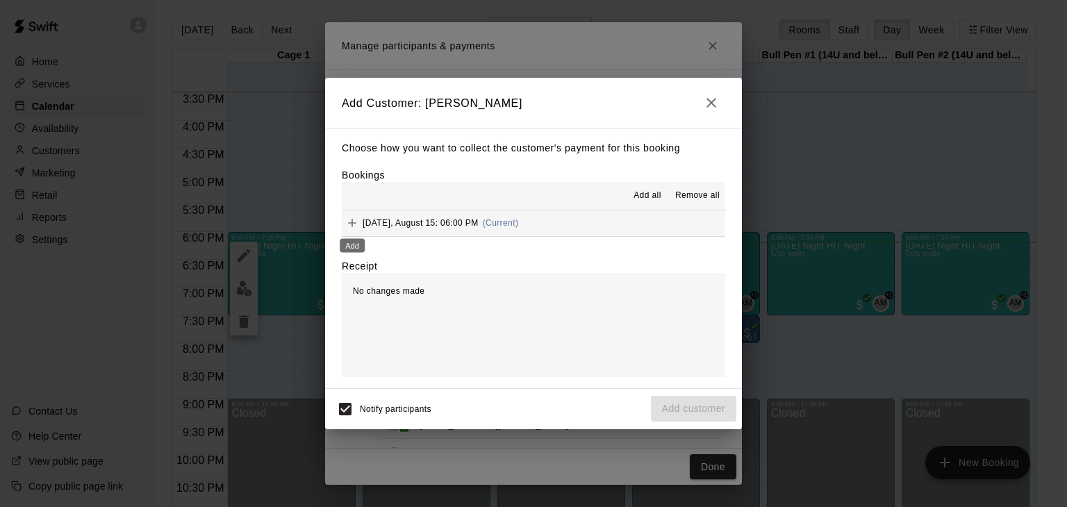
click at [348, 220] on icon "Add" at bounding box center [352, 223] width 14 height 14
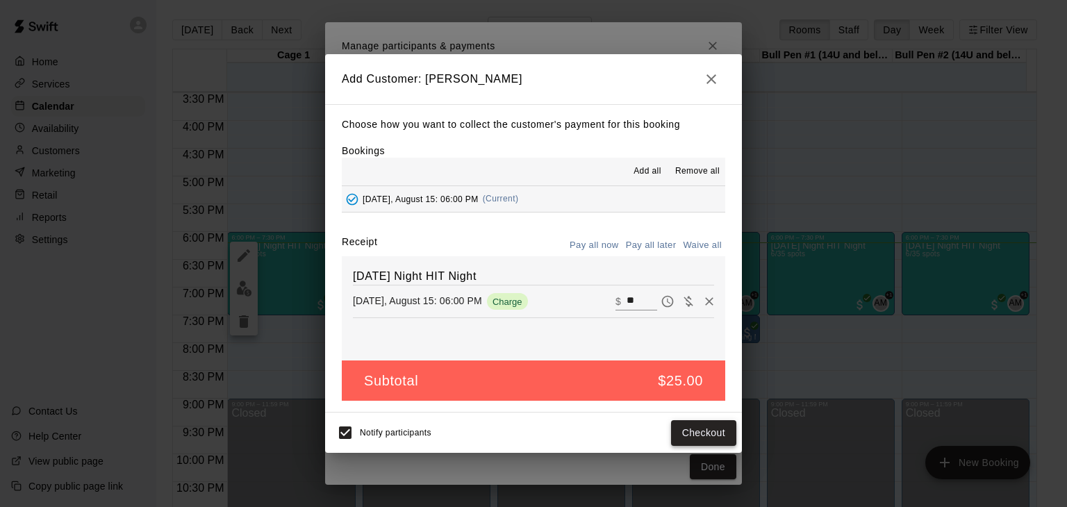
click at [703, 439] on button "Checkout" at bounding box center [703, 433] width 65 height 26
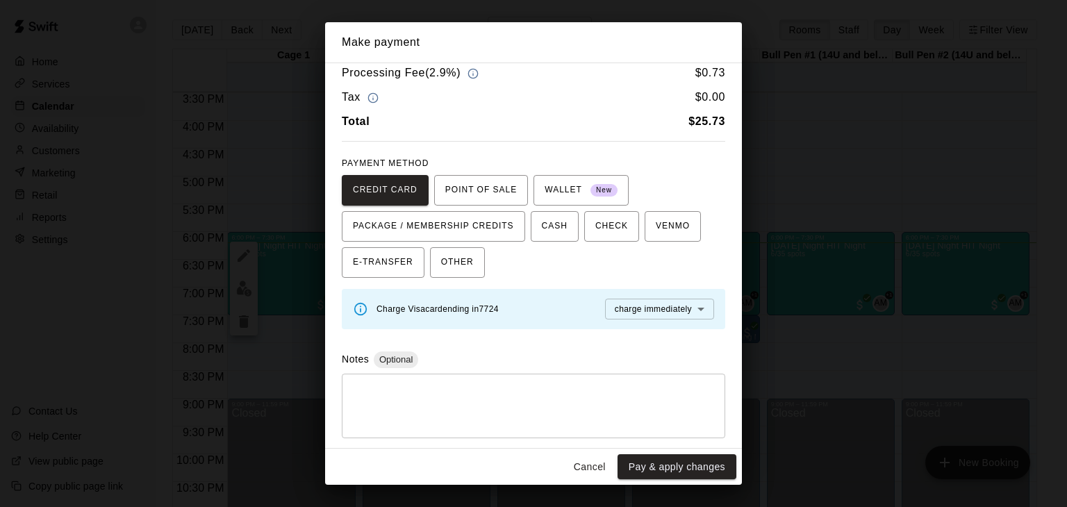
scroll to position [36, 0]
click at [667, 465] on button "Pay & apply changes" at bounding box center [677, 467] width 119 height 26
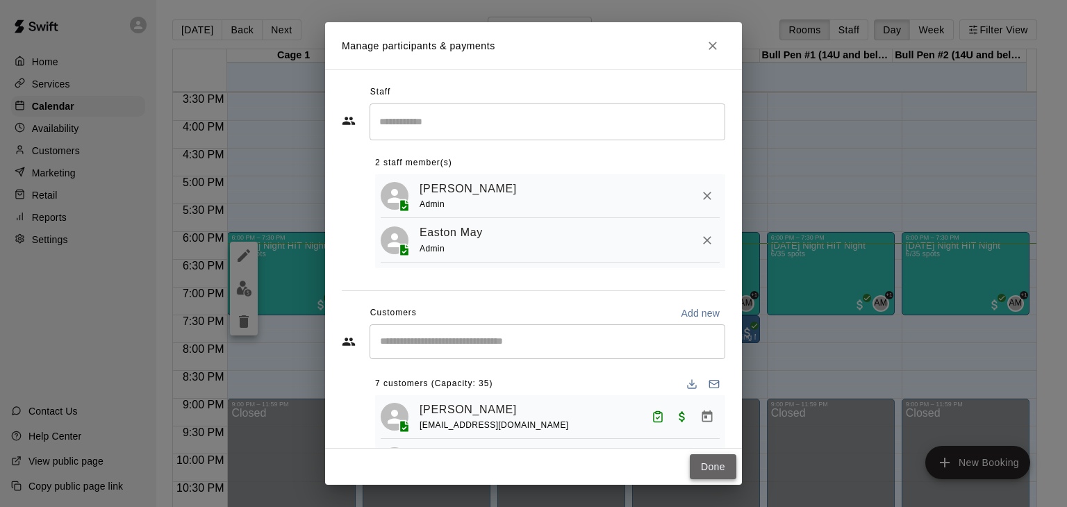
click at [708, 470] on button "Done" at bounding box center [713, 467] width 47 height 26
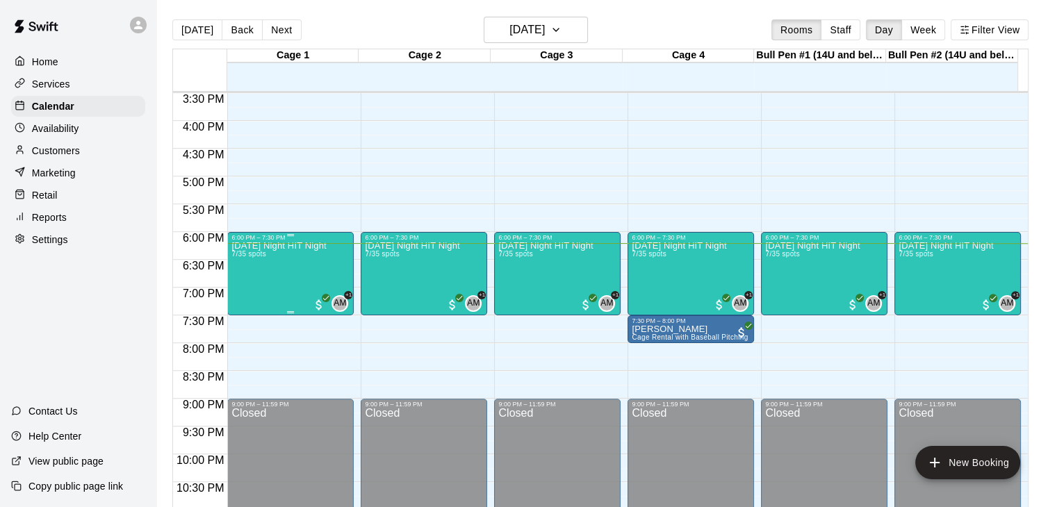
click at [297, 246] on p "[DATE] Night HIT Night" at bounding box center [278, 246] width 94 height 0
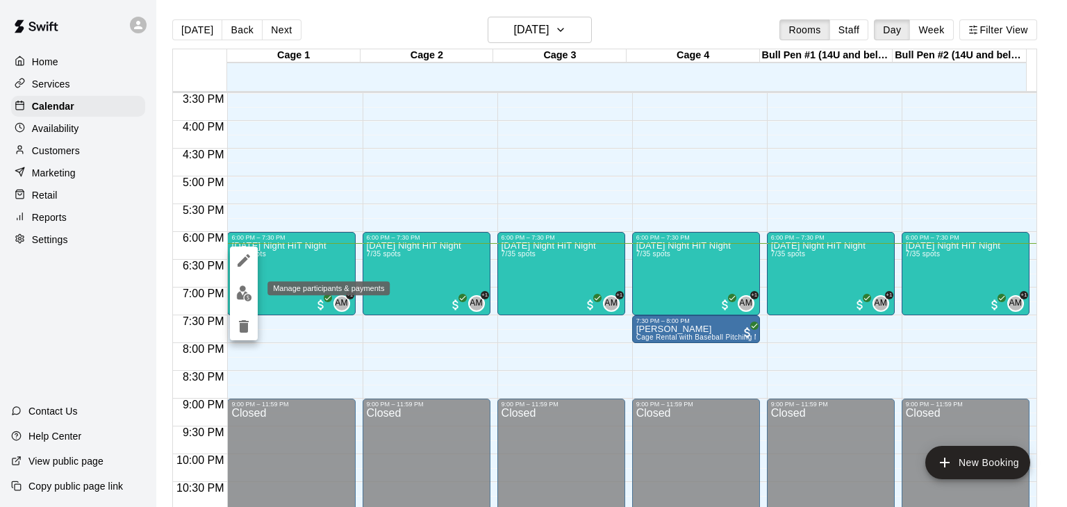
click at [240, 294] on img "edit" at bounding box center [244, 294] width 16 height 16
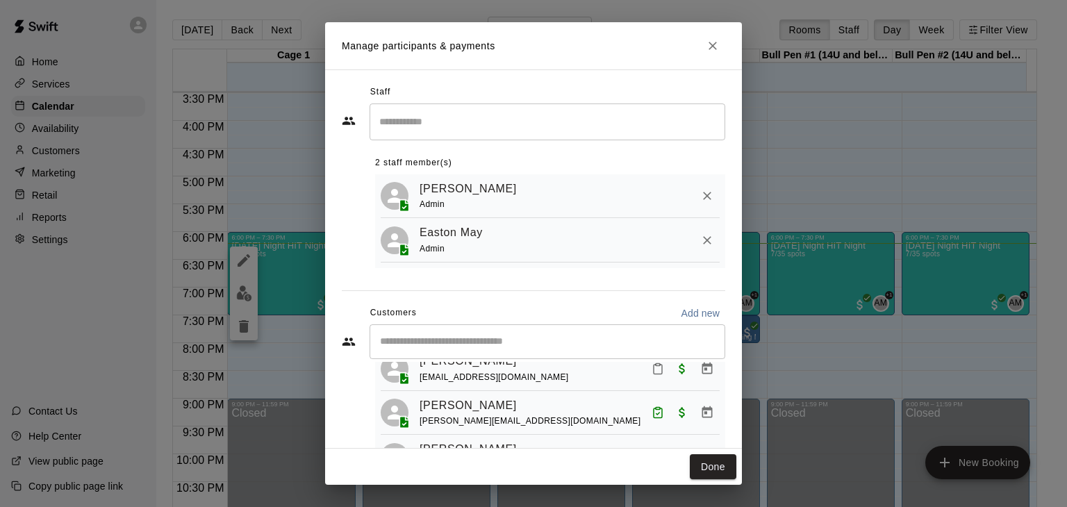
scroll to position [222, 0]
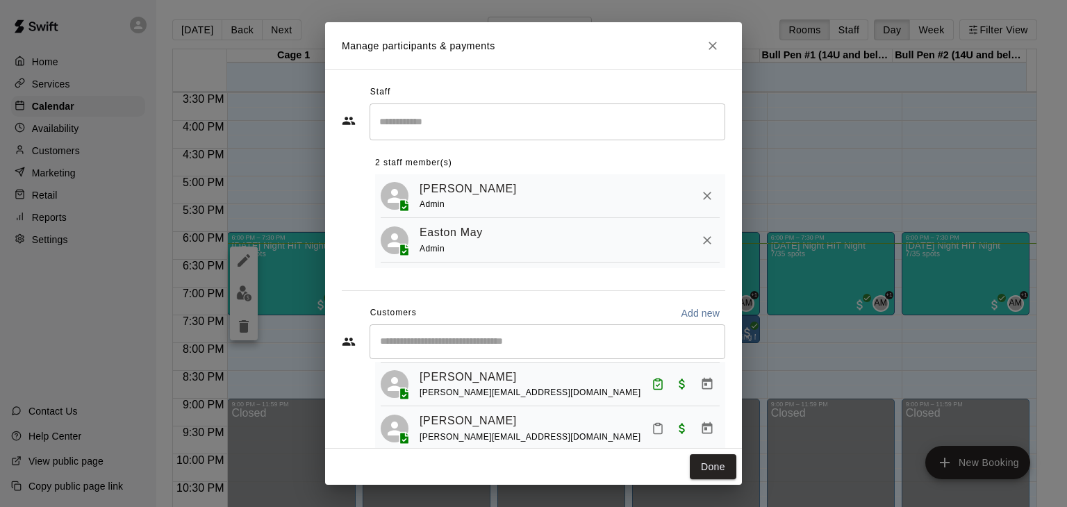
click at [689, 320] on p "Add new" at bounding box center [700, 313] width 39 height 14
select select "**"
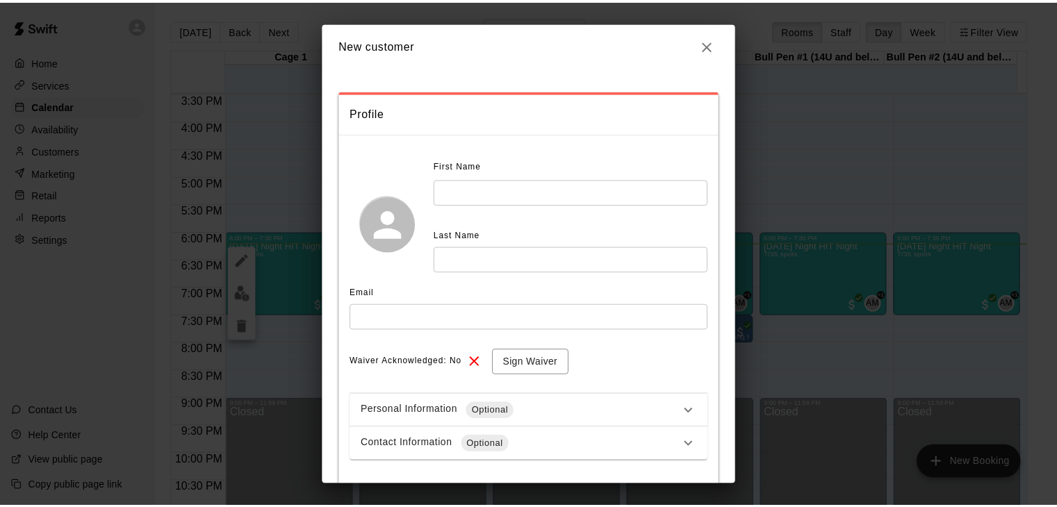
scroll to position [67, 0]
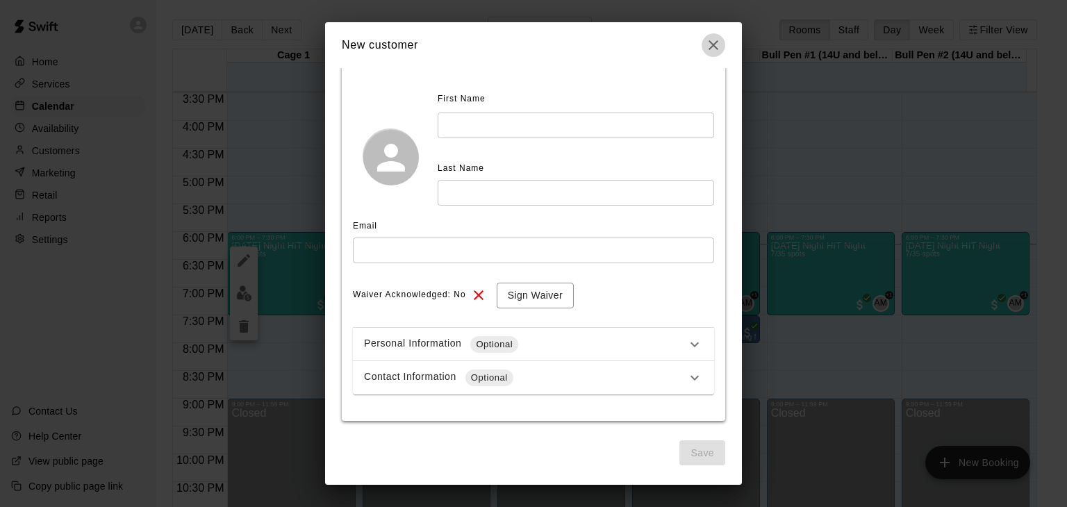
click at [714, 42] on icon "button" at bounding box center [713, 45] width 17 height 17
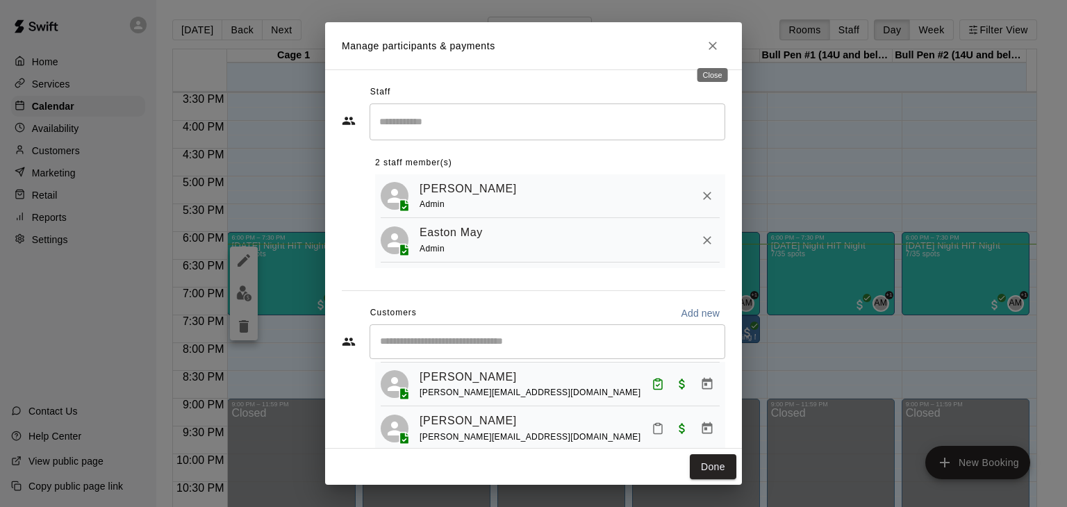
click at [717, 49] on icon "Close" at bounding box center [713, 46] width 14 height 14
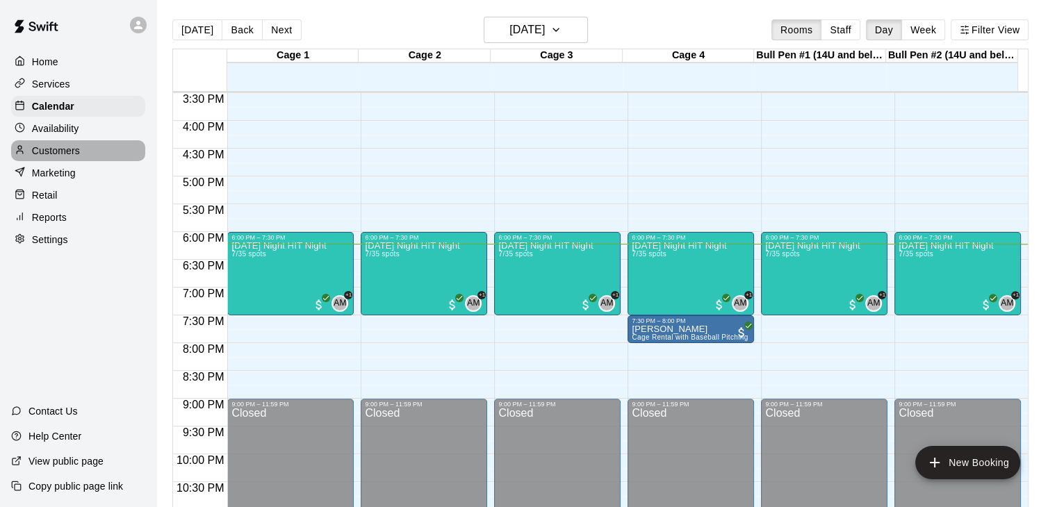
click at [53, 158] on p "Customers" at bounding box center [56, 151] width 48 height 14
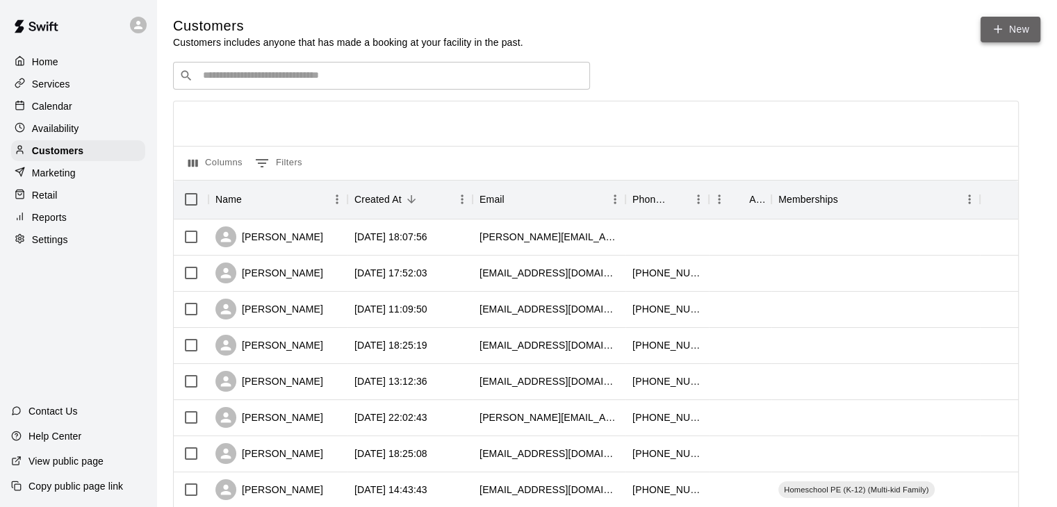
click at [1013, 36] on link "New" at bounding box center [1010, 30] width 60 height 26
select select "**"
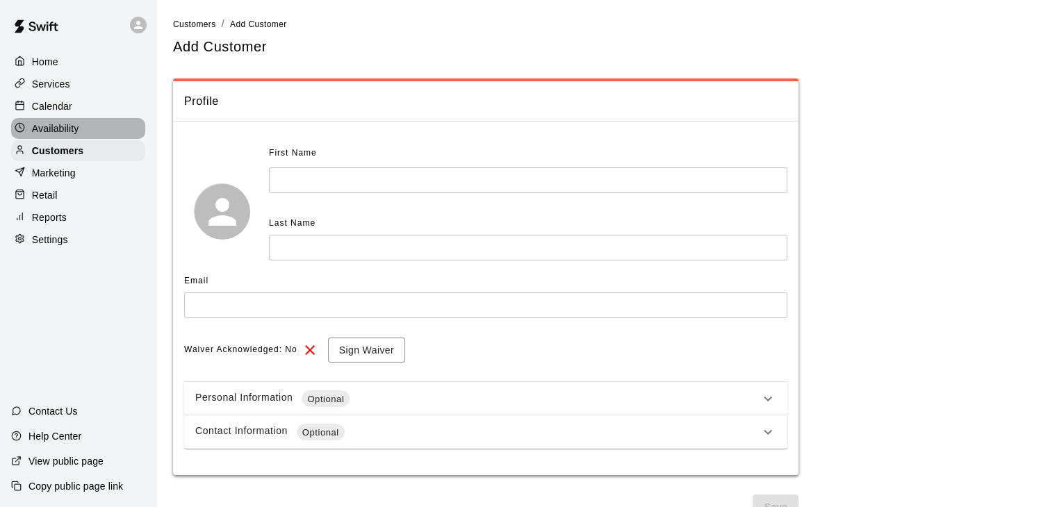
click at [50, 134] on p "Availability" at bounding box center [55, 129] width 47 height 14
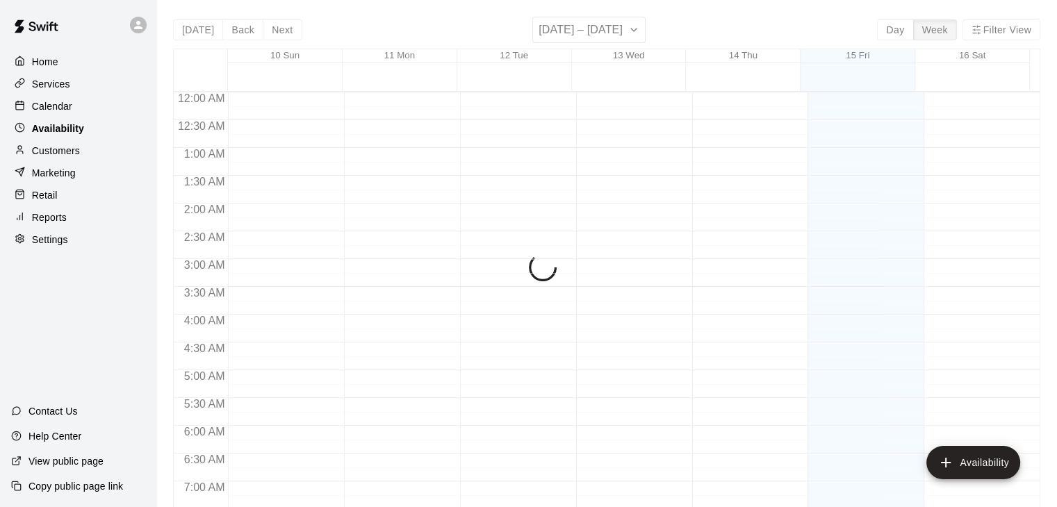
scroll to position [902, 0]
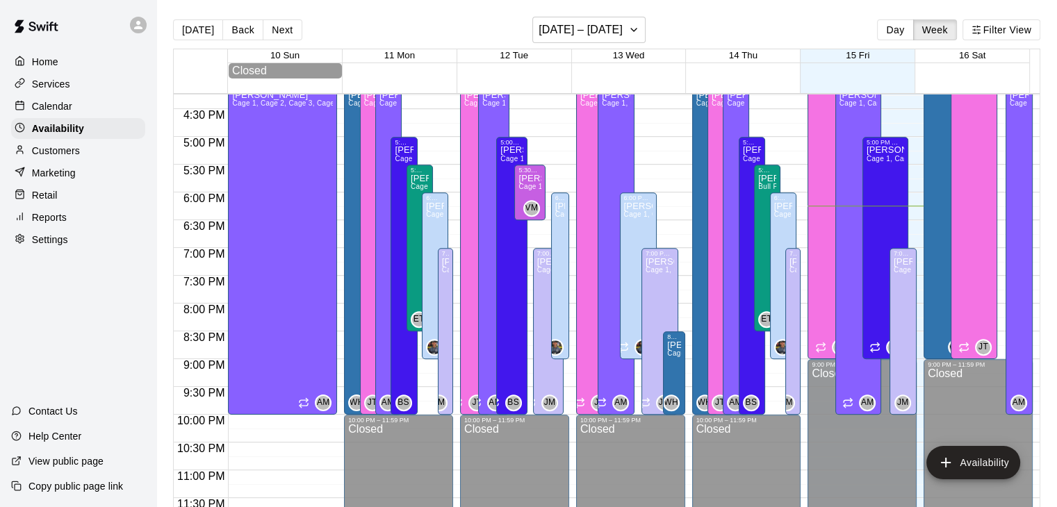
click at [49, 157] on p "Customers" at bounding box center [56, 151] width 48 height 14
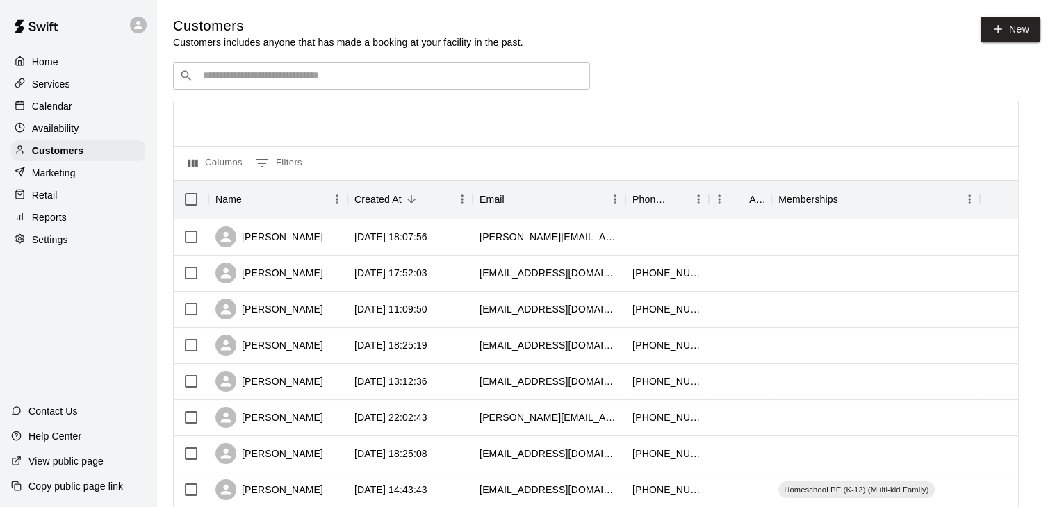
click at [0, 251] on div "Home Services Calendar Availability Customers Marketing Retail Reports Settings" at bounding box center [78, 150] width 156 height 201
click at [47, 105] on p "Calendar" at bounding box center [52, 106] width 40 height 14
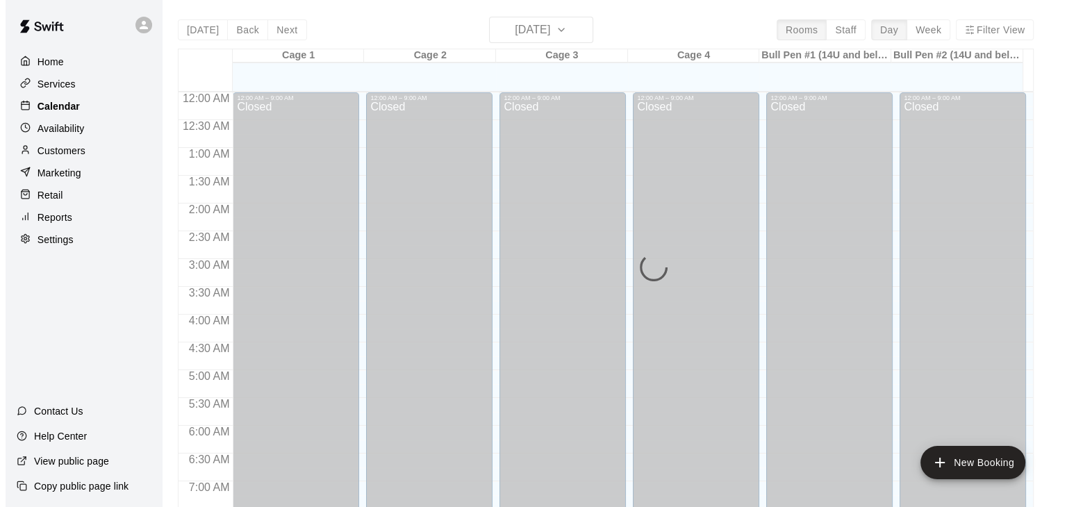
scroll to position [861, 0]
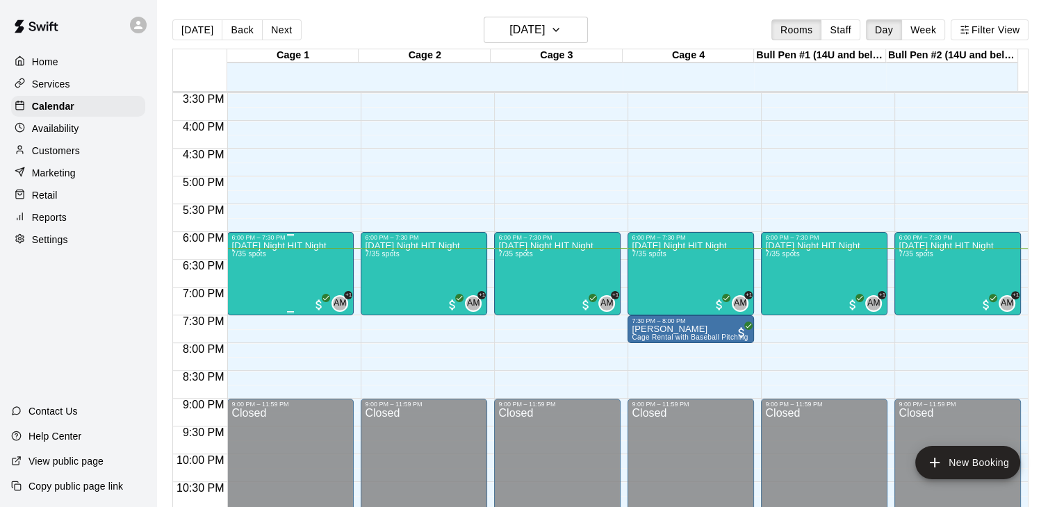
click at [304, 287] on div "Friday Night HIT Night 7/35 spots" at bounding box center [278, 494] width 94 height 507
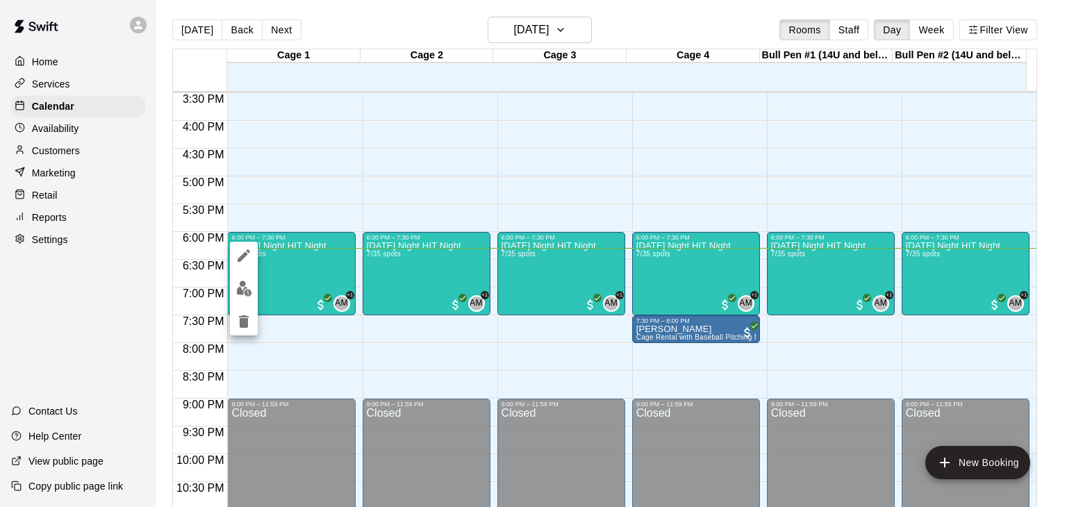
click at [247, 290] on img "edit" at bounding box center [244, 289] width 16 height 16
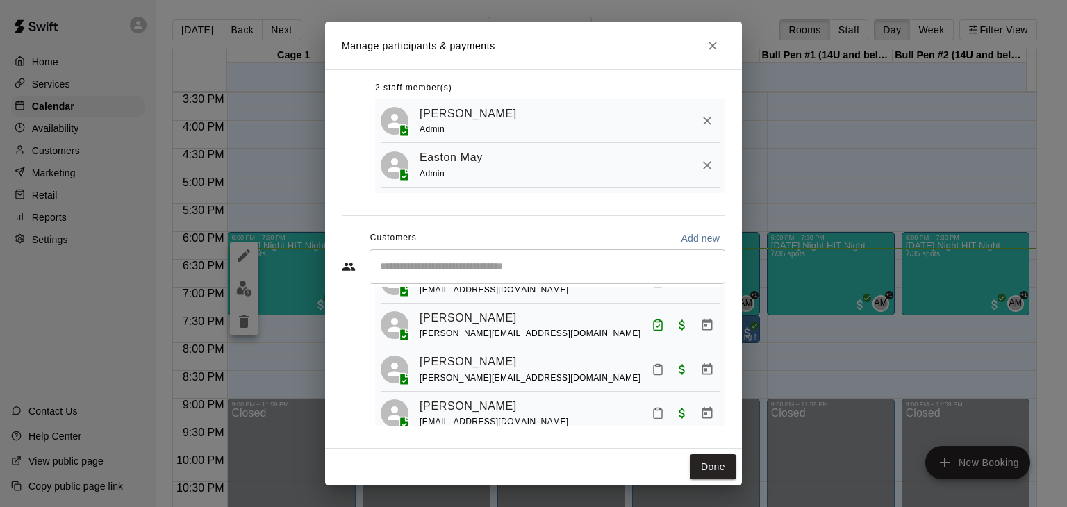
scroll to position [194, 0]
click at [654, 374] on icon "Mark attendance" at bounding box center [658, 370] width 8 height 10
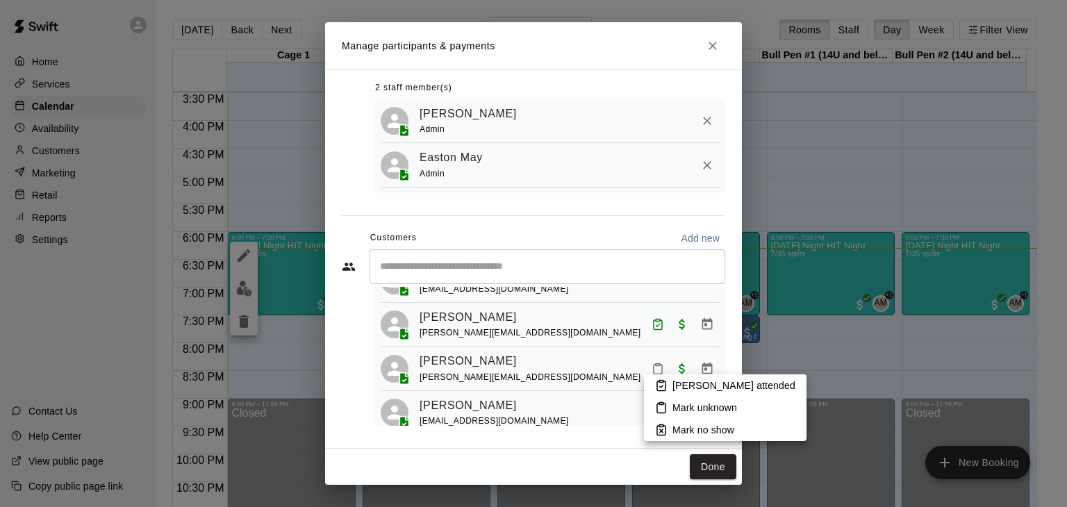
click at [676, 385] on p "Mark attended" at bounding box center [733, 386] width 123 height 14
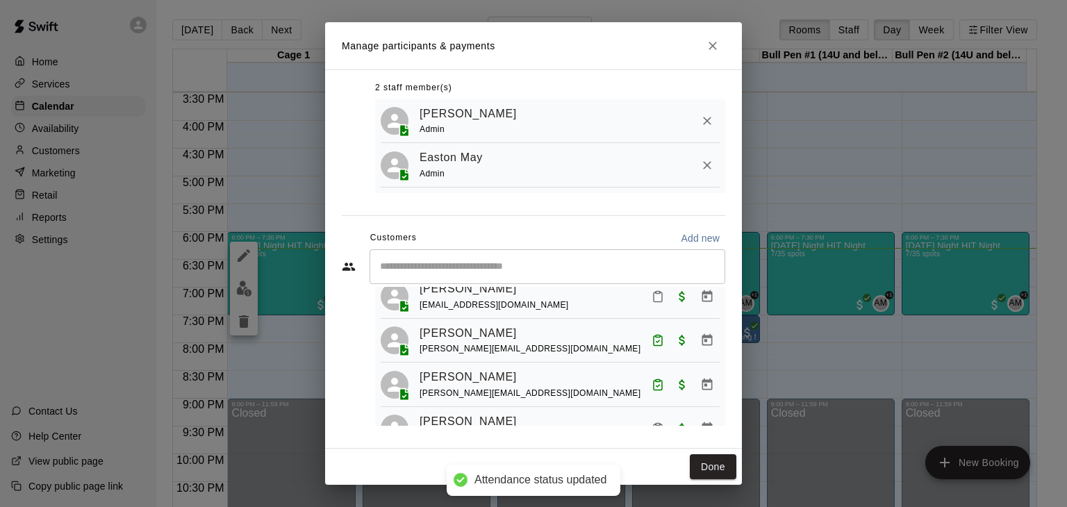
scroll to position [177, 0]
click at [646, 297] on button "Mark attendance" at bounding box center [658, 298] width 24 height 24
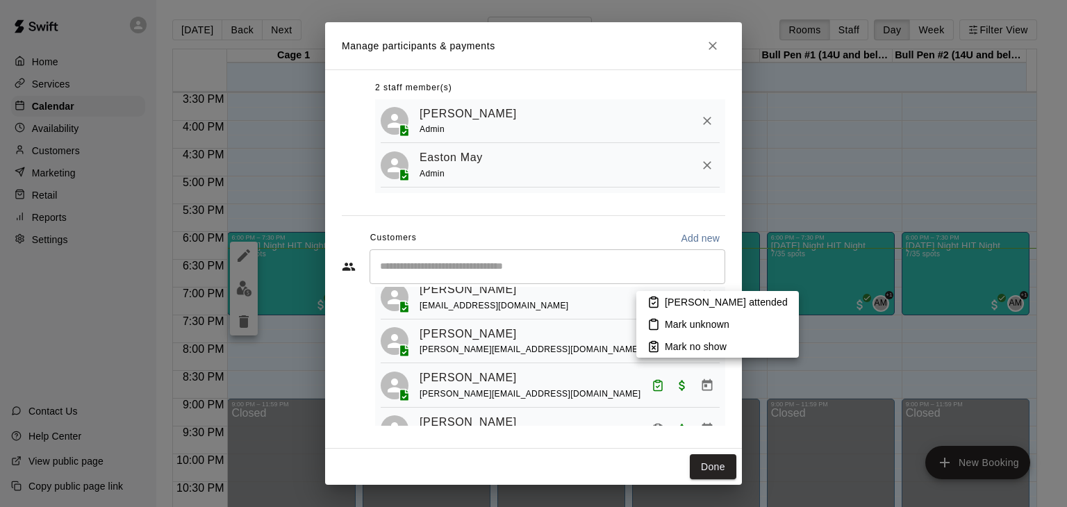
click at [659, 300] on icon at bounding box center [653, 302] width 13 height 13
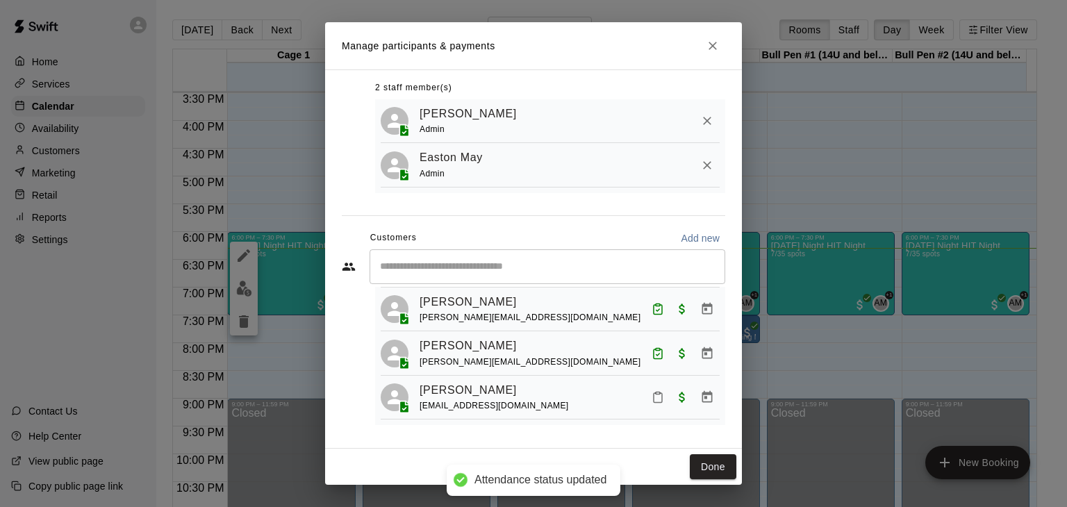
scroll to position [222, 0]
click at [654, 397] on icon "Mark attendance" at bounding box center [658, 398] width 8 height 10
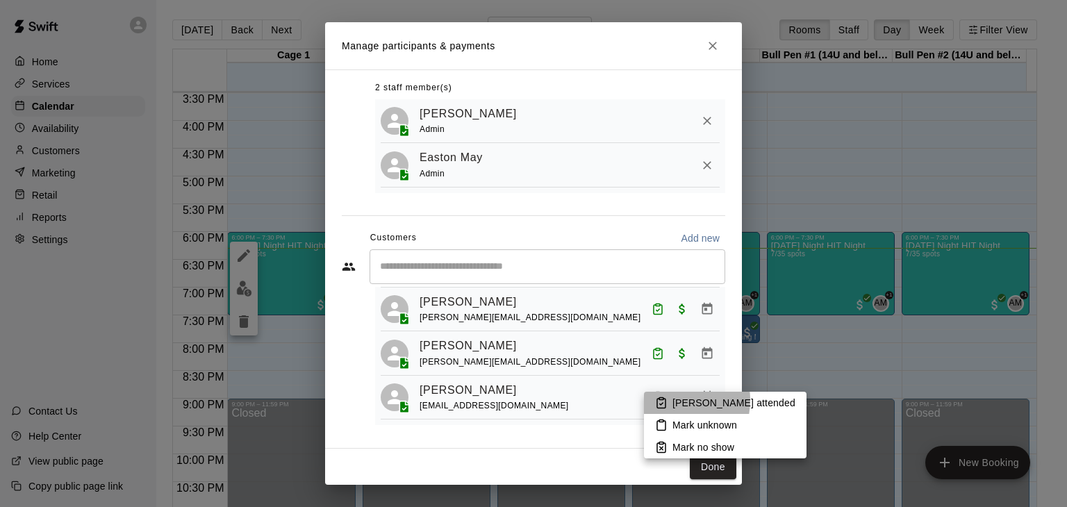
click at [669, 400] on li "Mark attended" at bounding box center [725, 403] width 163 height 22
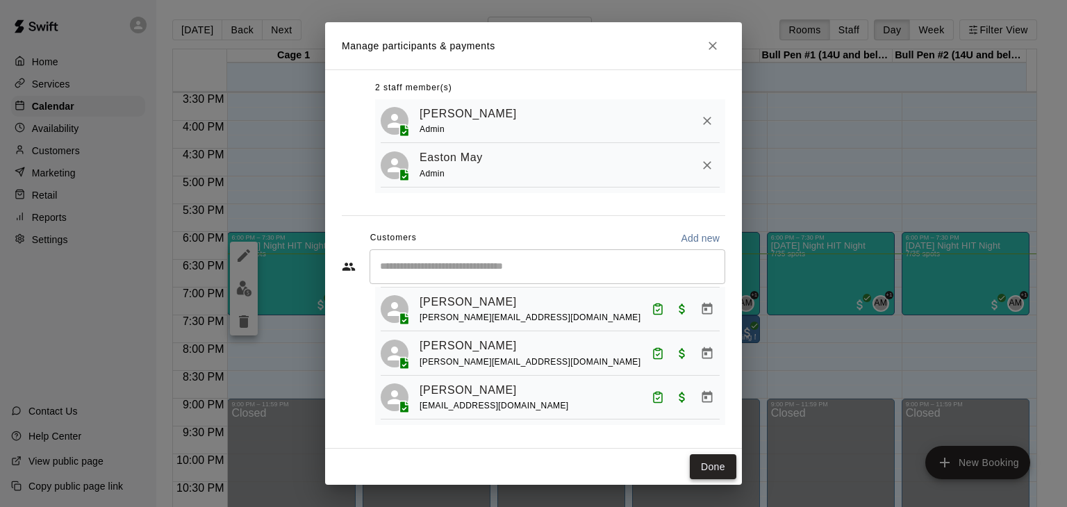
click at [706, 469] on button "Done" at bounding box center [713, 467] width 47 height 26
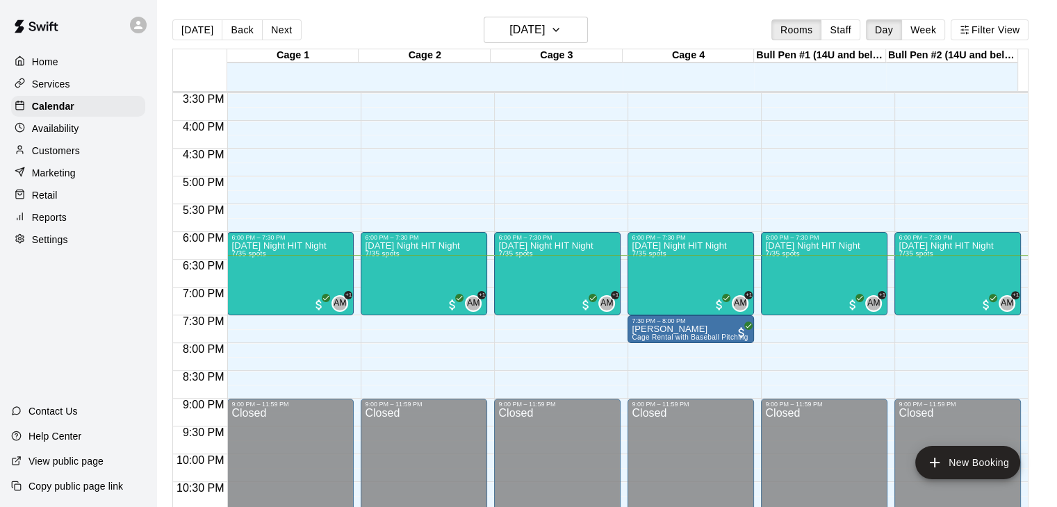
drag, startPoint x: 378, startPoint y: 197, endPoint x: 270, endPoint y: 315, distance: 160.8
click at [101, 328] on div "Home Services Calendar Availability Customers Marketing Retail Reports Settings…" at bounding box center [78, 253] width 156 height 507
click at [539, 276] on div "Friday Night HIT Night 7/35 spots" at bounding box center [545, 494] width 94 height 507
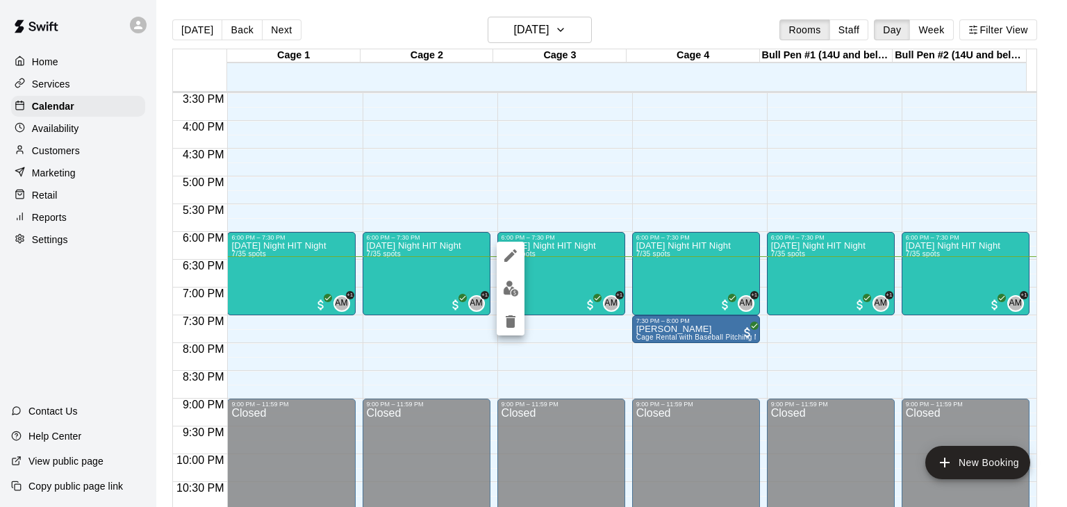
click at [678, 327] on div at bounding box center [533, 253] width 1067 height 507
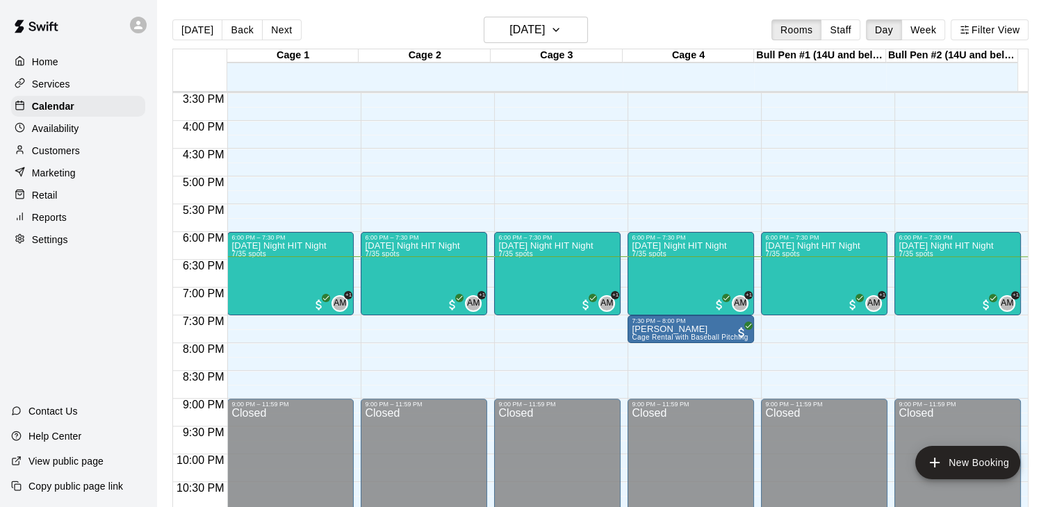
click at [678, 329] on p "[PERSON_NAME]" at bounding box center [690, 329] width 118 height 0
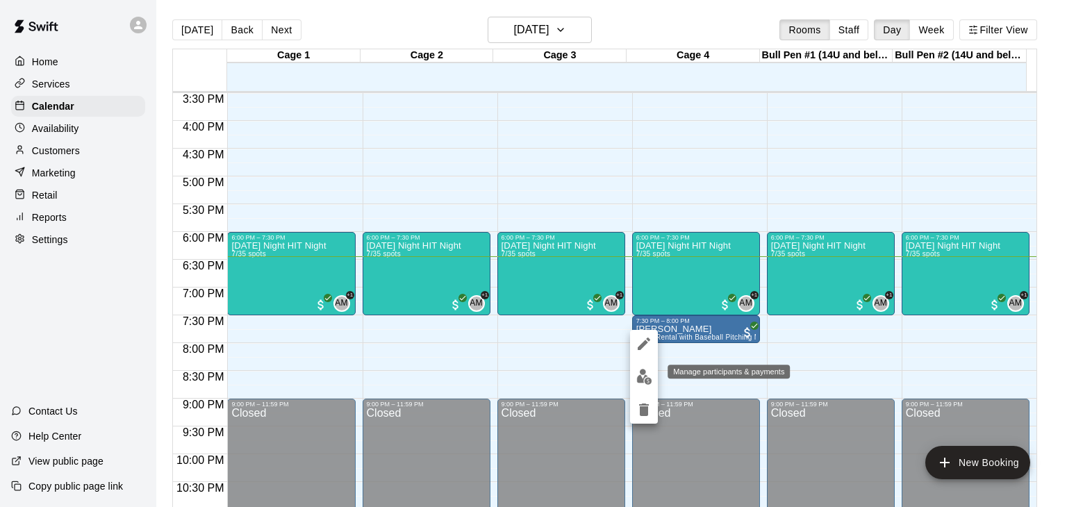
click at [641, 371] on img "edit" at bounding box center [644, 377] width 16 height 16
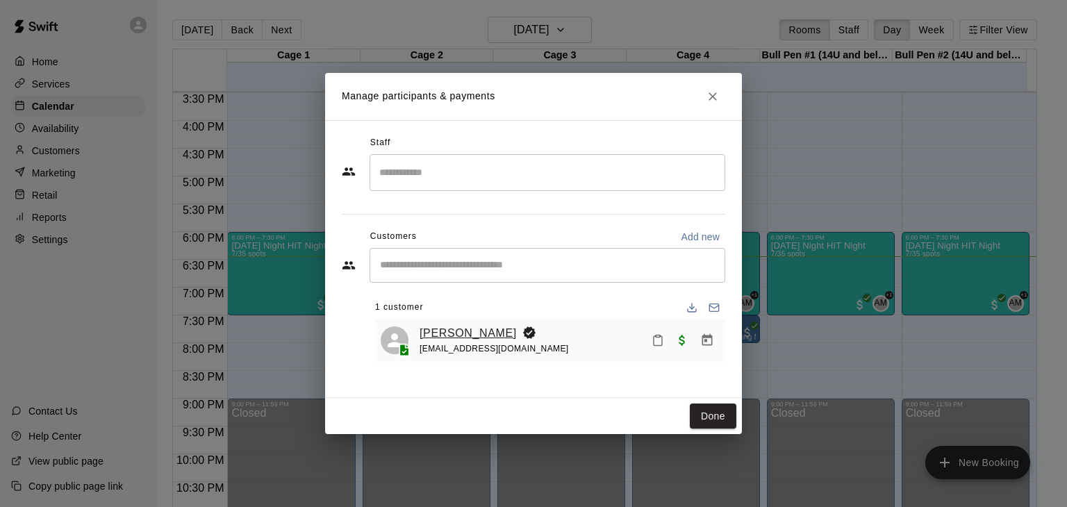
click at [436, 333] on link "[PERSON_NAME]" at bounding box center [468, 333] width 97 height 18
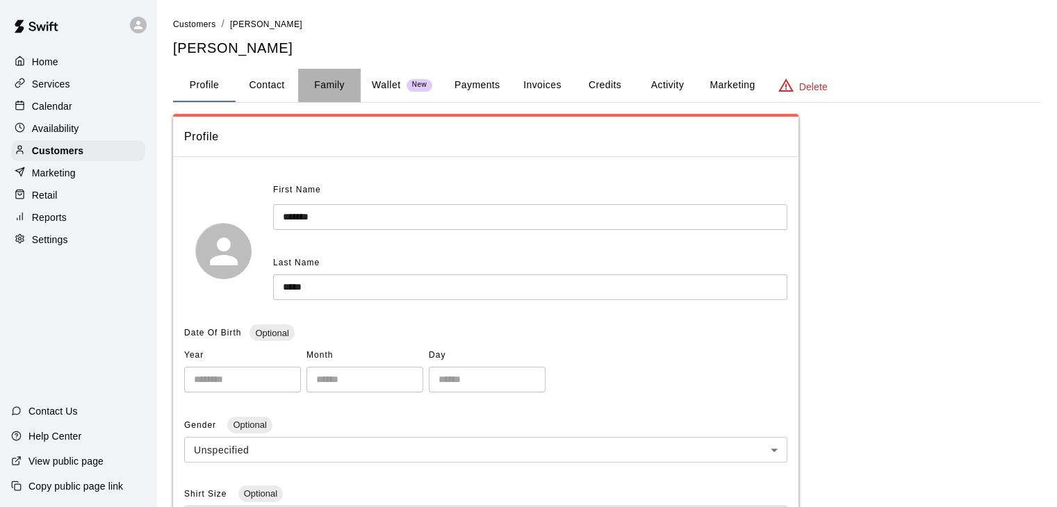
click at [329, 76] on button "Family" at bounding box center [329, 85] width 63 height 33
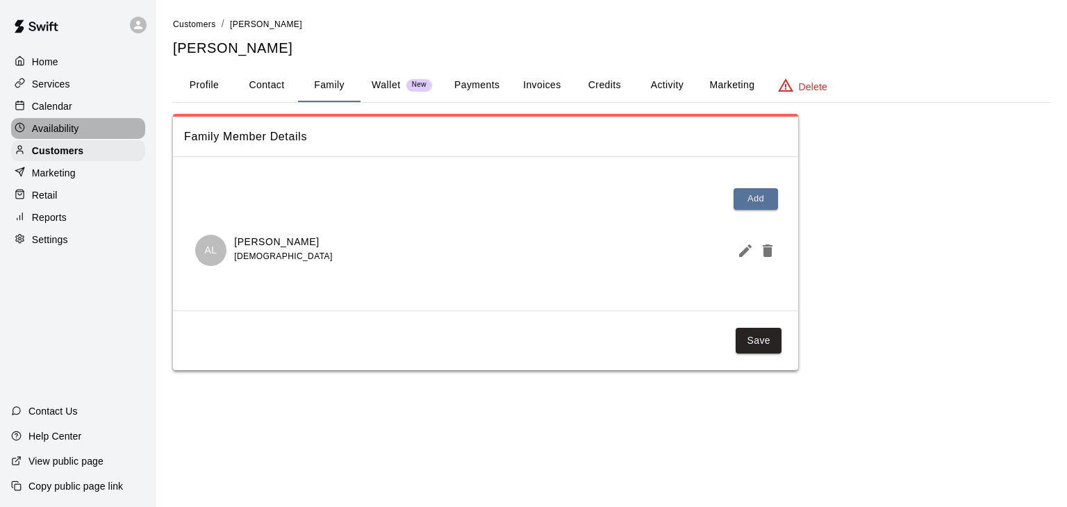
click at [86, 133] on div "Availability" at bounding box center [78, 128] width 134 height 21
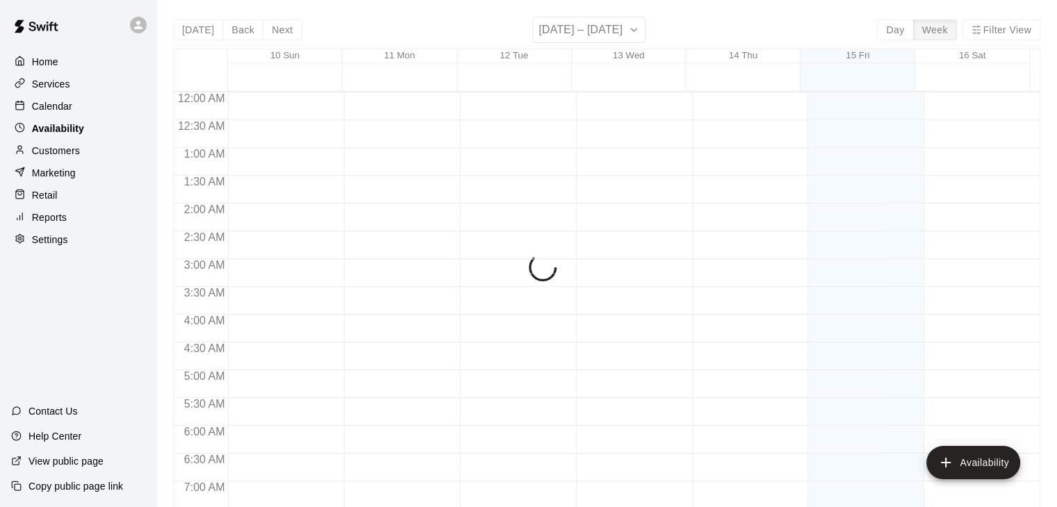
scroll to position [902, 0]
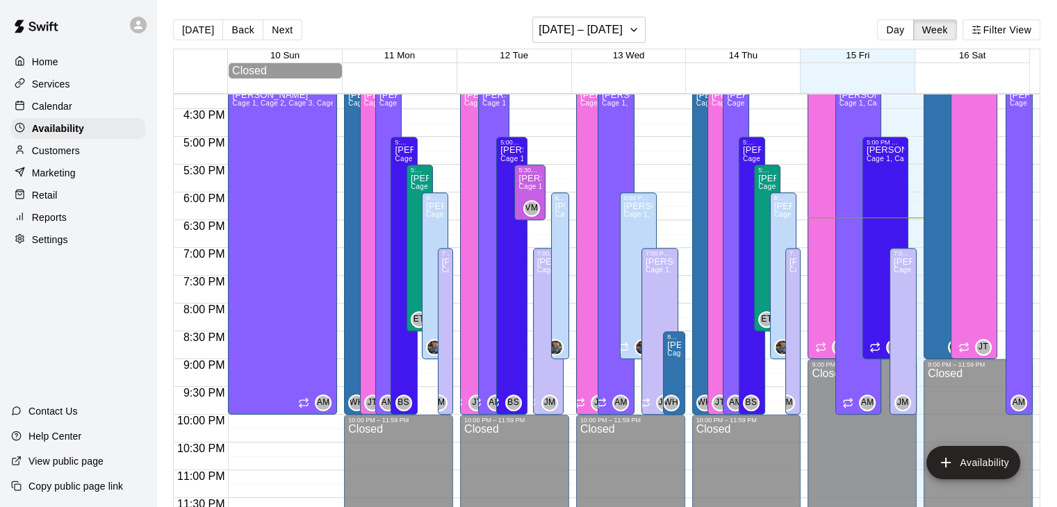
click at [50, 117] on div "Calendar" at bounding box center [78, 106] width 134 height 21
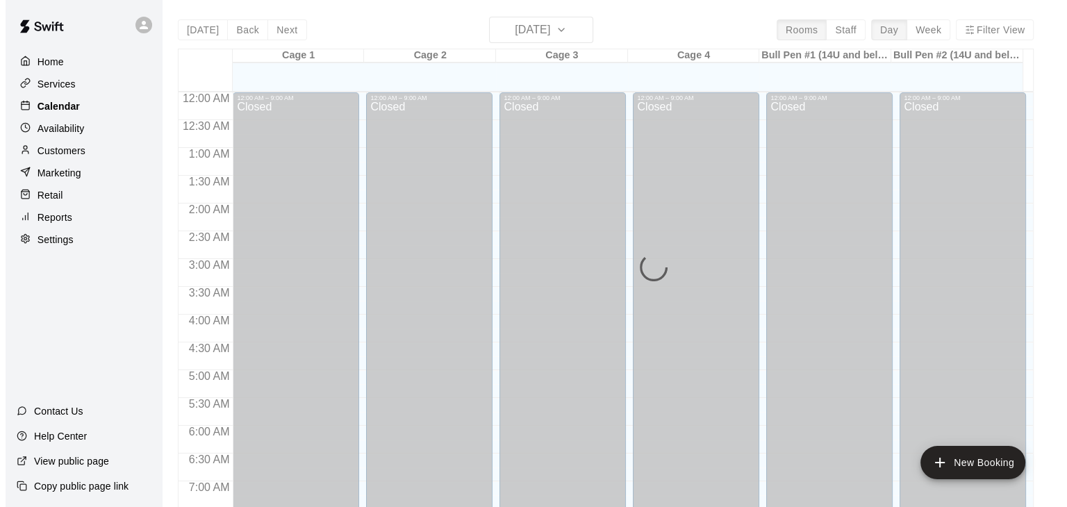
scroll to position [861, 0]
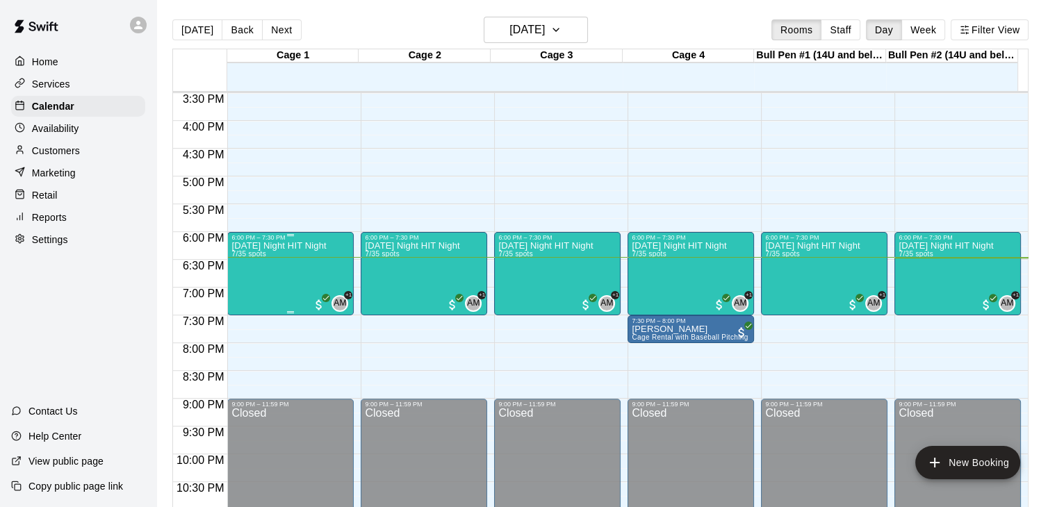
click at [280, 279] on div "Friday Night HIT Night 7/35 spots" at bounding box center [278, 494] width 94 height 507
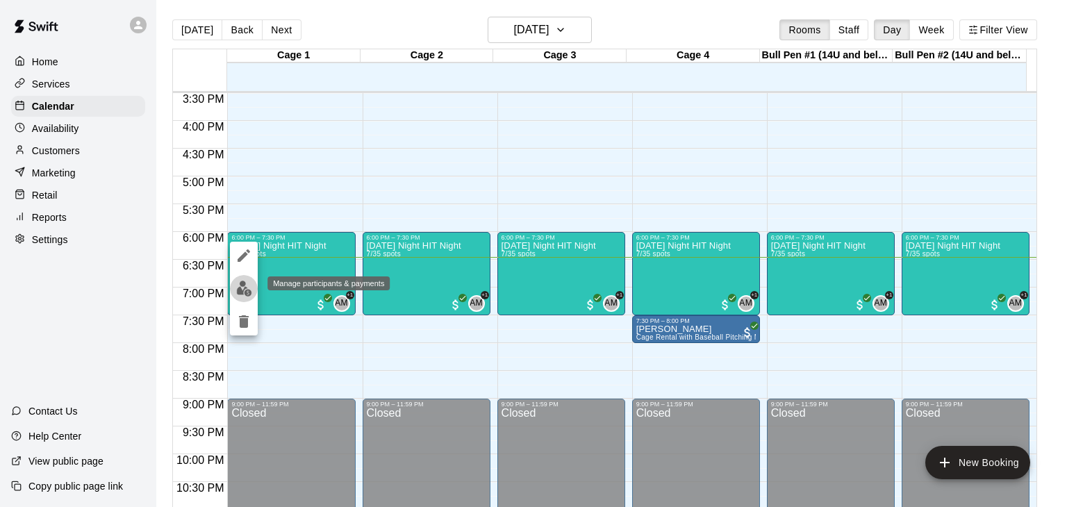
click at [247, 287] on img "edit" at bounding box center [244, 289] width 16 height 16
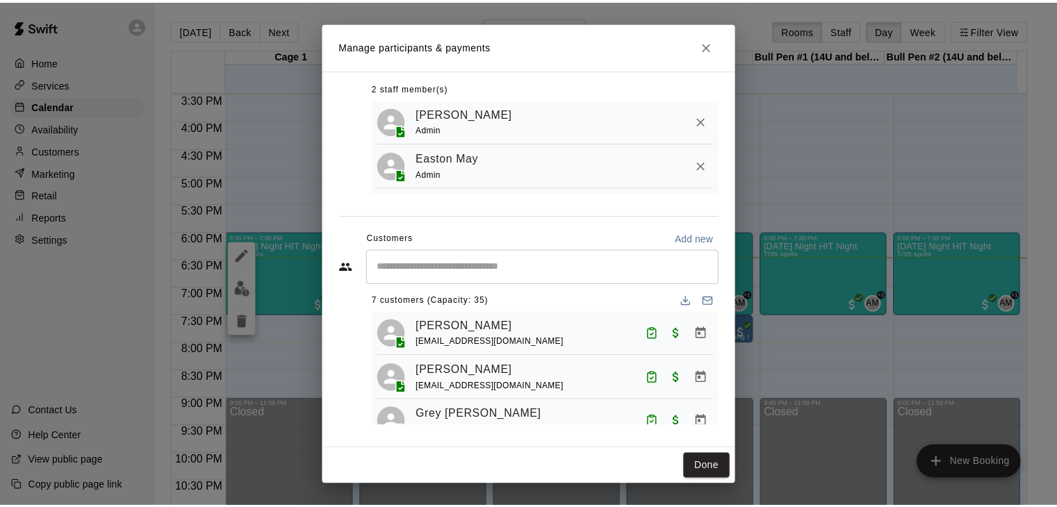
scroll to position [0, 0]
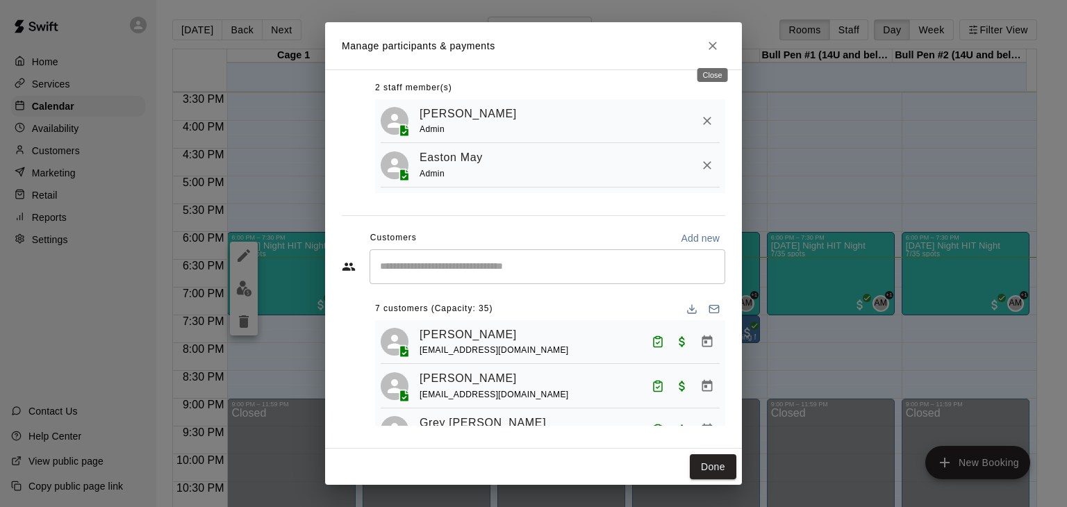
click at [707, 50] on icon "Close" at bounding box center [713, 46] width 14 height 14
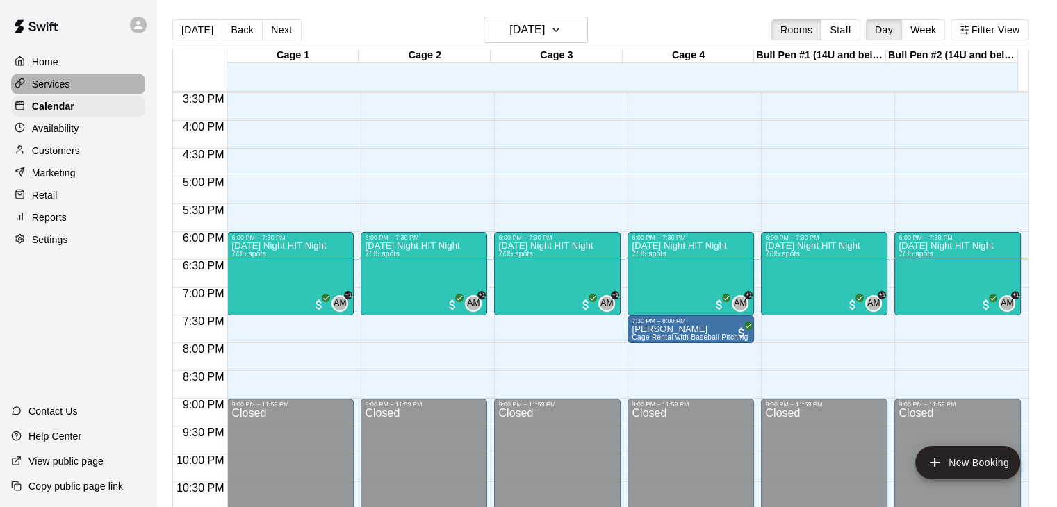
click at [56, 87] on p "Services" at bounding box center [51, 84] width 38 height 14
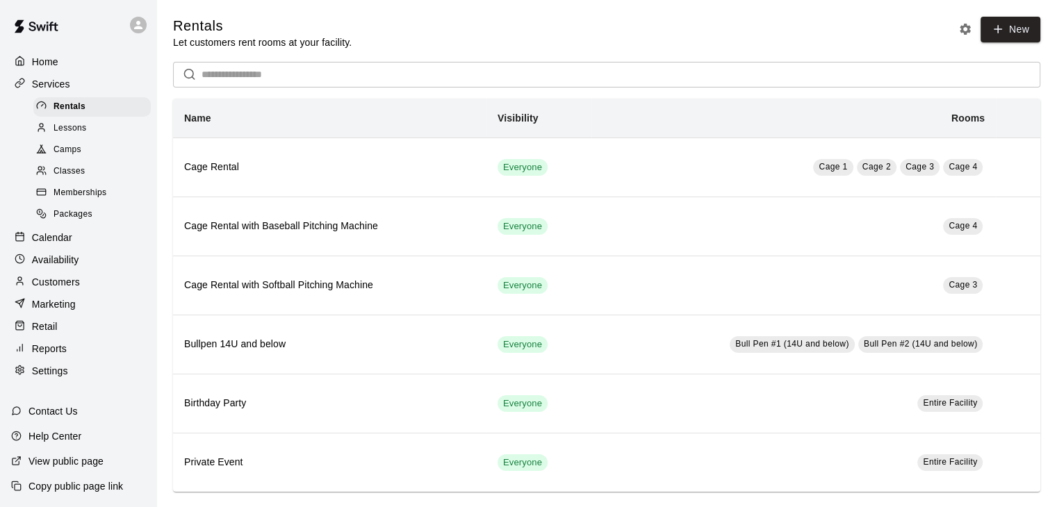
click at [85, 195] on span "Memberships" at bounding box center [79, 193] width 53 height 14
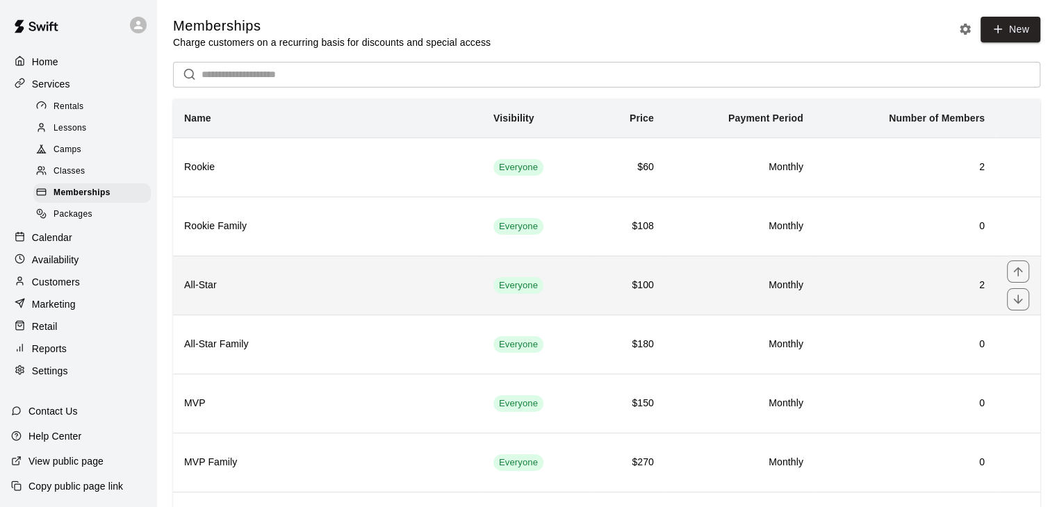
click at [318, 287] on h6 "All-Star" at bounding box center [327, 285] width 287 height 15
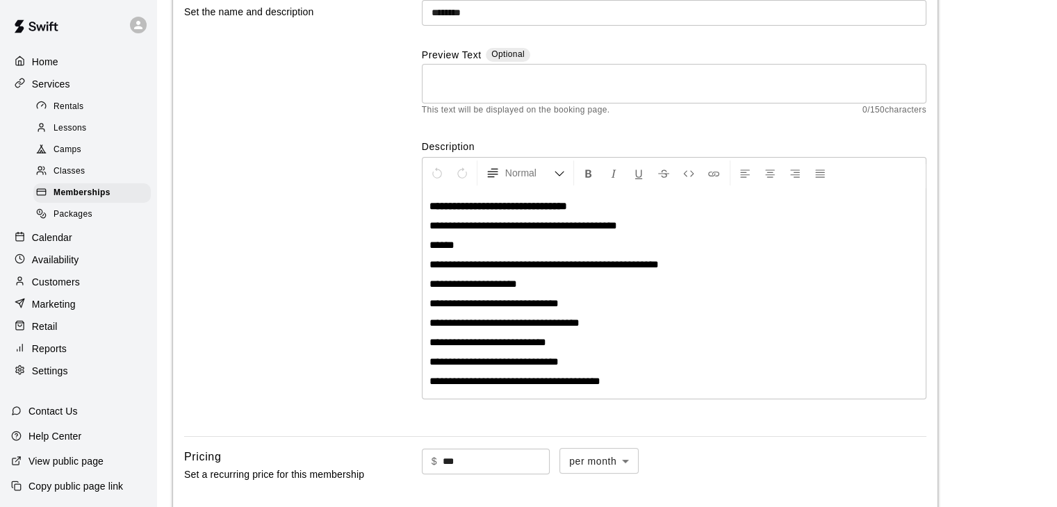
scroll to position [144, 0]
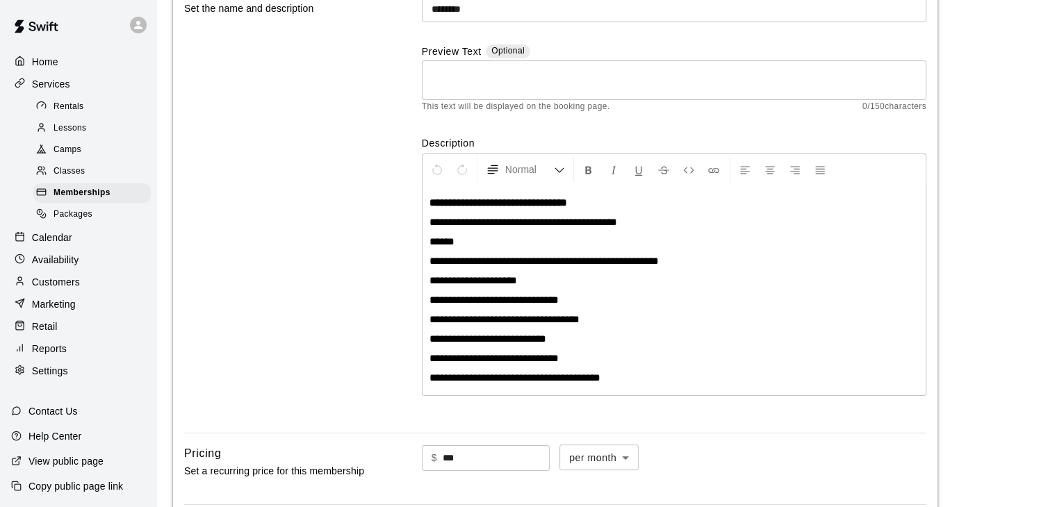
click at [300, 217] on div "Basics Set the name and description" at bounding box center [280, 203] width 193 height 440
click at [88, 200] on span "Memberships" at bounding box center [81, 193] width 57 height 14
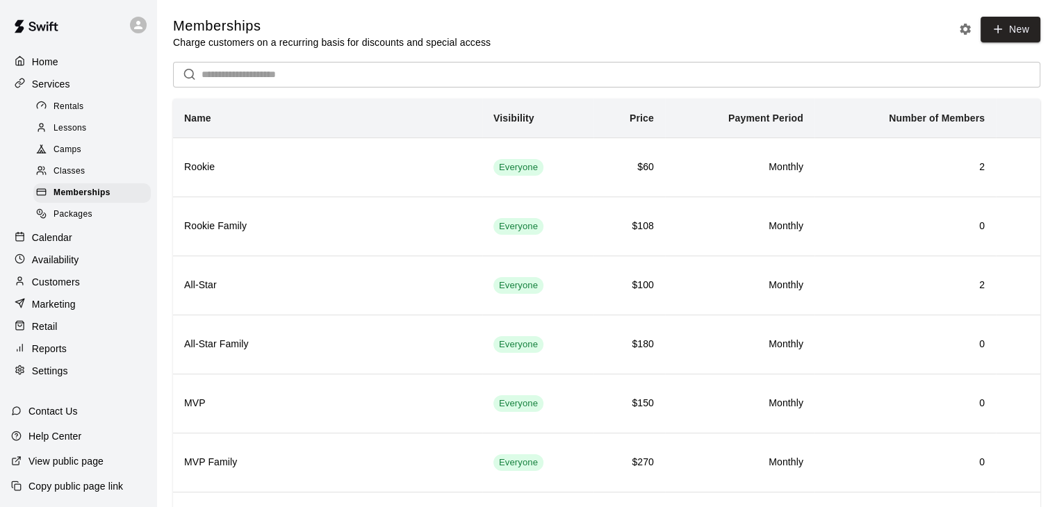
click at [76, 287] on p "Customers" at bounding box center [56, 282] width 48 height 14
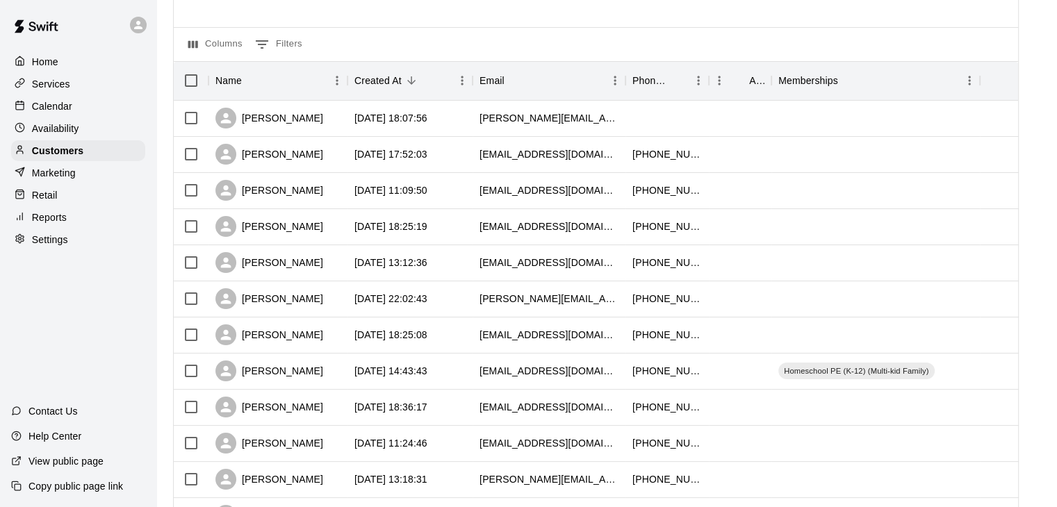
scroll to position [119, 0]
click at [67, 85] on p "Services" at bounding box center [51, 84] width 38 height 14
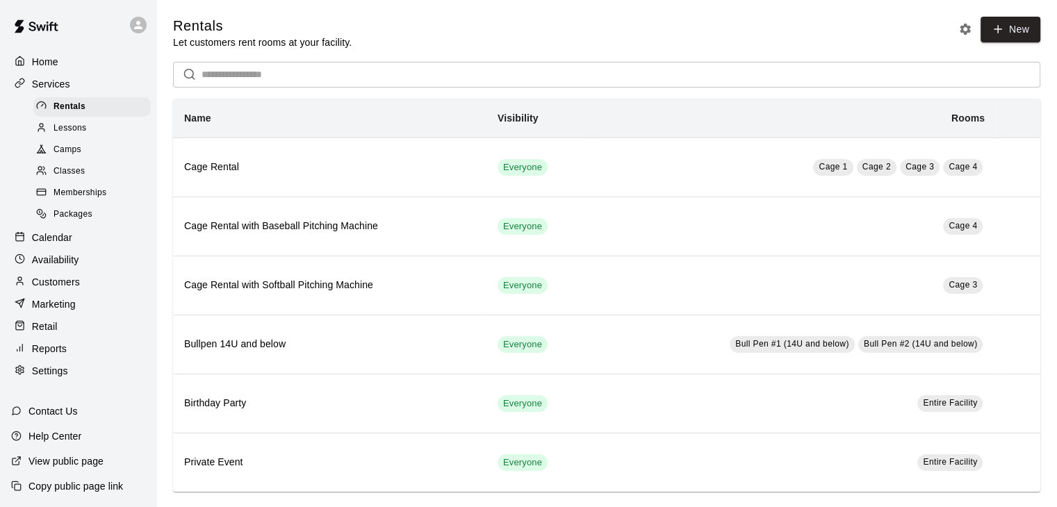
click at [62, 289] on p "Customers" at bounding box center [56, 282] width 48 height 14
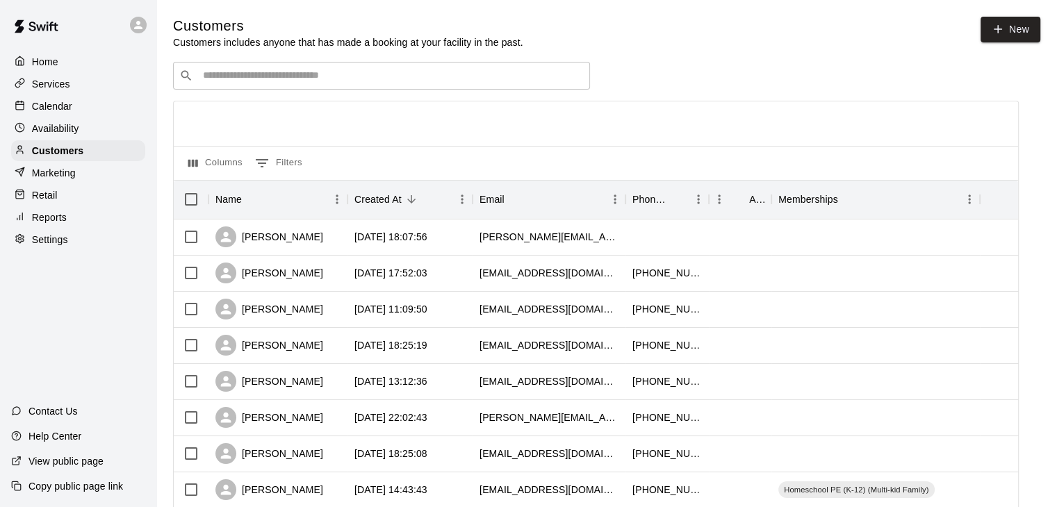
click at [57, 113] on p "Calendar" at bounding box center [52, 106] width 40 height 14
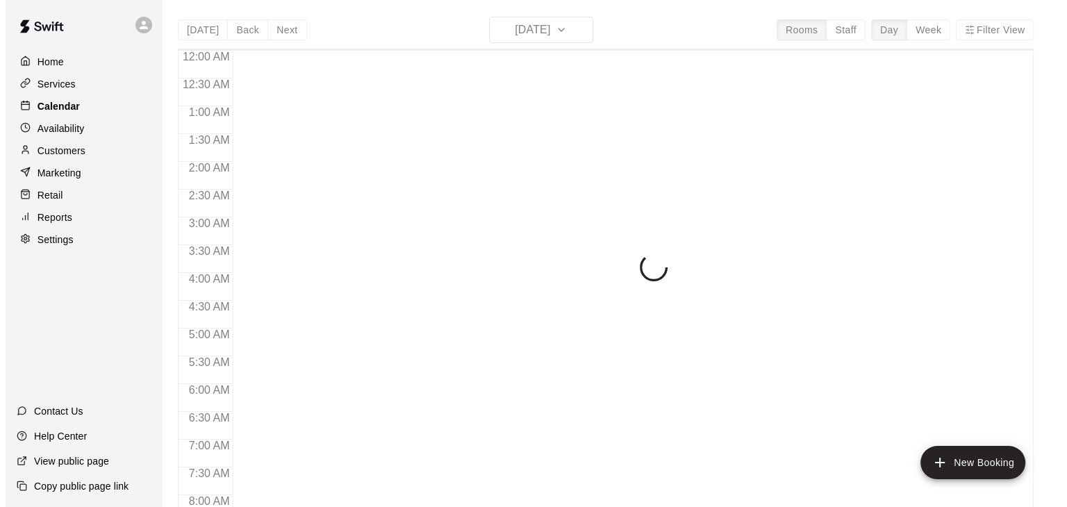
scroll to position [861, 0]
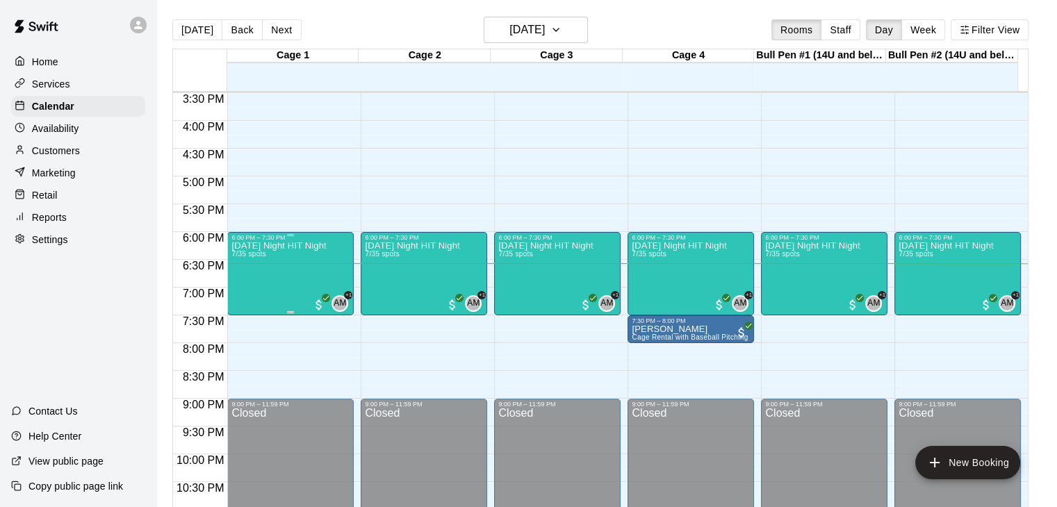
click at [295, 298] on div "Friday Night HIT Night 7/35 spots" at bounding box center [278, 494] width 94 height 507
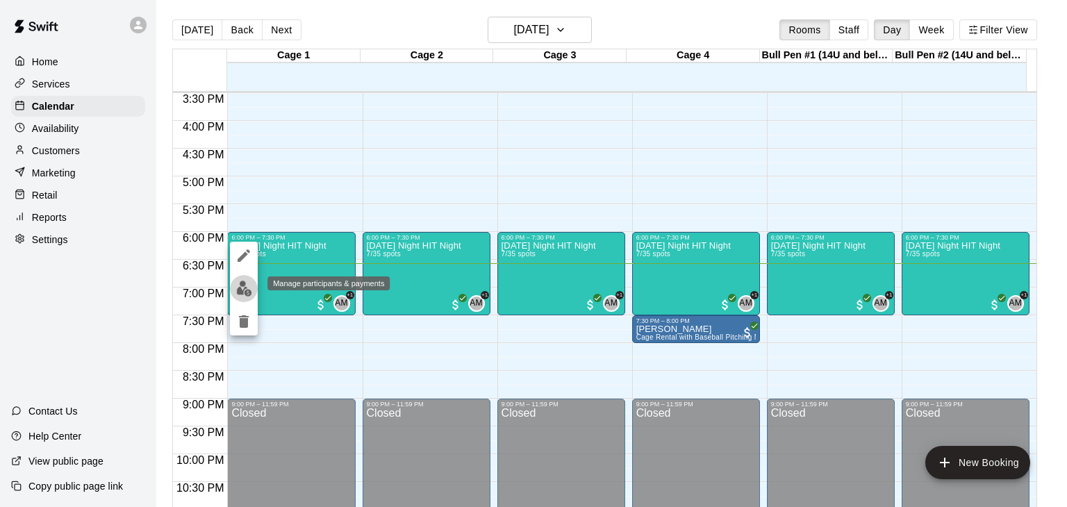
click at [247, 281] on img "edit" at bounding box center [244, 289] width 16 height 16
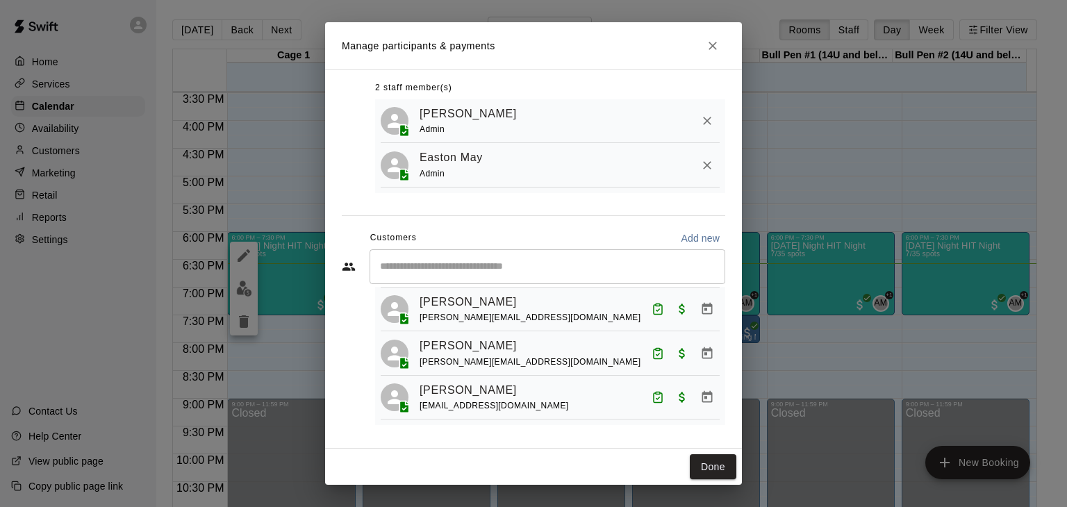
scroll to position [217, 0]
click at [489, 303] on link "Roman Fuentes" at bounding box center [468, 302] width 97 height 18
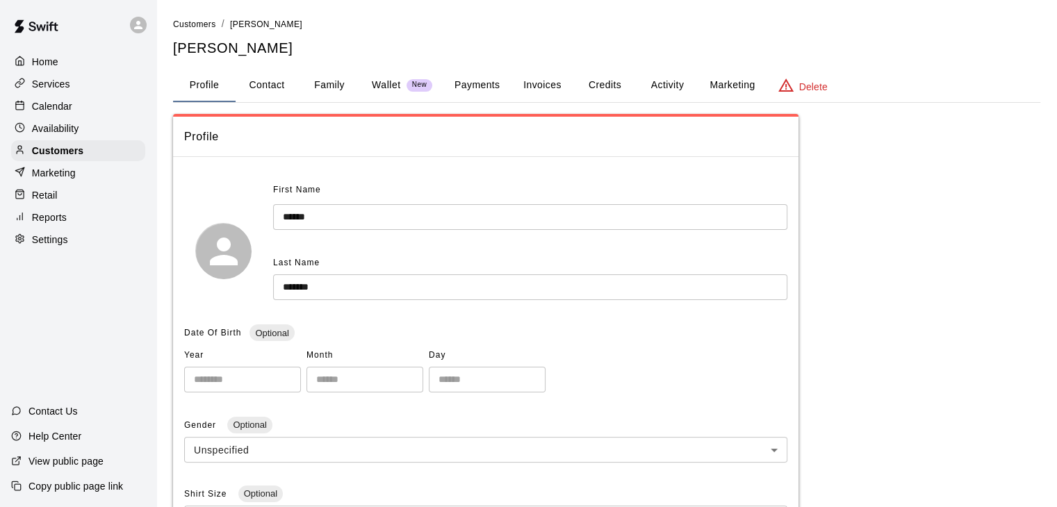
click at [677, 81] on button "Activity" at bounding box center [667, 85] width 63 height 33
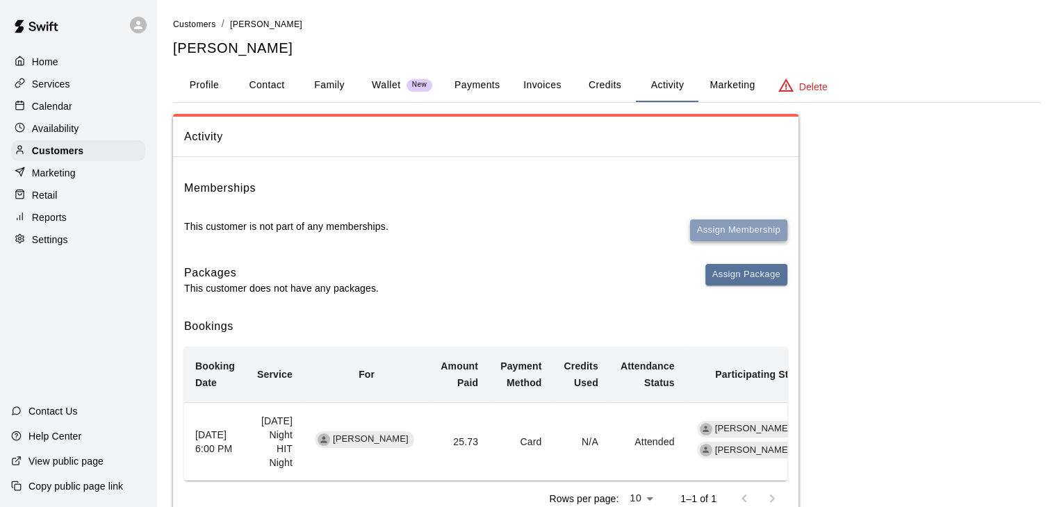
click at [751, 232] on button "Assign Membership" at bounding box center [738, 231] width 97 height 22
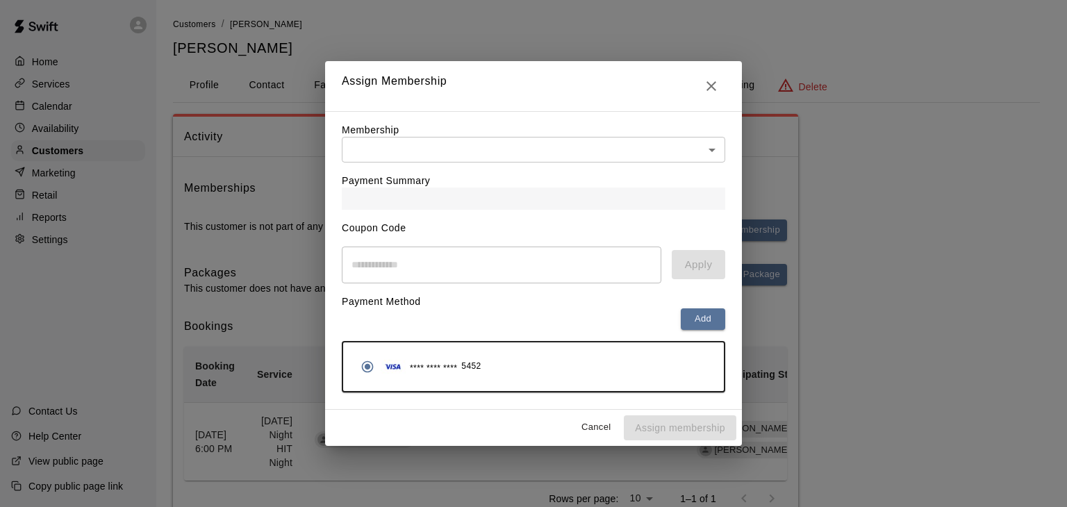
click at [584, 151] on body "Home Services Calendar Availability Customers Marketing Retail Reports Settings…" at bounding box center [533, 280] width 1067 height 561
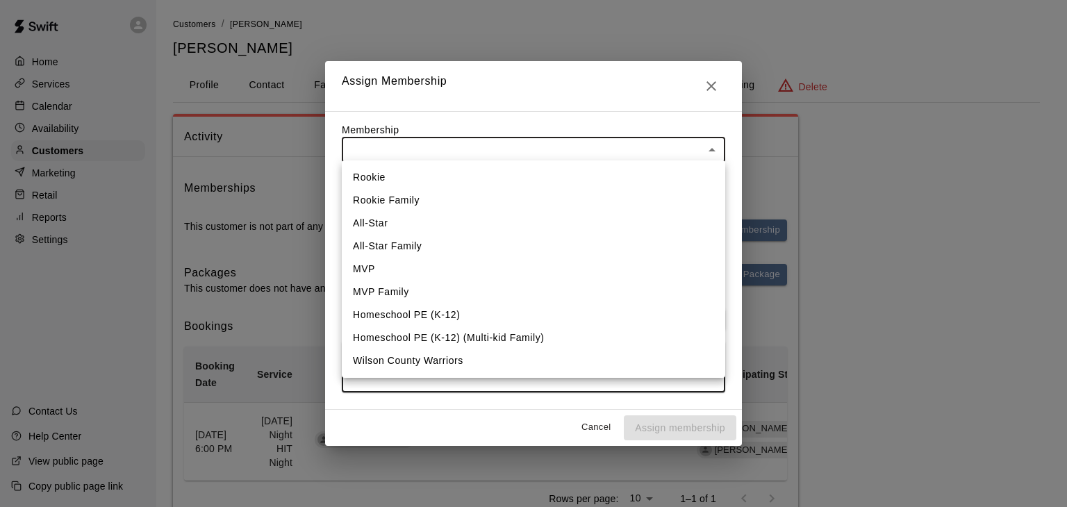
click at [420, 175] on li "Rookie" at bounding box center [533, 177] width 383 height 23
type input "**********"
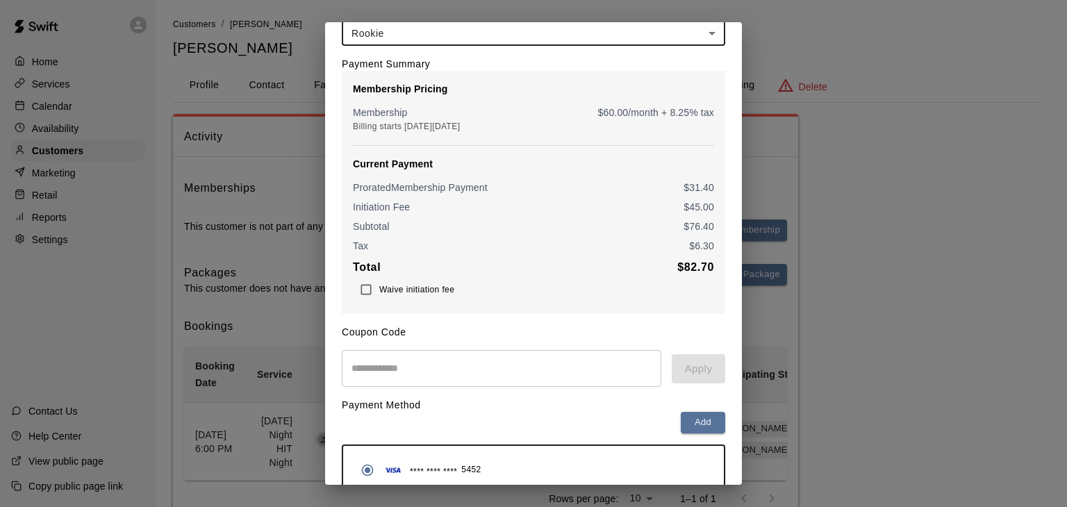
scroll to position [78, 0]
click at [888, 170] on div "**********" at bounding box center [533, 253] width 1067 height 507
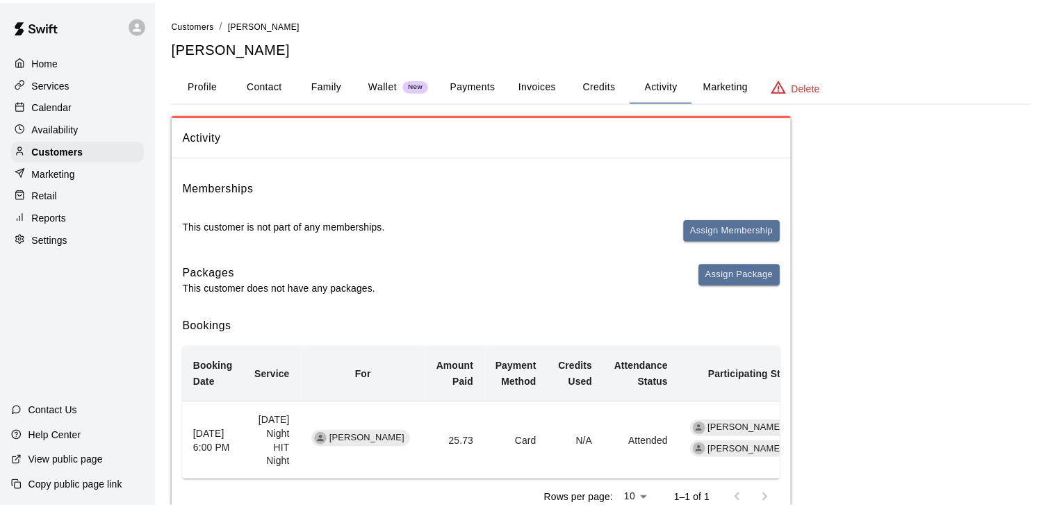
scroll to position [0, 0]
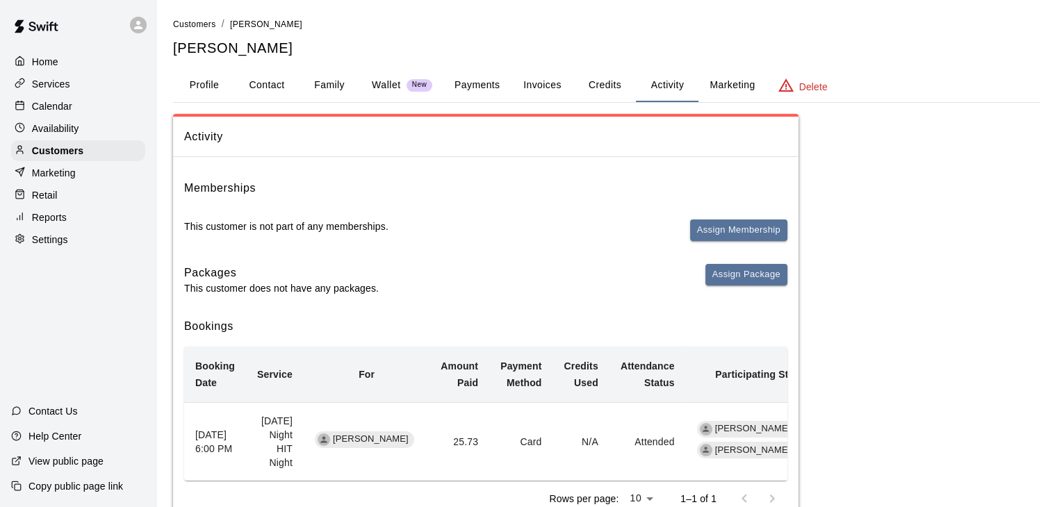
click at [61, 90] on p "Services" at bounding box center [51, 84] width 38 height 14
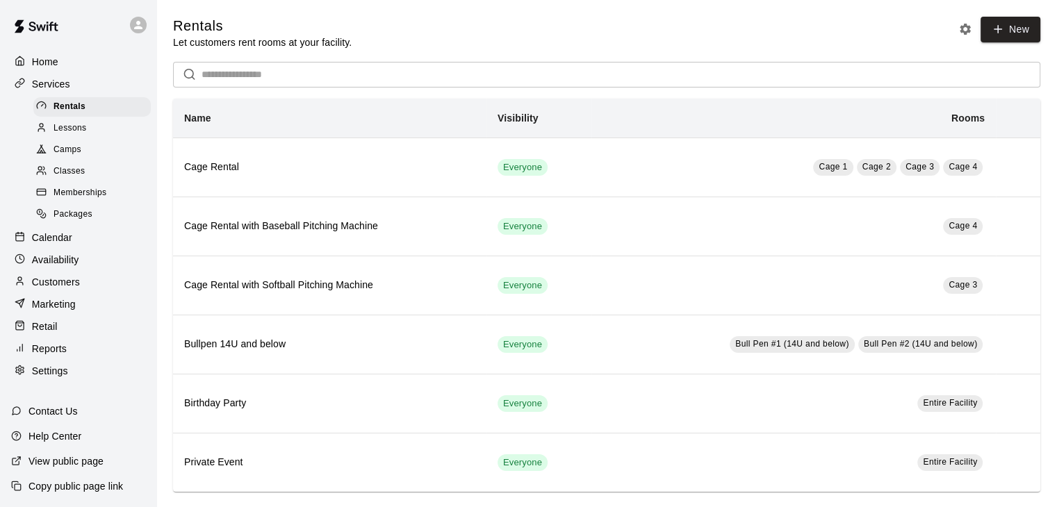
click at [89, 173] on div "Classes" at bounding box center [91, 171] width 117 height 19
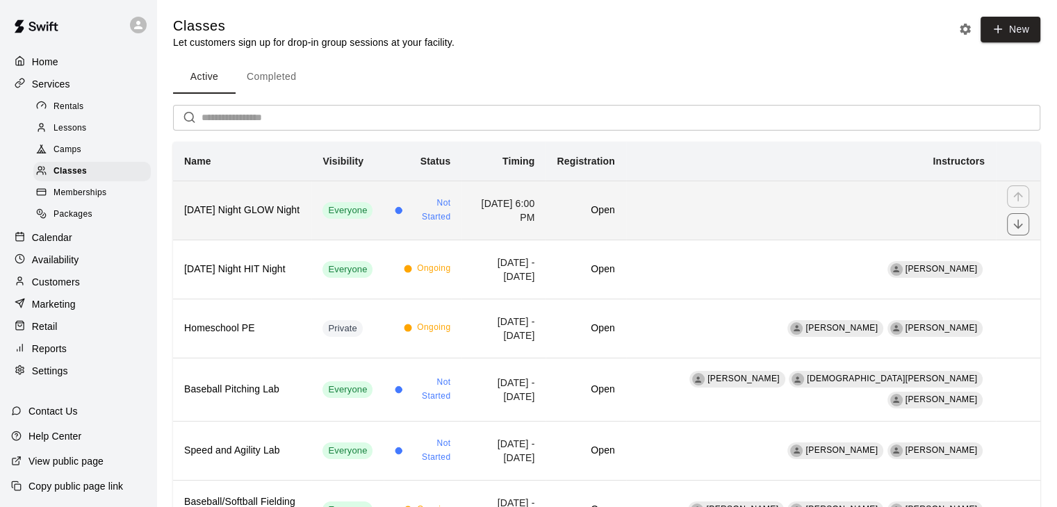
click at [625, 217] on td "Open" at bounding box center [585, 210] width 80 height 59
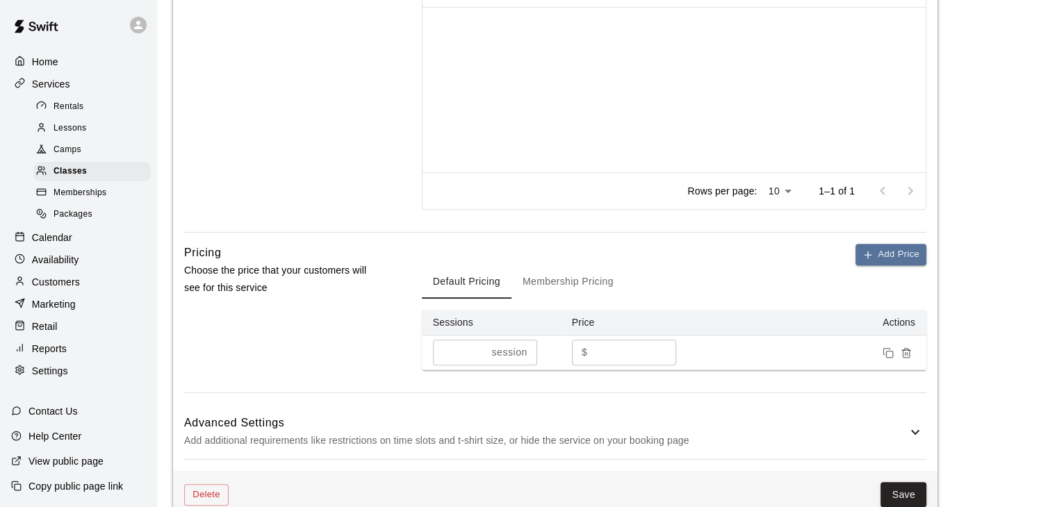
scroll to position [777, 0]
click at [580, 298] on button "Membership Pricing" at bounding box center [567, 281] width 113 height 33
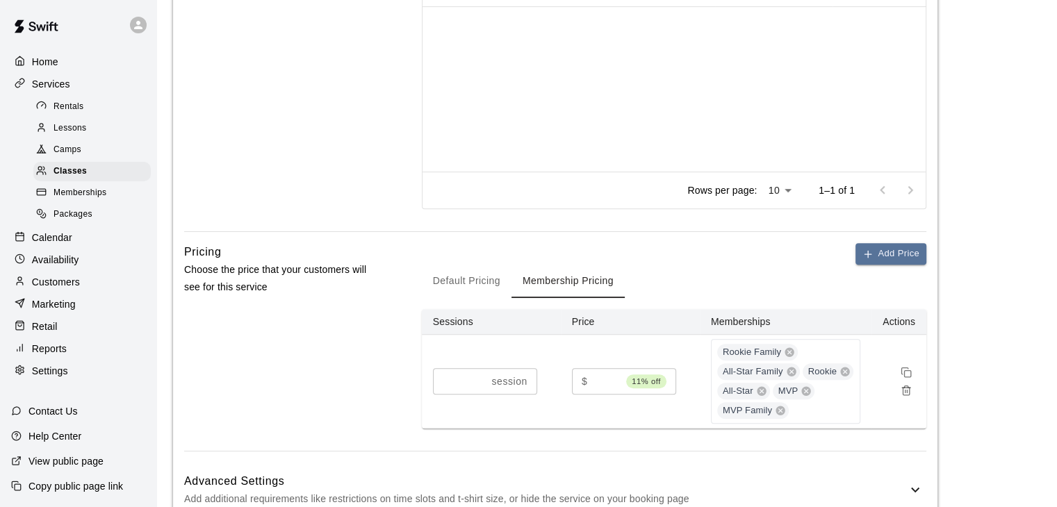
click at [454, 295] on button "Default Pricing" at bounding box center [467, 281] width 90 height 33
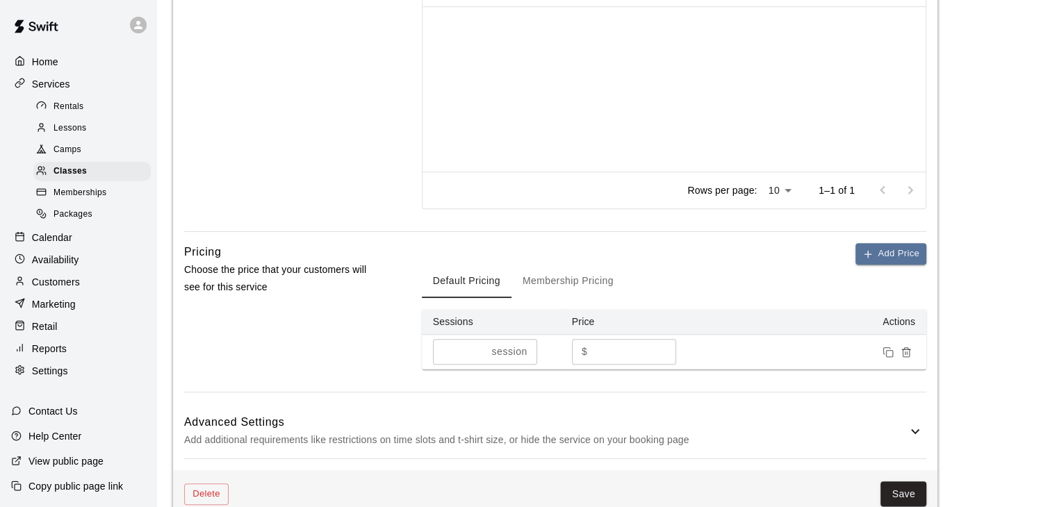
click at [608, 349] on td "$ ** ​" at bounding box center [630, 352] width 139 height 35
click at [613, 365] on input "**" at bounding box center [634, 352] width 83 height 26
type input "*"
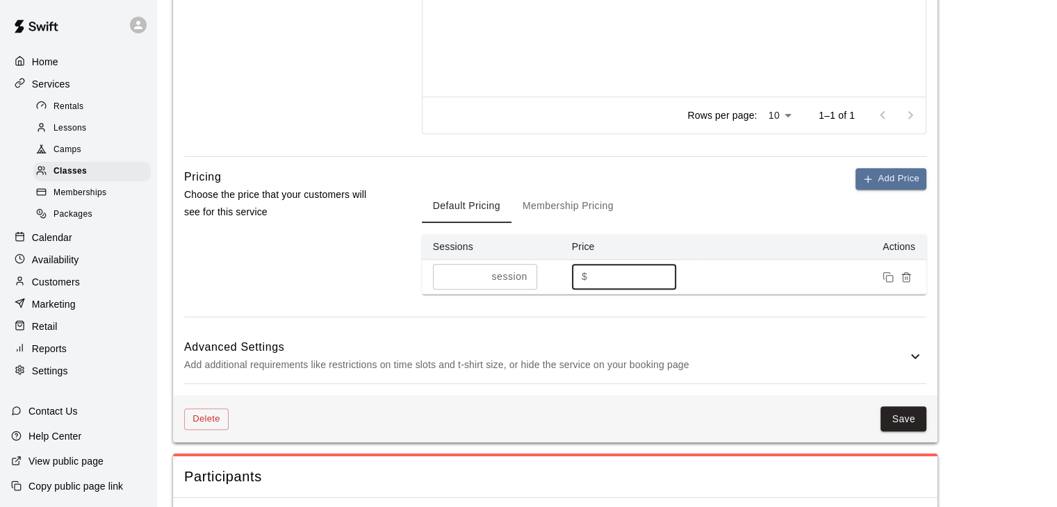
scroll to position [863, 0]
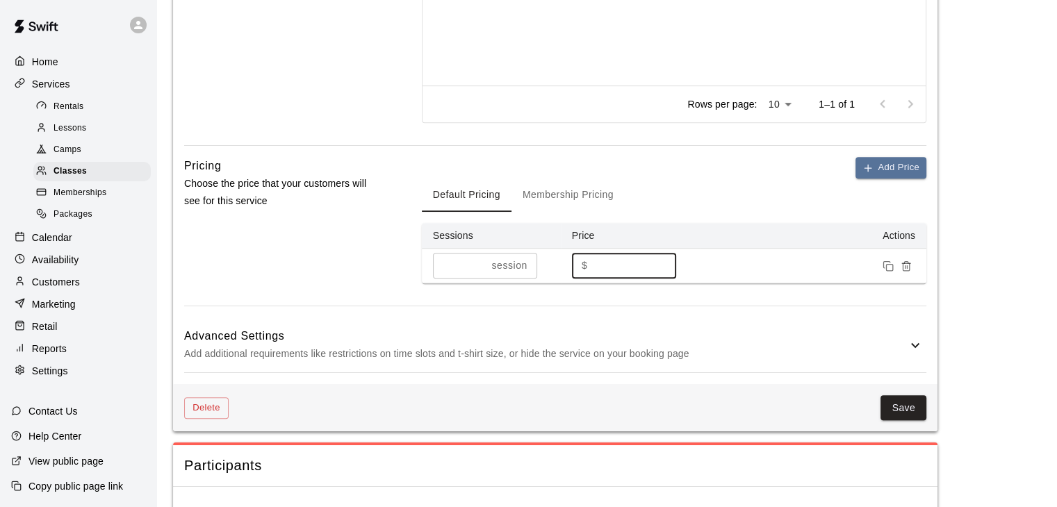
type input "**"
click at [585, 204] on button "Membership Pricing" at bounding box center [567, 195] width 113 height 33
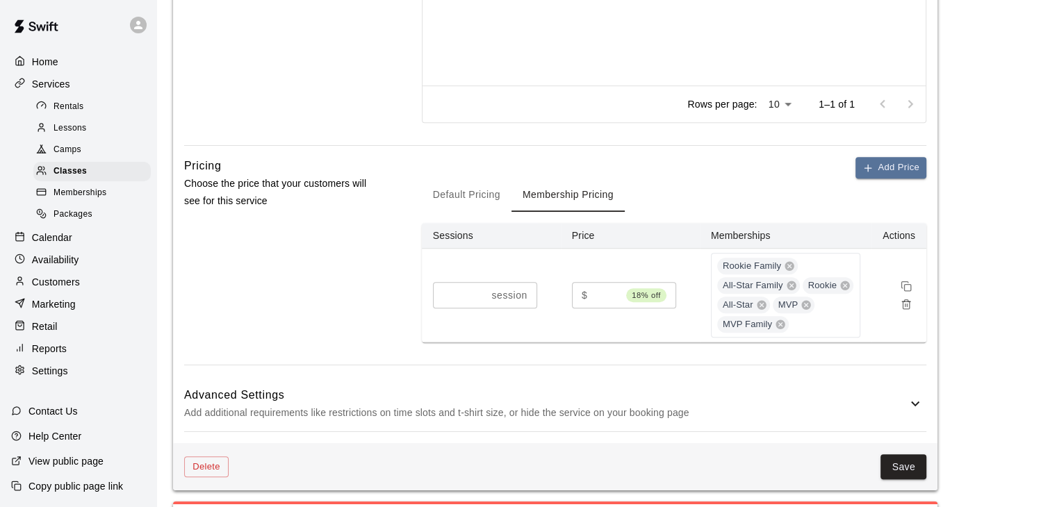
click at [611, 300] on input "**" at bounding box center [607, 295] width 28 height 26
type input "**"
click at [895, 473] on button "Save" at bounding box center [903, 467] width 46 height 26
